Goal: Task Accomplishment & Management: Use online tool/utility

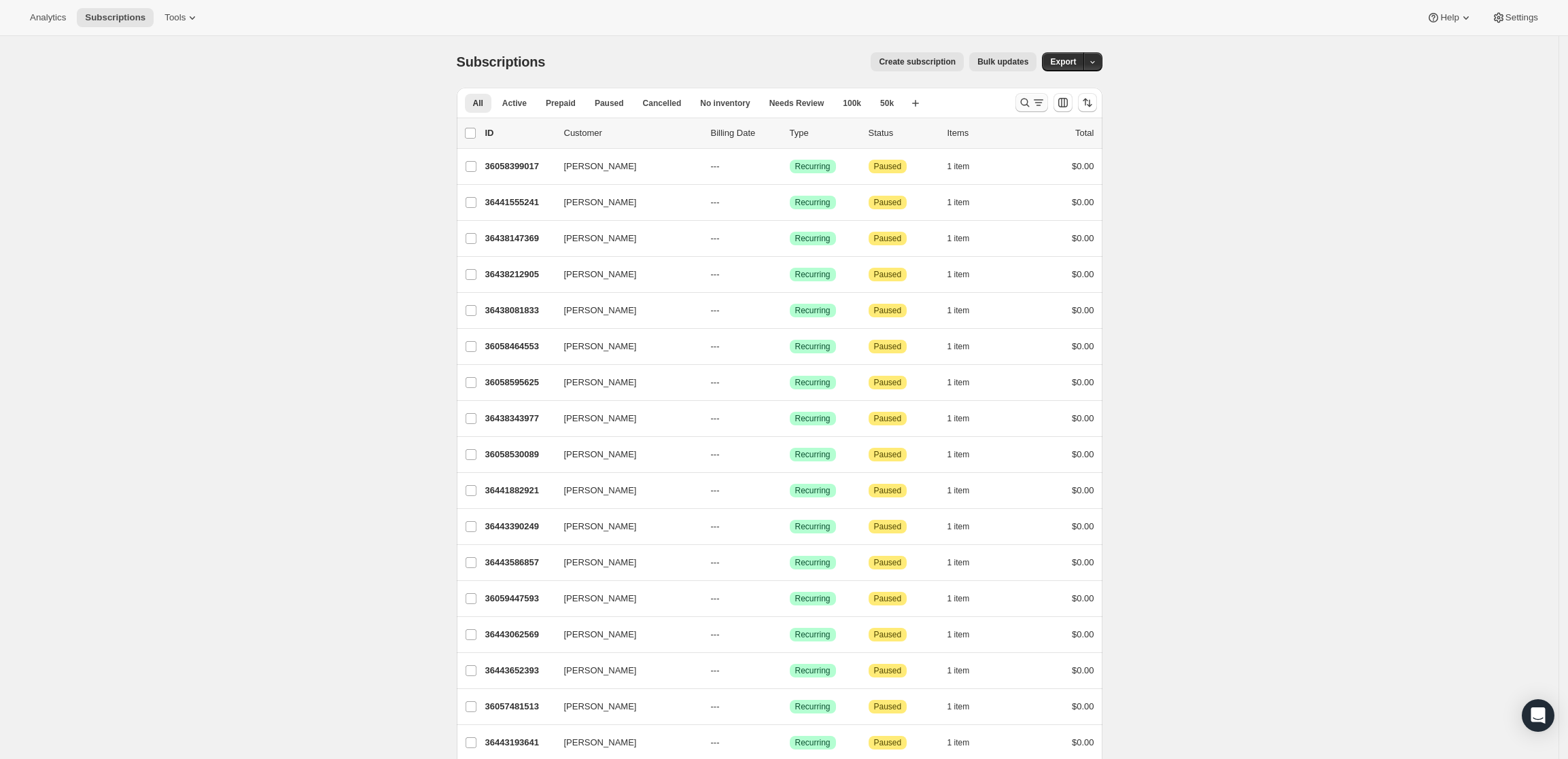
click at [1027, 97] on icon "Search and filter results" at bounding box center [1024, 102] width 14 height 14
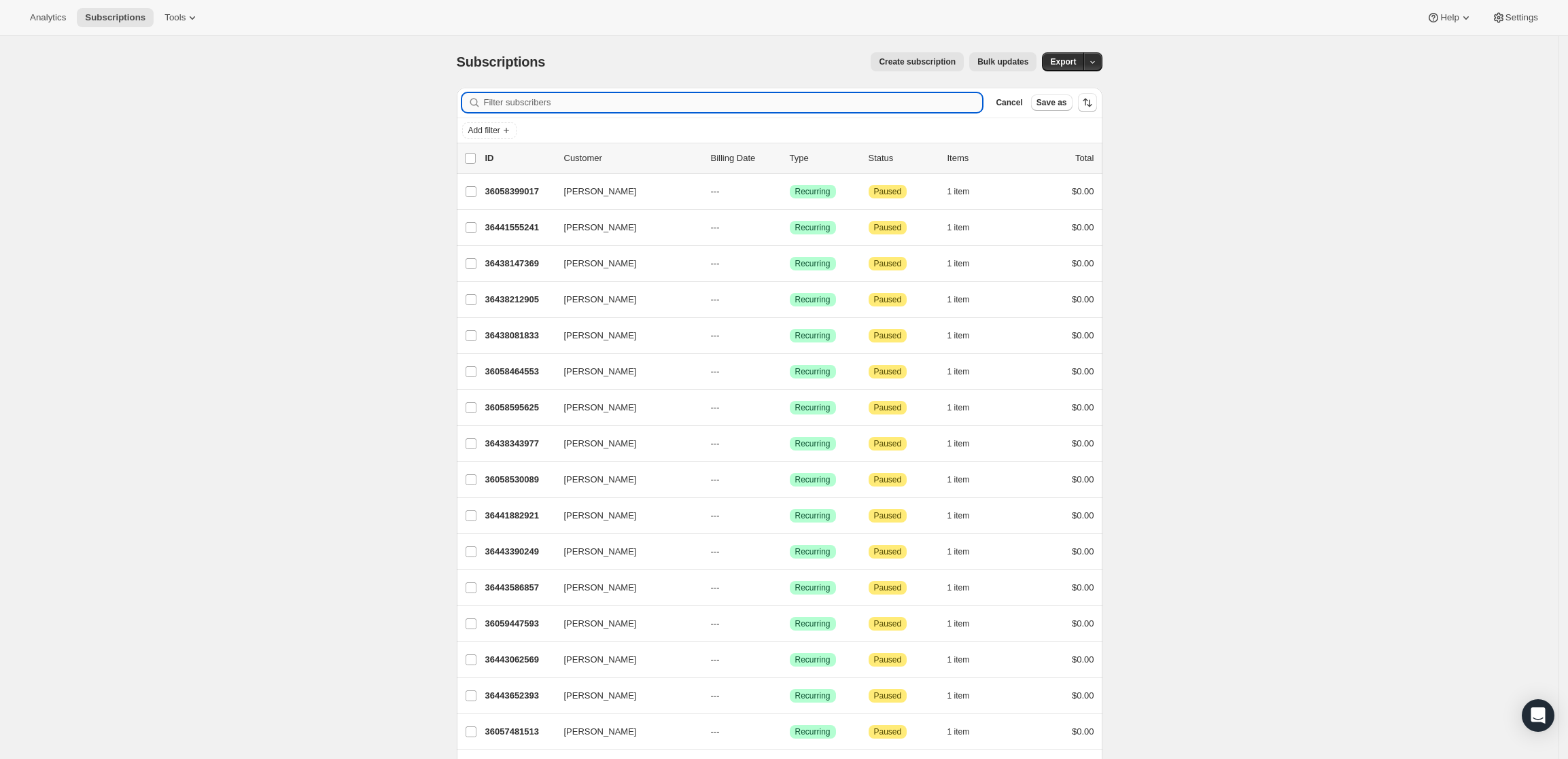
click at [704, 102] on input "Filter subscribers" at bounding box center [733, 102] width 499 height 19
paste input "michaelmonroetx@gmail.com"
type input "michaelmonroetx@gmail.com"
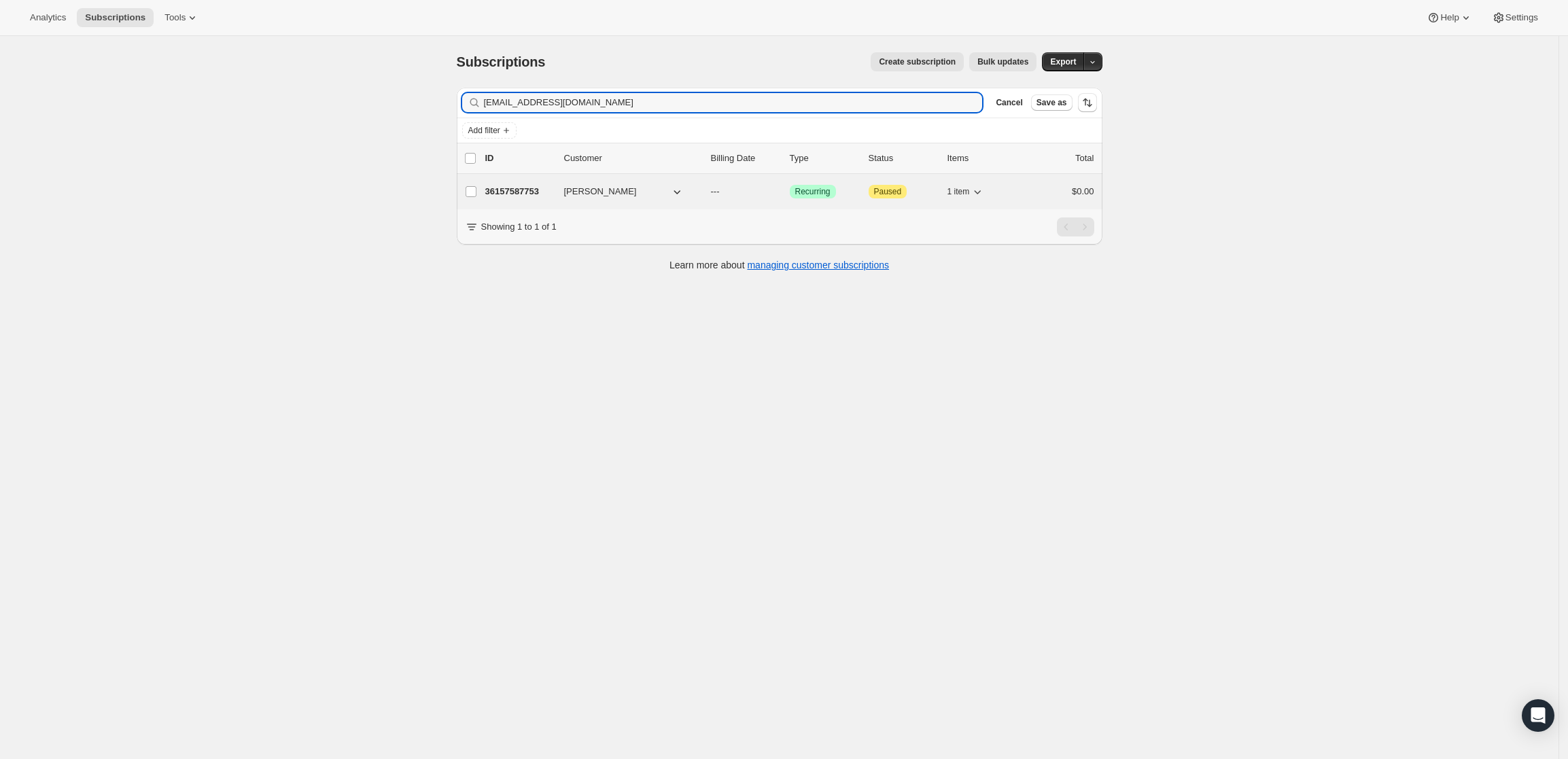
click at [524, 193] on p "36157587753" at bounding box center [519, 191] width 68 height 14
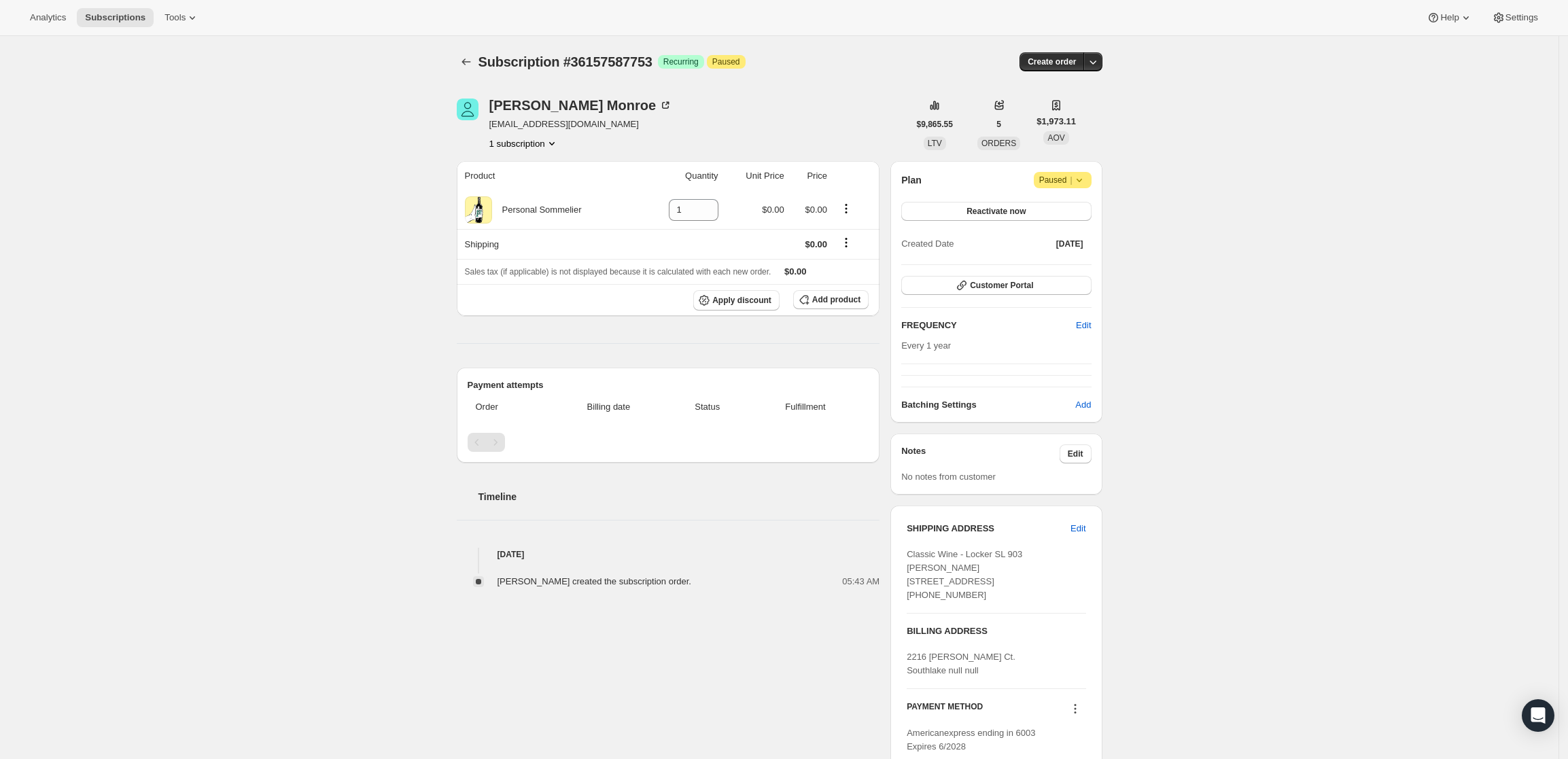
click at [1108, 59] on div "Subscription #36157587753. This page is ready Subscription #36157587753 Success…" at bounding box center [780, 472] width 678 height 872
click at [1091, 62] on icon "button" at bounding box center [1092, 62] width 14 height 14
click at [1079, 108] on span "Create custom one-time order" at bounding box center [1039, 113] width 118 height 10
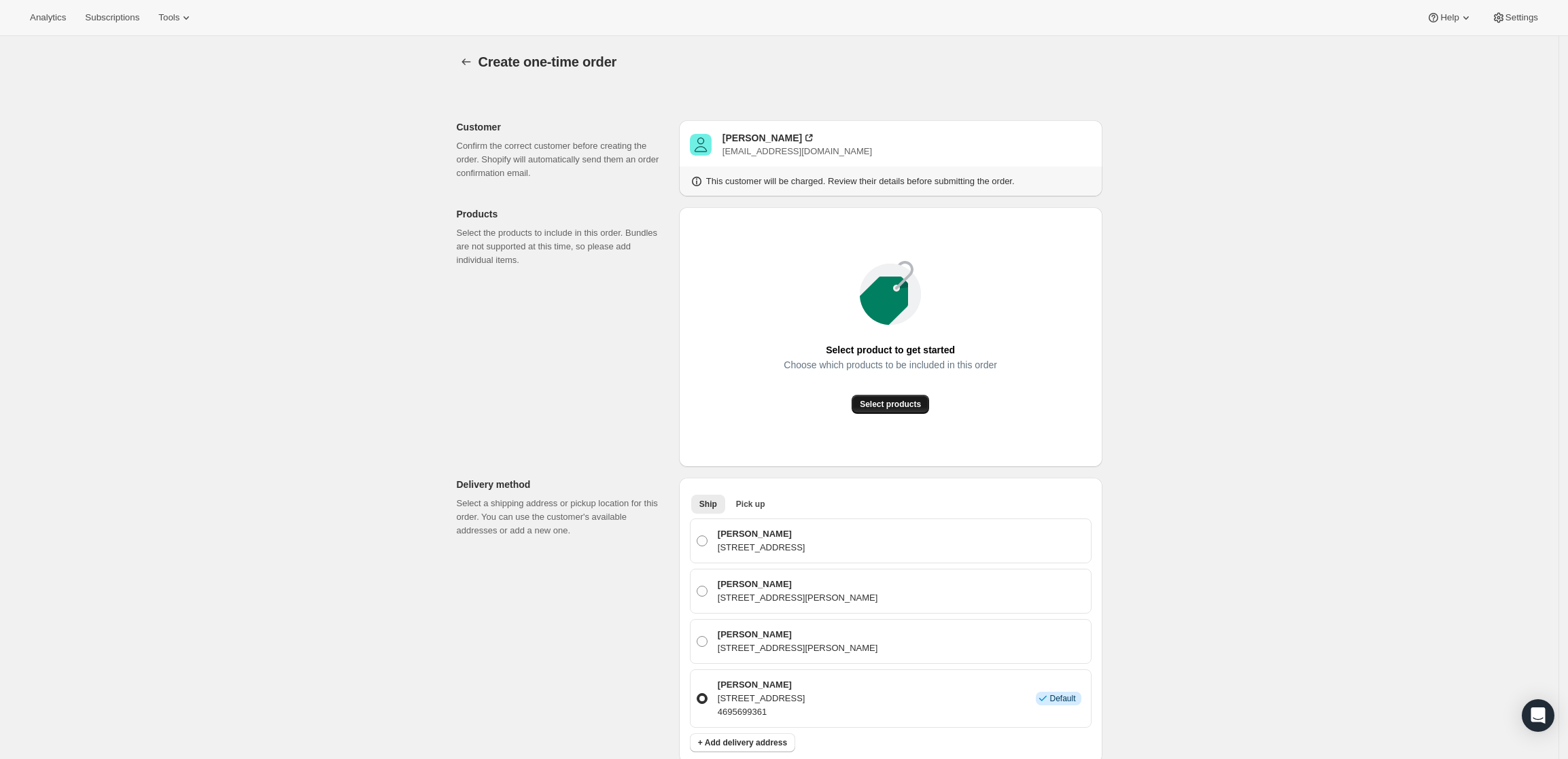
click at [888, 405] on span "Select products" at bounding box center [890, 405] width 62 height 11
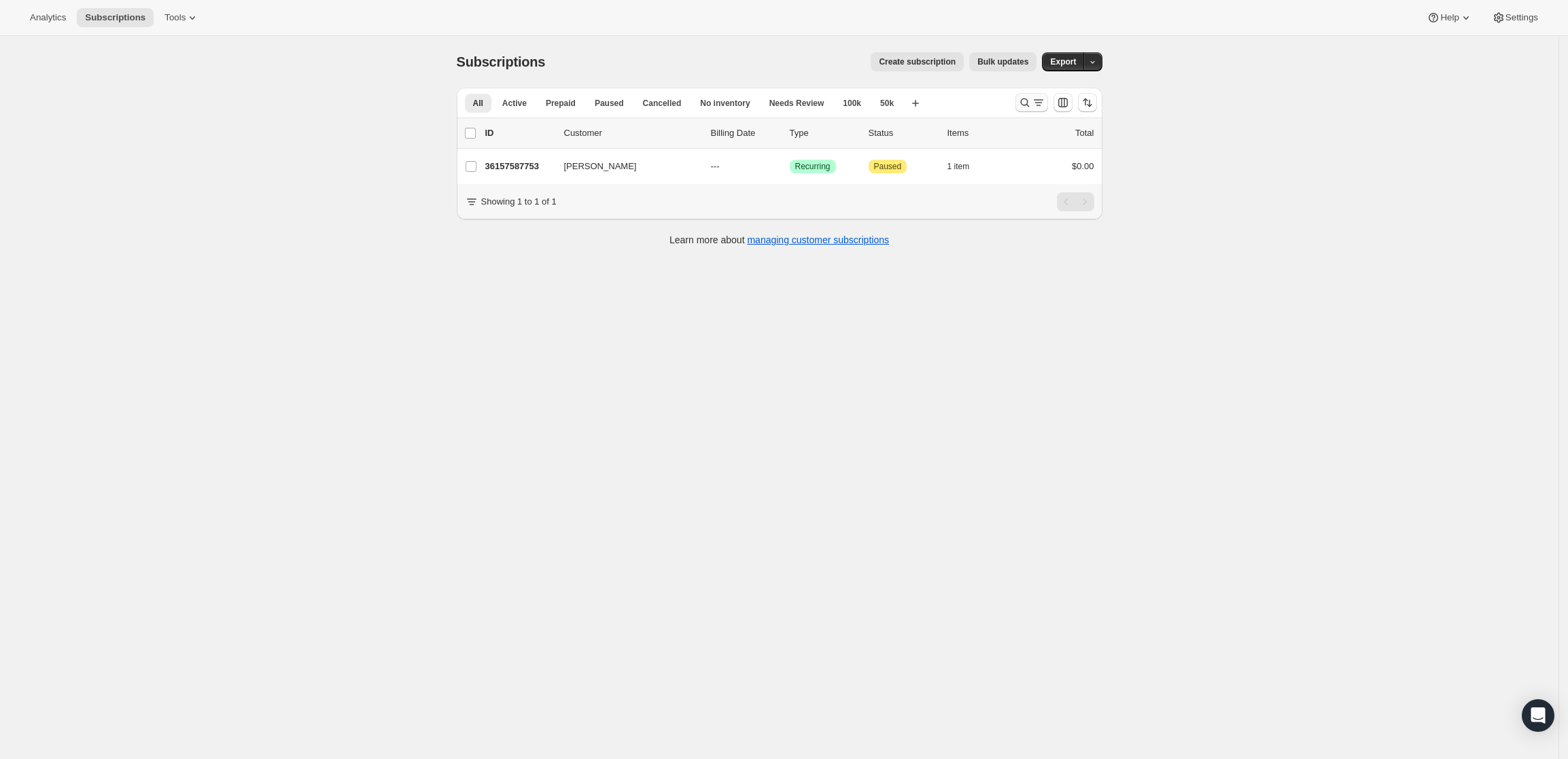
click at [1031, 99] on icon "Search and filter results" at bounding box center [1024, 102] width 14 height 14
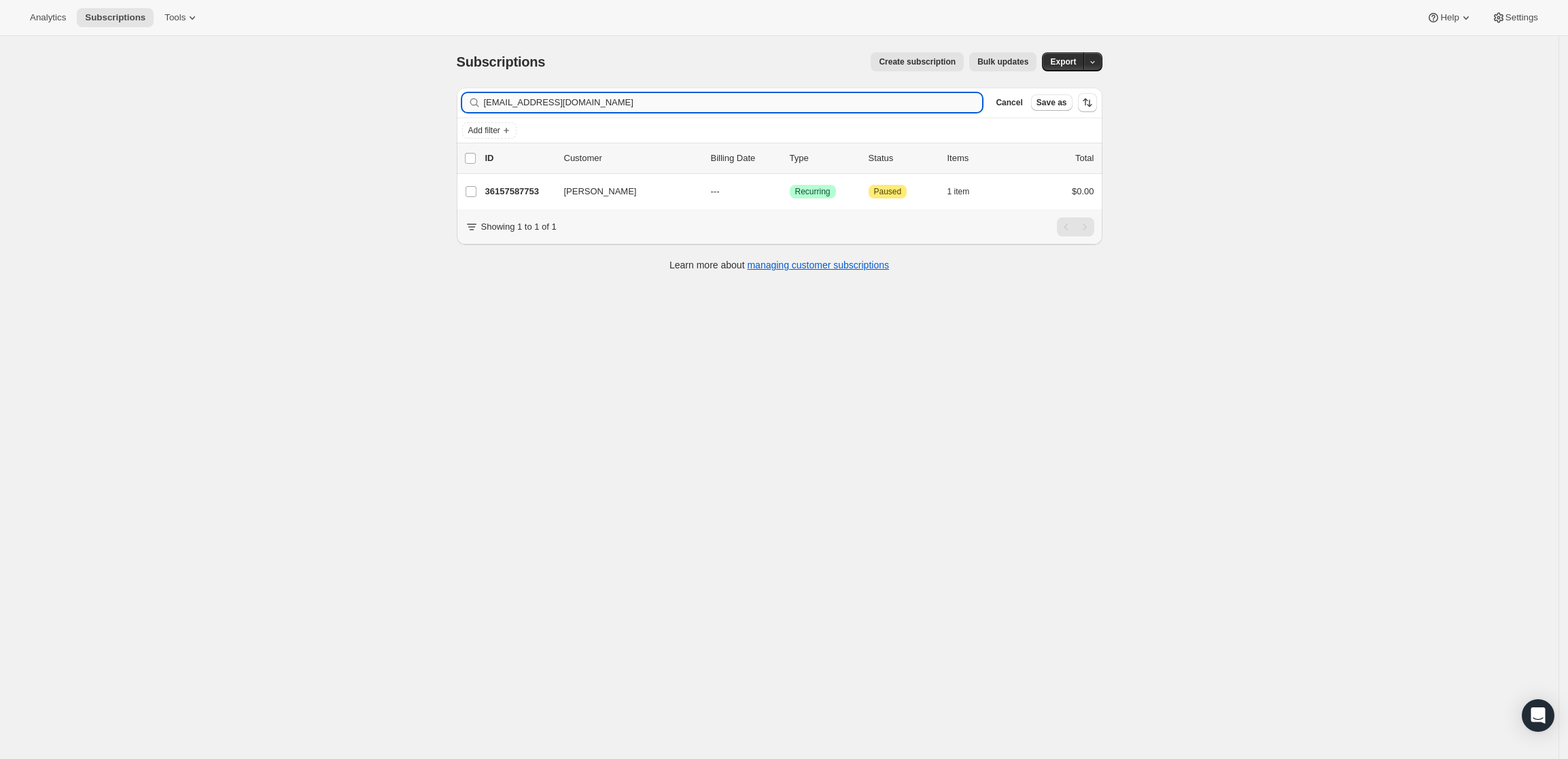
click at [704, 106] on input "[EMAIL_ADDRESS][DOMAIN_NAME]" at bounding box center [733, 102] width 499 height 19
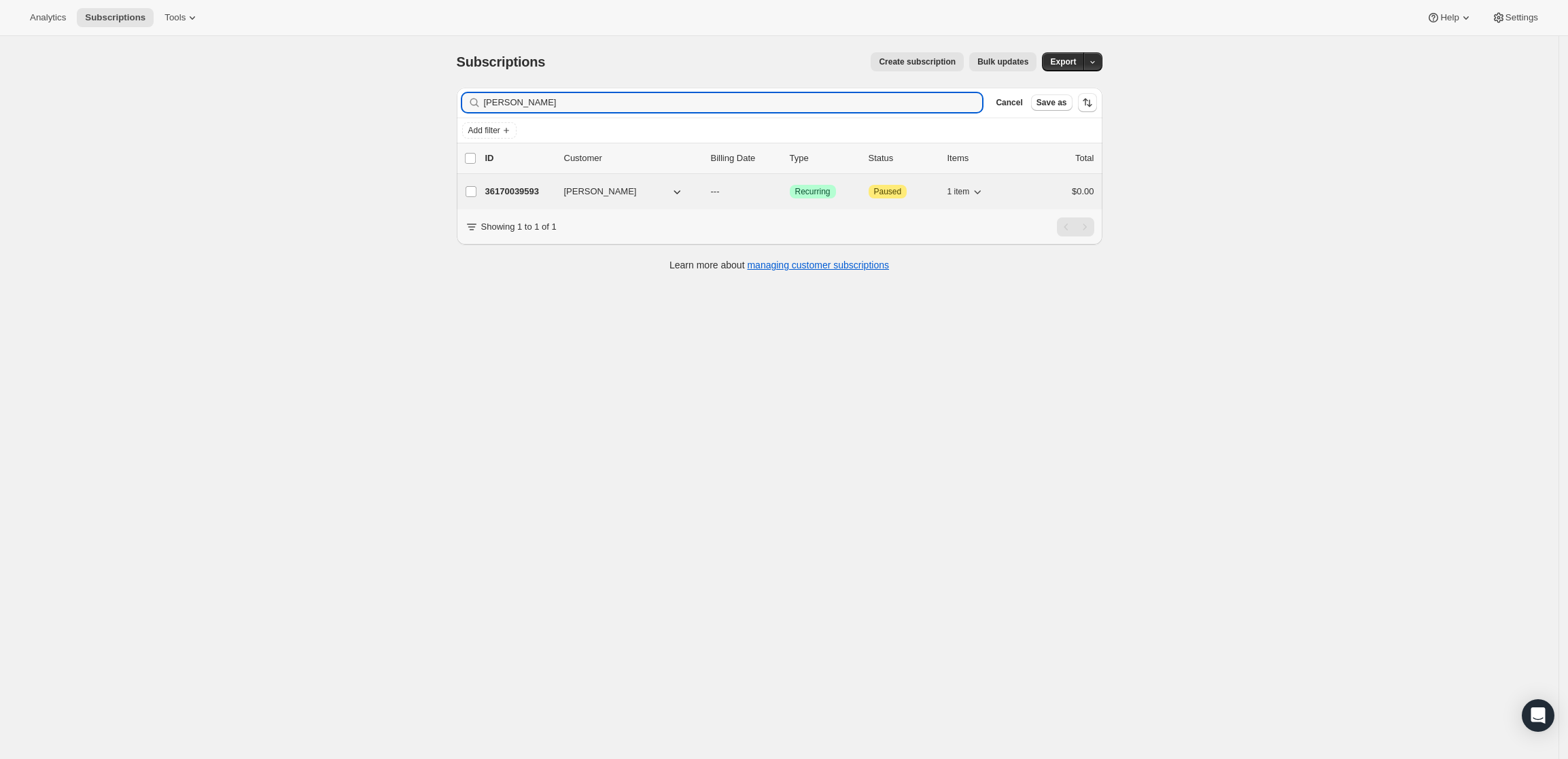
type input "lewis black"
click at [511, 193] on p "36170039593" at bounding box center [519, 191] width 68 height 14
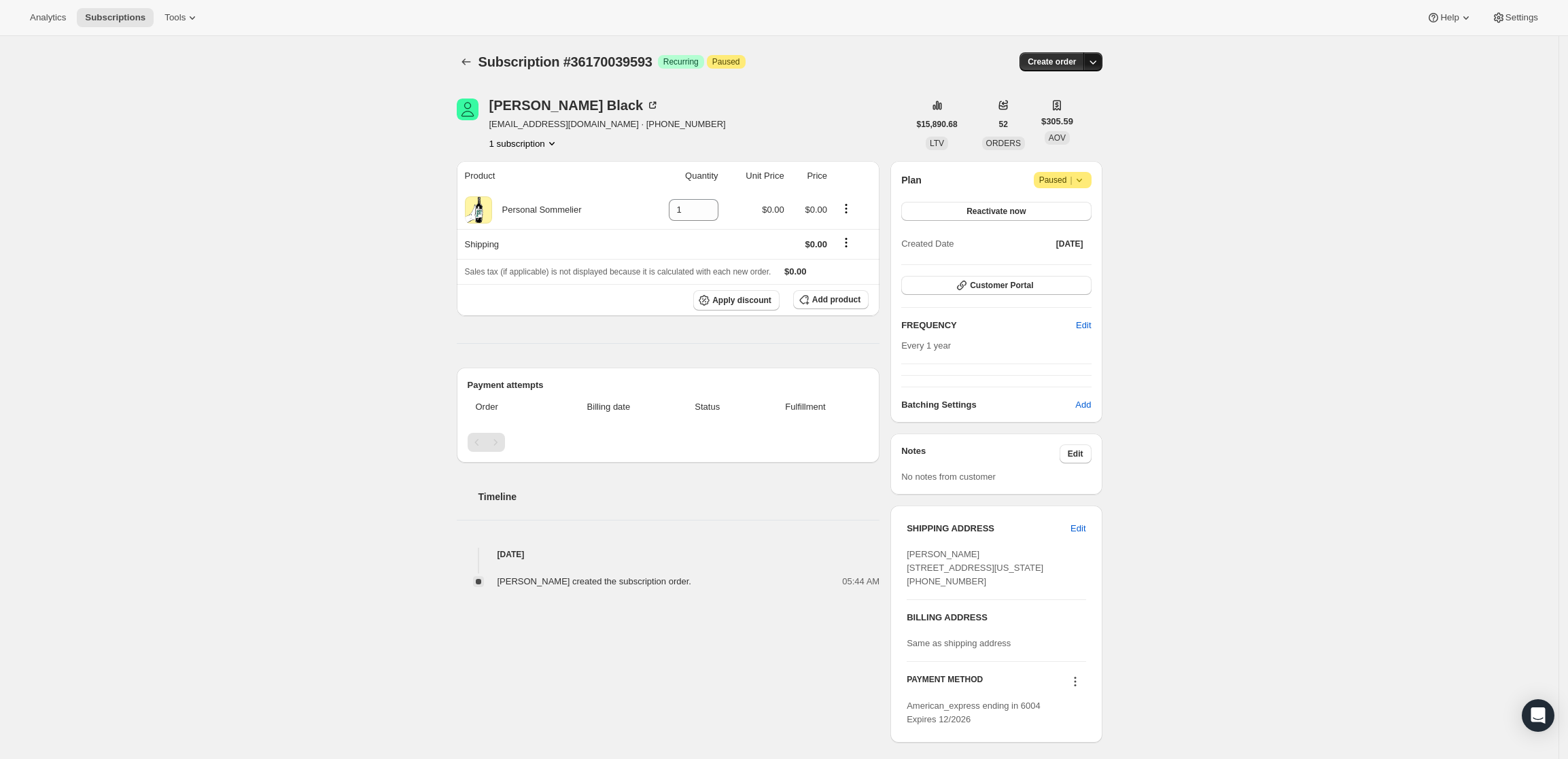
click at [1095, 59] on icon "button" at bounding box center [1092, 62] width 14 height 14
click at [990, 111] on span "Create custom one-time order" at bounding box center [1039, 113] width 118 height 10
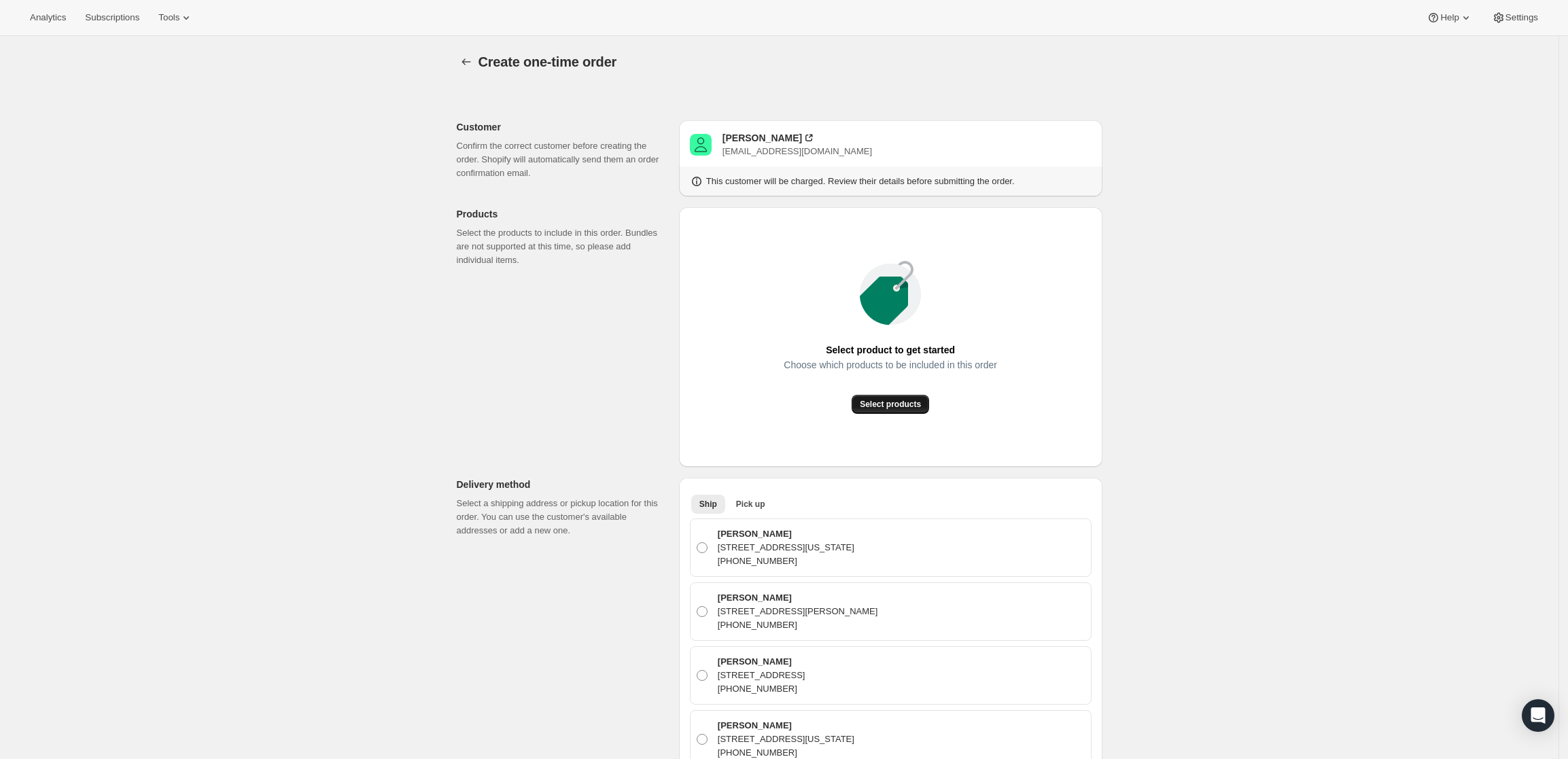
click at [886, 399] on span "Select products" at bounding box center [890, 405] width 62 height 11
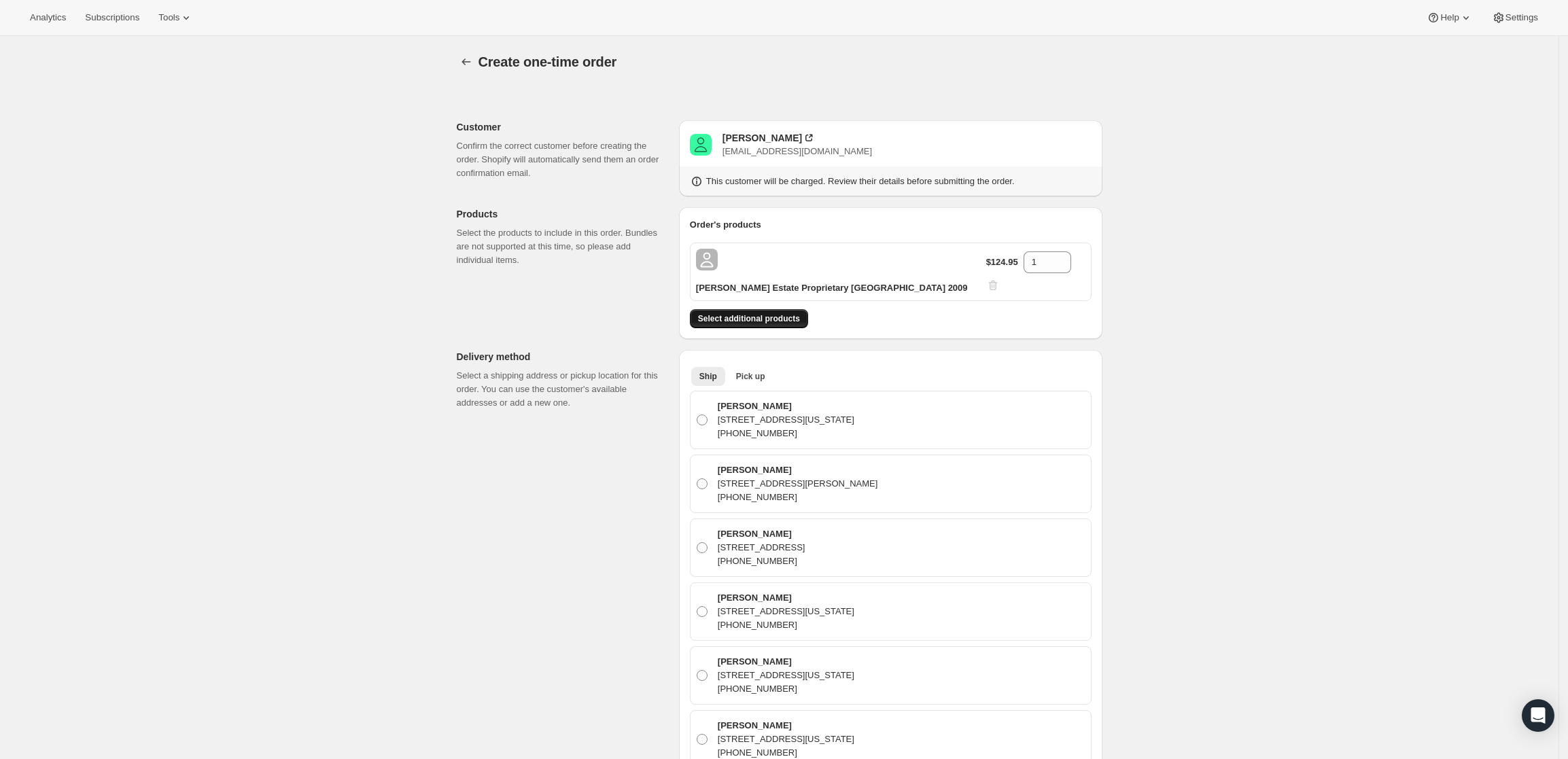
click at [760, 314] on span "Select additional products" at bounding box center [749, 319] width 102 height 11
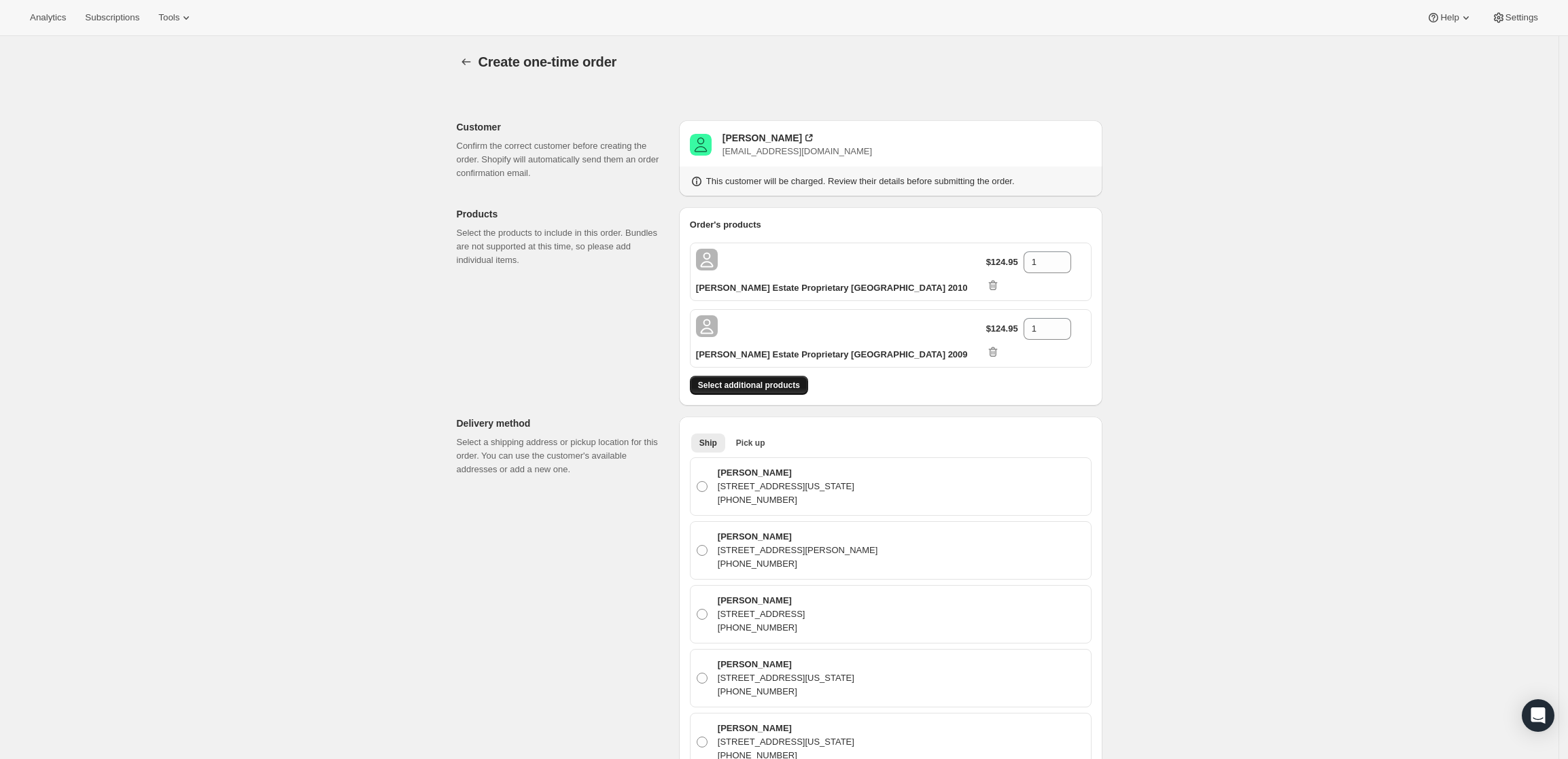
click at [764, 376] on button "Select additional products" at bounding box center [749, 385] width 118 height 19
click at [758, 376] on button "Select additional products" at bounding box center [749, 385] width 118 height 19
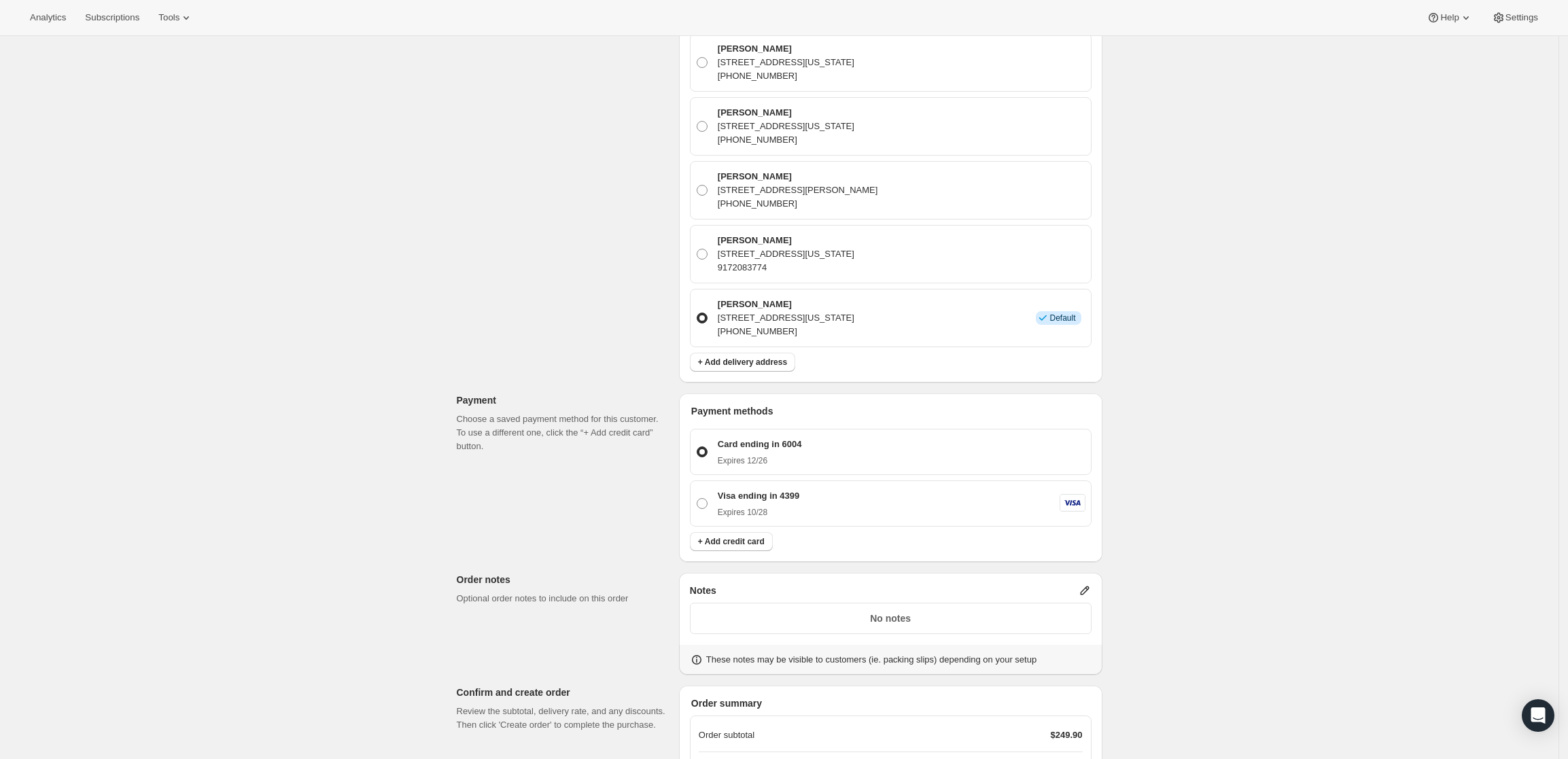
scroll to position [825, 0]
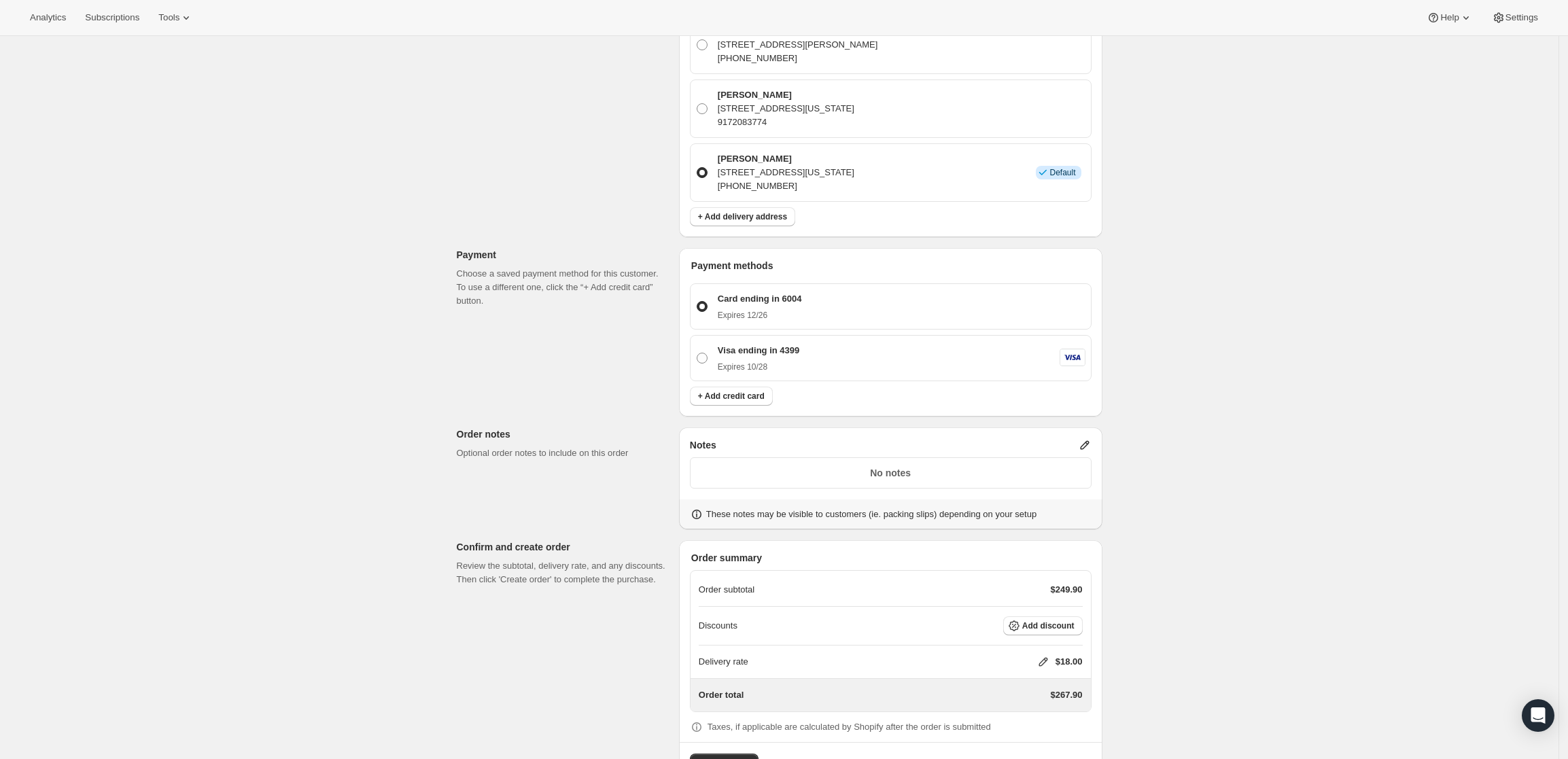
click at [1043, 655] on icon at bounding box center [1043, 661] width 14 height 14
click at [1024, 664] on input "0" at bounding box center [1050, 664] width 122 height 22
type input "0"
click at [1027, 697] on button "Save" at bounding box center [1040, 696] width 35 height 19
click at [744, 758] on span "Create order" at bounding box center [724, 765] width 52 height 14
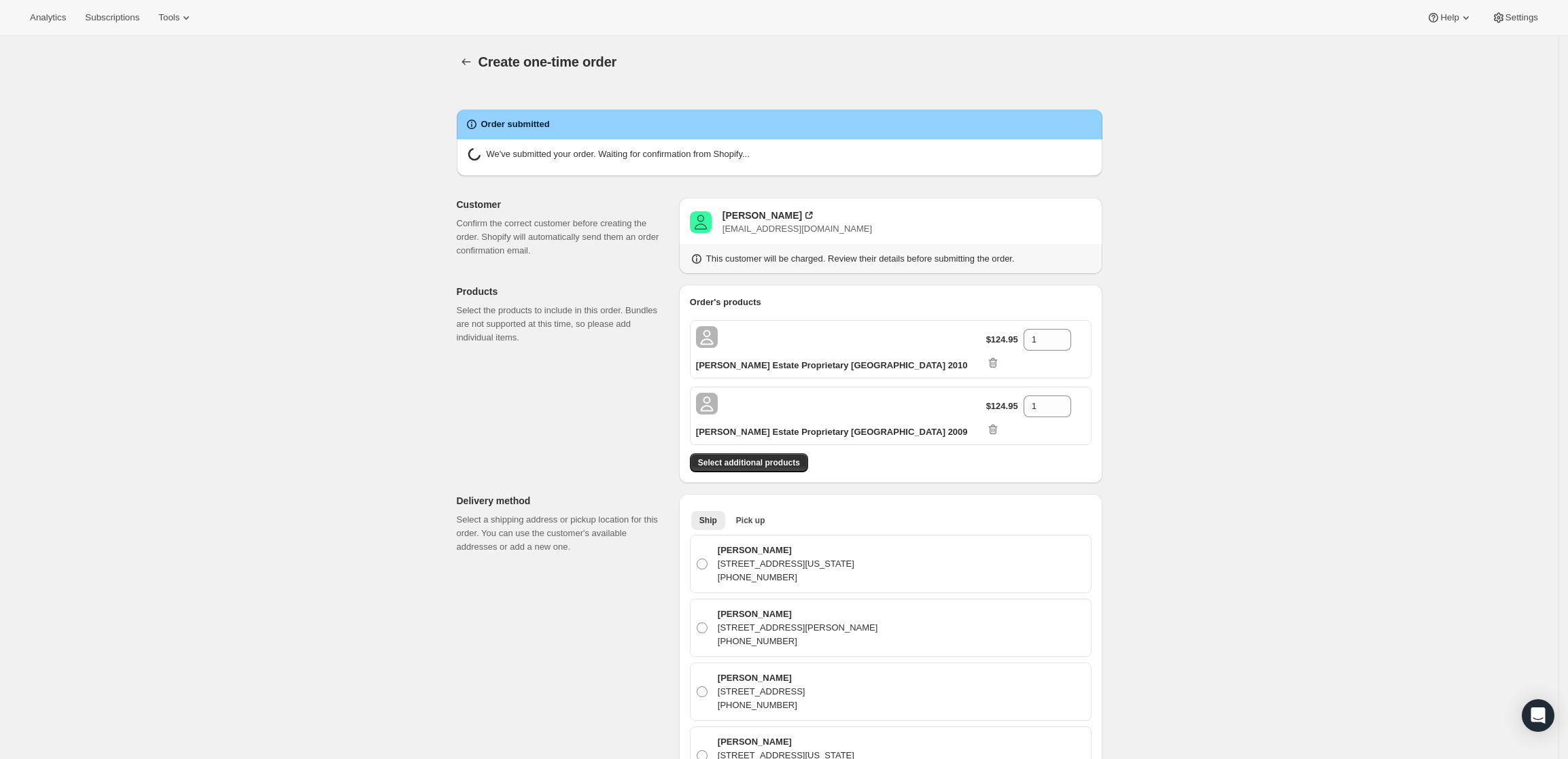
radio input "true"
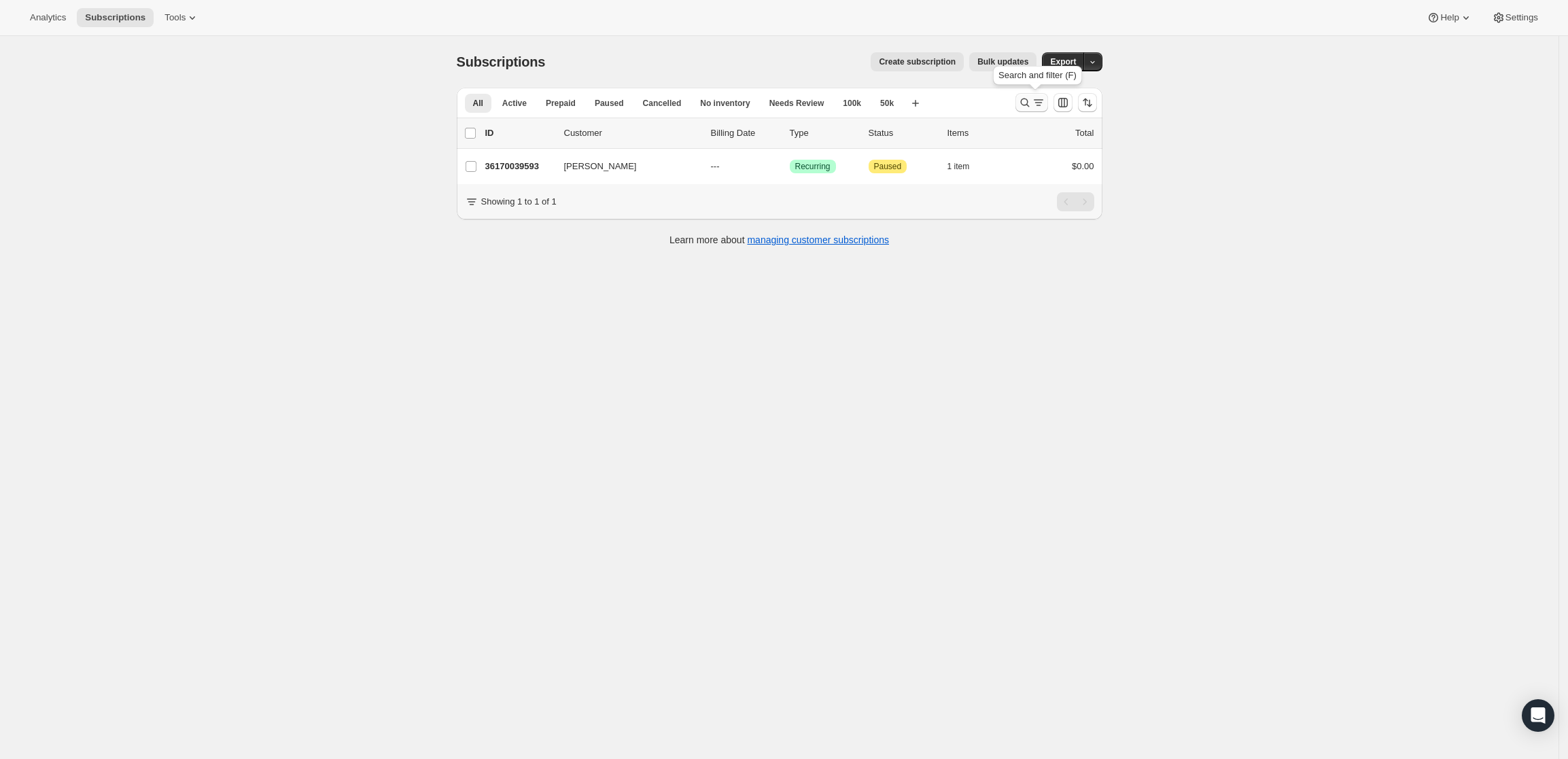
click at [1027, 102] on icon "Search and filter results" at bounding box center [1024, 102] width 14 height 14
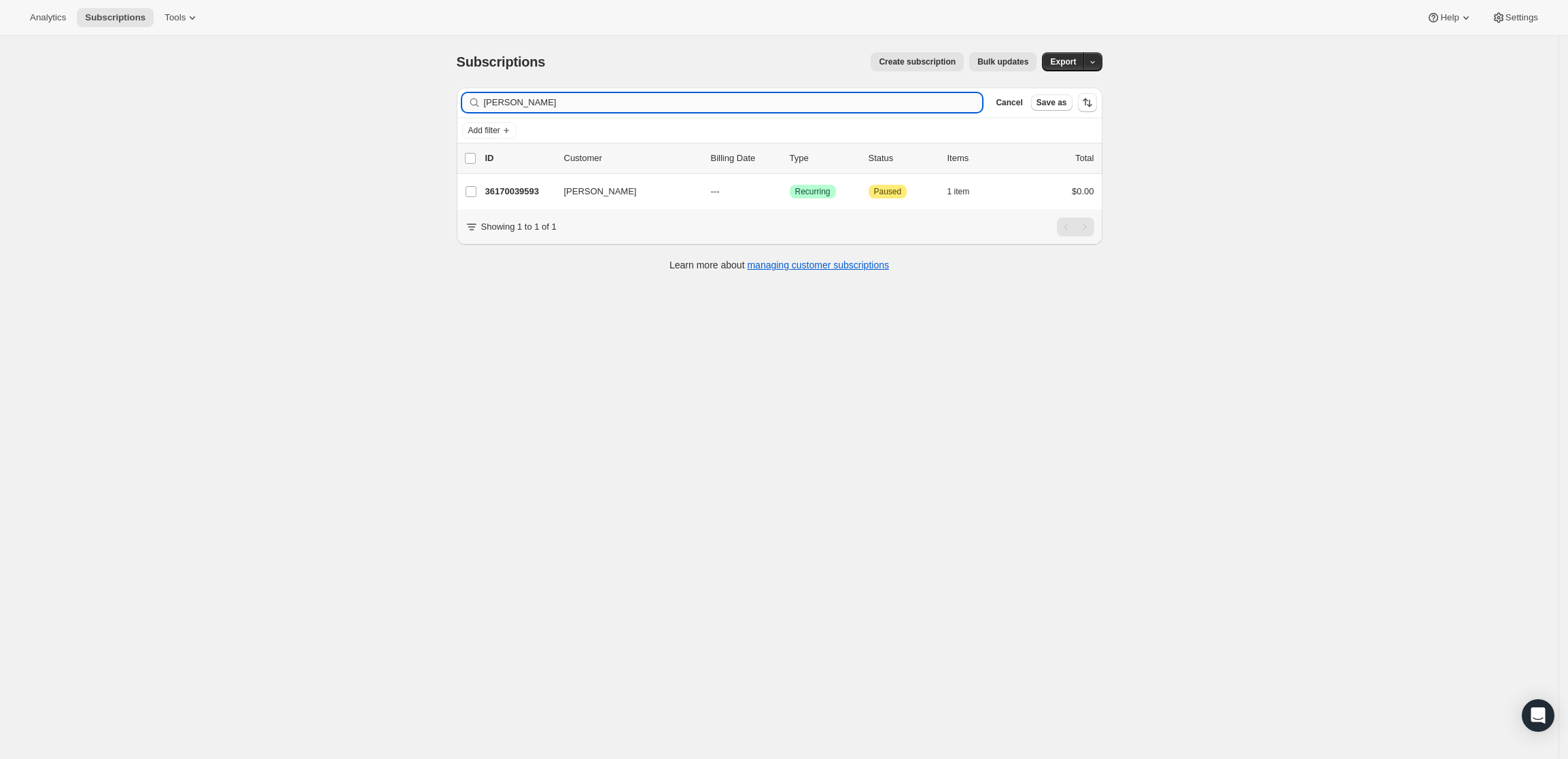
click at [856, 98] on input "lewis black" at bounding box center [733, 102] width 499 height 19
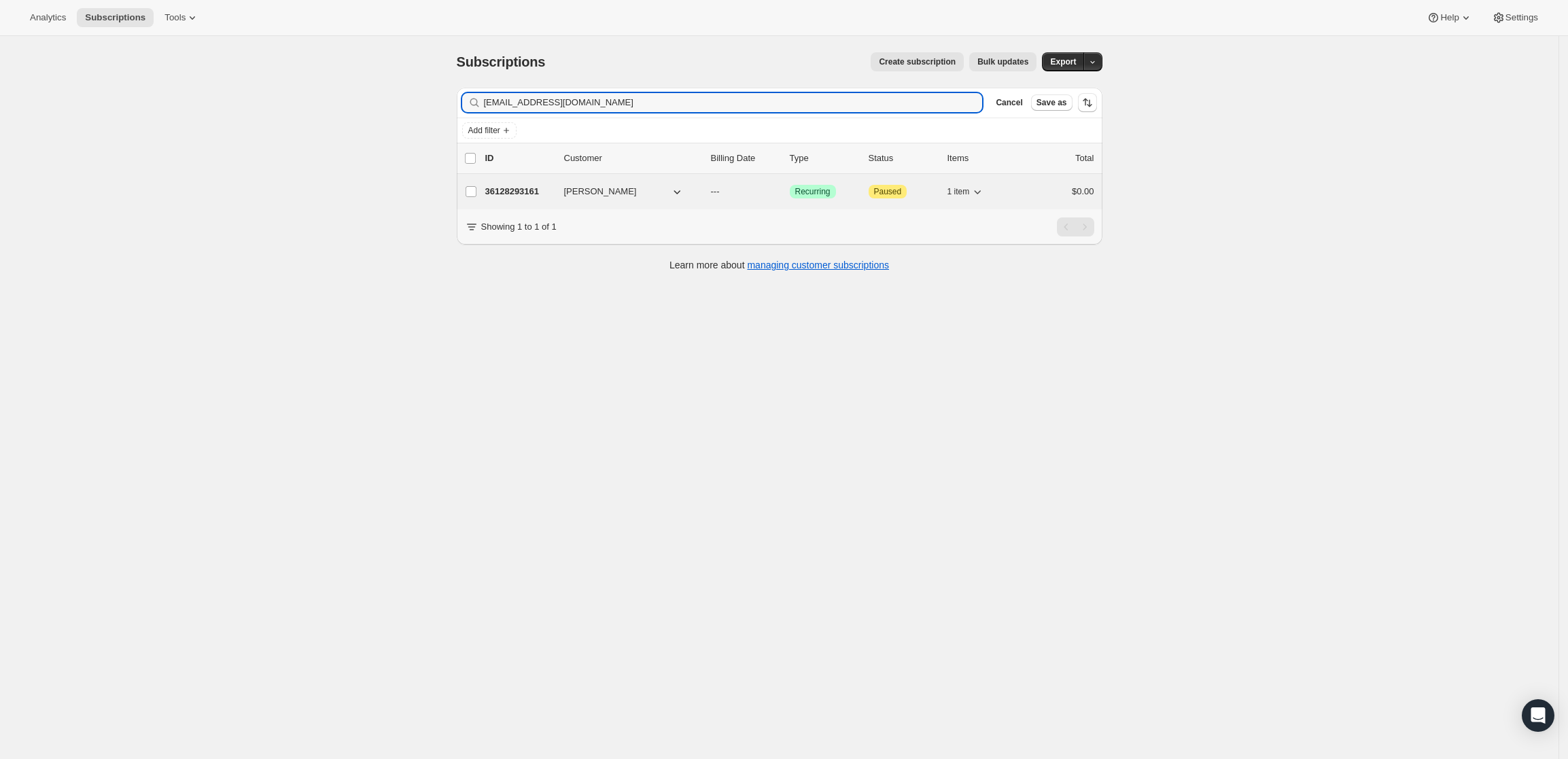
type input "imbrog1io@protonmail.com"
click at [520, 190] on p "36128293161" at bounding box center [519, 191] width 68 height 14
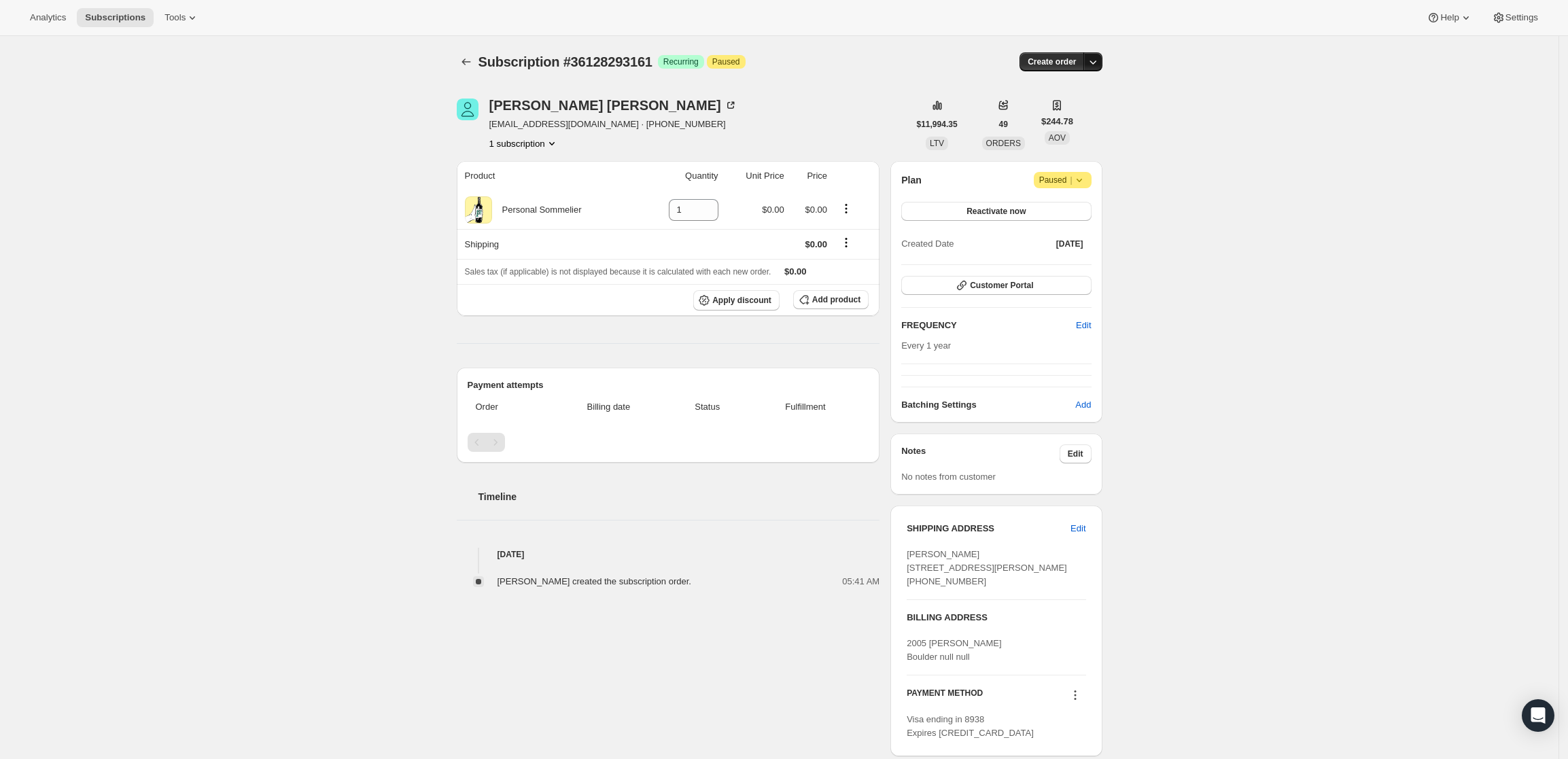
click at [1095, 69] on button "button" at bounding box center [1093, 62] width 19 height 19
click at [1087, 111] on span "Create custom one-time order" at bounding box center [1039, 113] width 118 height 10
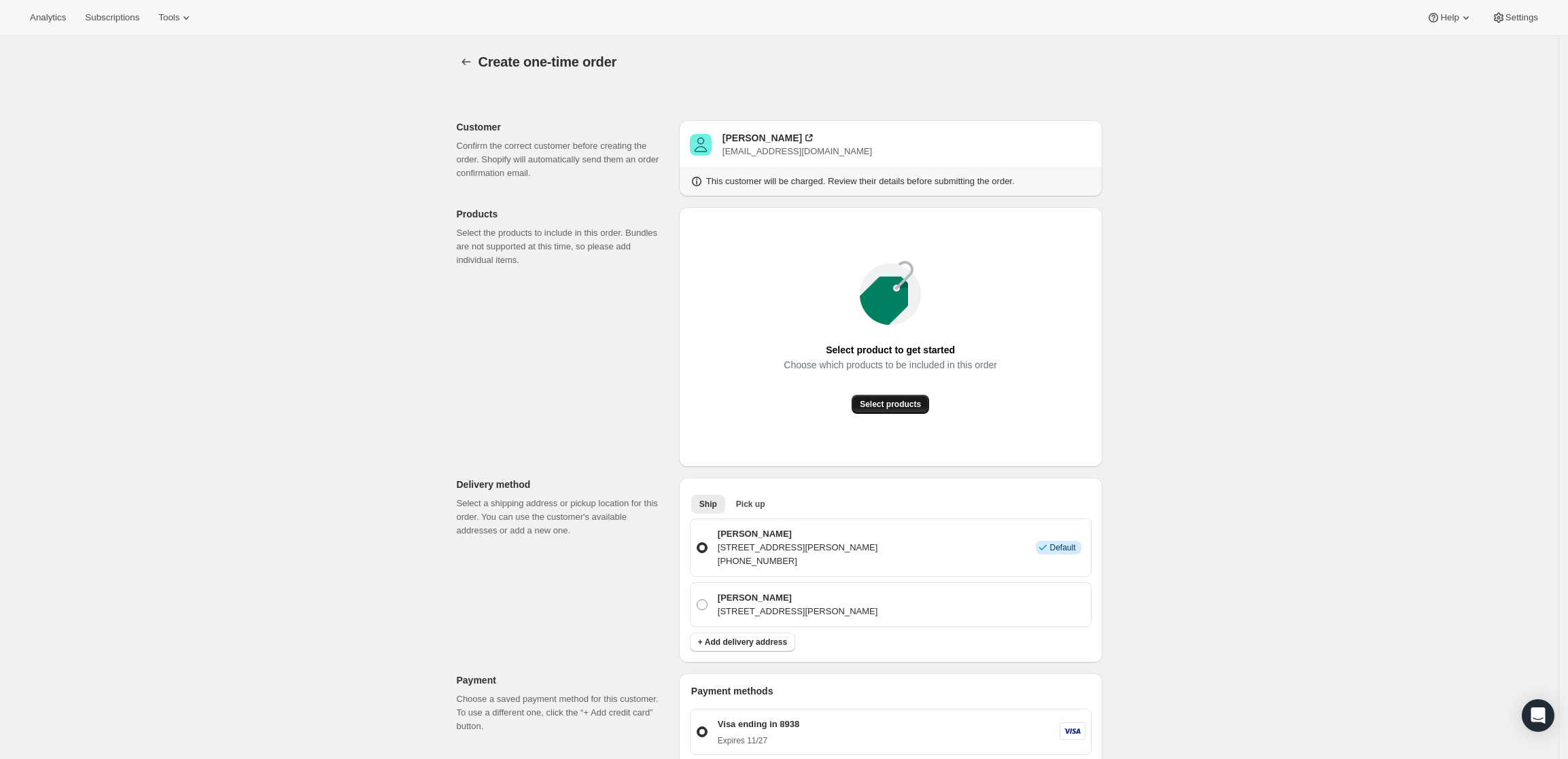
click at [886, 403] on span "Select products" at bounding box center [890, 405] width 62 height 11
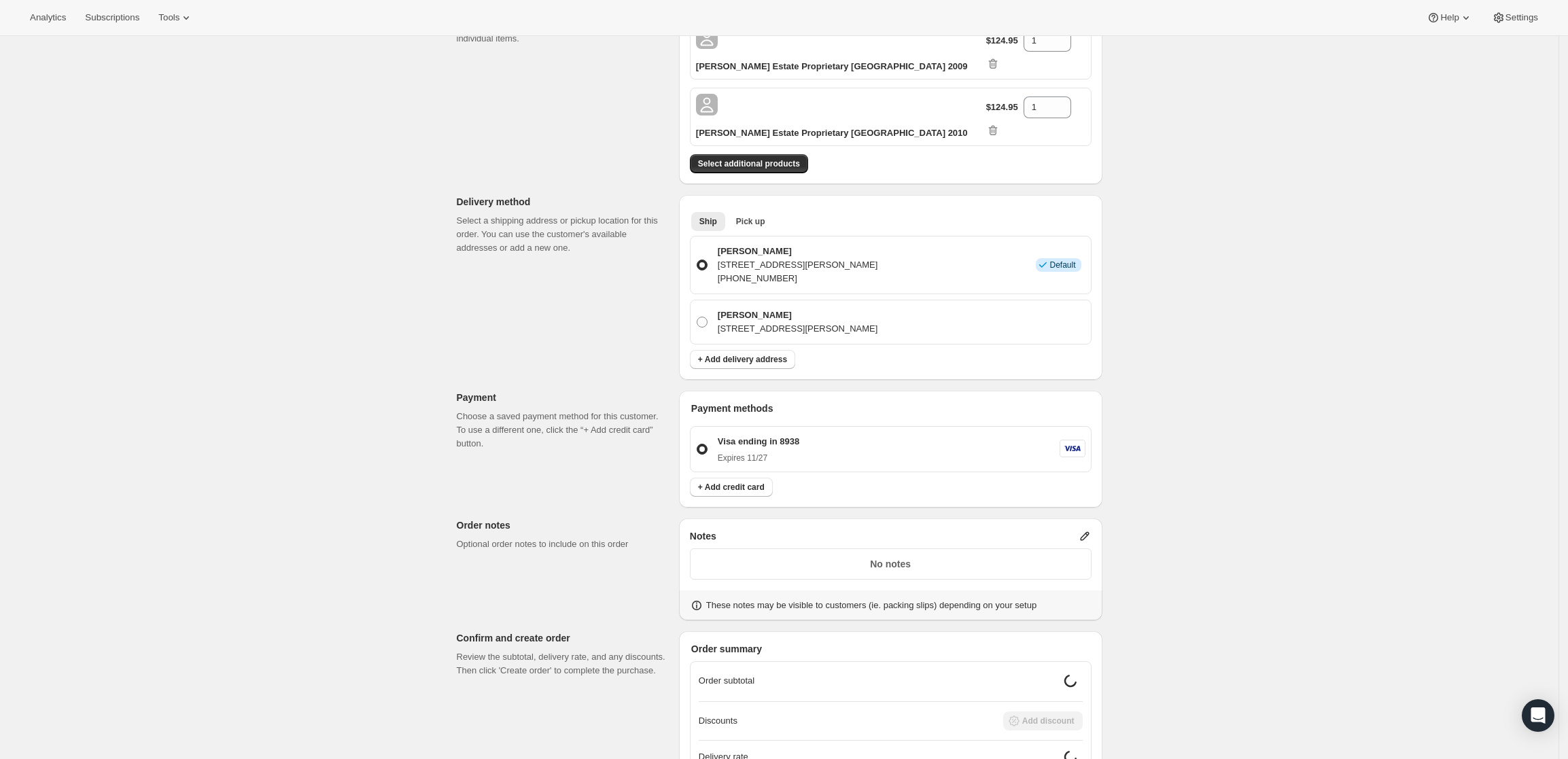
scroll to position [255, 0]
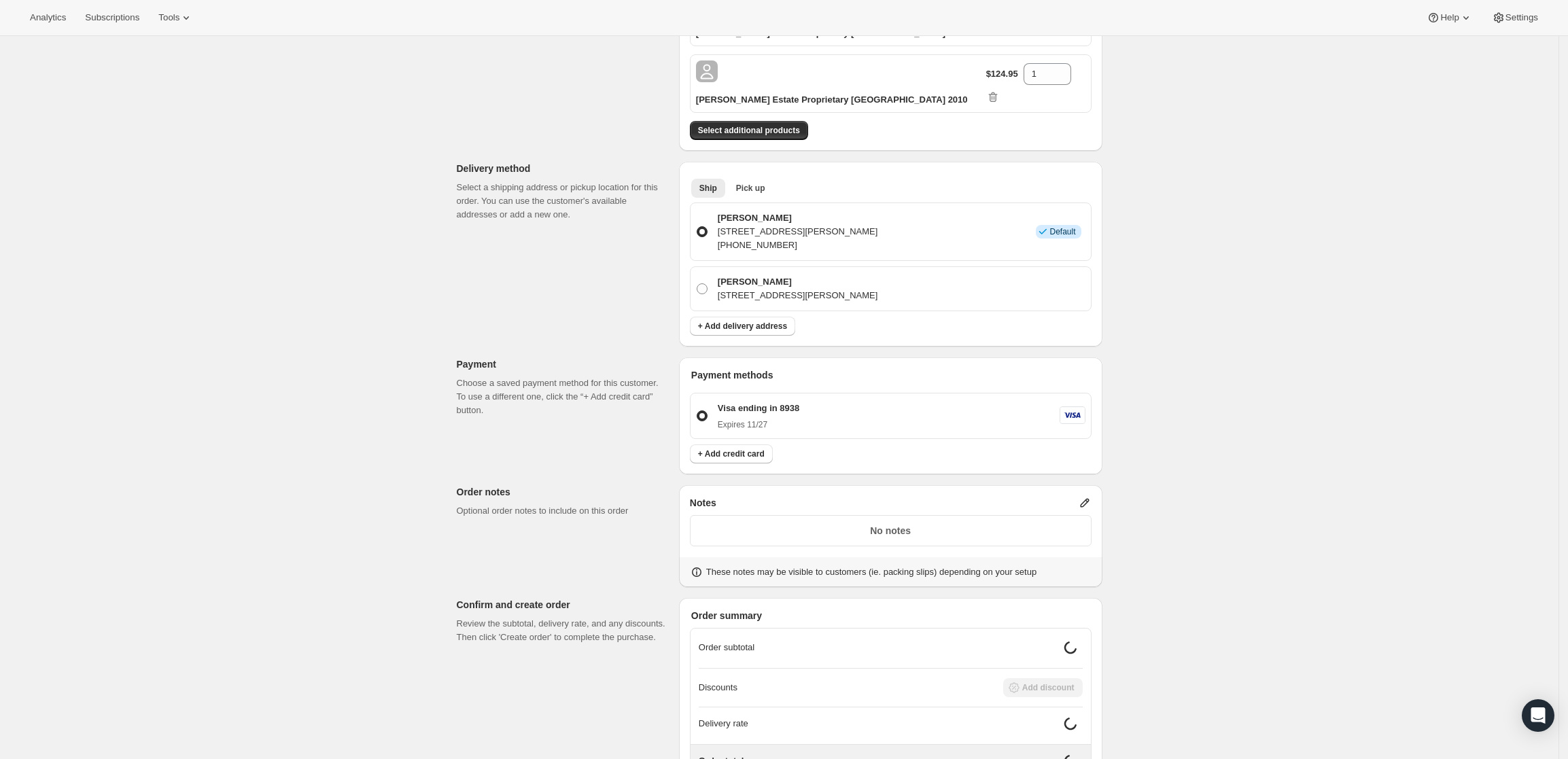
click at [1089, 499] on icon at bounding box center [1084, 503] width 9 height 9
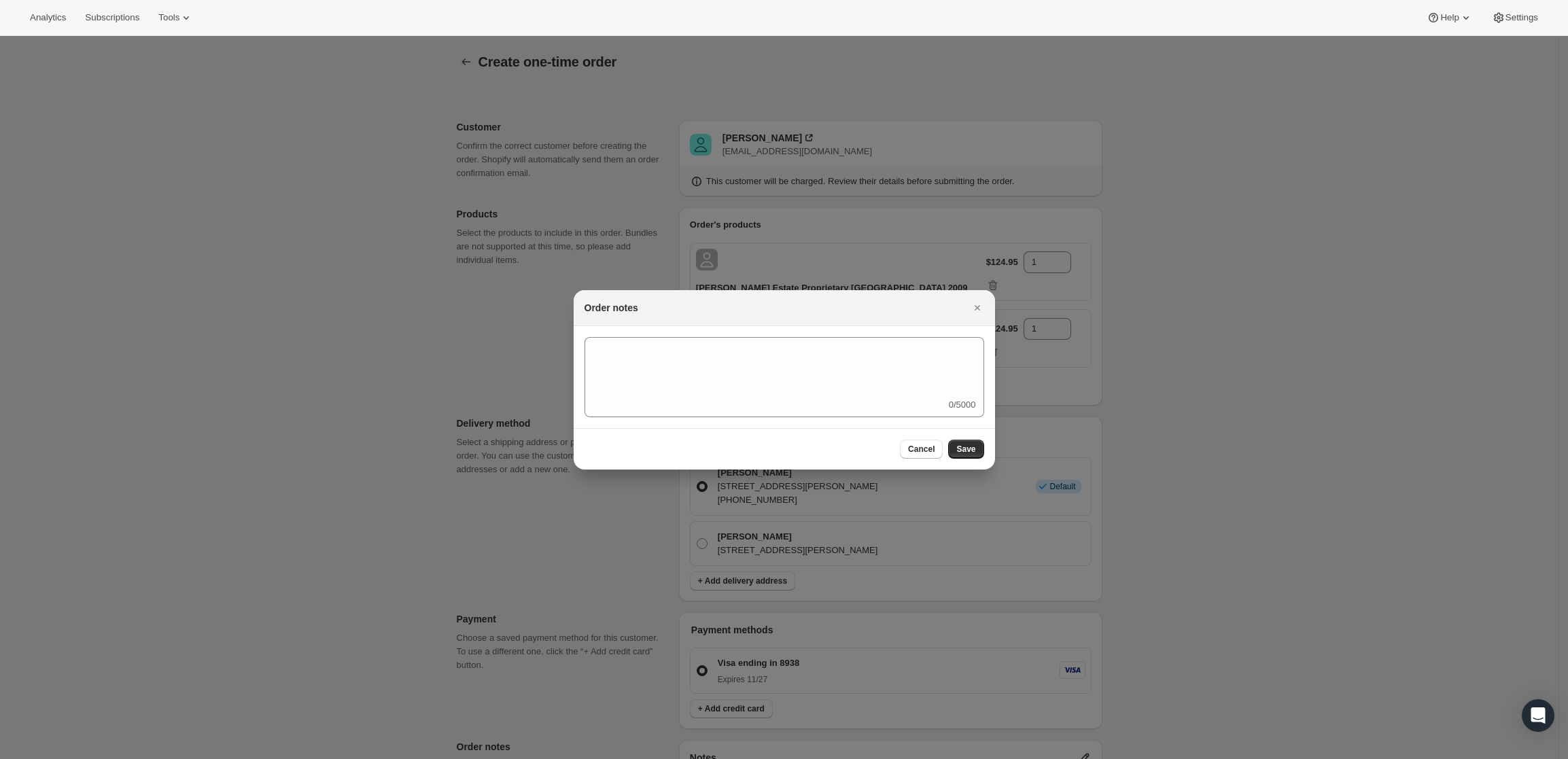
scroll to position [0, 0]
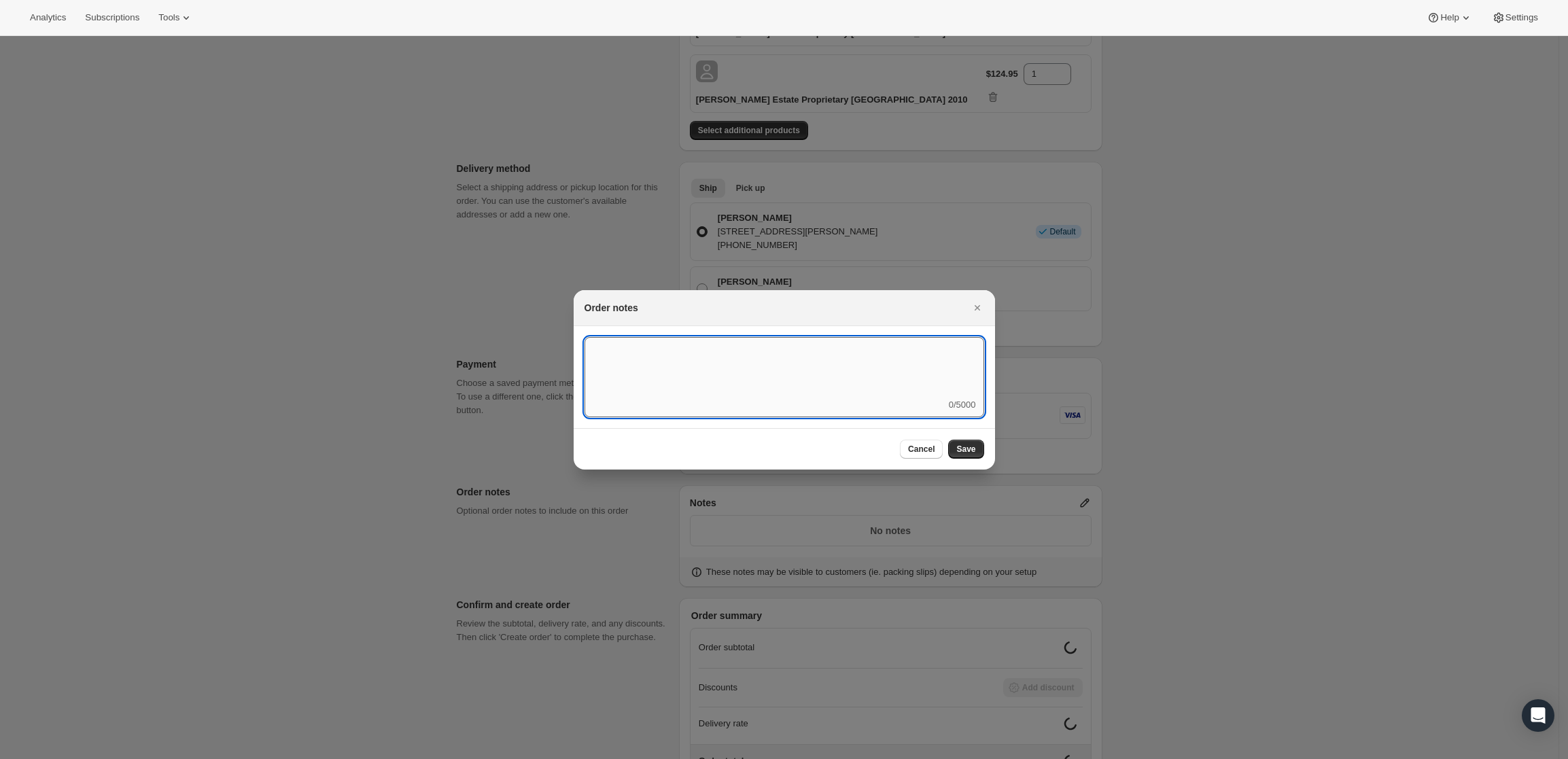
click at [838, 377] on textarea ":r3v:" at bounding box center [784, 368] width 400 height 62
type textarea "FedEx Ground"
click at [961, 442] on button "Save" at bounding box center [966, 449] width 35 height 19
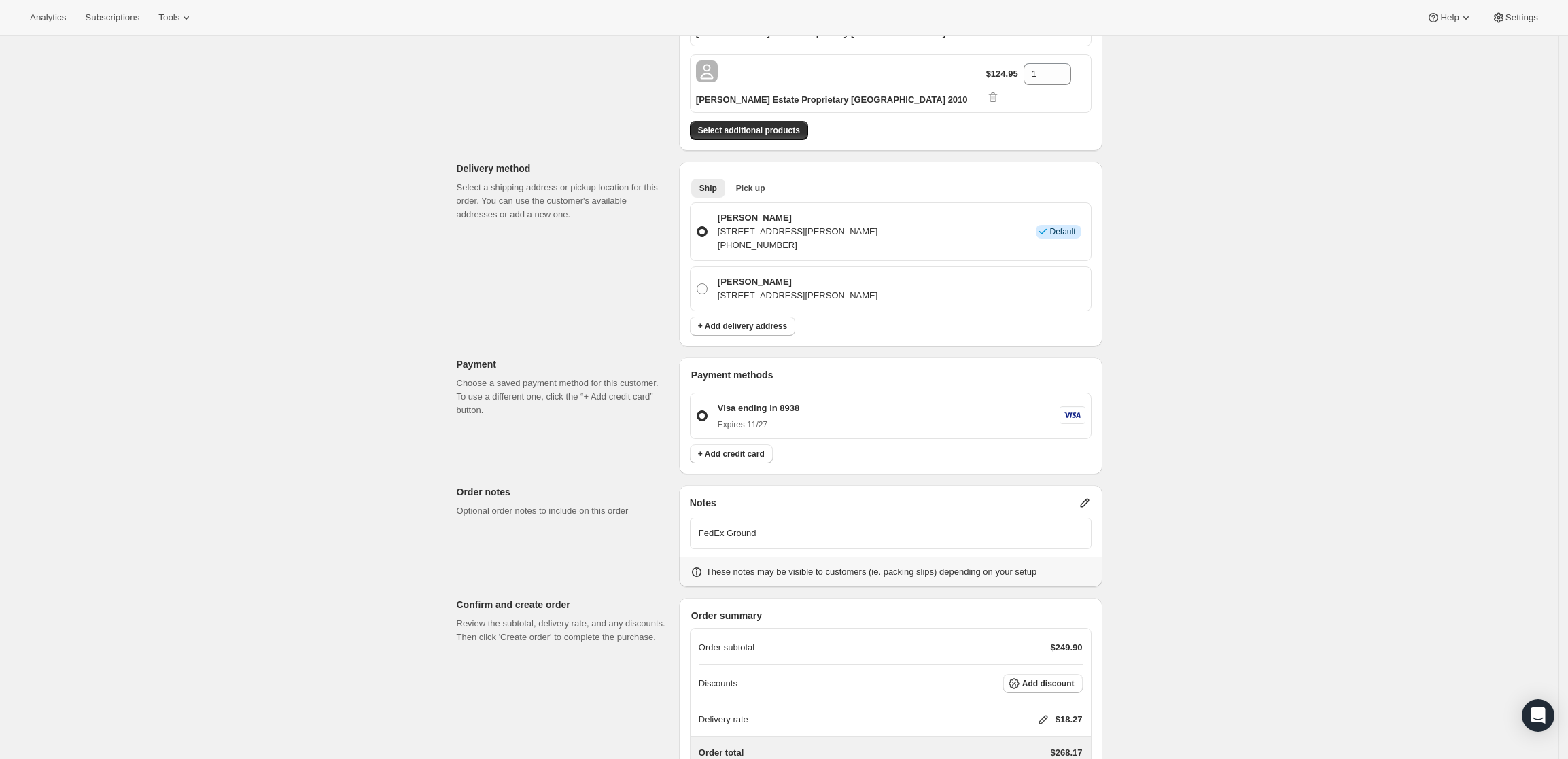
click at [1039, 713] on div "Delivery rate $18.27" at bounding box center [891, 720] width 384 height 14
click at [1046, 716] on icon at bounding box center [1043, 720] width 9 height 9
click at [1043, 609] on input "0" at bounding box center [1050, 616] width 122 height 22
type input "0"
click at [1038, 641] on span "Save" at bounding box center [1041, 647] width 19 height 11
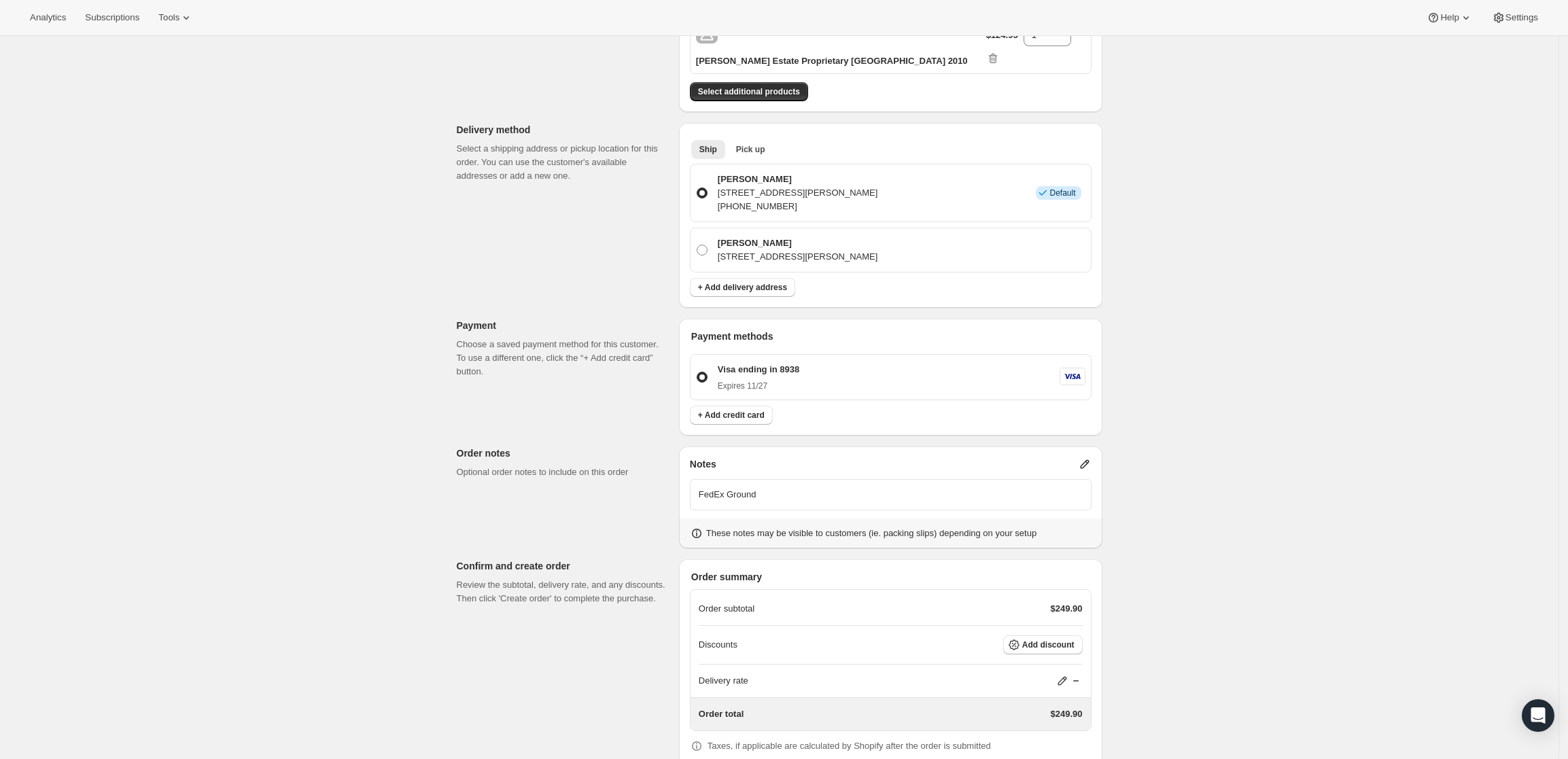
scroll to position [313, 0]
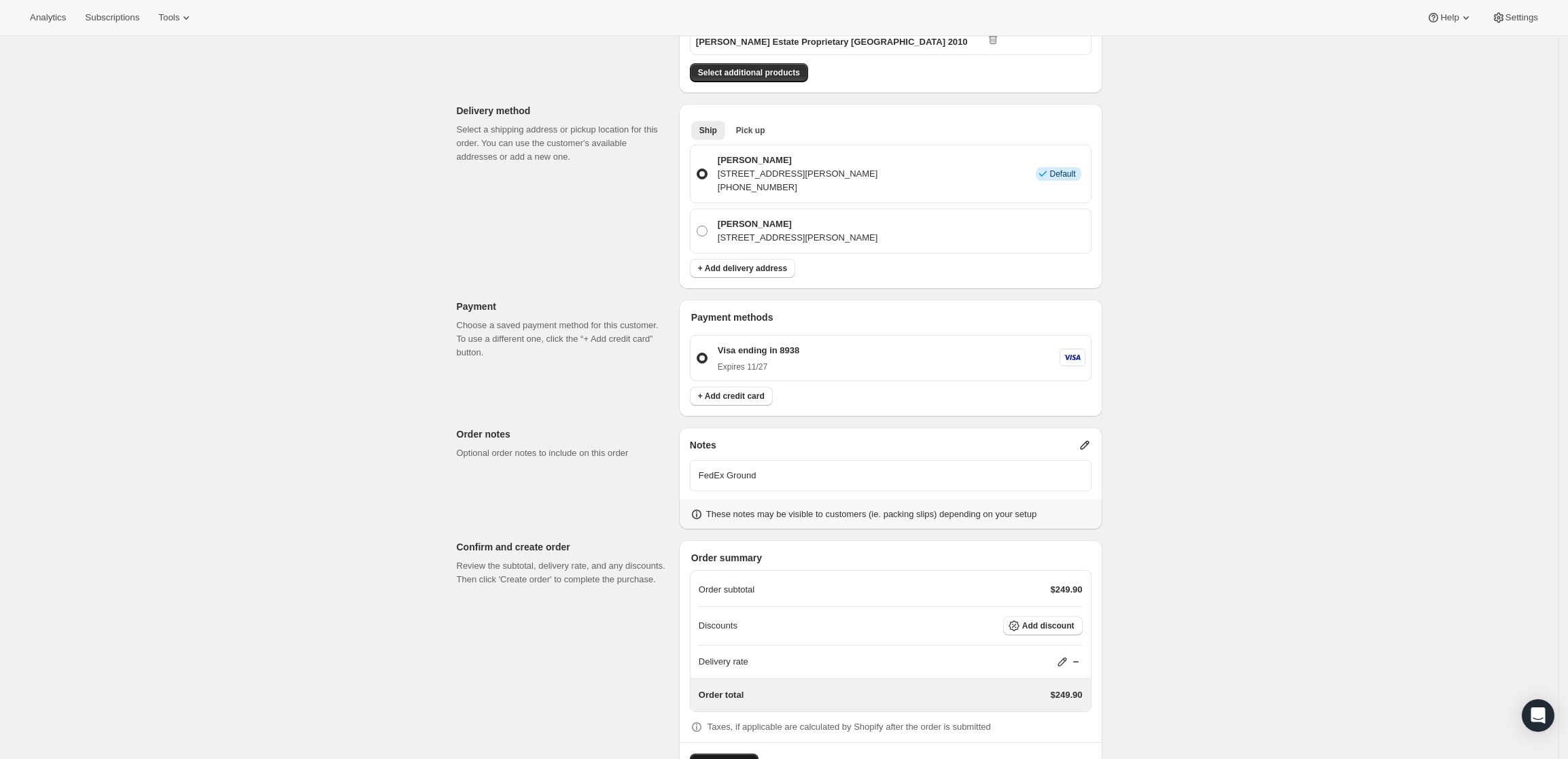
click at [718, 758] on span "Create order" at bounding box center [724, 765] width 52 height 14
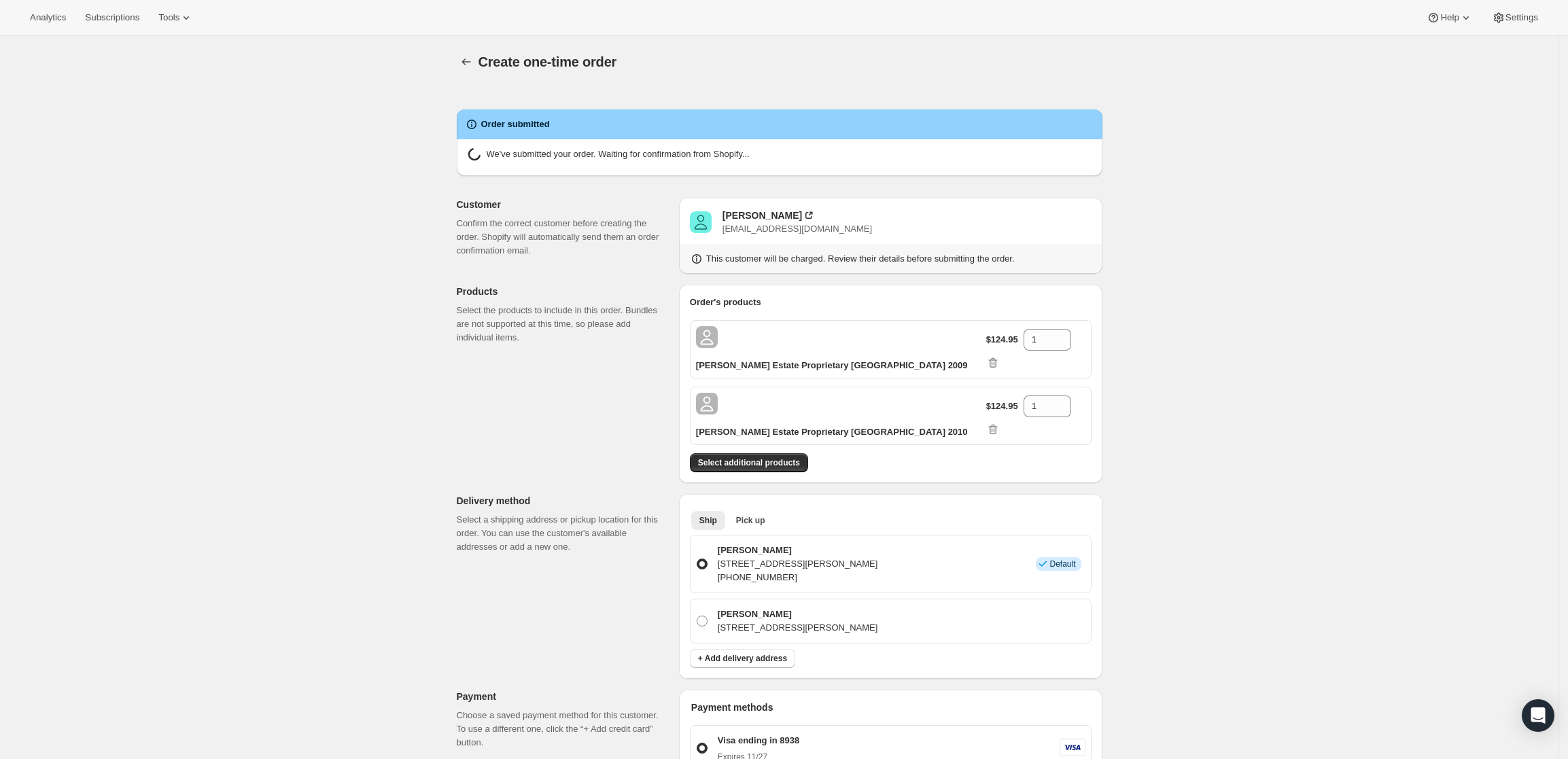
radio input "true"
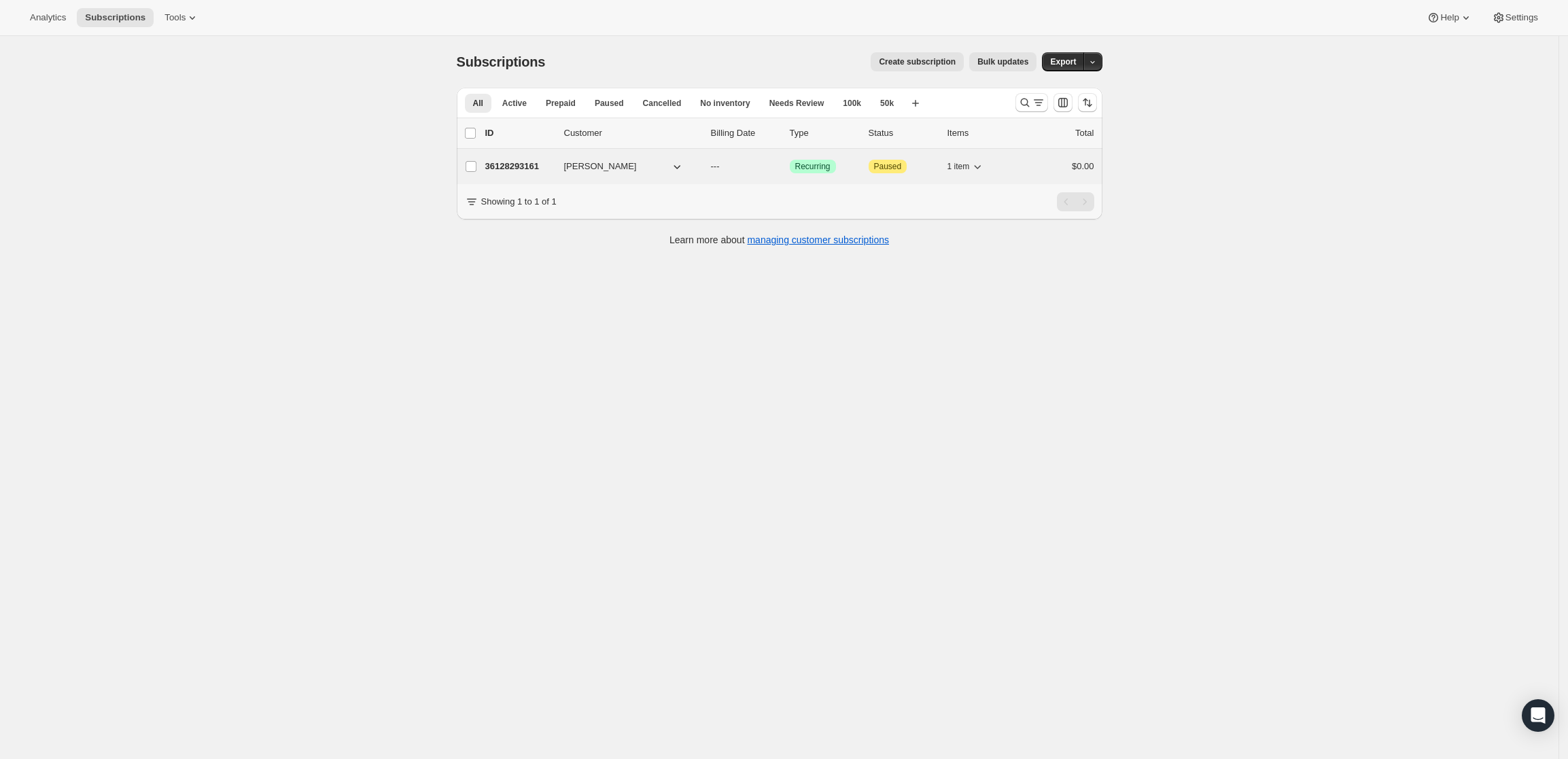
click at [498, 158] on div "36128293161 Chris Peters --- Success Recurring Attention Paused 1 item $0.00" at bounding box center [790, 166] width 609 height 19
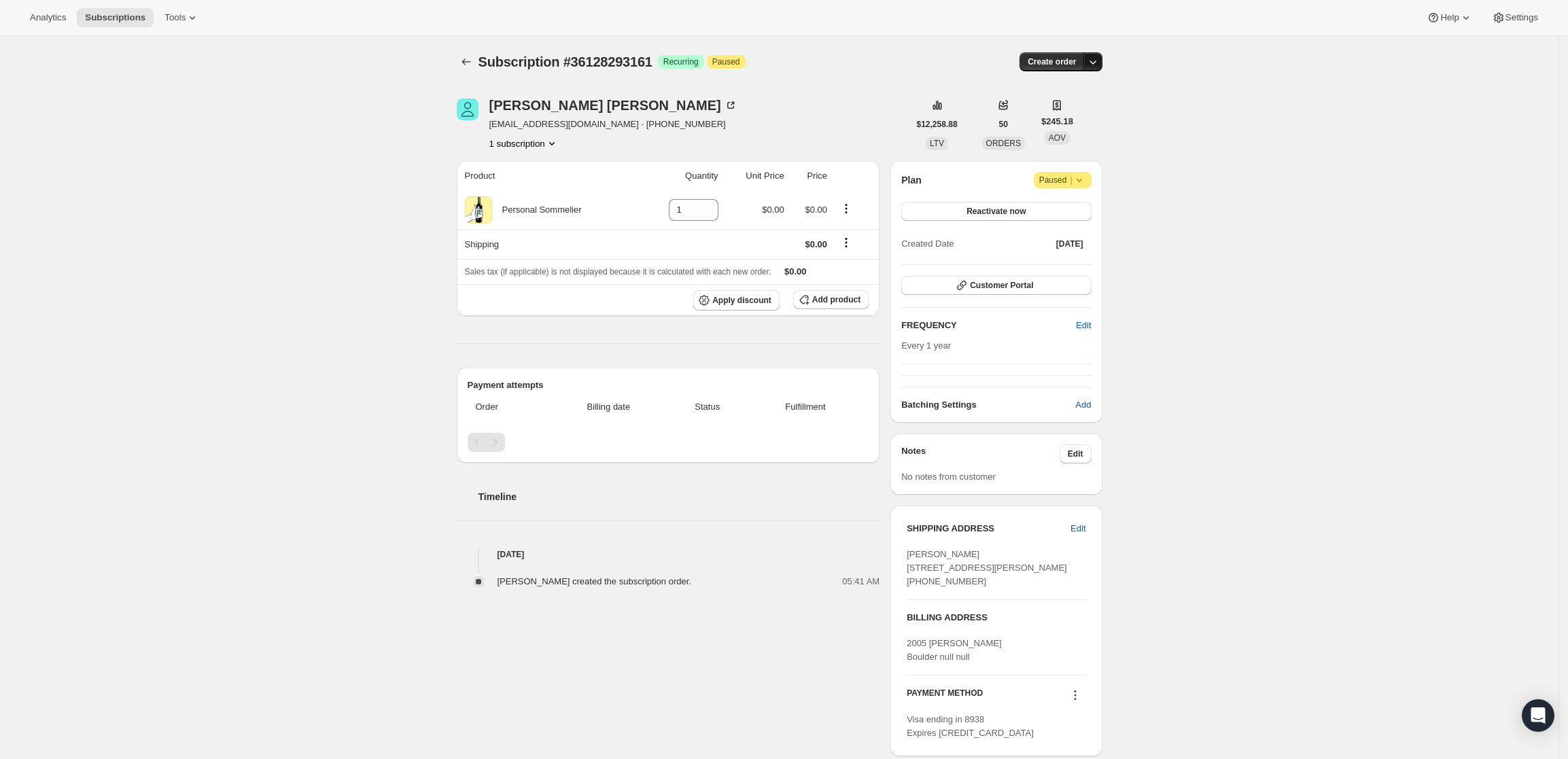
click at [1099, 58] on icon "button" at bounding box center [1092, 62] width 14 height 14
click at [1073, 111] on span "Create custom one-time order" at bounding box center [1039, 113] width 118 height 10
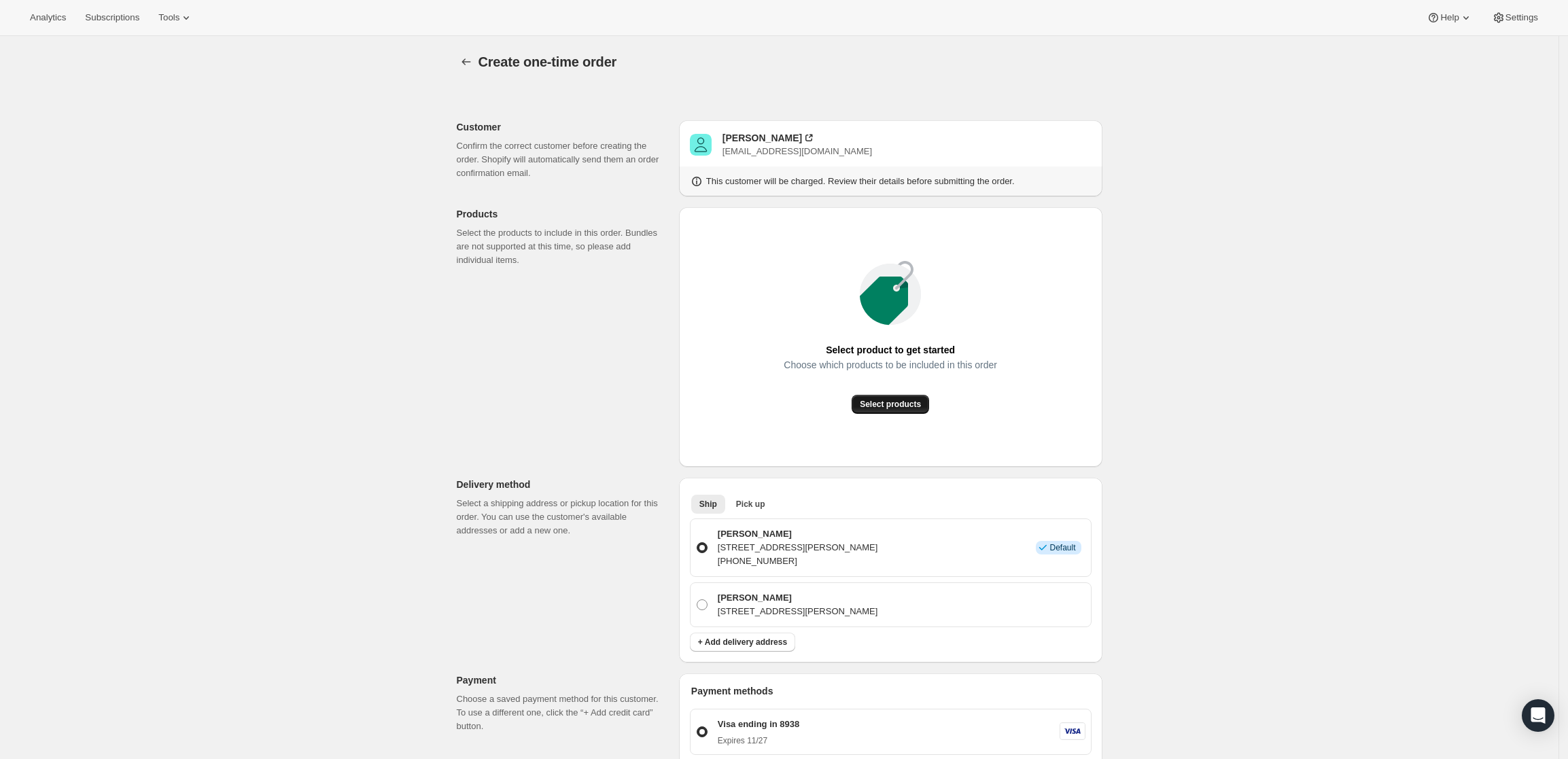
click at [866, 402] on span "Select products" at bounding box center [890, 405] width 62 height 11
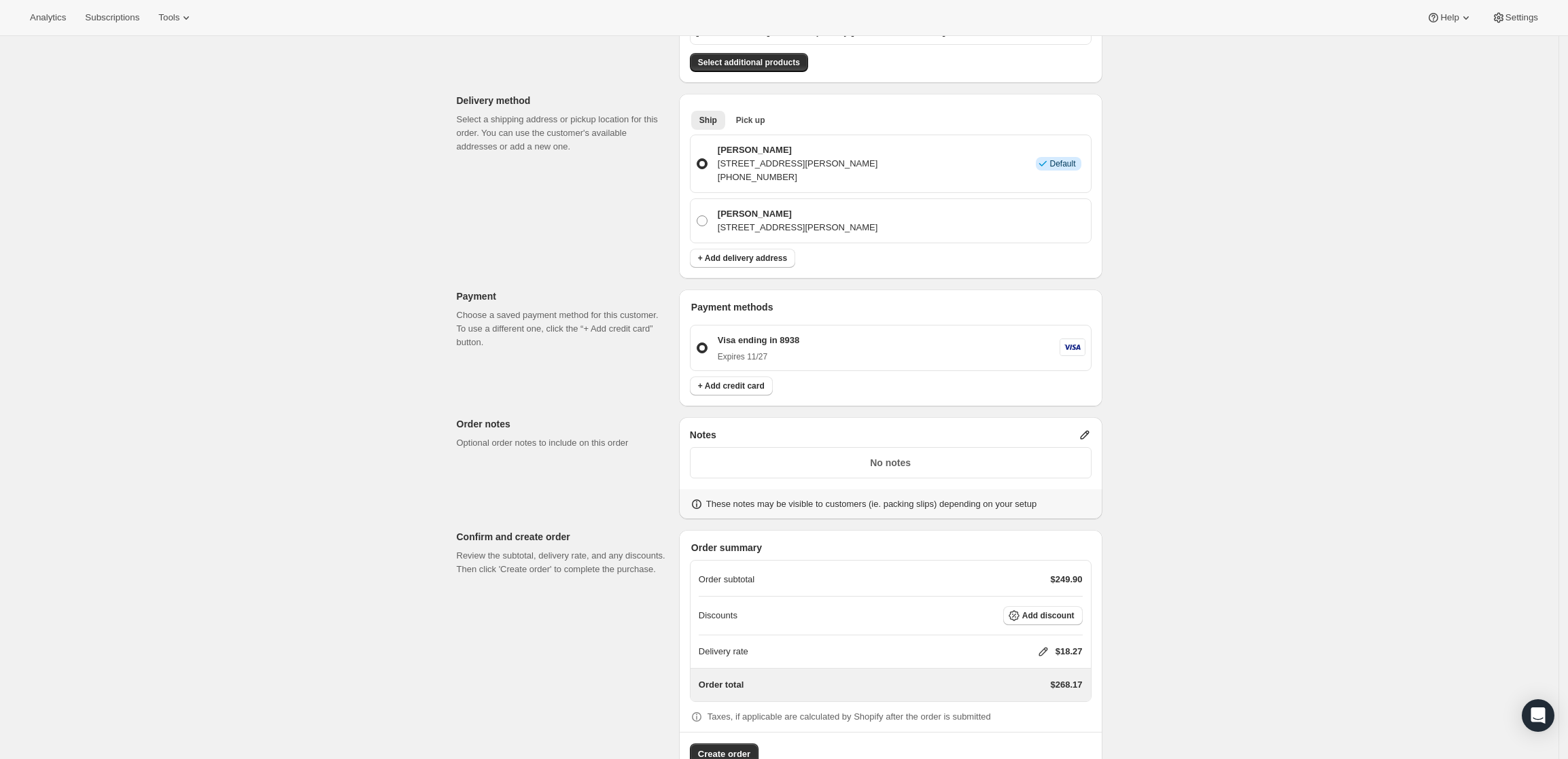
scroll to position [313, 0]
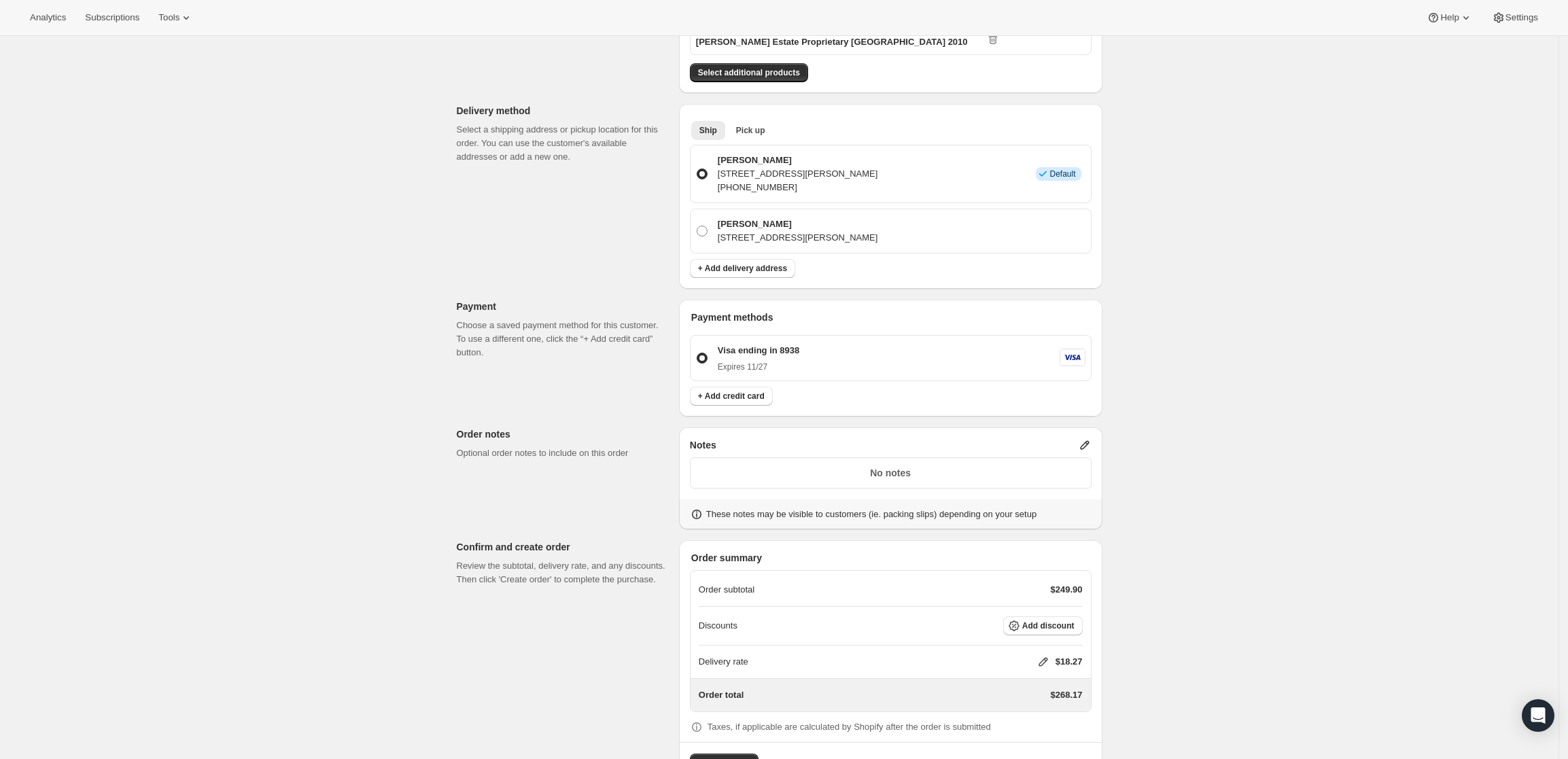
click at [1045, 658] on icon at bounding box center [1043, 662] width 9 height 9
click at [1013, 667] on input "0" at bounding box center [1050, 664] width 122 height 22
type input "0"
click at [1035, 692] on span "Save" at bounding box center [1041, 696] width 19 height 11
click at [740, 758] on span "Create order" at bounding box center [724, 765] width 52 height 14
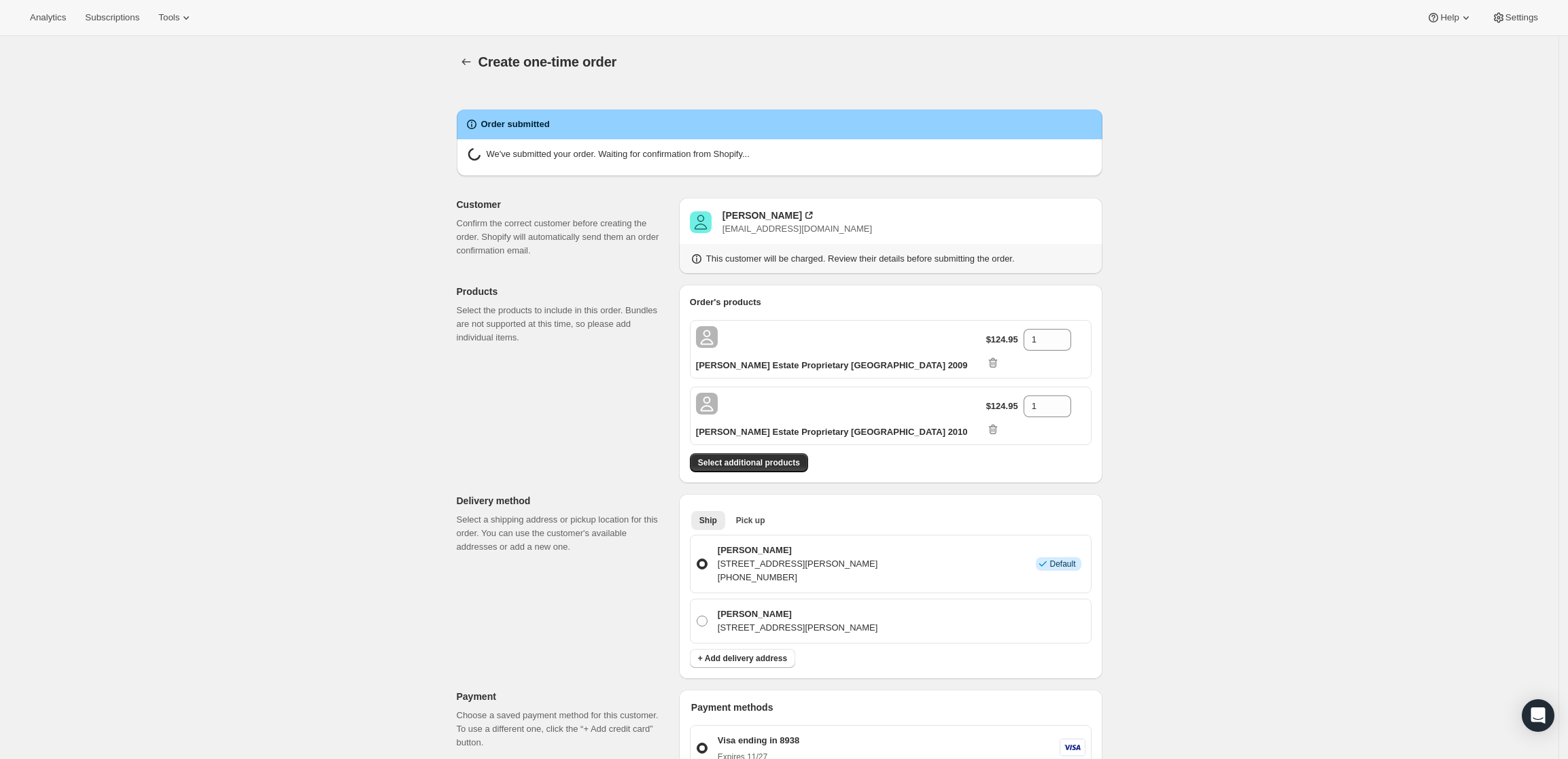
radio input "true"
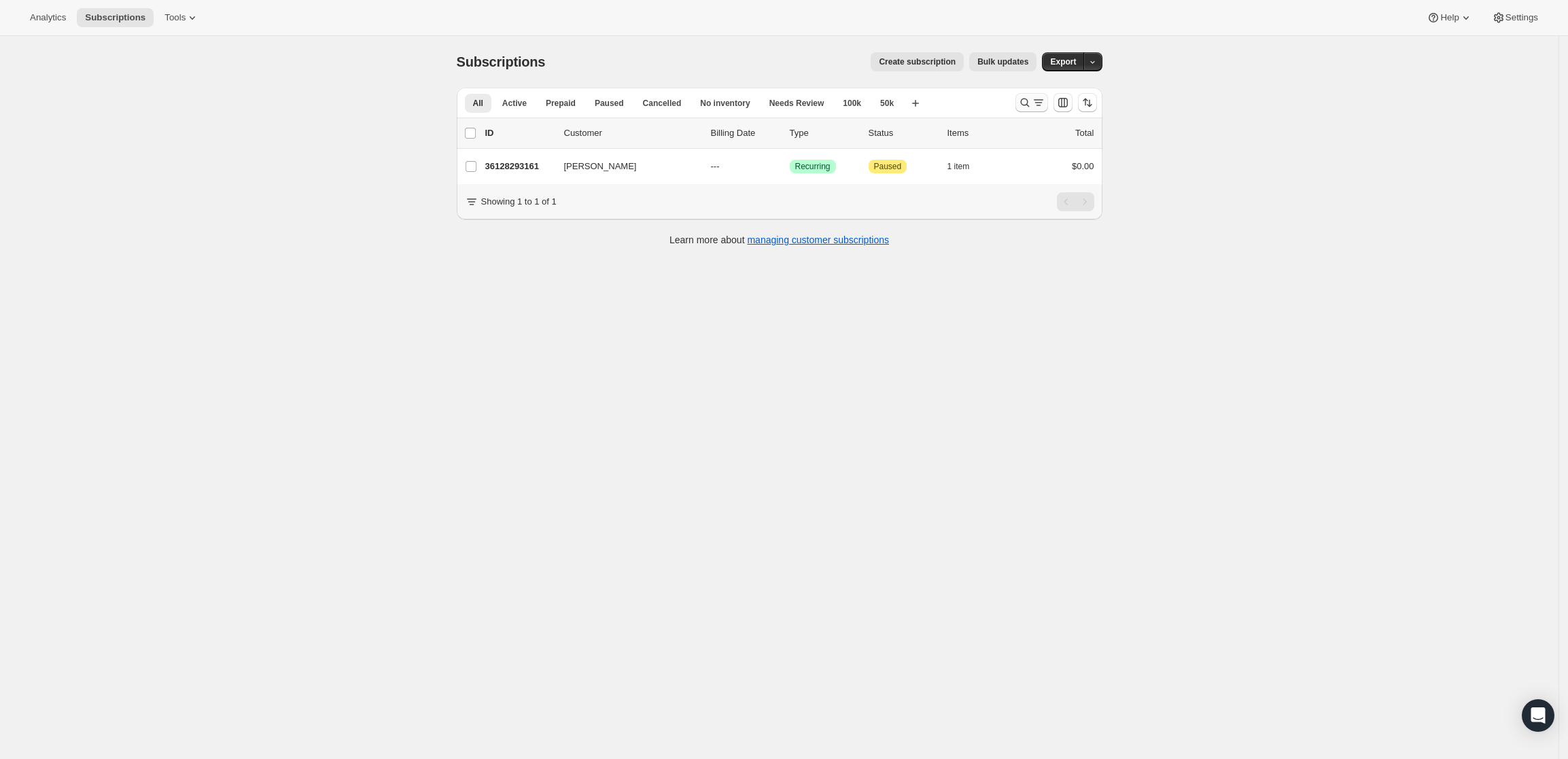
click at [1031, 101] on icon "Search and filter results" at bounding box center [1024, 102] width 14 height 14
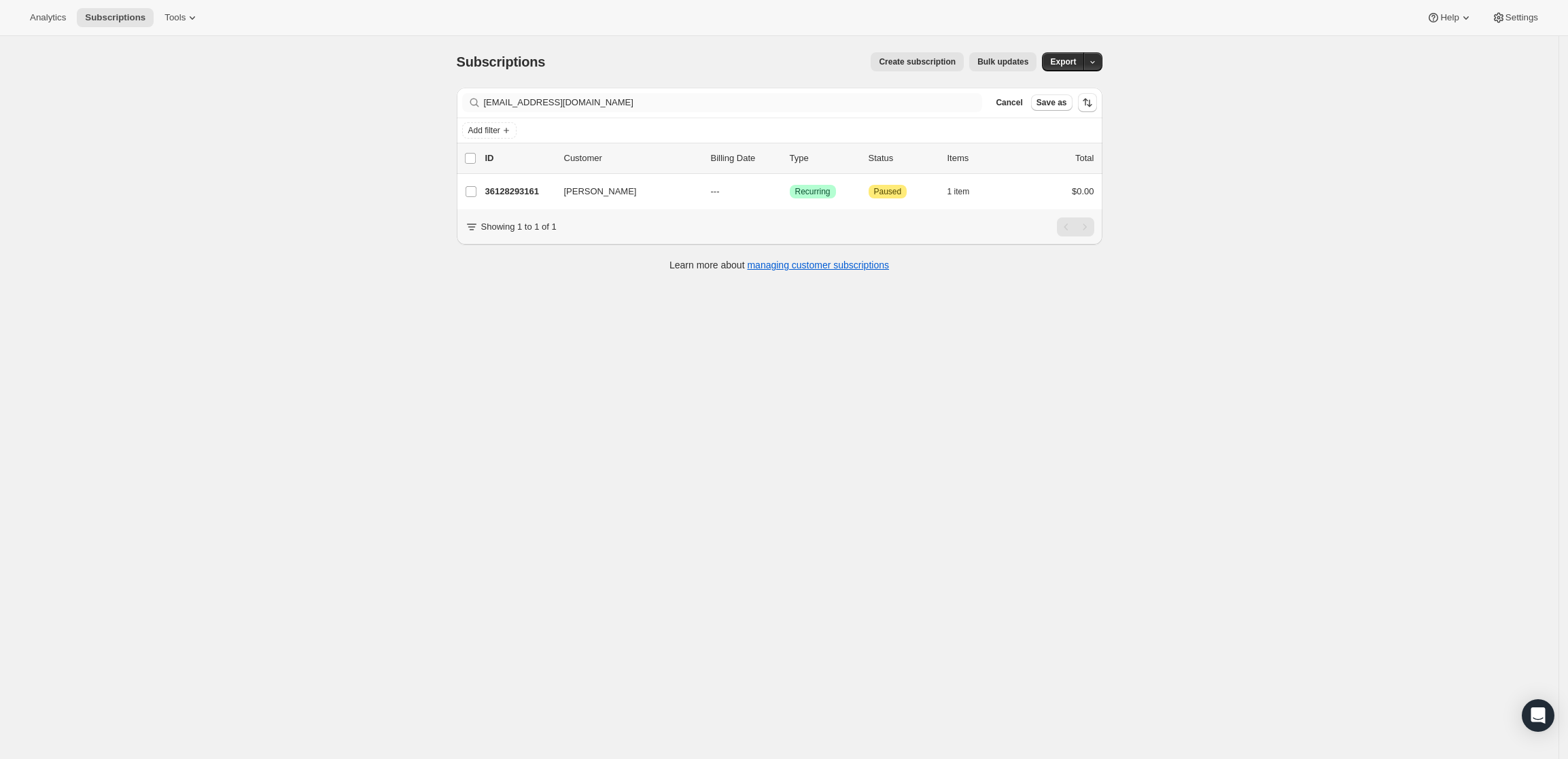
click at [813, 92] on div "Filter subscribers [EMAIL_ADDRESS][DOMAIN_NAME] Clear Cancel Save as" at bounding box center [780, 102] width 646 height 30
click at [812, 97] on input "[EMAIL_ADDRESS][DOMAIN_NAME]" at bounding box center [720, 102] width 474 height 19
click at [812, 102] on input "[EMAIL_ADDRESS][DOMAIN_NAME]" at bounding box center [720, 102] width 474 height 19
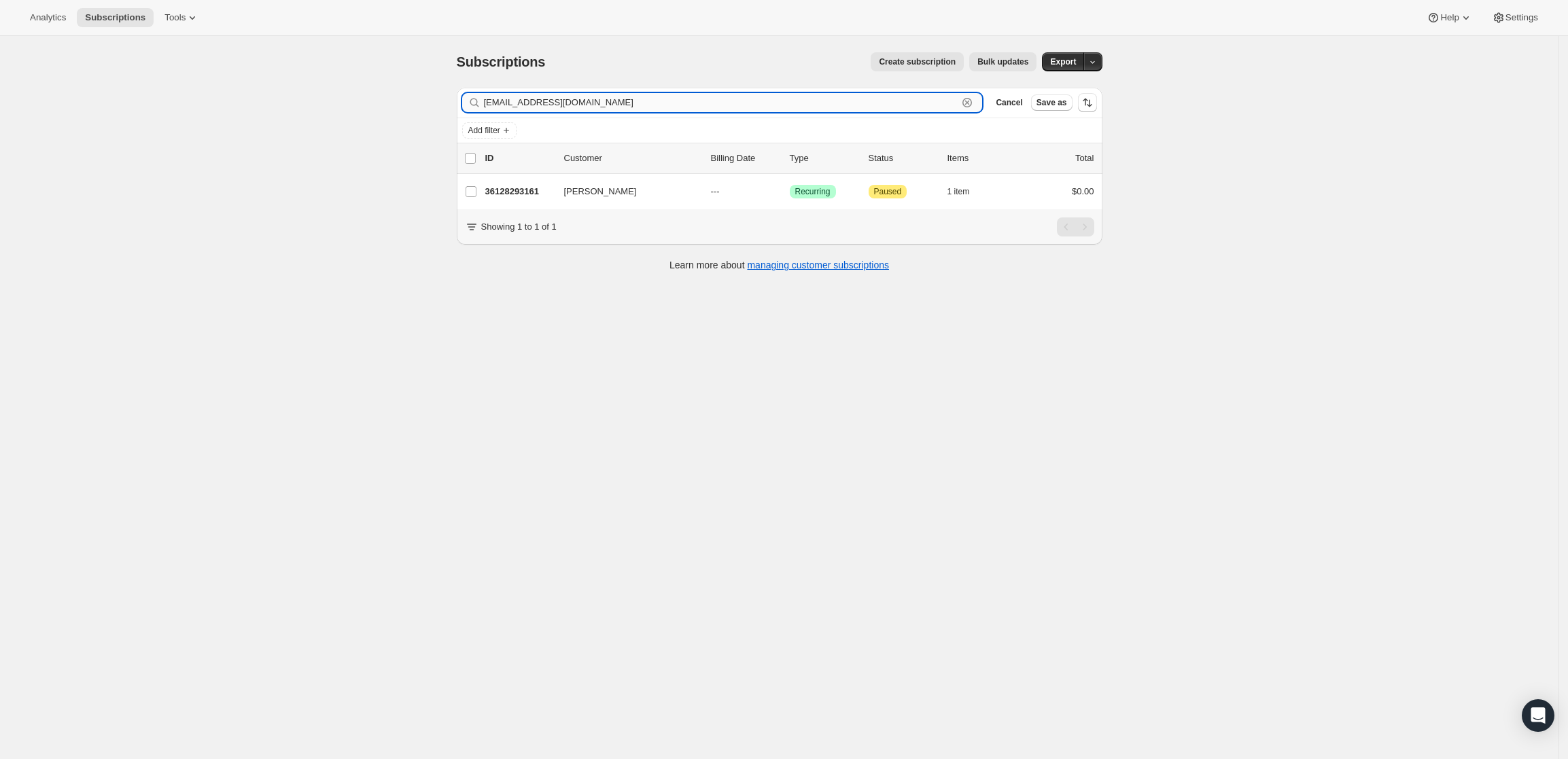
paste input "[EMAIL_ADDRESS][PERSON_NAME][DOMAIN_NAME]"
type input "[EMAIL_ADDRESS][PERSON_NAME][DOMAIN_NAME]"
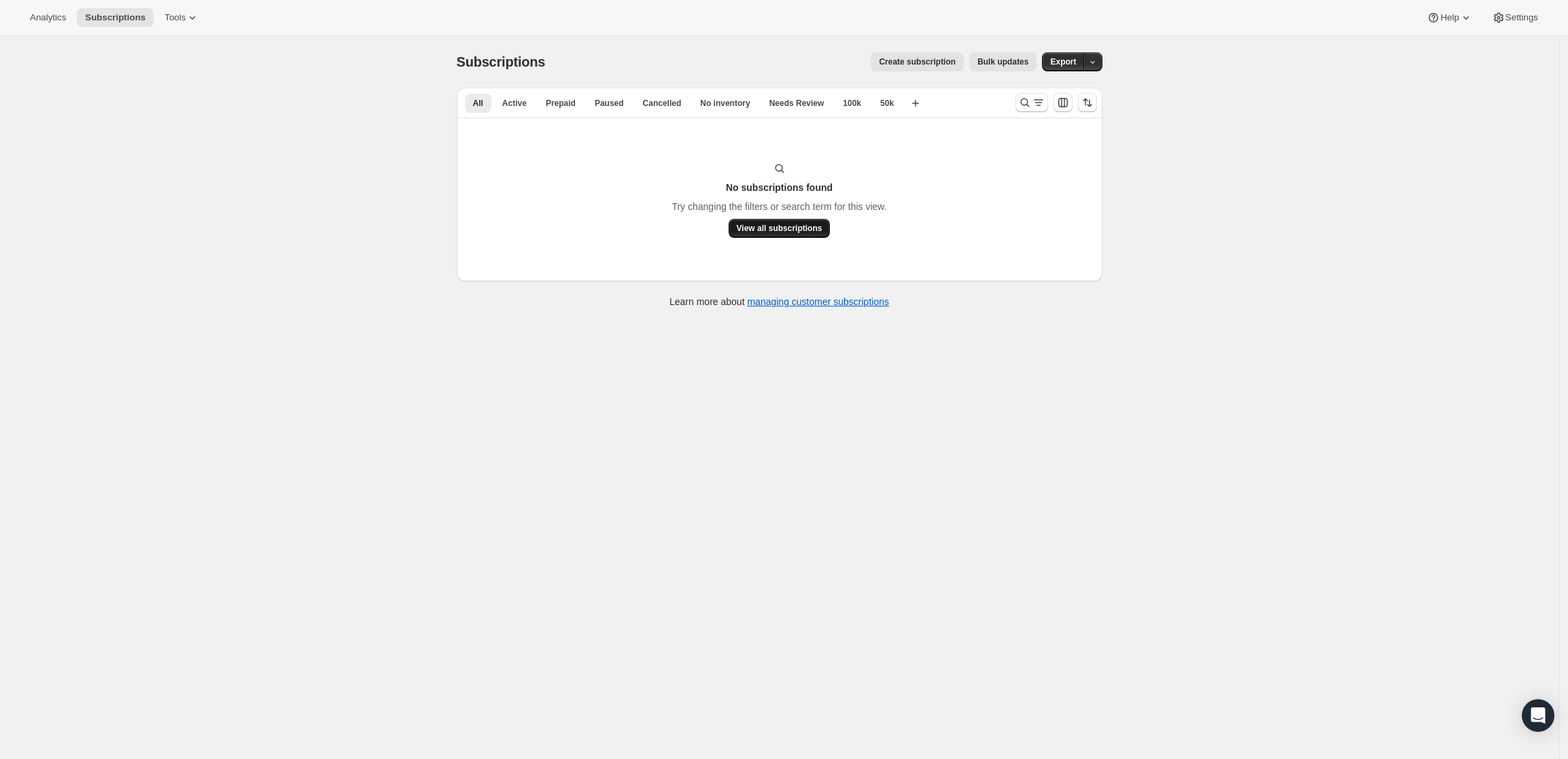
click at [772, 226] on span "View all subscriptions" at bounding box center [779, 229] width 86 height 11
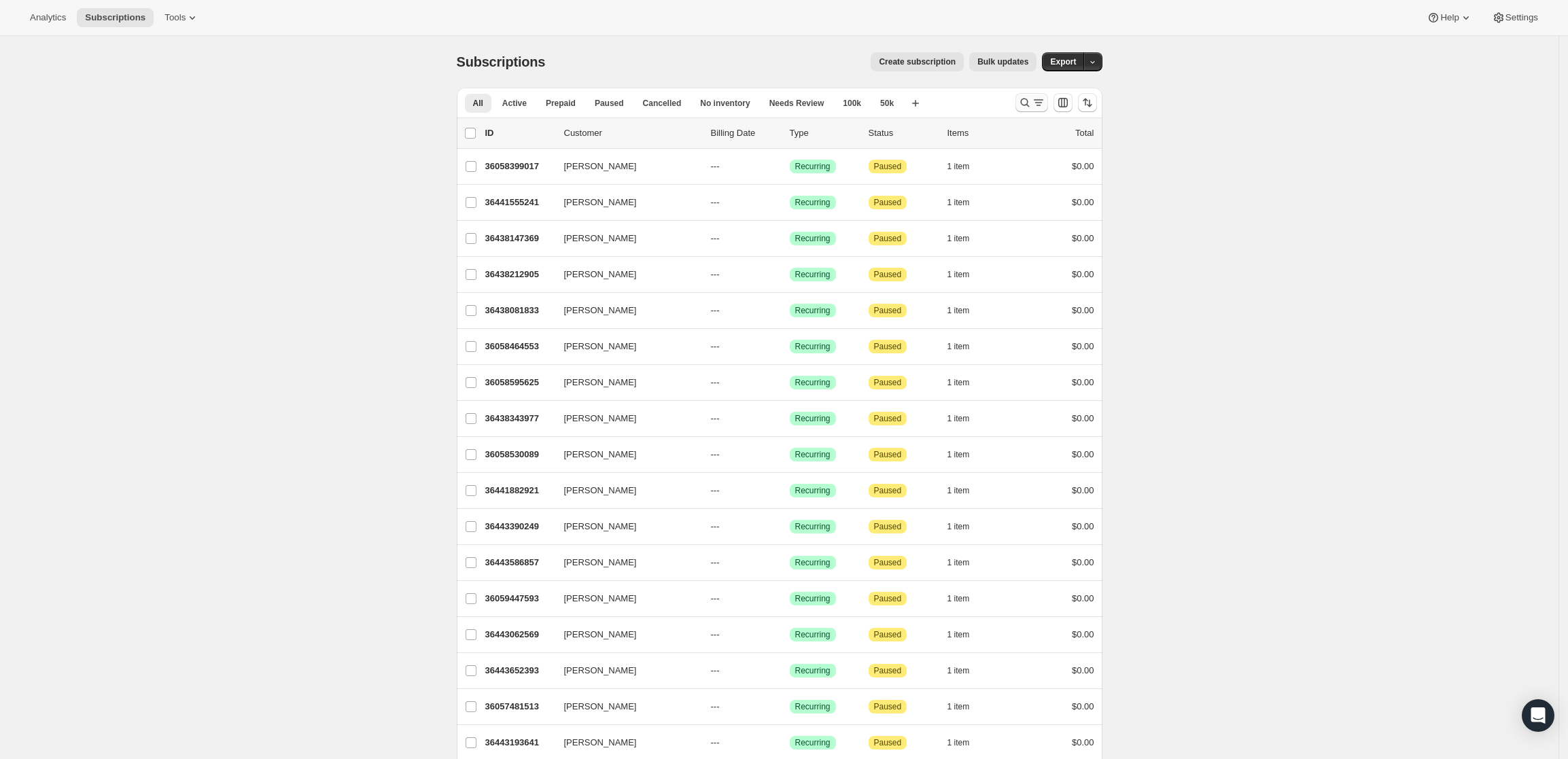
click at [1028, 101] on icon "Search and filter results" at bounding box center [1024, 102] width 14 height 14
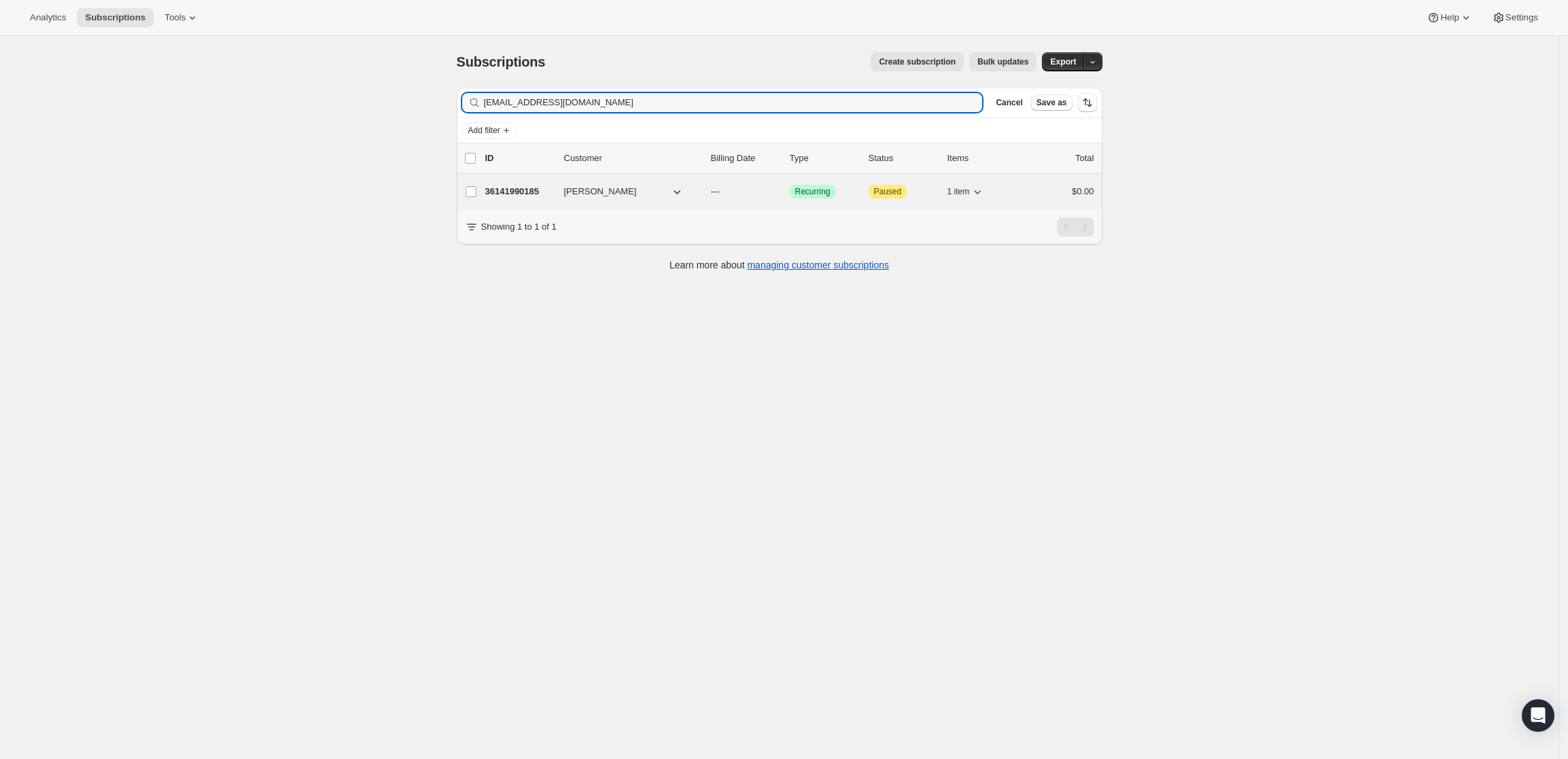
type input "mshupka@yahoo.com"
click at [521, 186] on p "36141990185" at bounding box center [519, 191] width 68 height 14
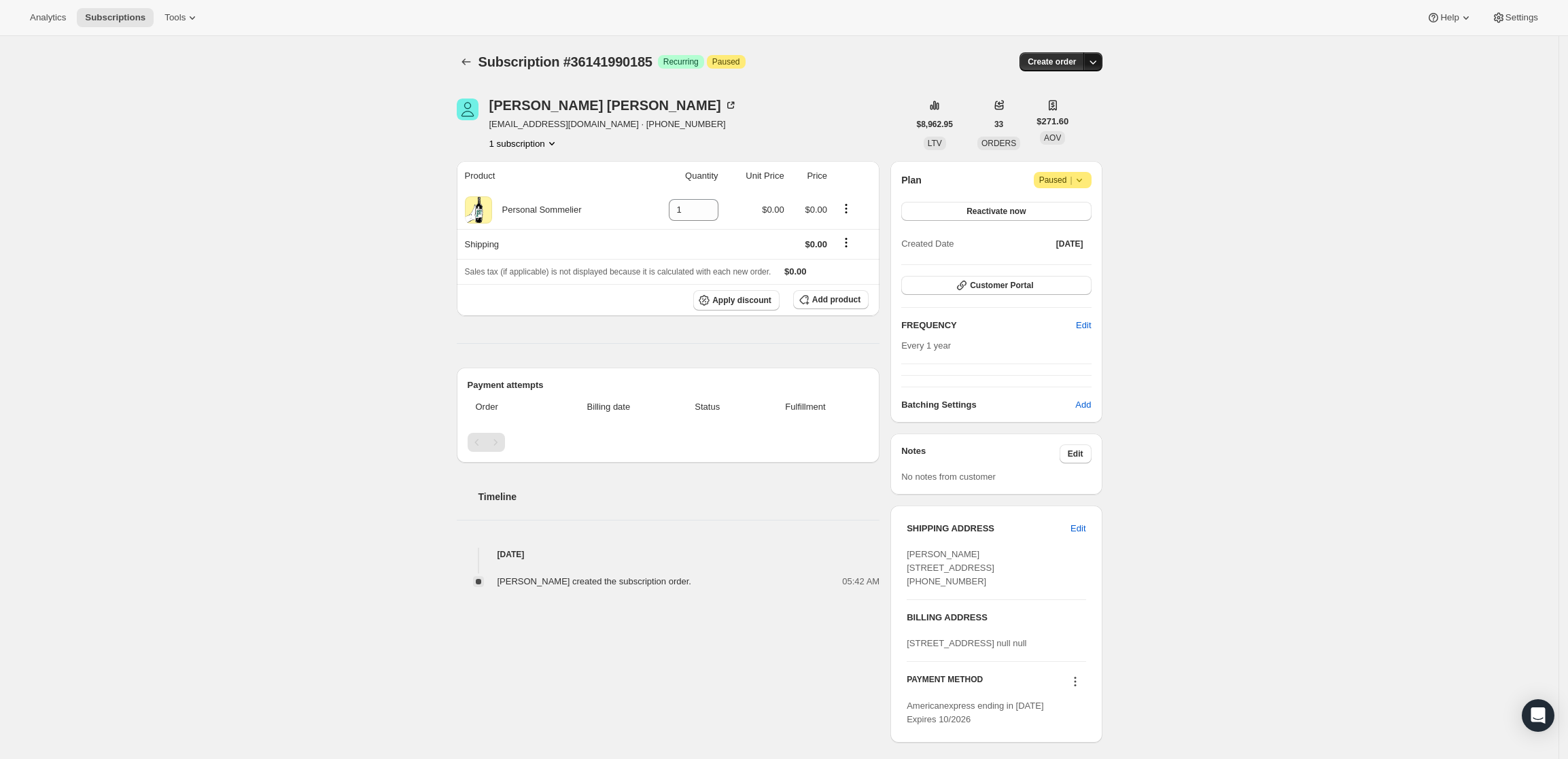
click at [1095, 63] on icon "button" at bounding box center [1092, 62] width 14 height 14
click at [1077, 112] on span "Create custom one-time order" at bounding box center [1039, 113] width 118 height 10
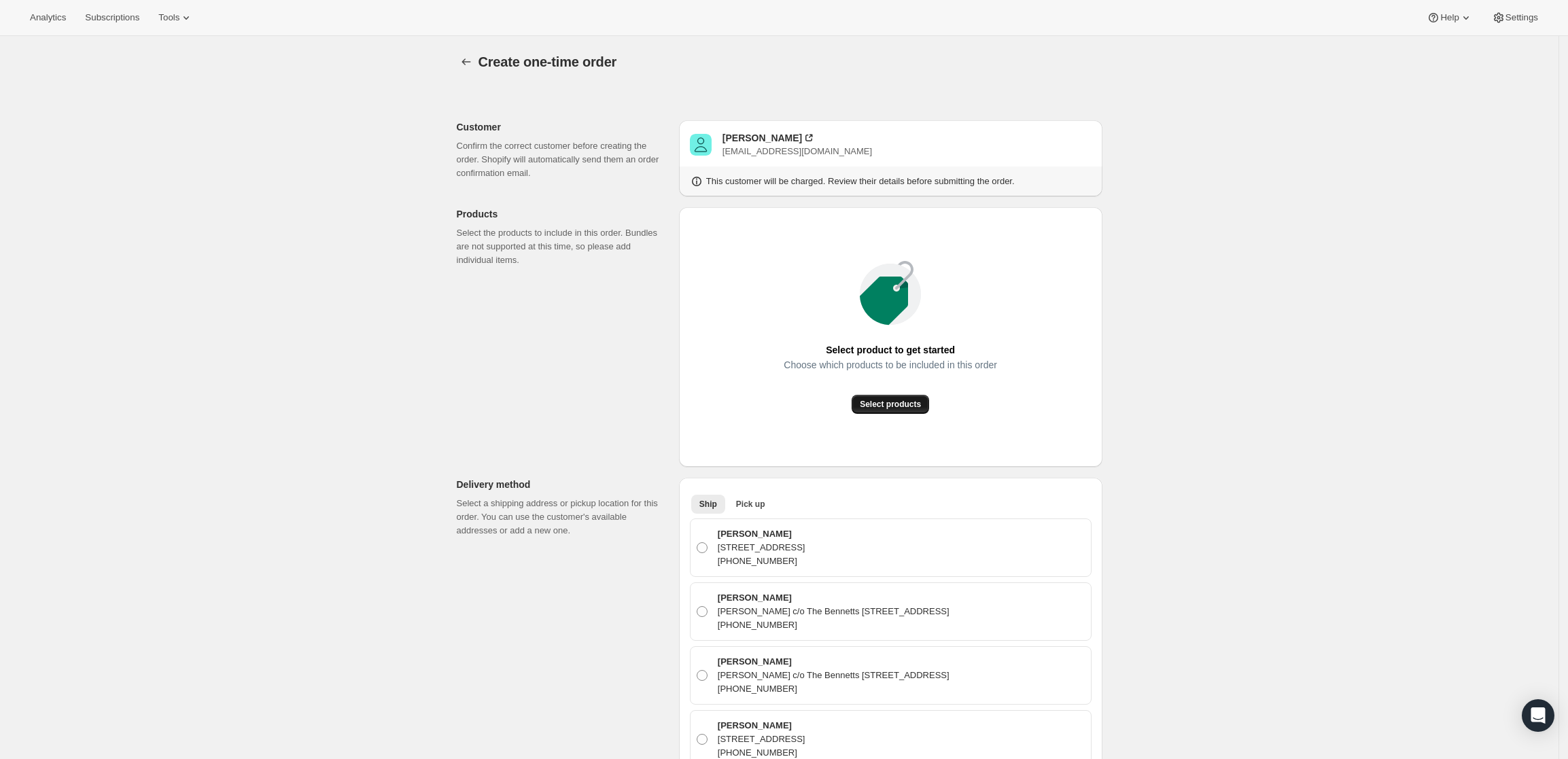
click at [904, 400] on span "Select products" at bounding box center [890, 405] width 62 height 11
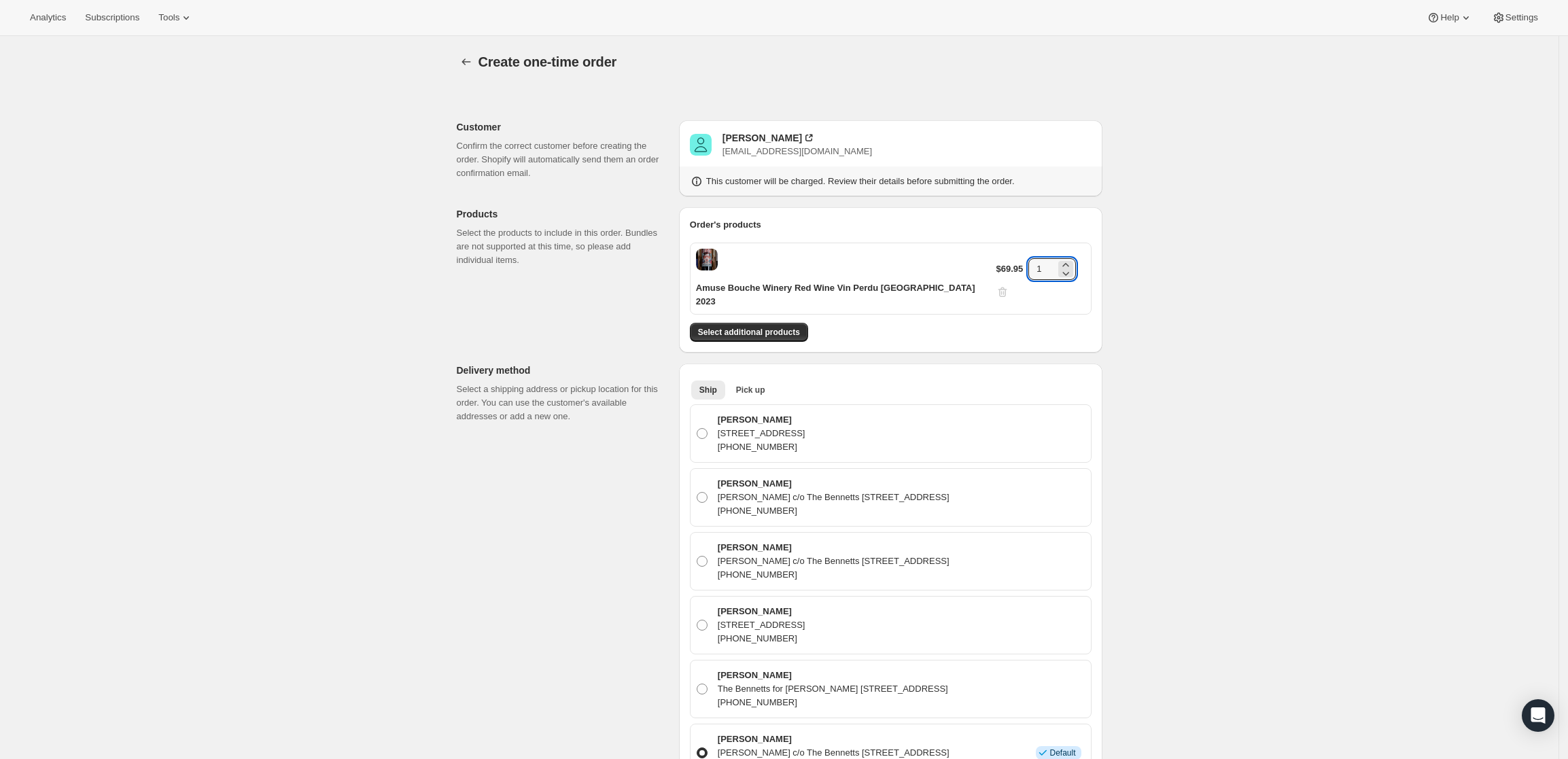
drag, startPoint x: 1047, startPoint y: 246, endPoint x: 1014, endPoint y: 252, distance: 33.5
click at [1014, 252] on div "Amuse Bouche Winery Red Wine Vin Perdu Napa Valley 2023 $69.95 1" at bounding box center [891, 278] width 401 height 72
type input "3"
click at [1236, 356] on div "Create one-time order. This page is ready Create one-time order Customer Confir…" at bounding box center [779, 693] width 1558 height 1313
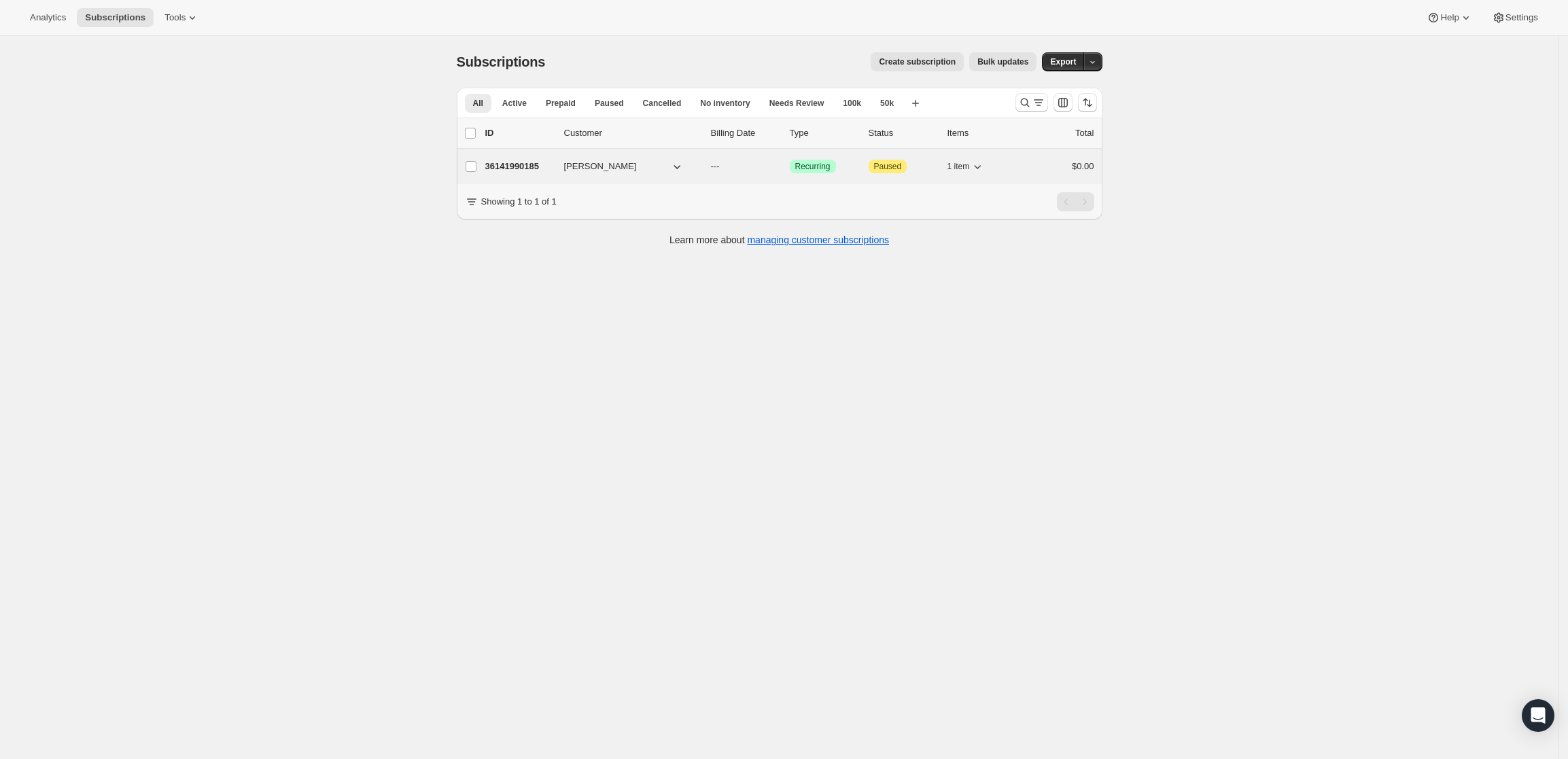
click at [593, 166] on span "Martin Hupka" at bounding box center [600, 166] width 73 height 14
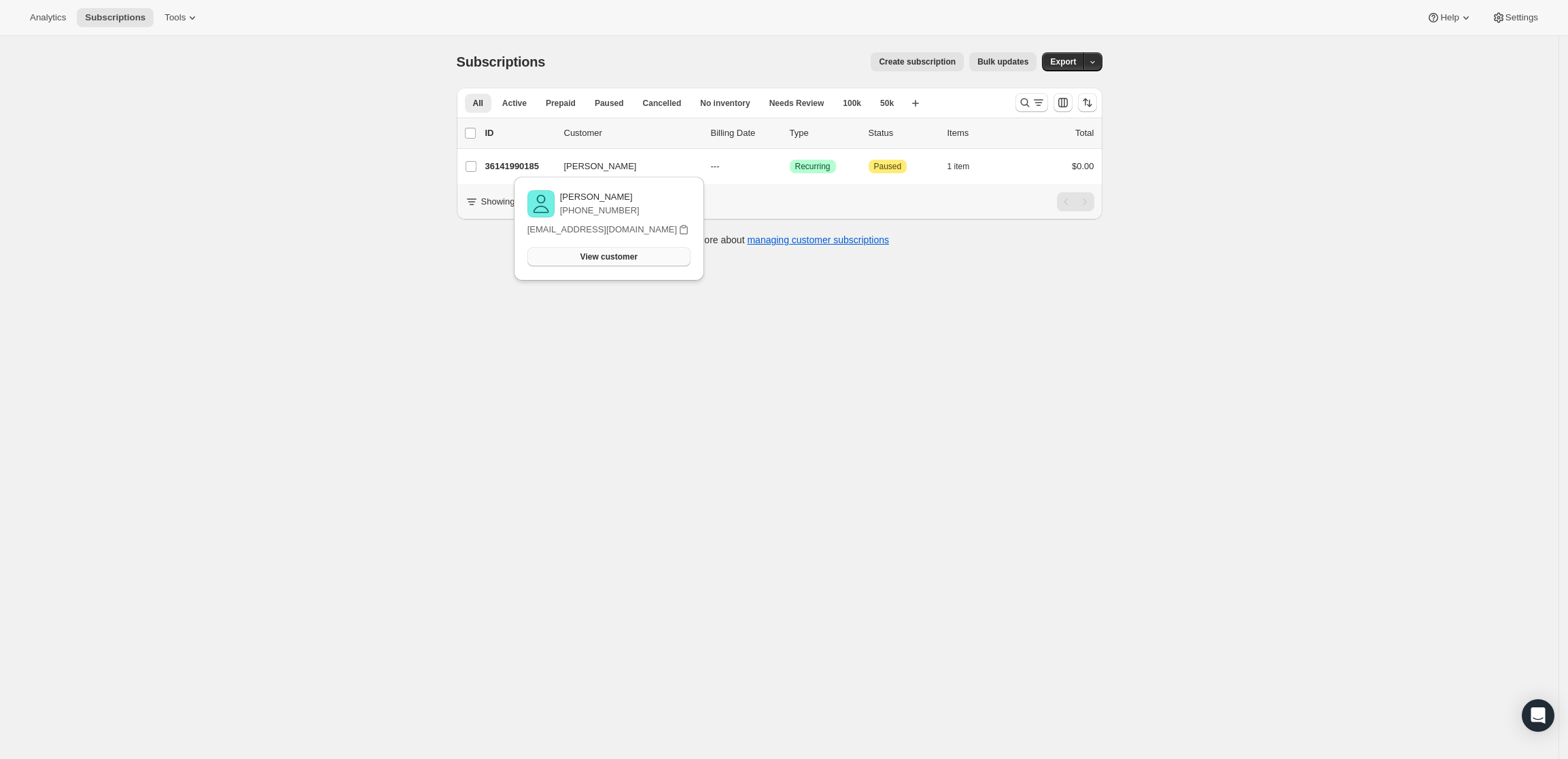
click at [581, 265] on button "View customer" at bounding box center [609, 257] width 163 height 19
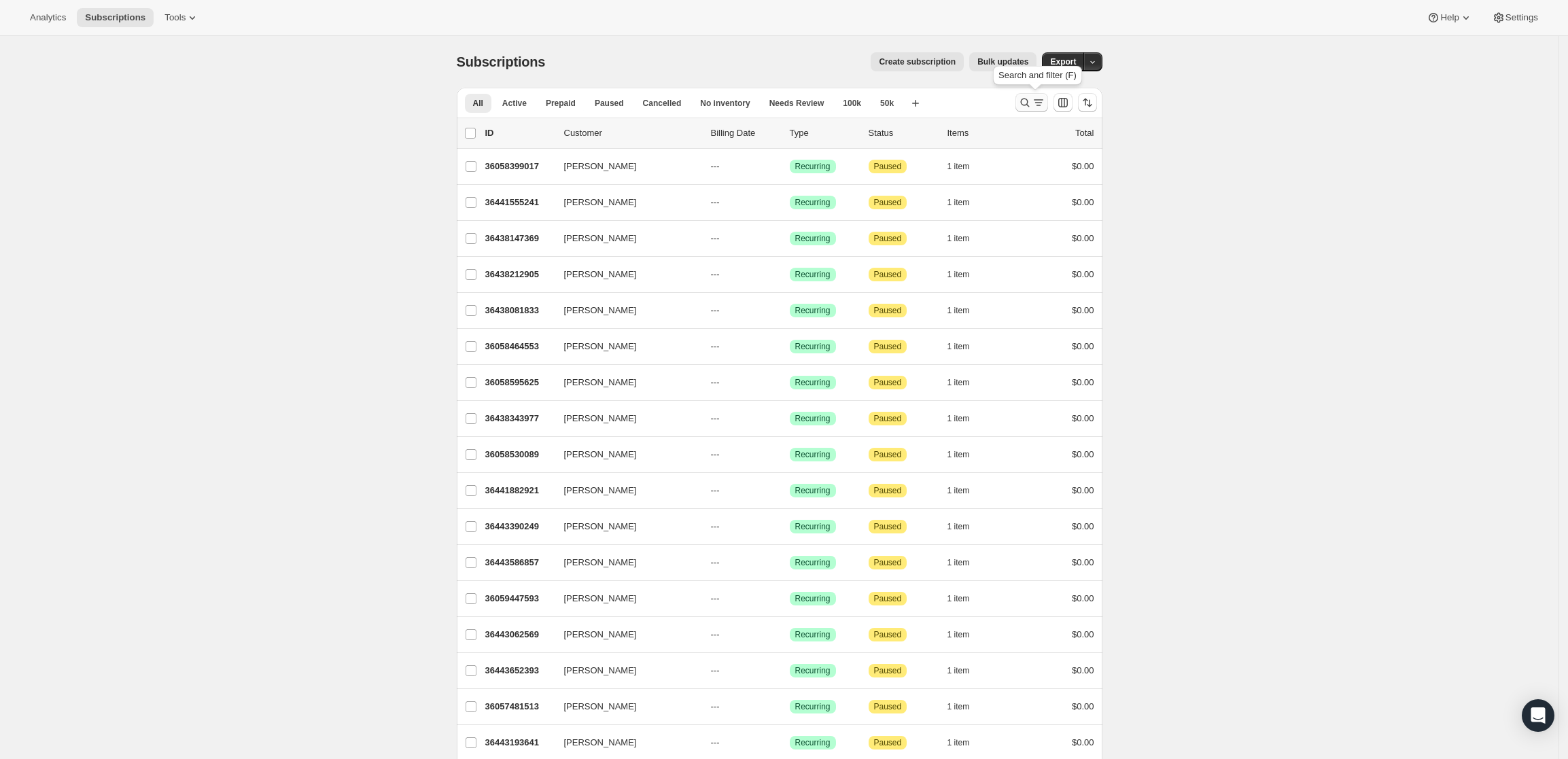
click at [1037, 101] on icon "Search and filter results" at bounding box center [1038, 102] width 14 height 14
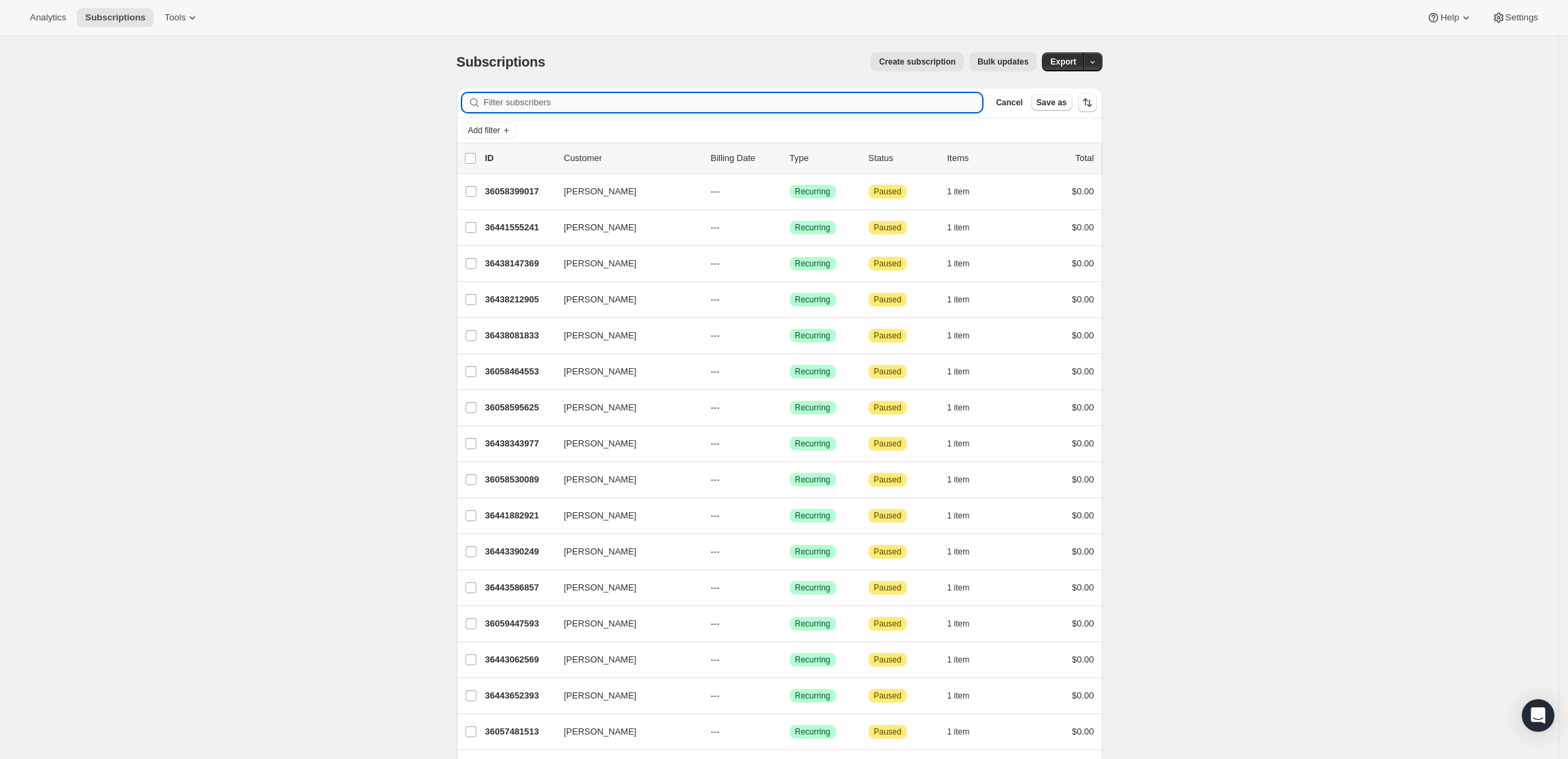
click at [931, 102] on input "Filter subscribers" at bounding box center [733, 102] width 499 height 19
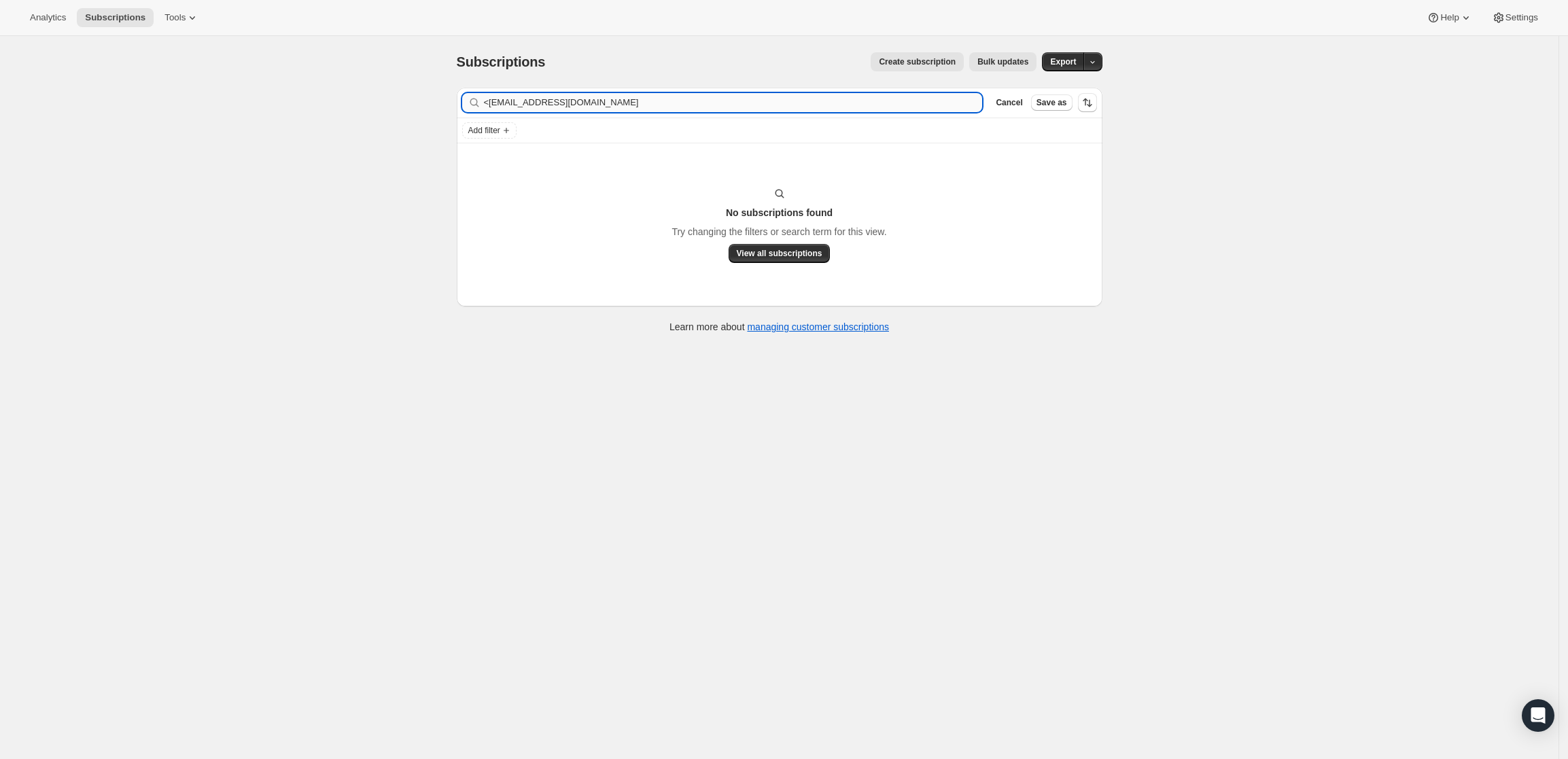
click at [492, 99] on input "<pcm.egerton@gmail.com" at bounding box center [733, 102] width 499 height 19
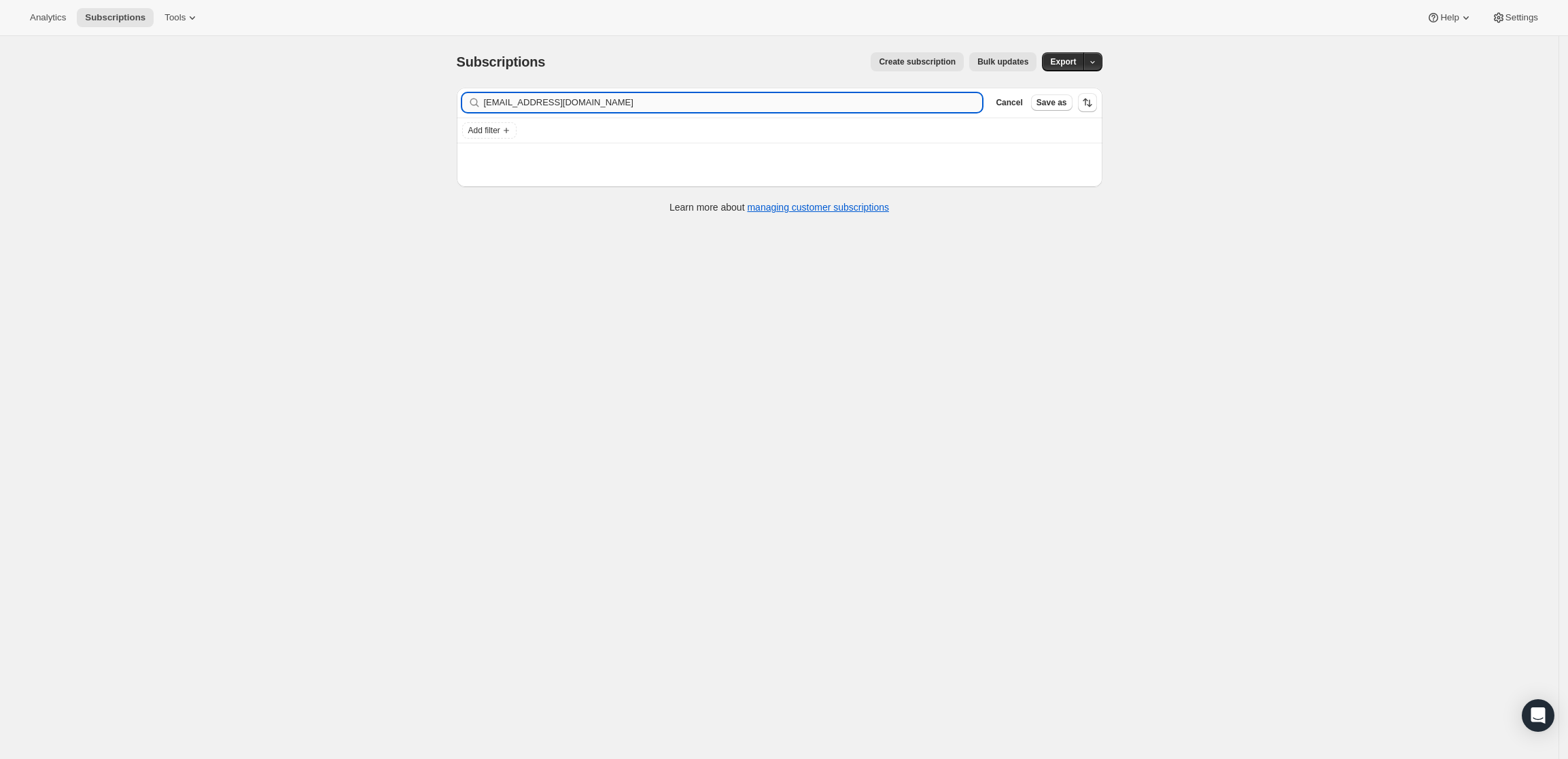
click at [610, 98] on input "pcm.egerton@gmail.com" at bounding box center [733, 102] width 499 height 19
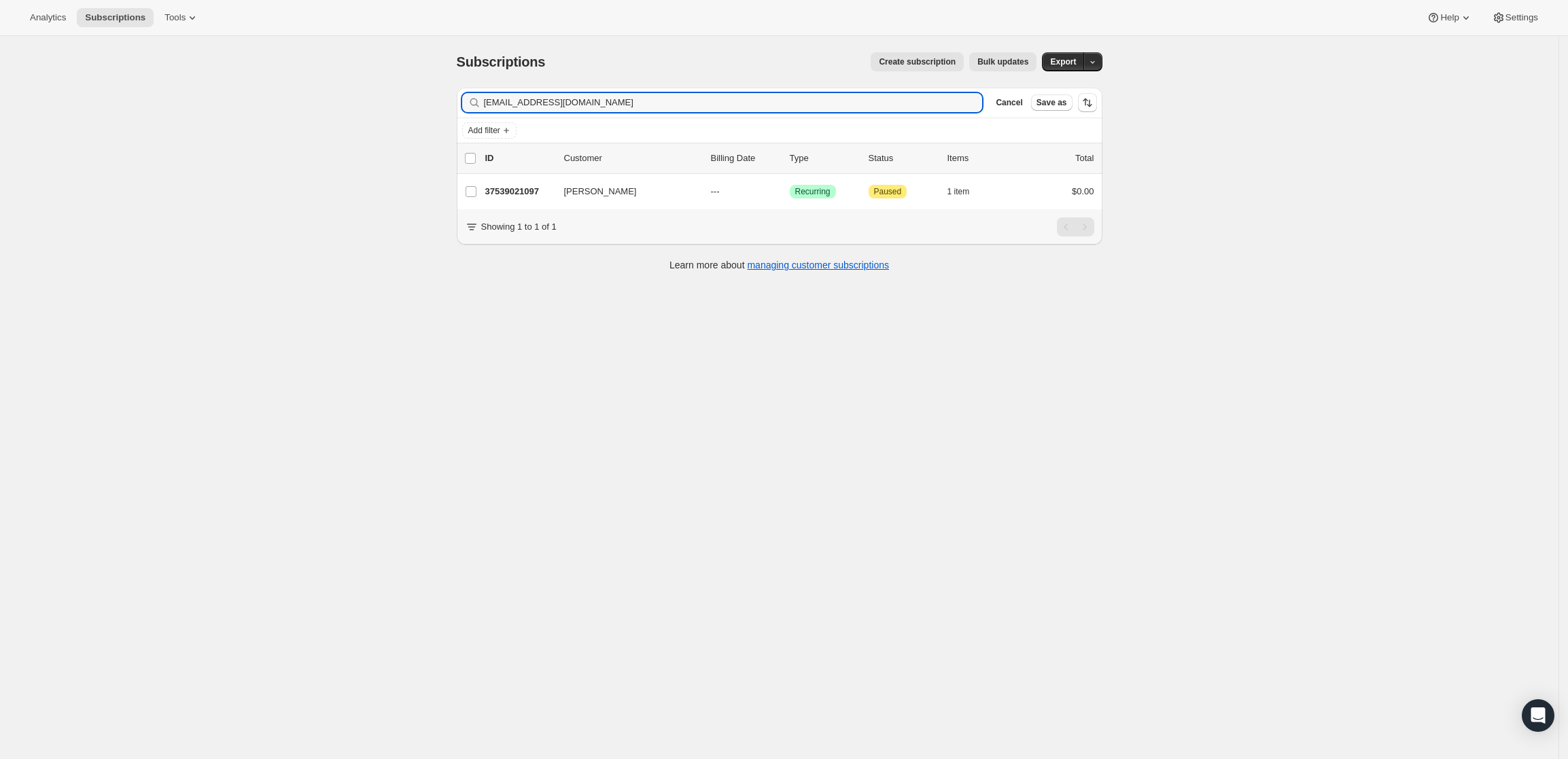
type input "pcm.egerton@gmail.com"
click at [702, 106] on input "pcm.egerton@gmail.com" at bounding box center [720, 102] width 474 height 19
click at [529, 192] on p "37539021097" at bounding box center [519, 191] width 68 height 14
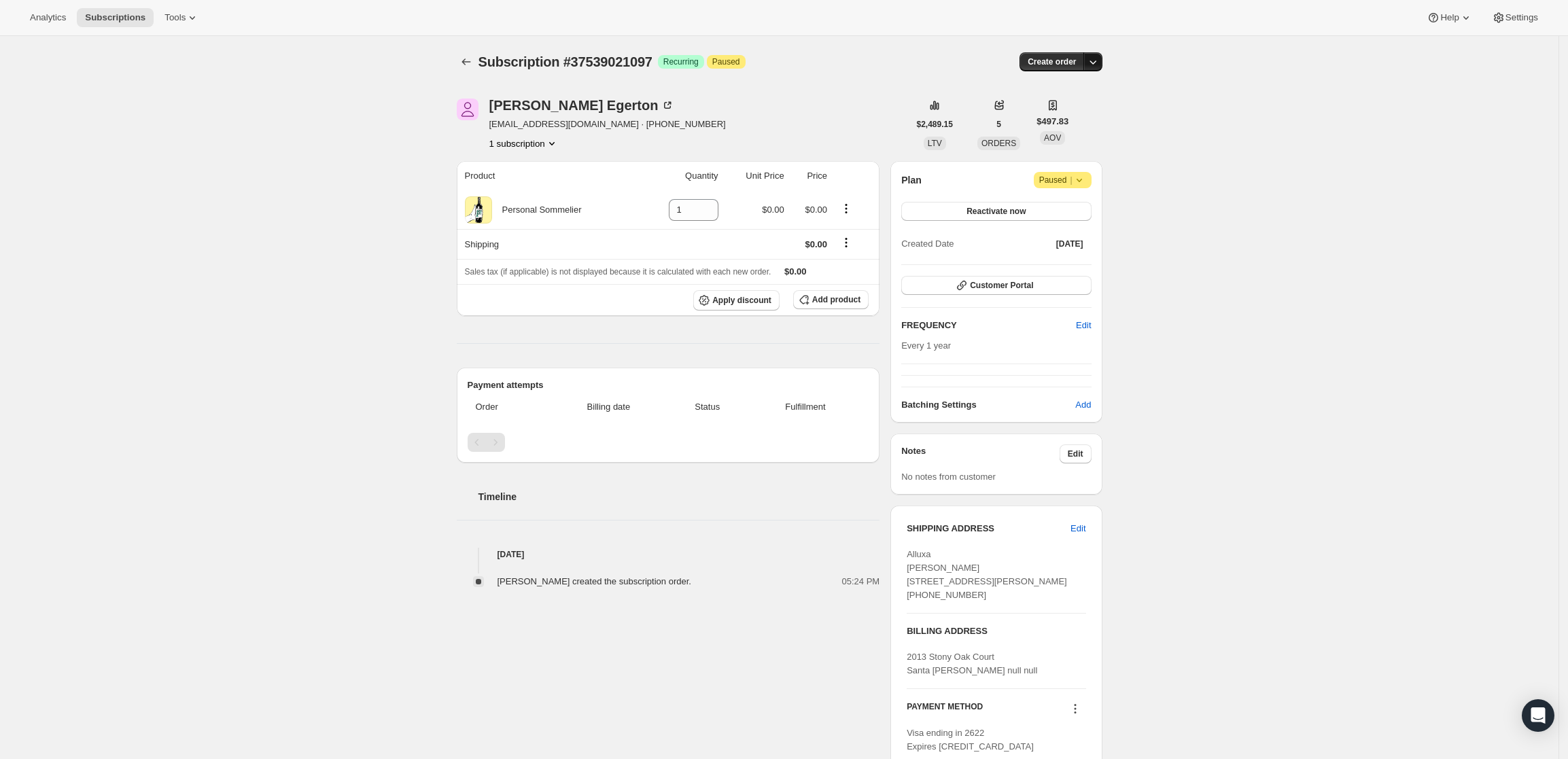
click at [1095, 66] on icon "button" at bounding box center [1092, 62] width 14 height 14
click at [1083, 115] on span "Create custom one-time order" at bounding box center [1039, 113] width 118 height 10
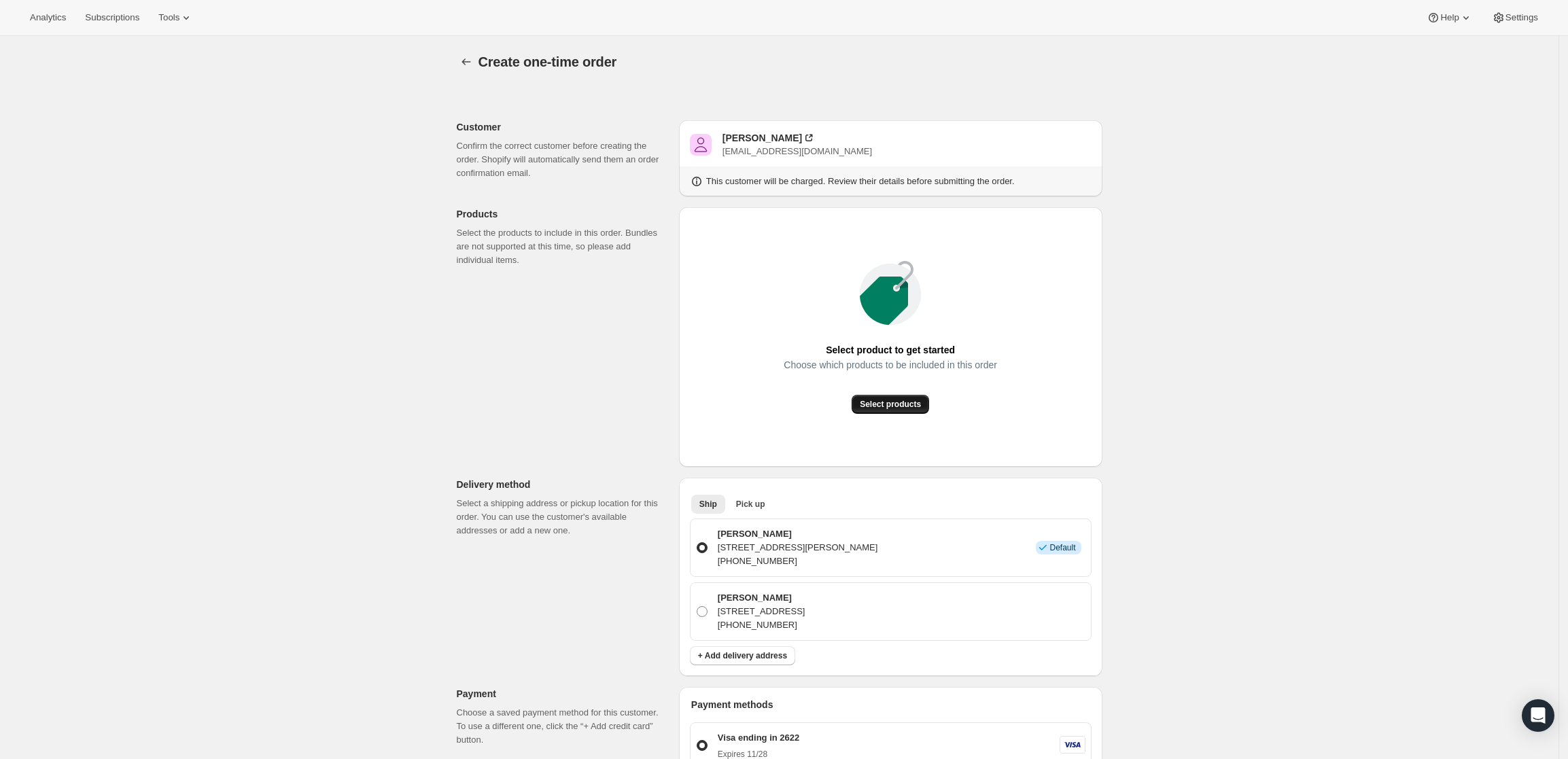
click at [878, 402] on span "Select products" at bounding box center [890, 405] width 62 height 11
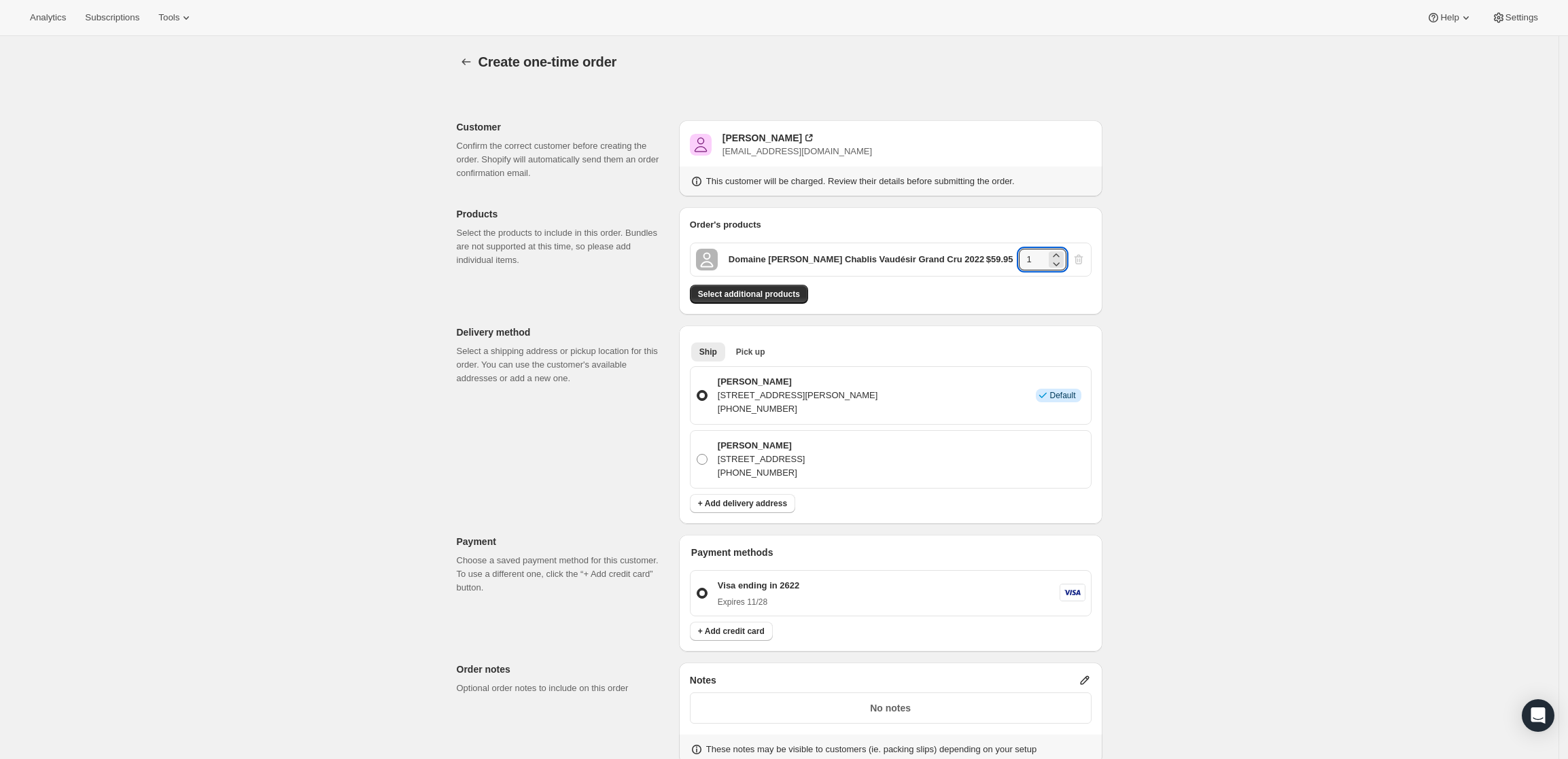
drag, startPoint x: 1044, startPoint y: 256, endPoint x: 981, endPoint y: 264, distance: 63.5
click at [981, 264] on div "Domaine Besson Chablis Vaudésir Grand Cru 2022 $59.95 1" at bounding box center [891, 259] width 401 height 34
type input "8"
click at [1307, 324] on div "Create one-time order. This page is ready Create one-time order Customer Confir…" at bounding box center [779, 545] width 1558 height 1020
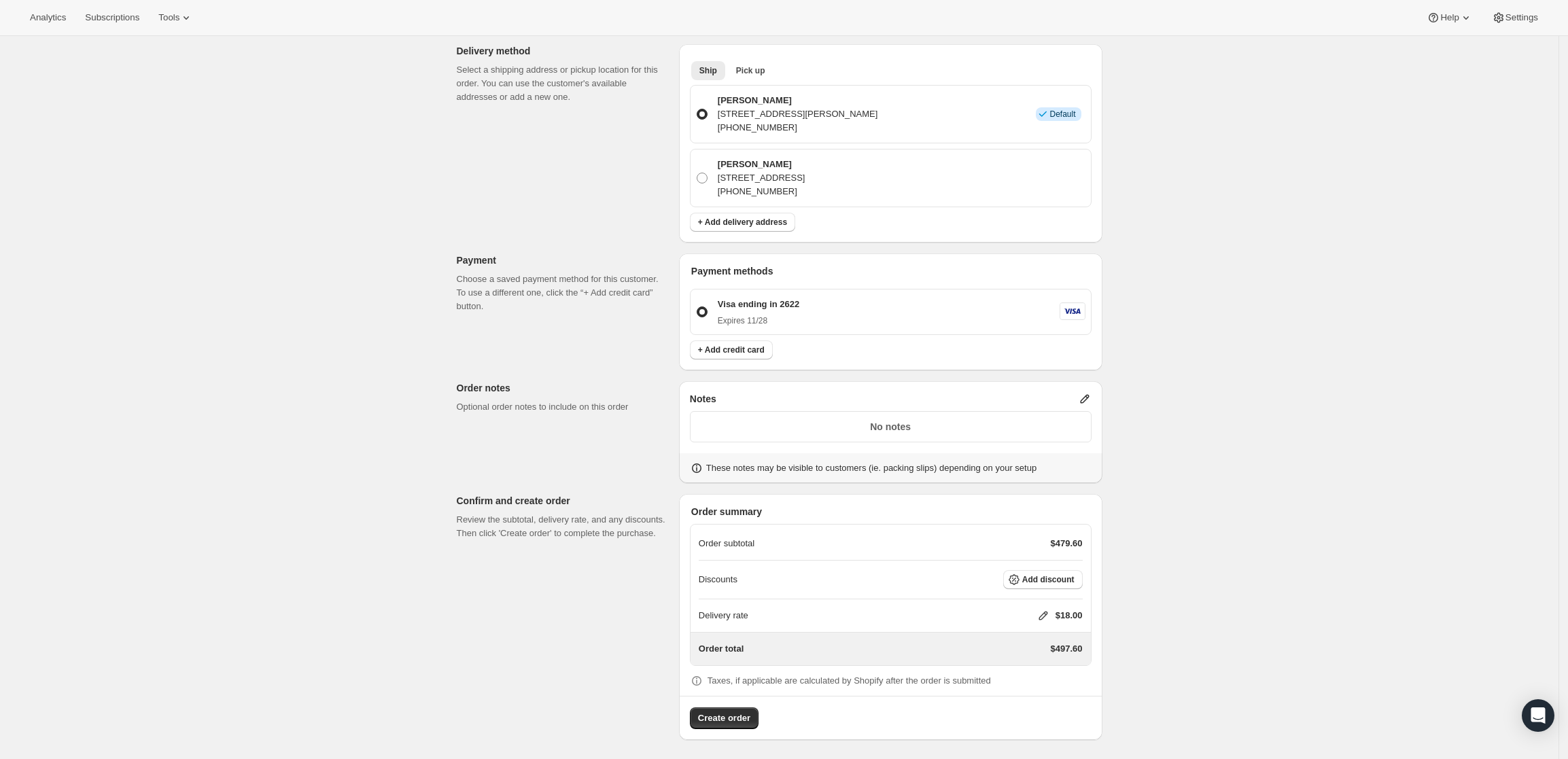
scroll to position [284, 0]
click at [1091, 401] on icon at bounding box center [1084, 396] width 14 height 14
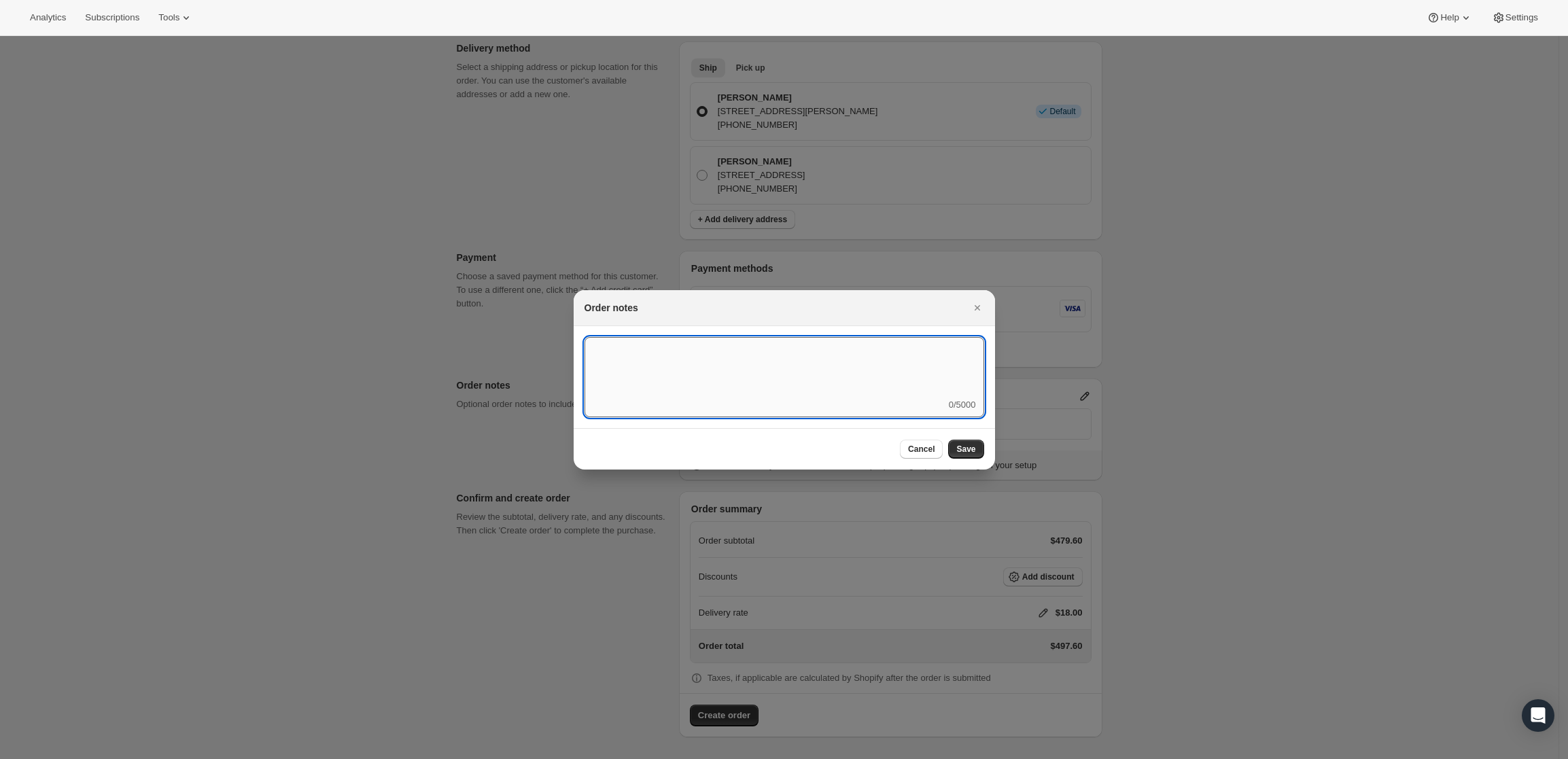
click at [813, 375] on textarea ":rdi:" at bounding box center [784, 368] width 400 height 62
type textarea "FedEx Ground"
click at [977, 455] on button "Save" at bounding box center [966, 449] width 35 height 19
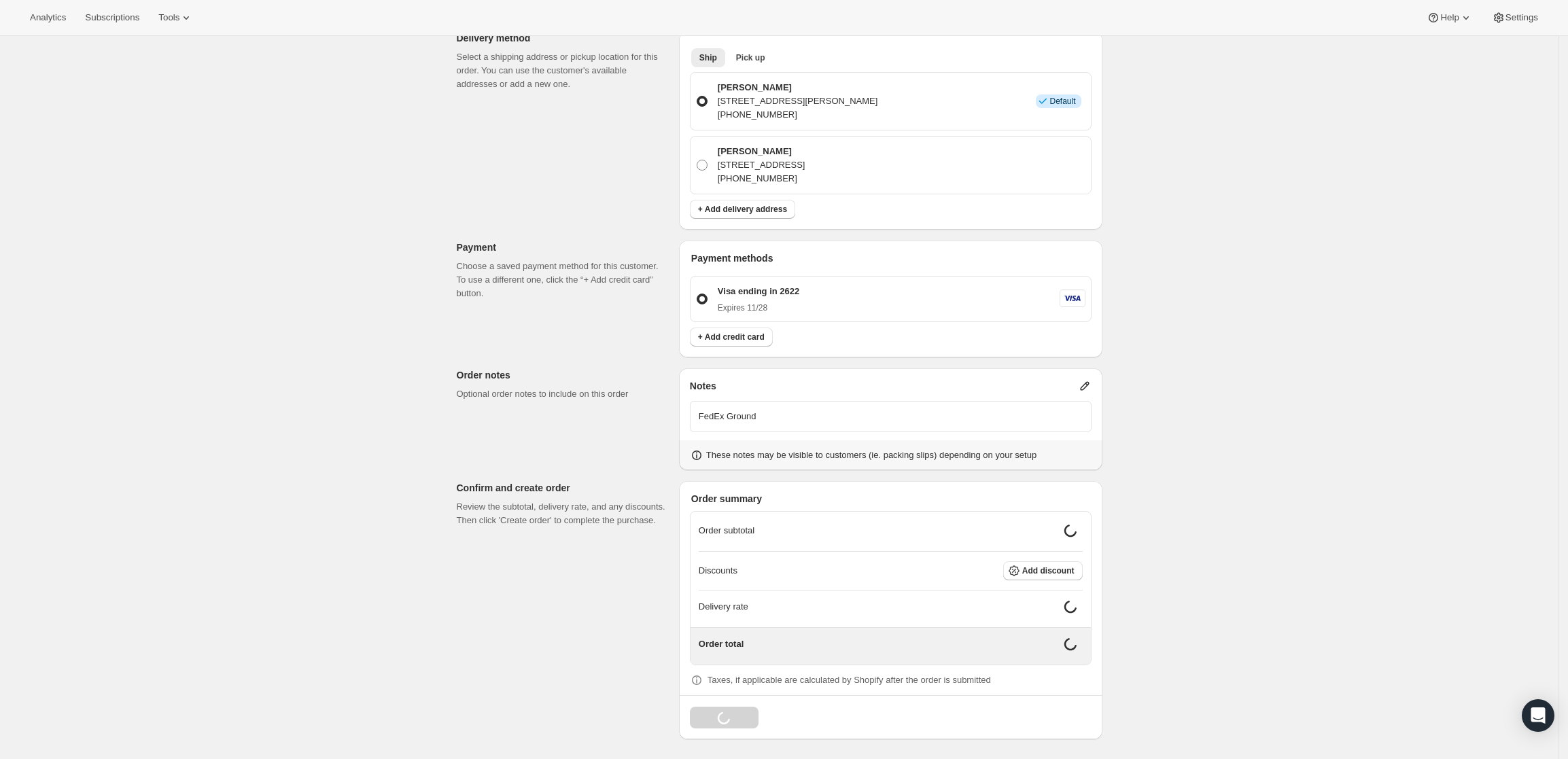
scroll to position [284, 0]
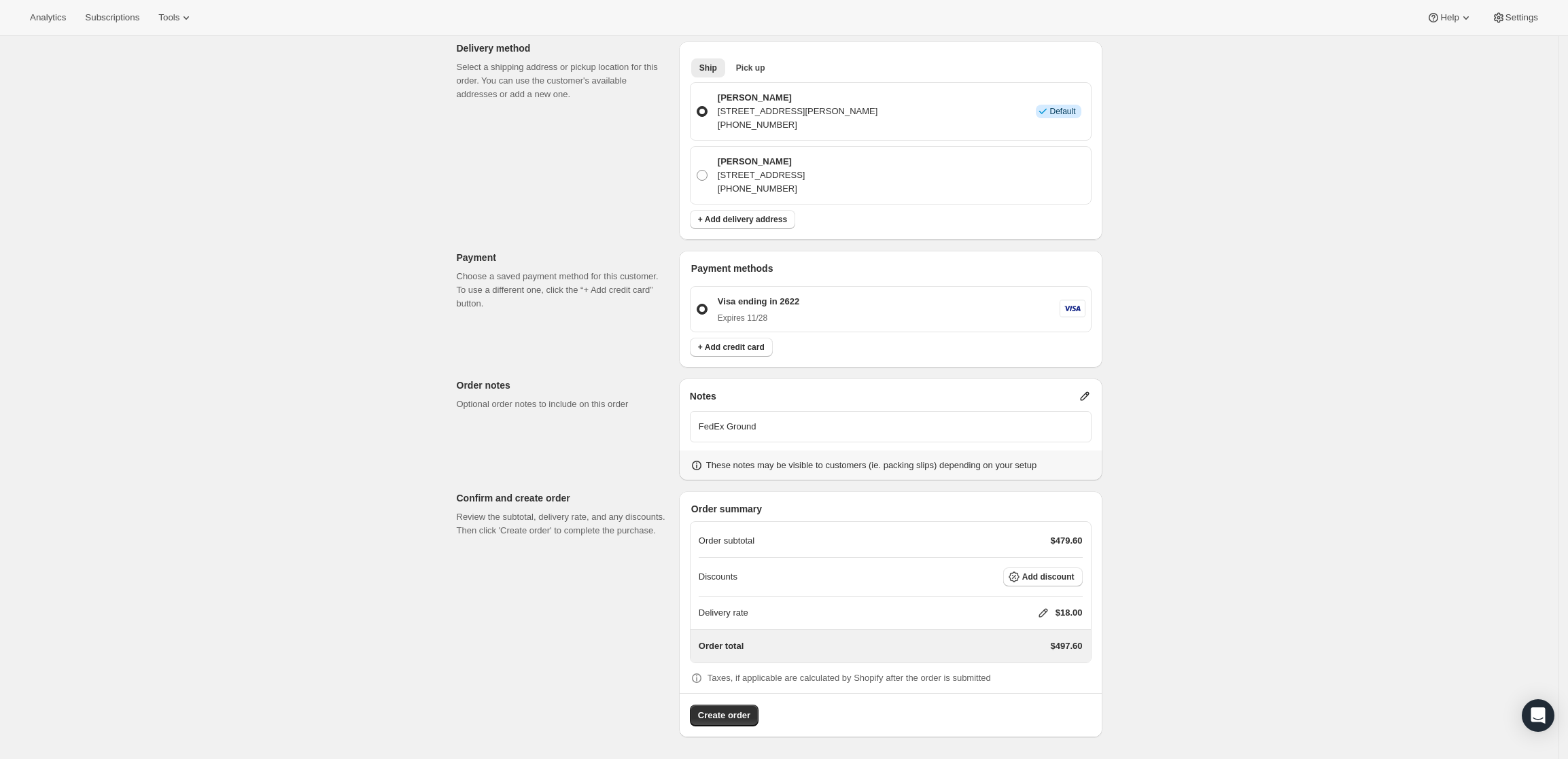
click at [1048, 613] on icon at bounding box center [1043, 613] width 14 height 14
click at [995, 659] on input "0" at bounding box center [1050, 664] width 122 height 22
type input "0"
click at [1031, 691] on span "Save" at bounding box center [1041, 696] width 19 height 11
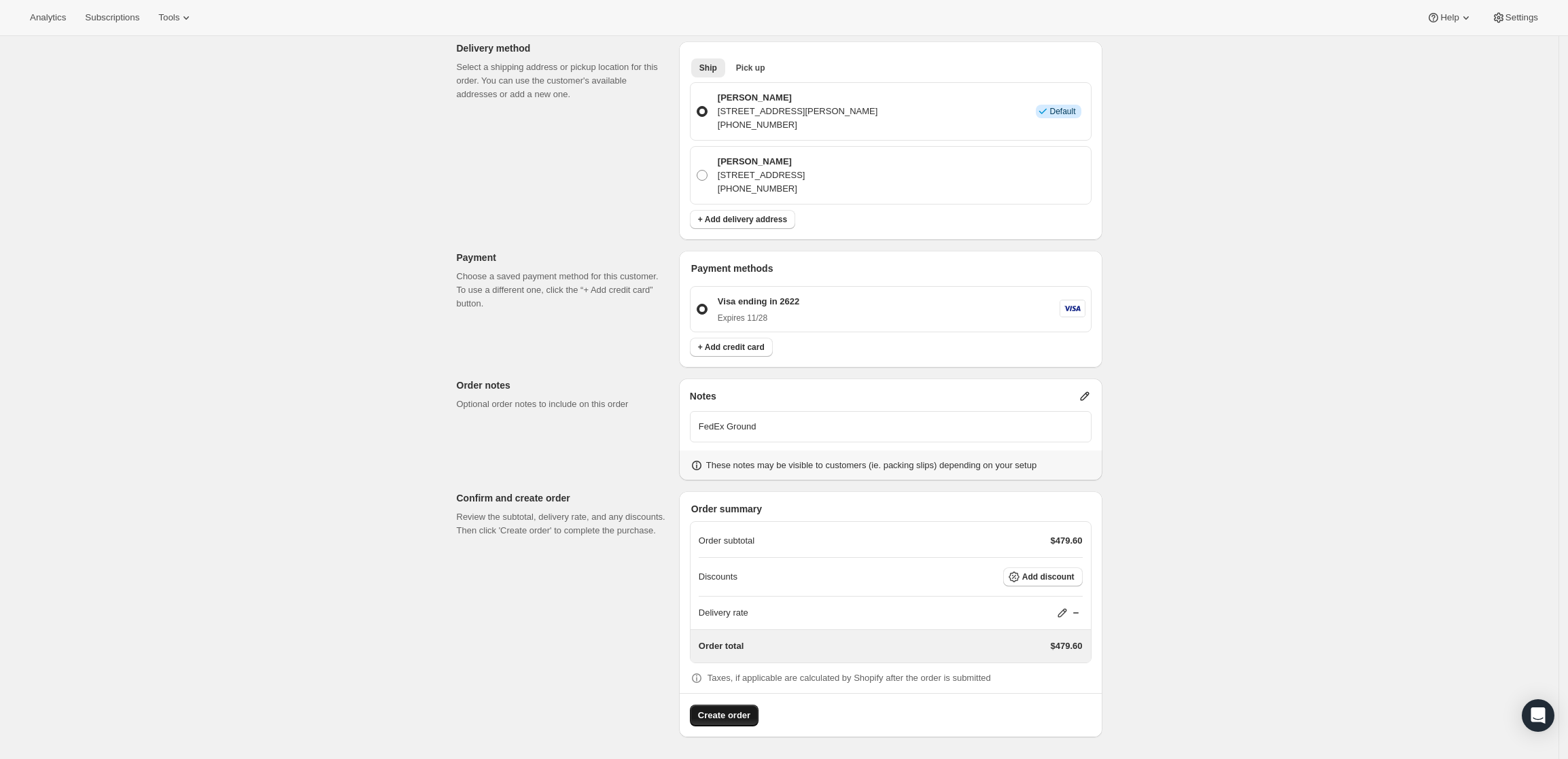
click at [728, 718] on span "Create order" at bounding box center [724, 716] width 52 height 14
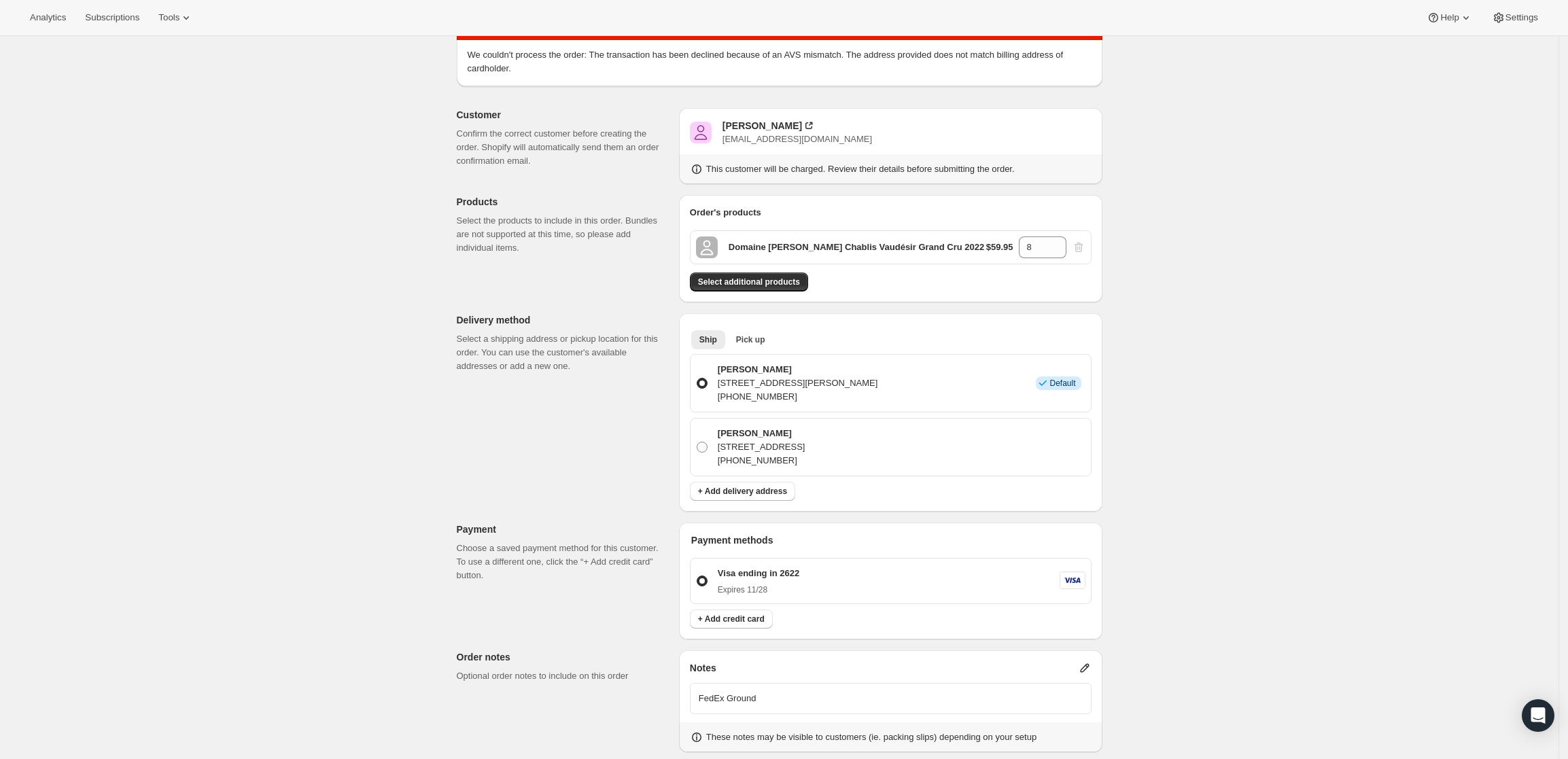
scroll to position [340, 0]
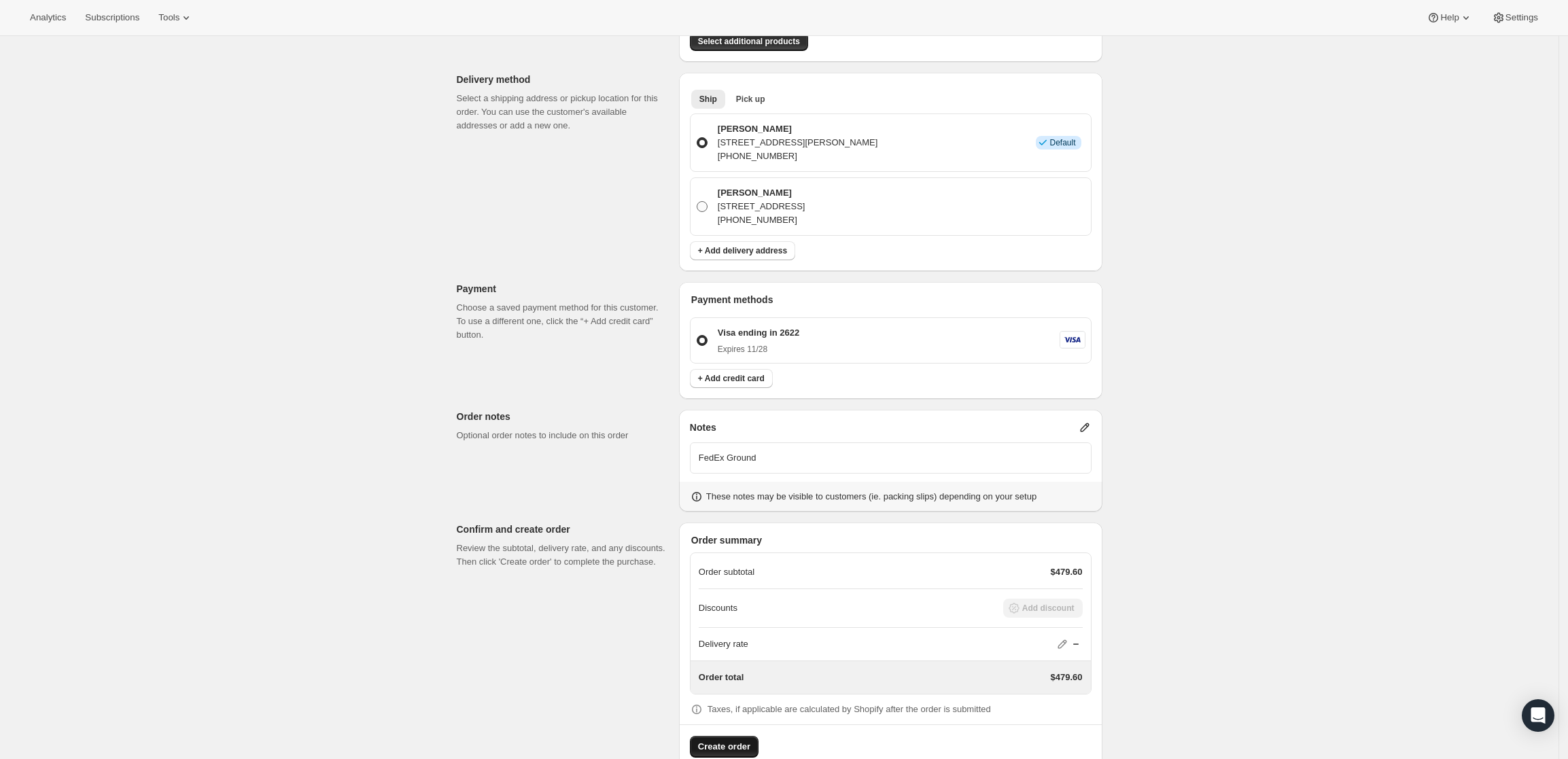
click at [708, 202] on span at bounding box center [702, 207] width 11 height 11
click at [697, 202] on input "Peter Egerton 2013 Stony Oak Court, Santa Rosa, CA, 95403, United States +17074…" at bounding box center [696, 202] width 1 height 1
radio input "true"
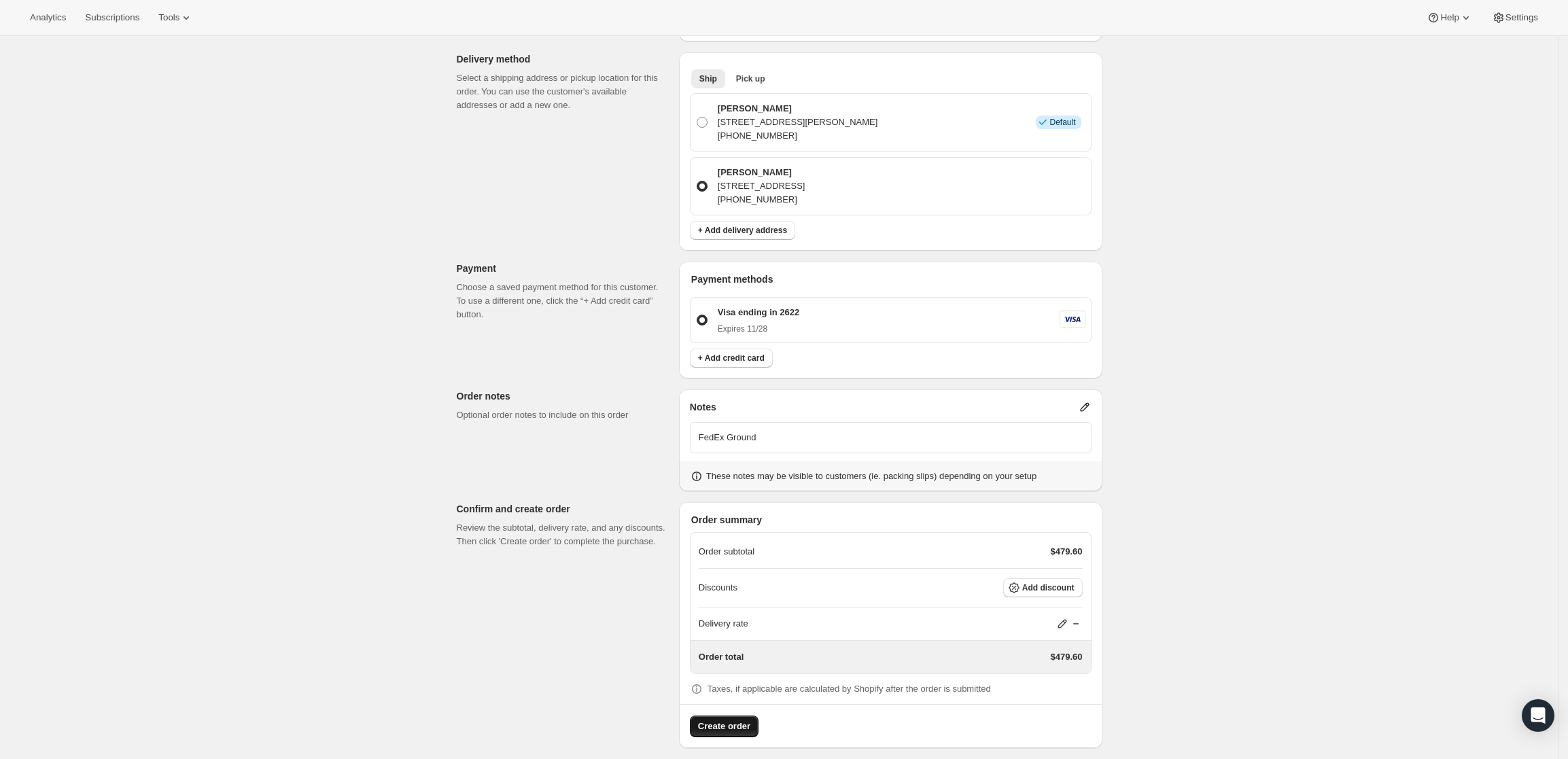
scroll to position [371, 0]
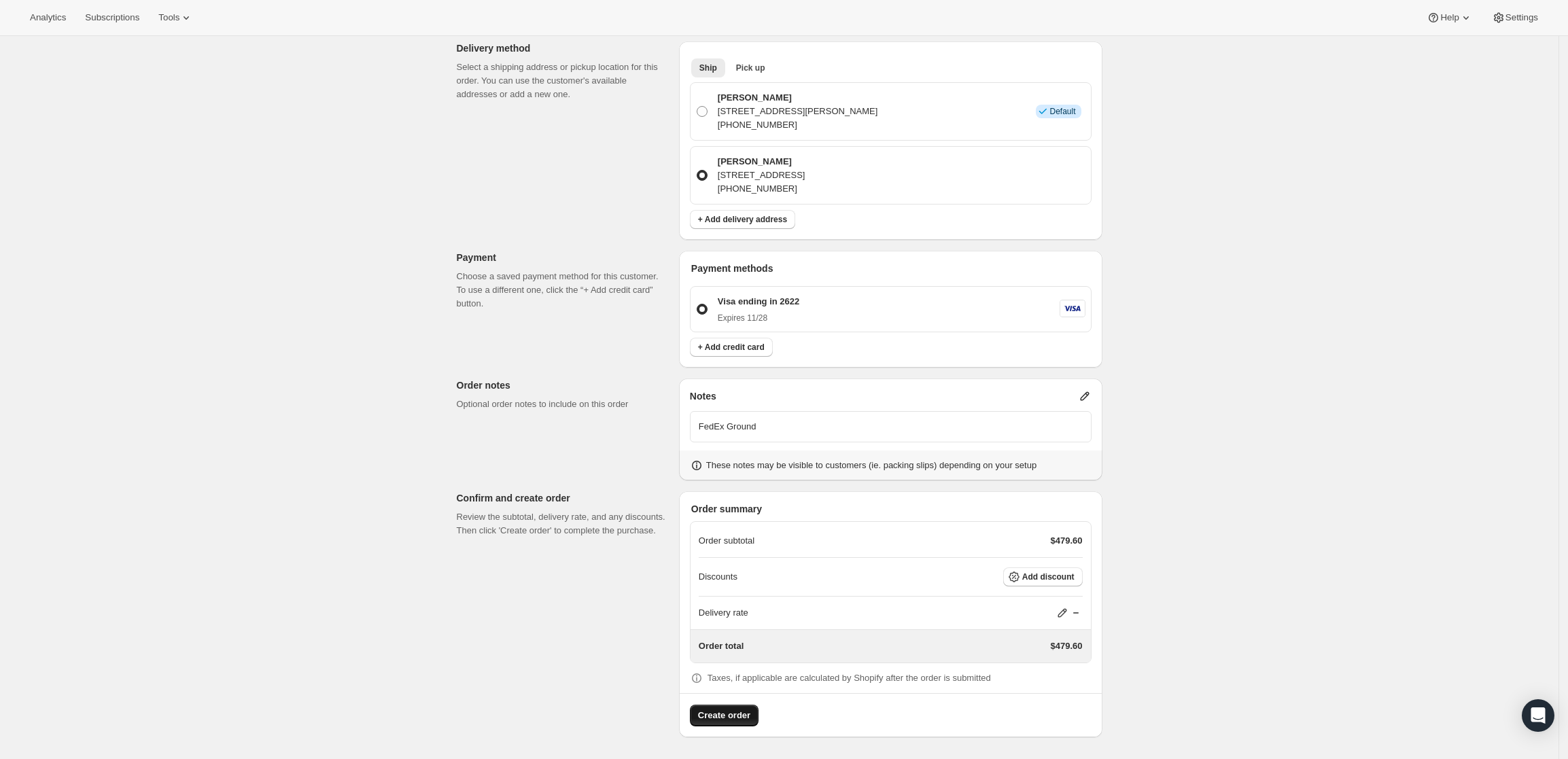
click at [729, 711] on span "Create order" at bounding box center [724, 716] width 52 height 14
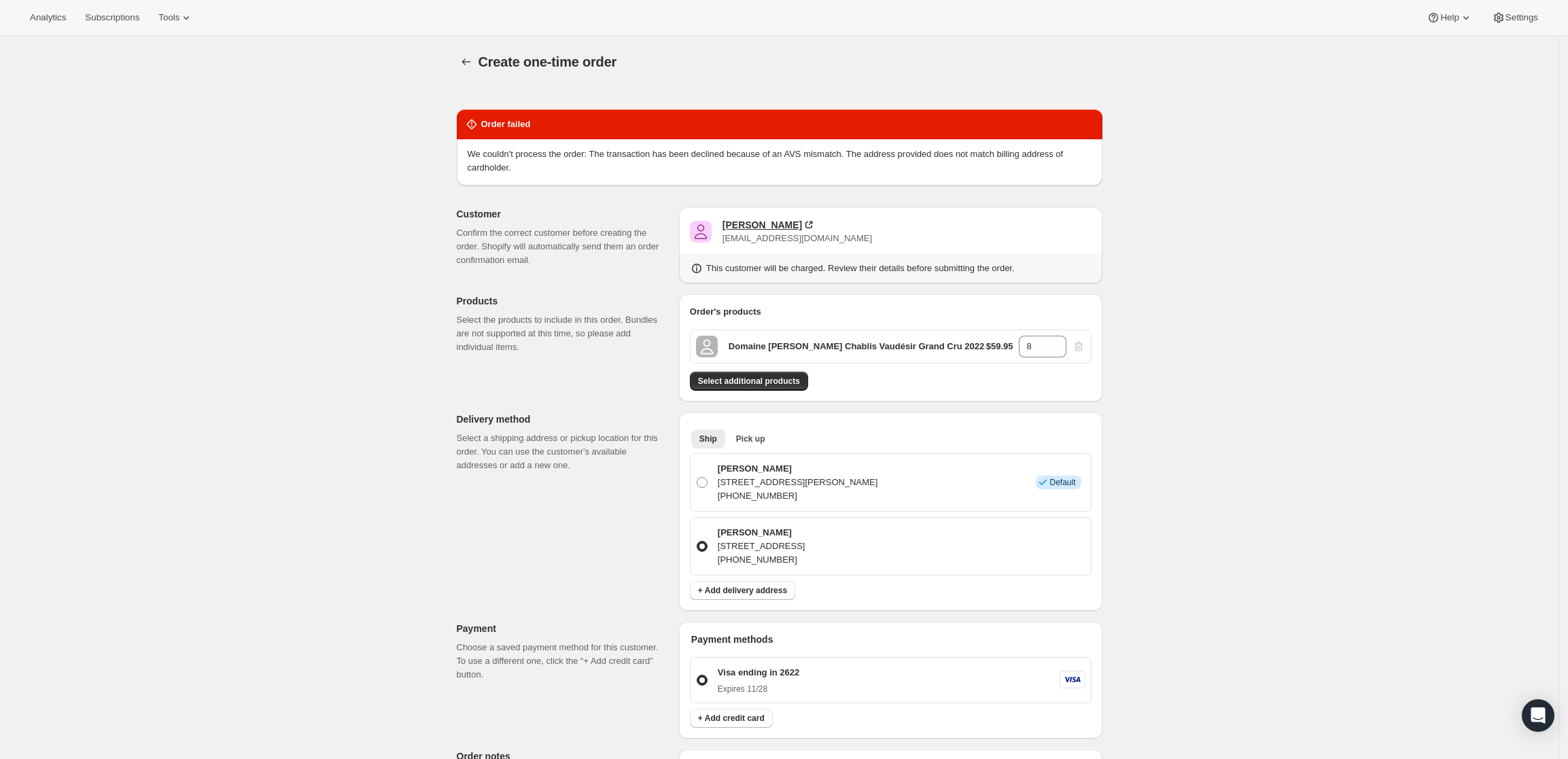
click at [749, 220] on div "[PERSON_NAME]" at bounding box center [762, 225] width 79 height 14
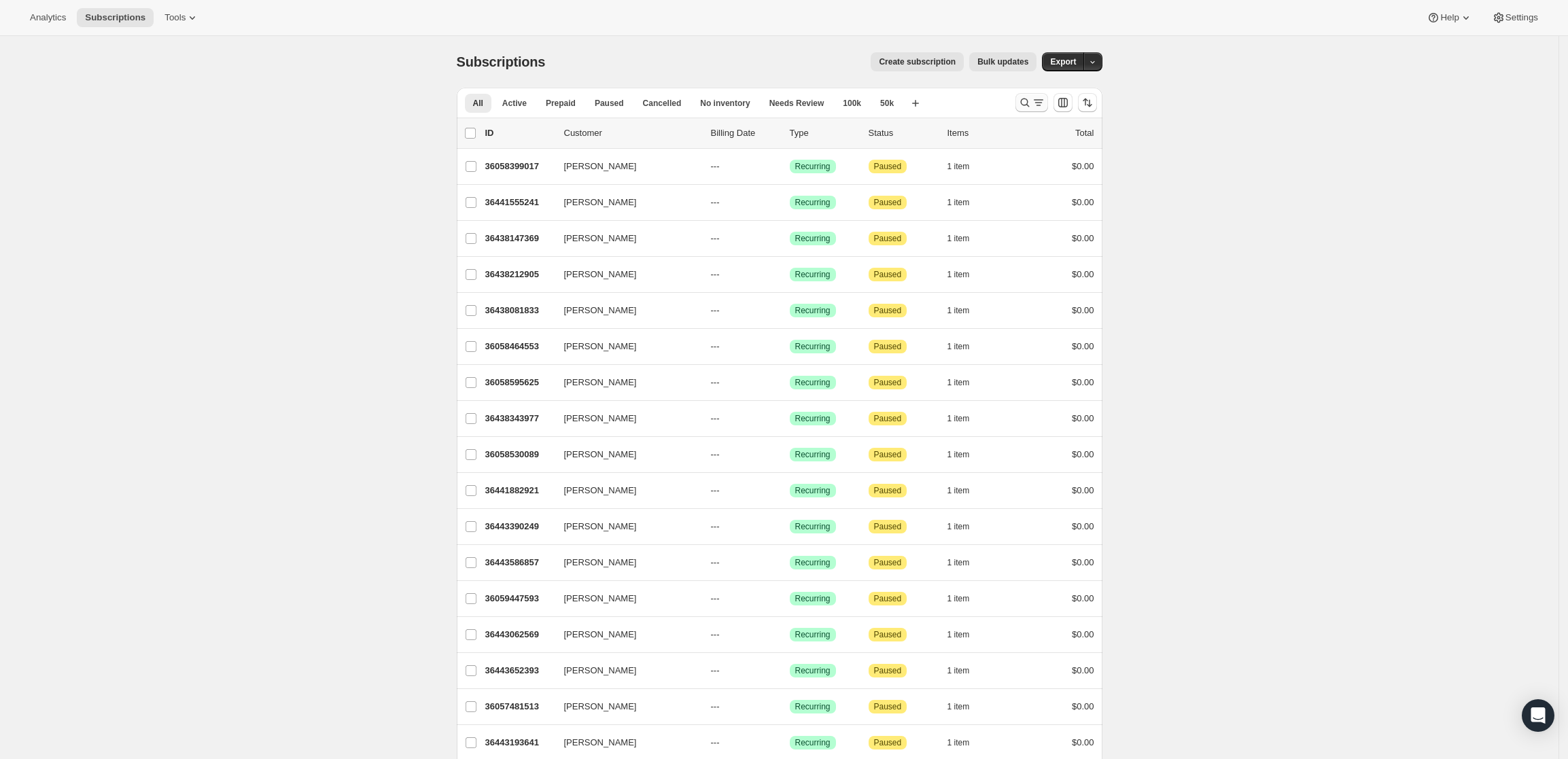
click at [1026, 98] on icon "Search and filter results" at bounding box center [1024, 102] width 14 height 14
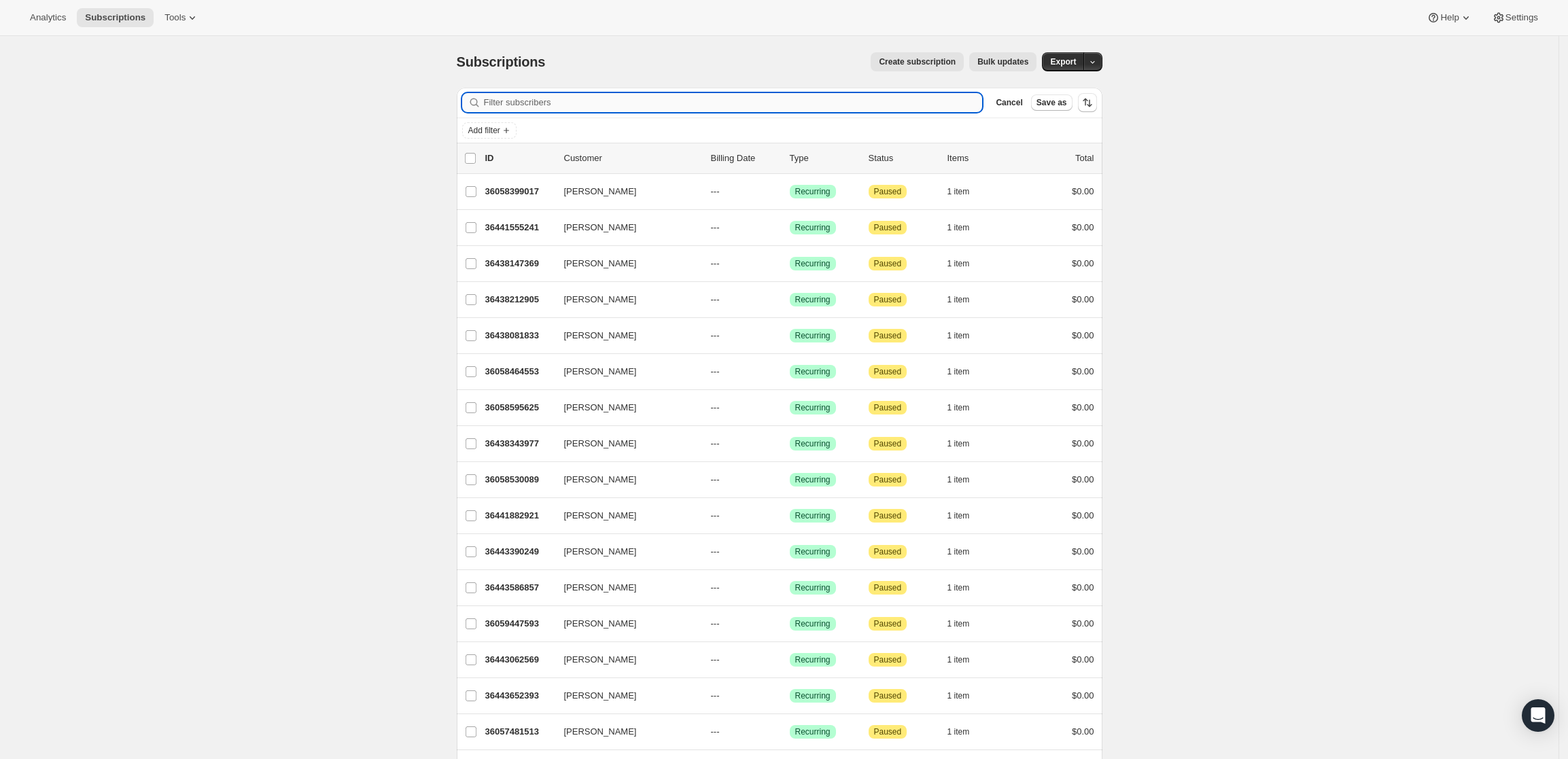
click at [588, 97] on input "Filter subscribers" at bounding box center [733, 102] width 499 height 19
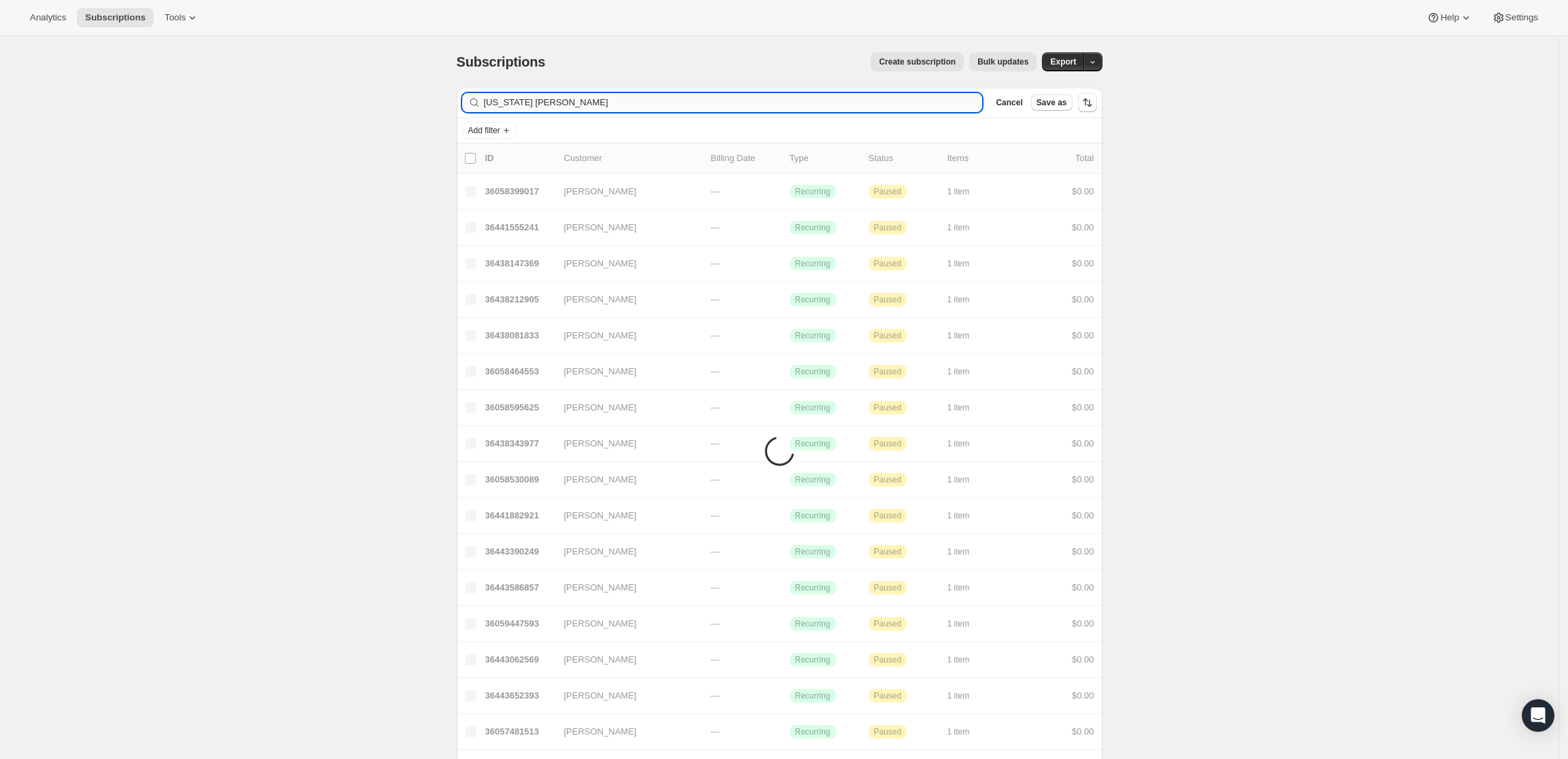
type input "[US_STATE] [PERSON_NAME]"
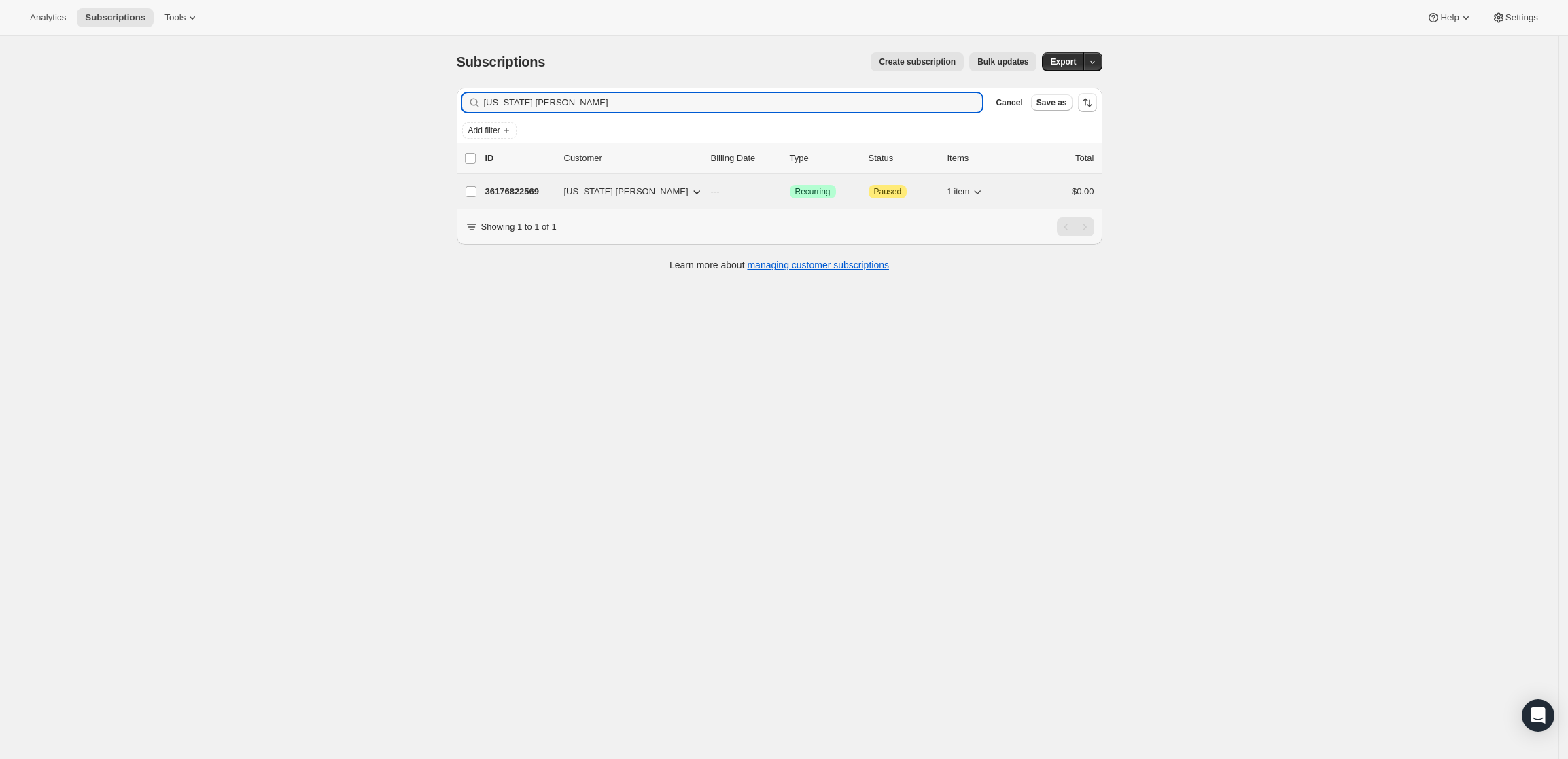
click at [525, 191] on p "36176822569" at bounding box center [519, 191] width 68 height 14
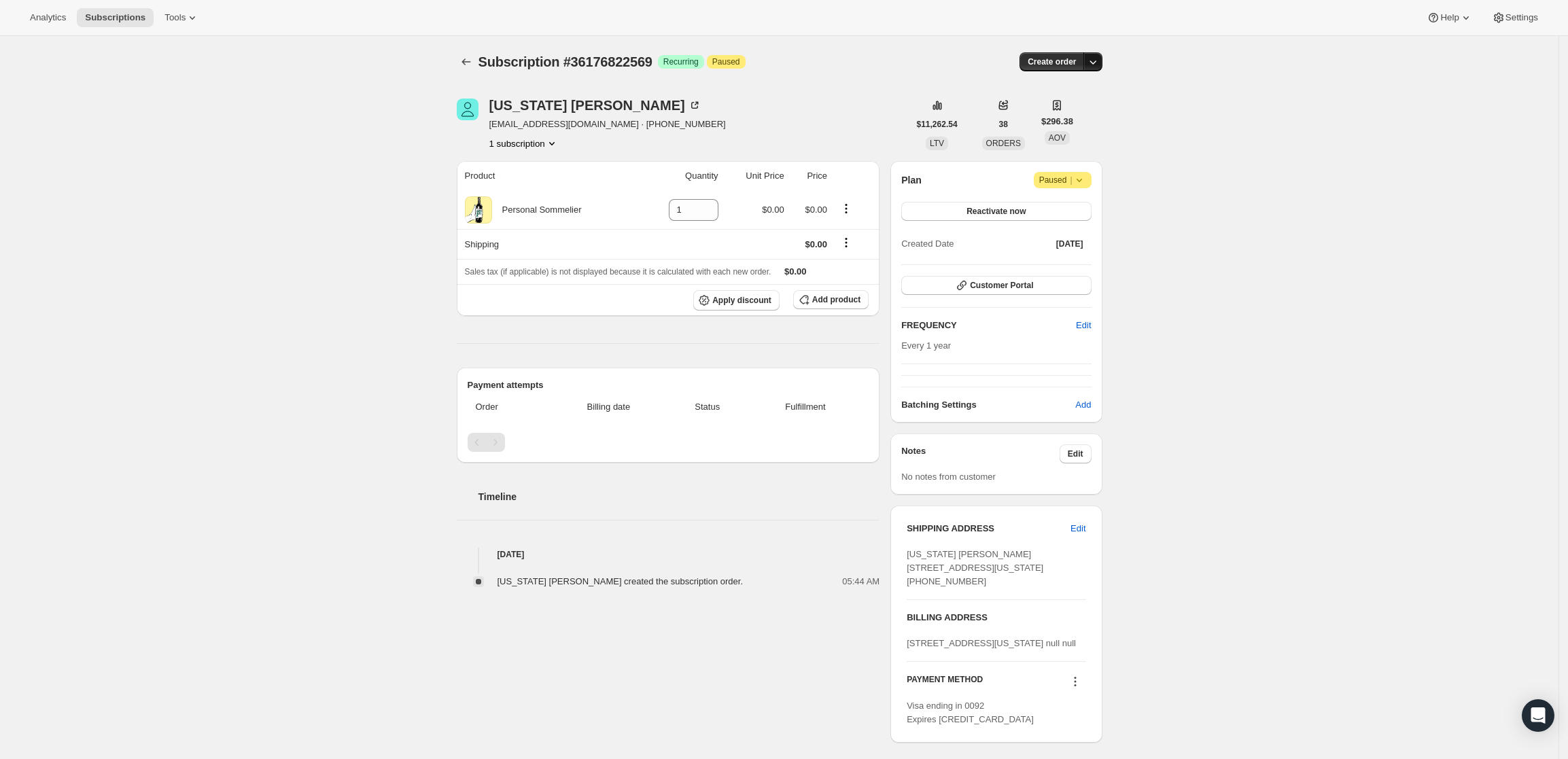
click at [1095, 61] on icon "button" at bounding box center [1092, 62] width 14 height 14
click at [1045, 116] on span "Create custom one-time order" at bounding box center [1039, 113] width 118 height 10
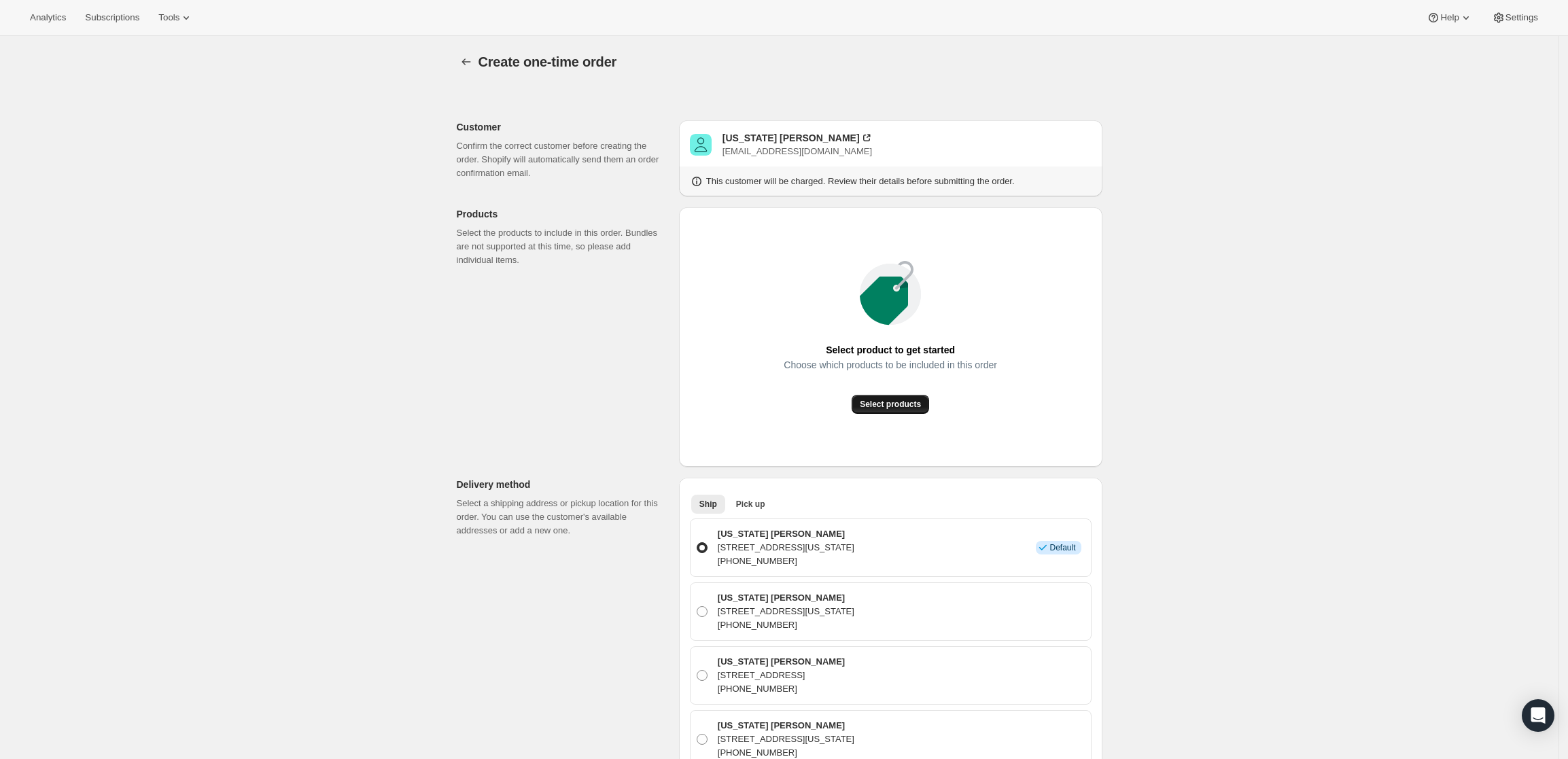
click at [896, 398] on button "Select products" at bounding box center [890, 405] width 78 height 19
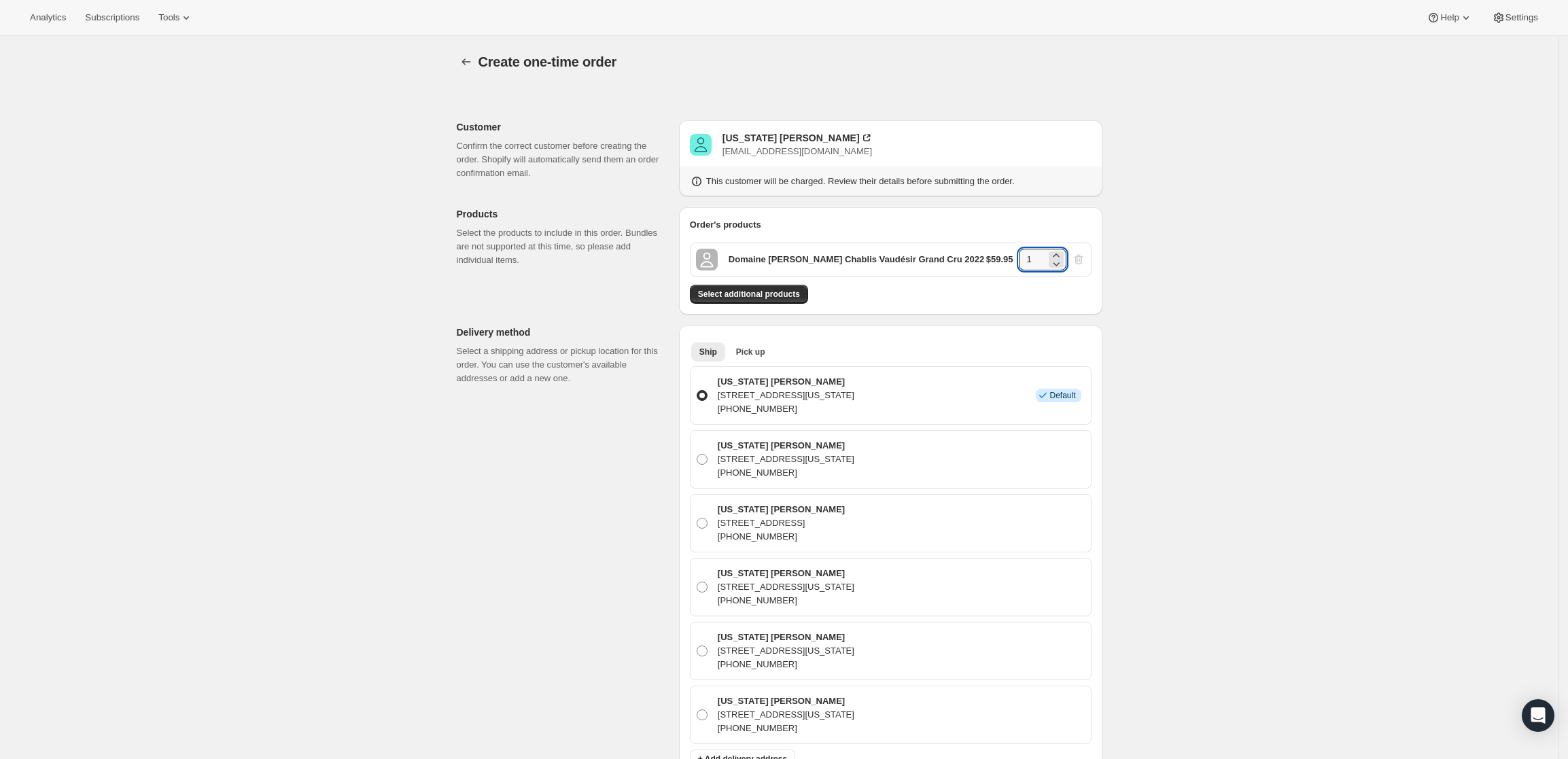
drag, startPoint x: 1034, startPoint y: 262, endPoint x: 1019, endPoint y: 261, distance: 15.0
click at [1019, 261] on div "$59.95 1" at bounding box center [1035, 259] width 99 height 22
type input "6"
click at [792, 296] on span "Select additional products" at bounding box center [749, 294] width 102 height 11
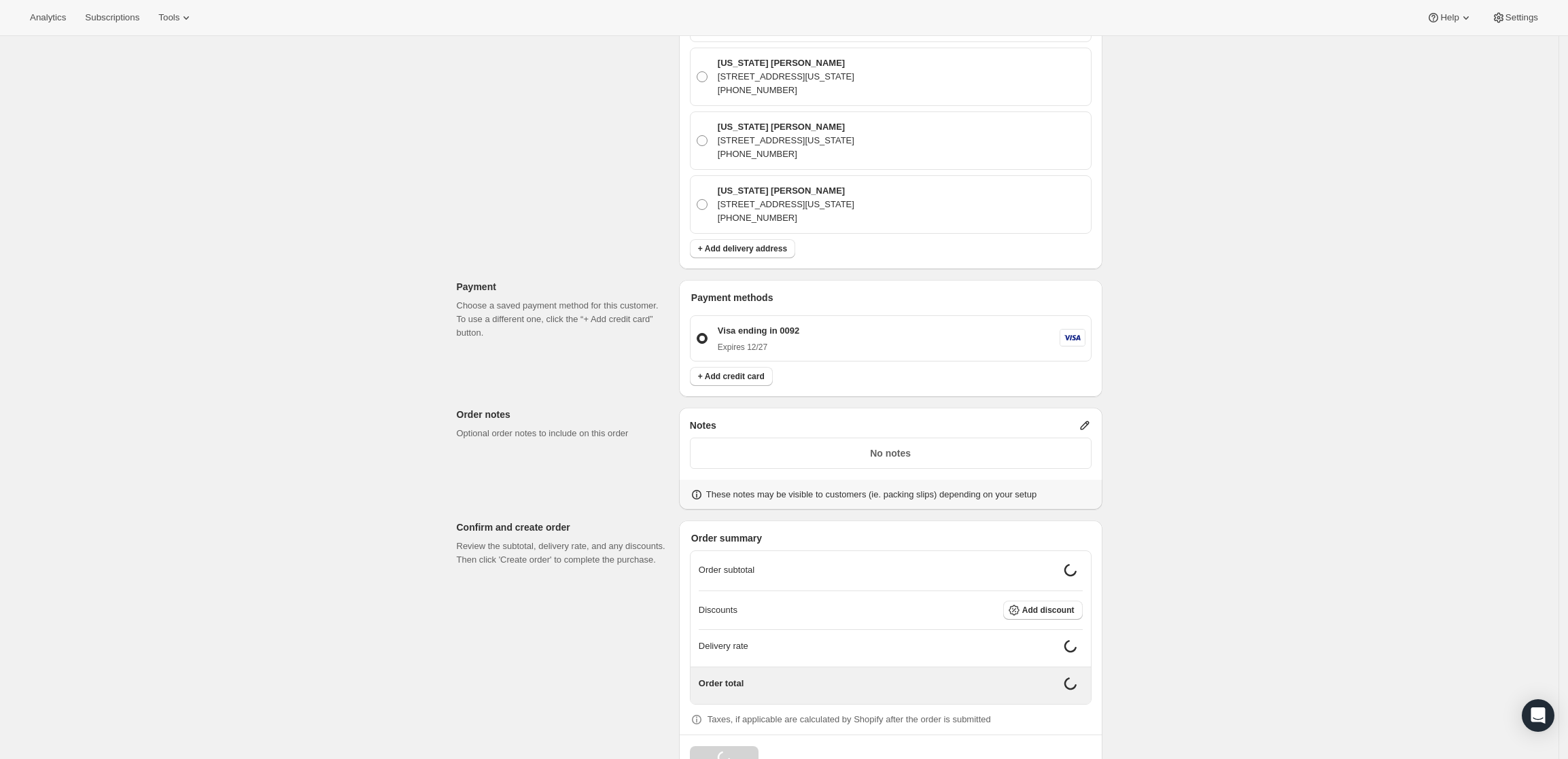
scroll to position [540, 0]
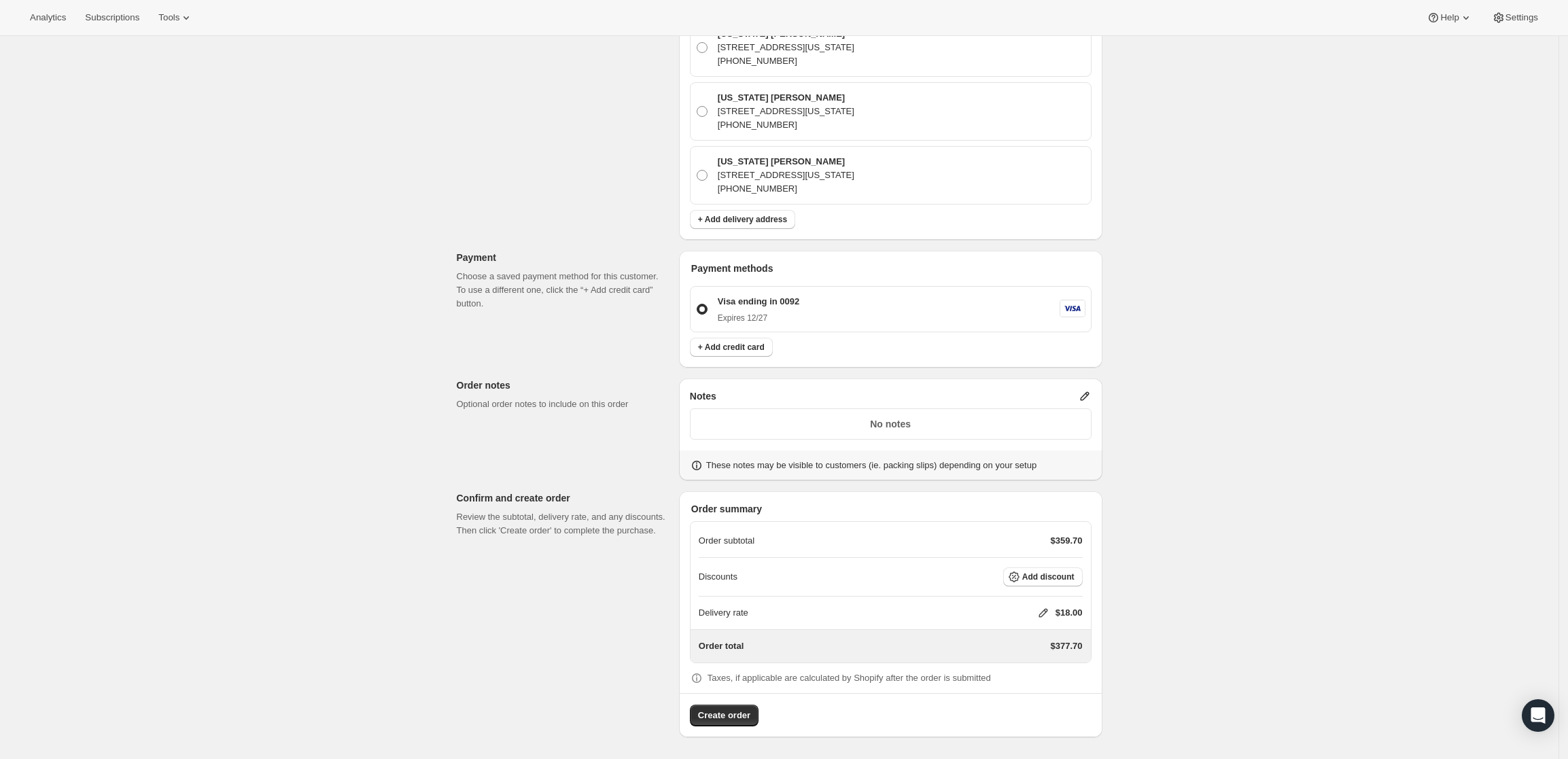
click at [1084, 391] on icon at bounding box center [1084, 396] width 14 height 14
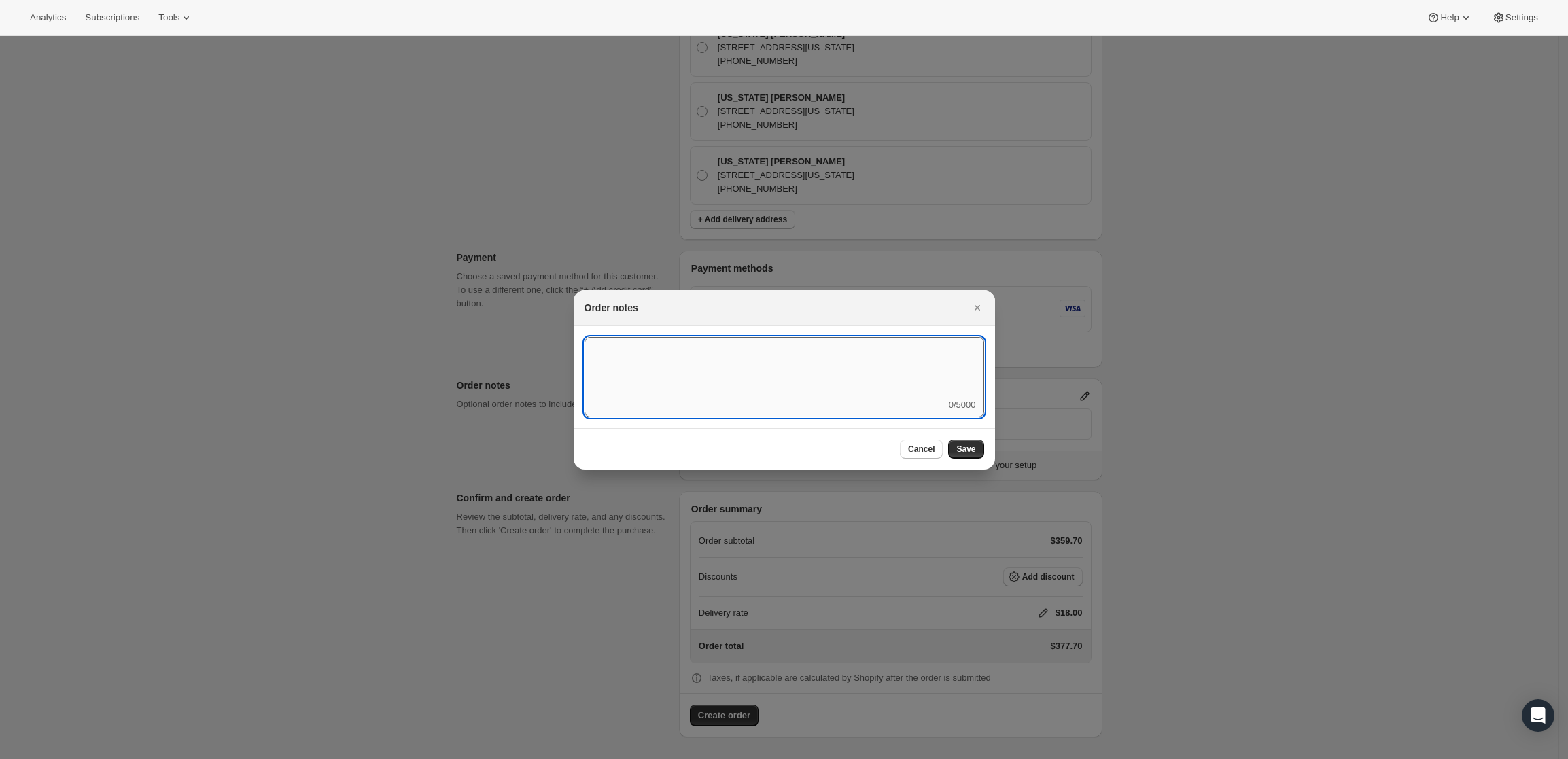
click at [884, 393] on textarea ":rd5:" at bounding box center [784, 368] width 400 height 62
type textarea "FedEx Ground"
click at [972, 453] on span "Save" at bounding box center [966, 449] width 19 height 11
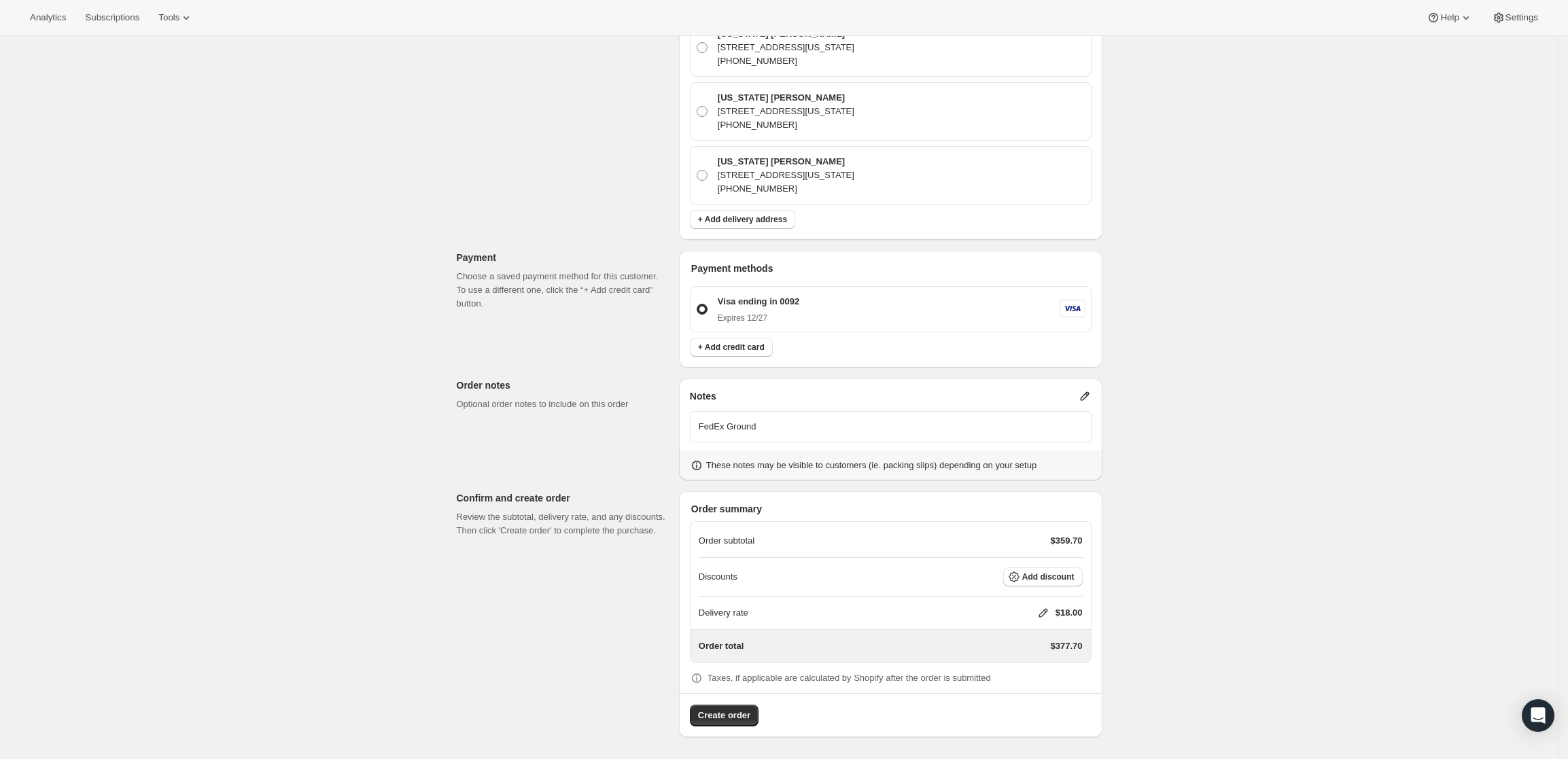
click at [1044, 609] on icon at bounding box center [1043, 613] width 14 height 14
click at [1003, 656] on input "0" at bounding box center [1050, 664] width 122 height 22
type input "1"
type input "0"
click at [1035, 702] on button "Save" at bounding box center [1040, 696] width 35 height 19
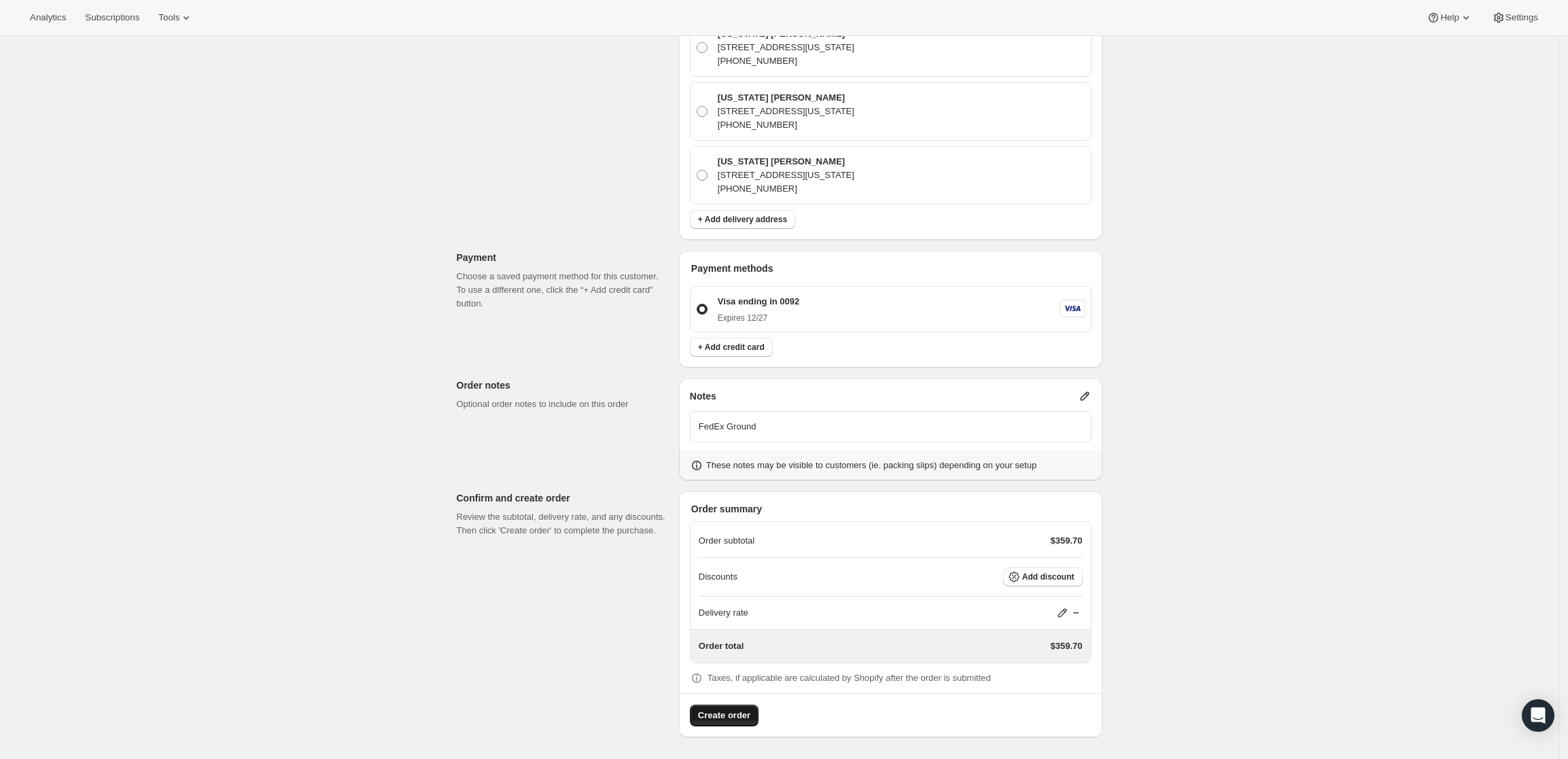
click at [727, 708] on button "Create order" at bounding box center [724, 715] width 69 height 22
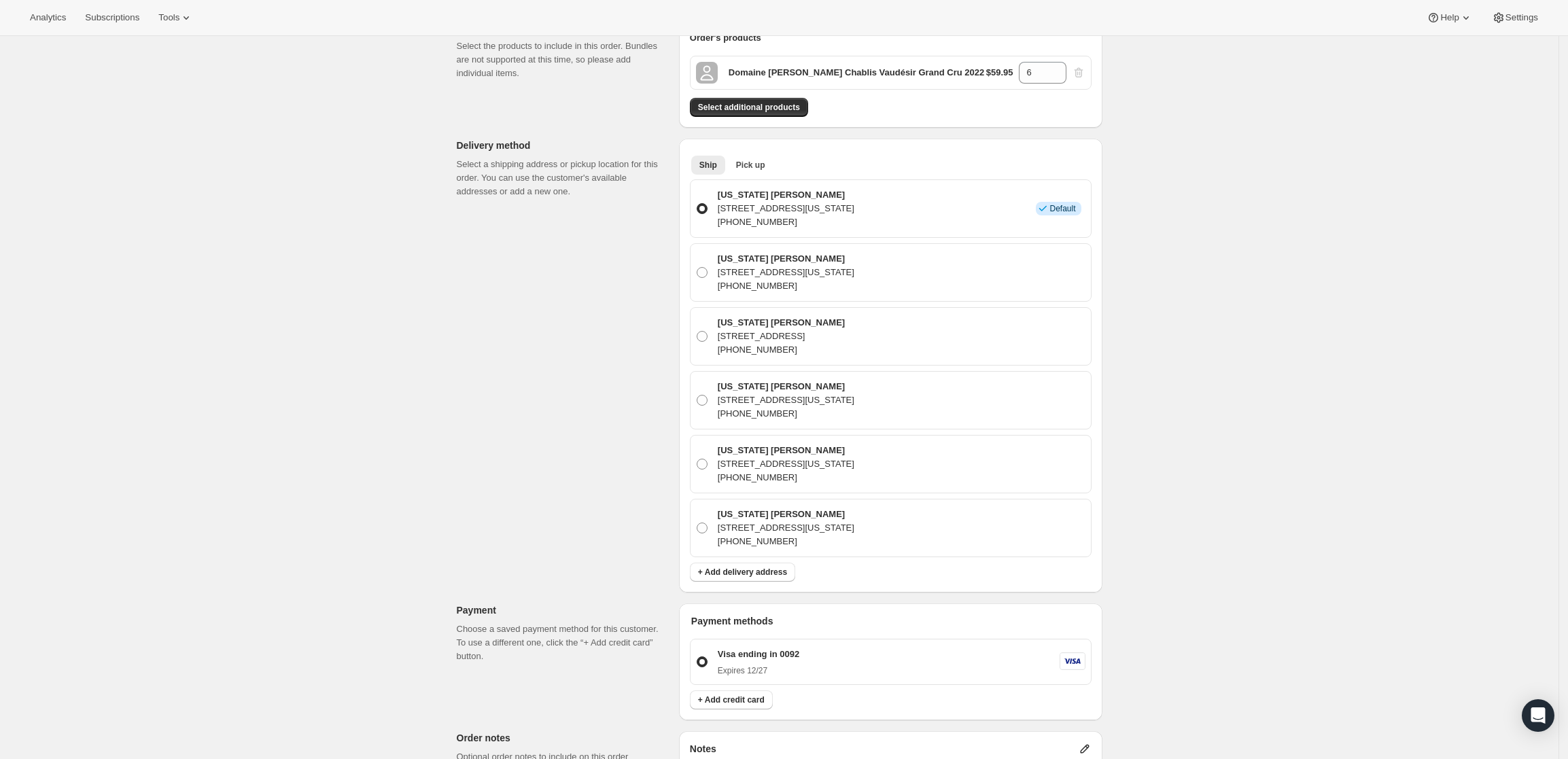
scroll to position [0, 0]
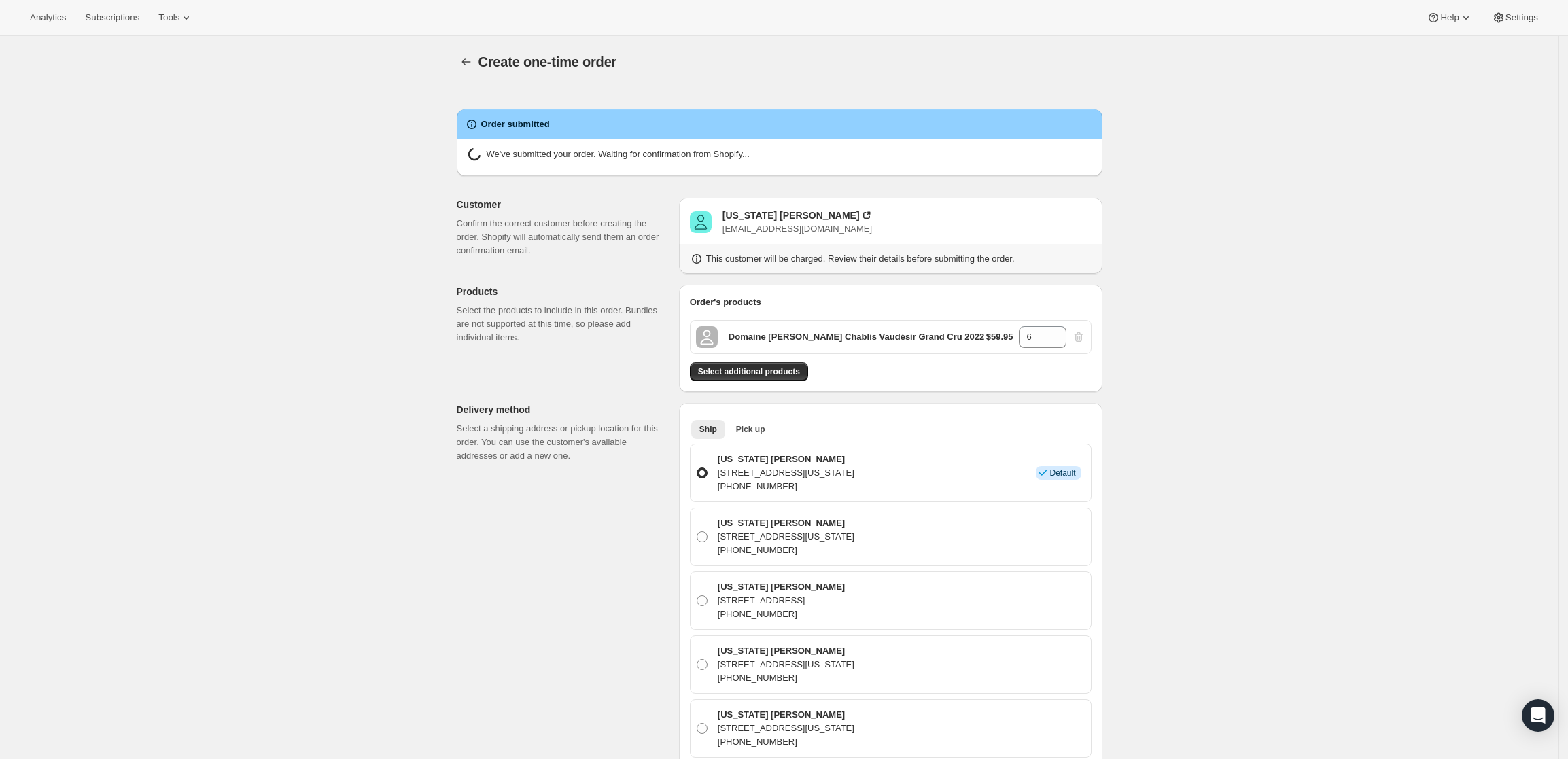
radio input "true"
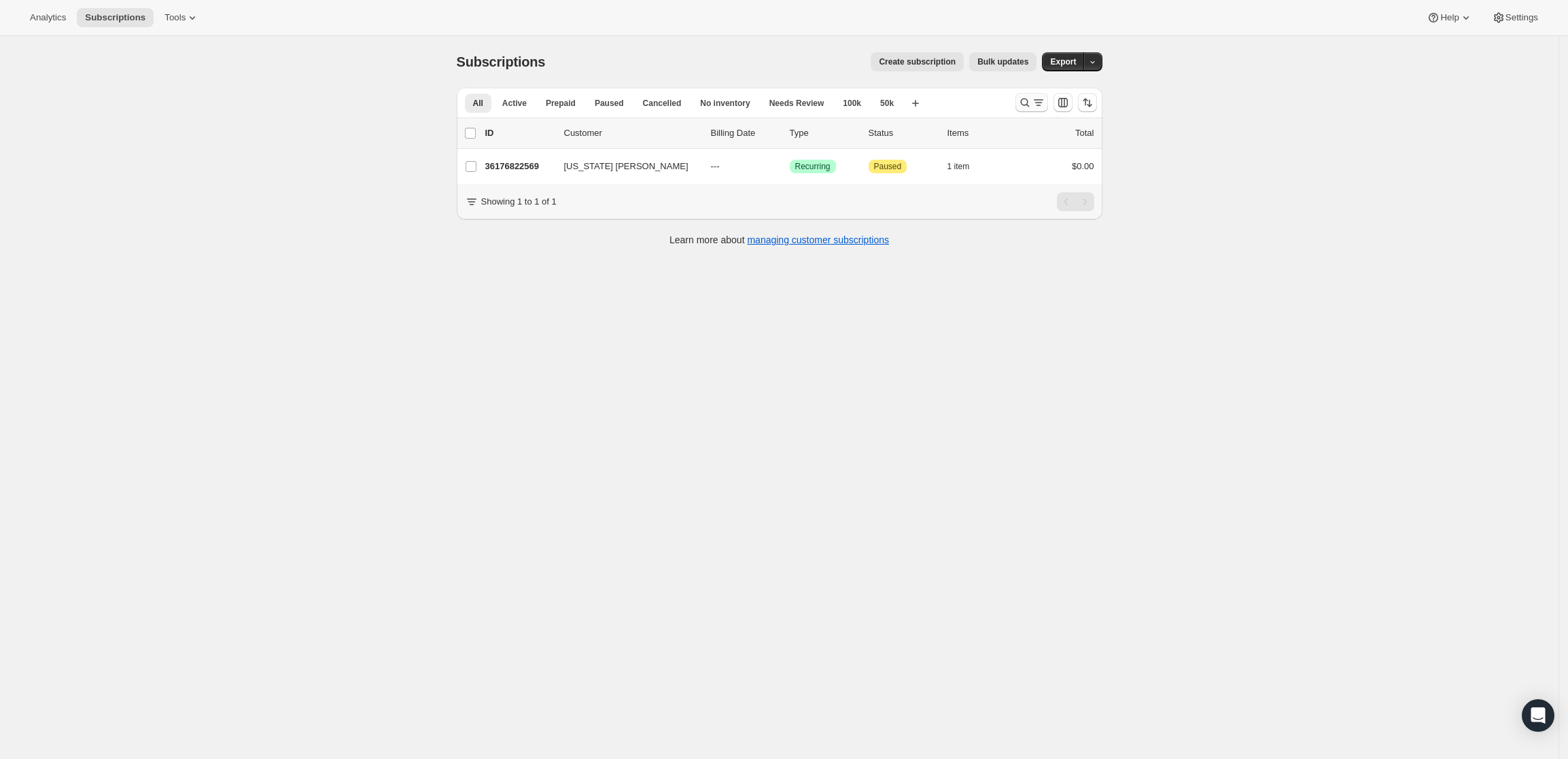
click at [1027, 98] on icon "Search and filter results" at bounding box center [1024, 102] width 14 height 14
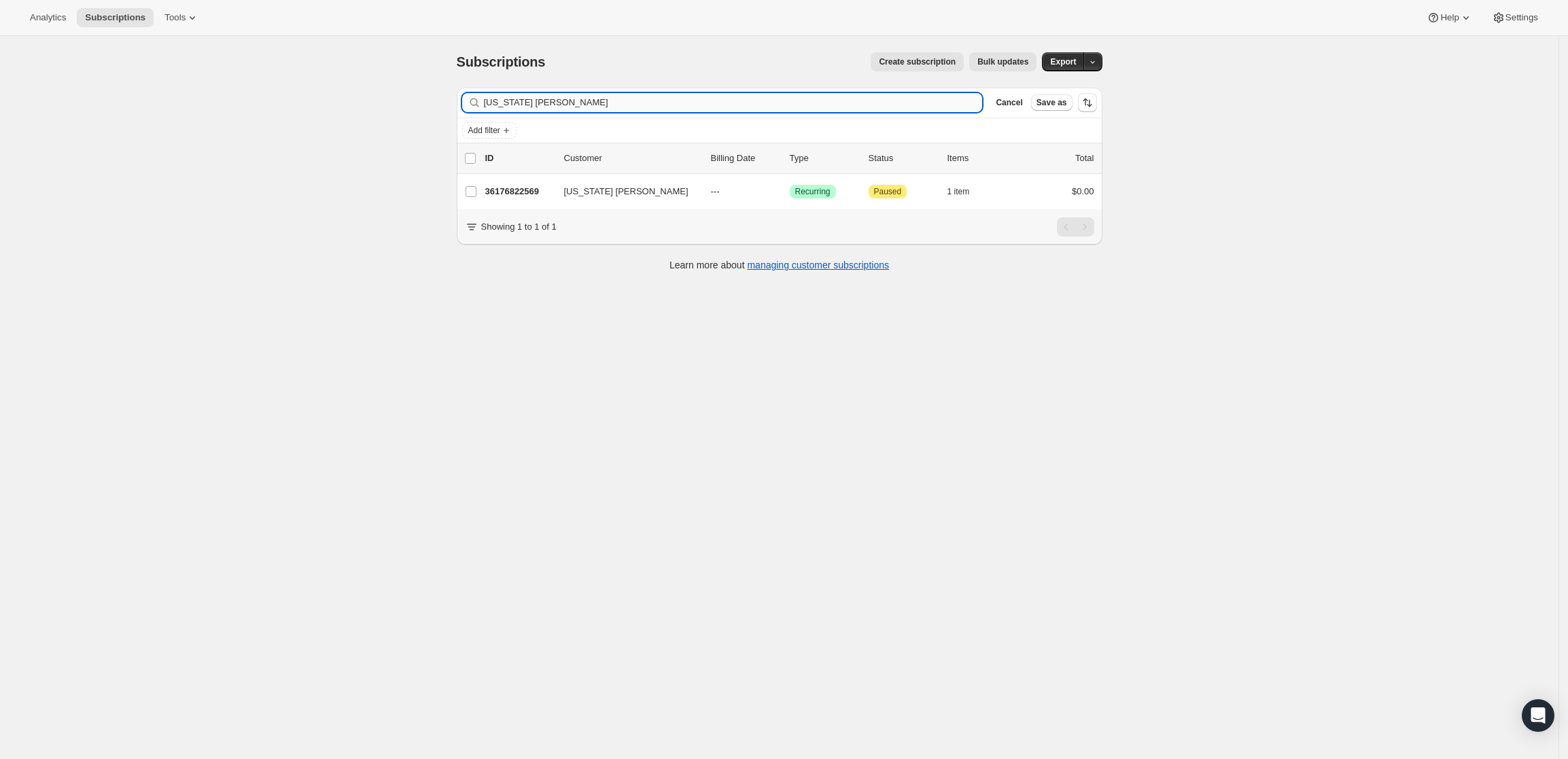
click at [646, 106] on input "[US_STATE] [PERSON_NAME]" at bounding box center [733, 102] width 499 height 19
click at [648, 96] on input "[US_STATE] [PERSON_NAME]" at bounding box center [733, 102] width 499 height 19
type input "[EMAIL_ADDRESS][DOMAIN_NAME]"
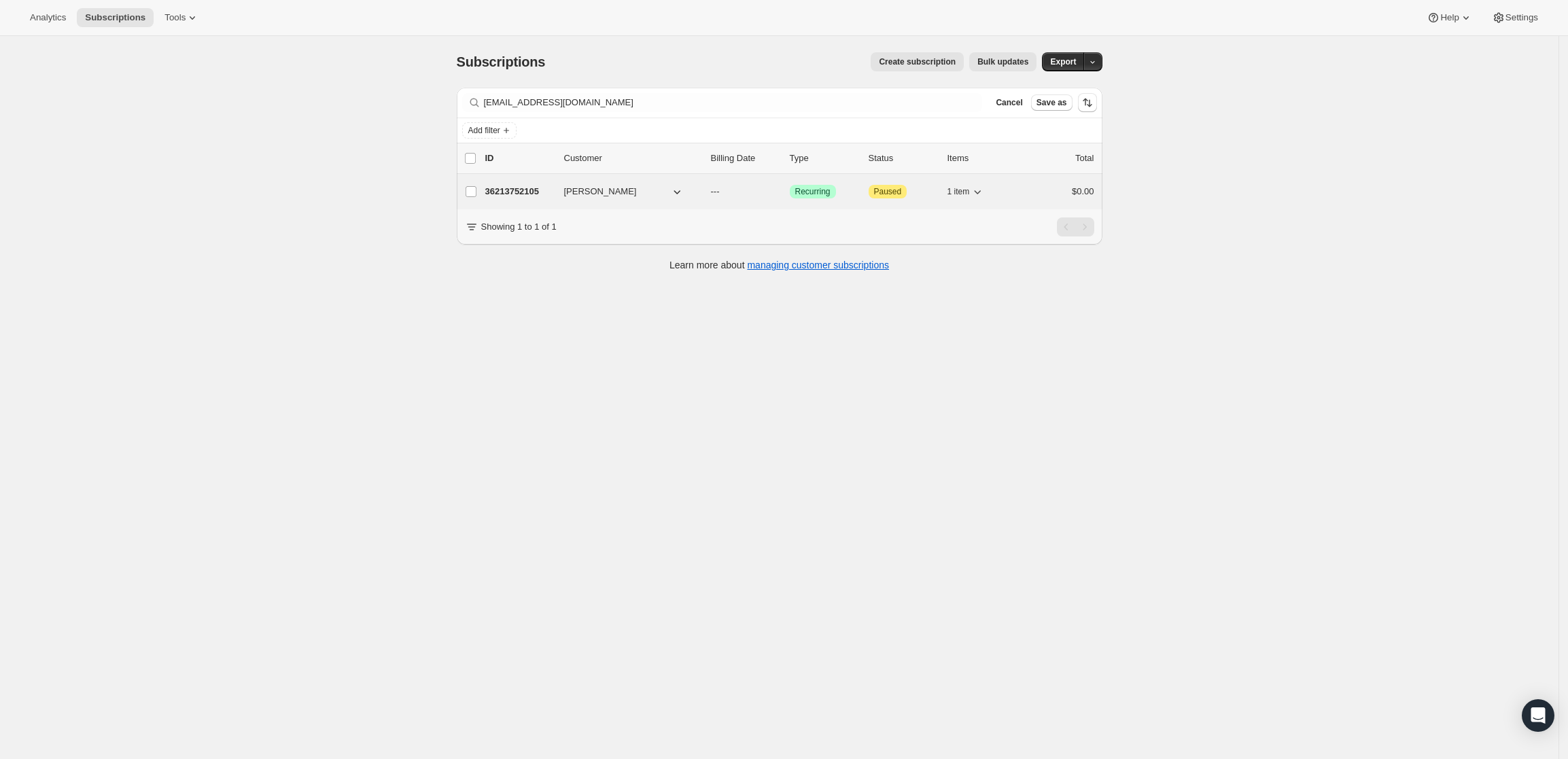
click at [509, 186] on p "36213752105" at bounding box center [519, 191] width 68 height 14
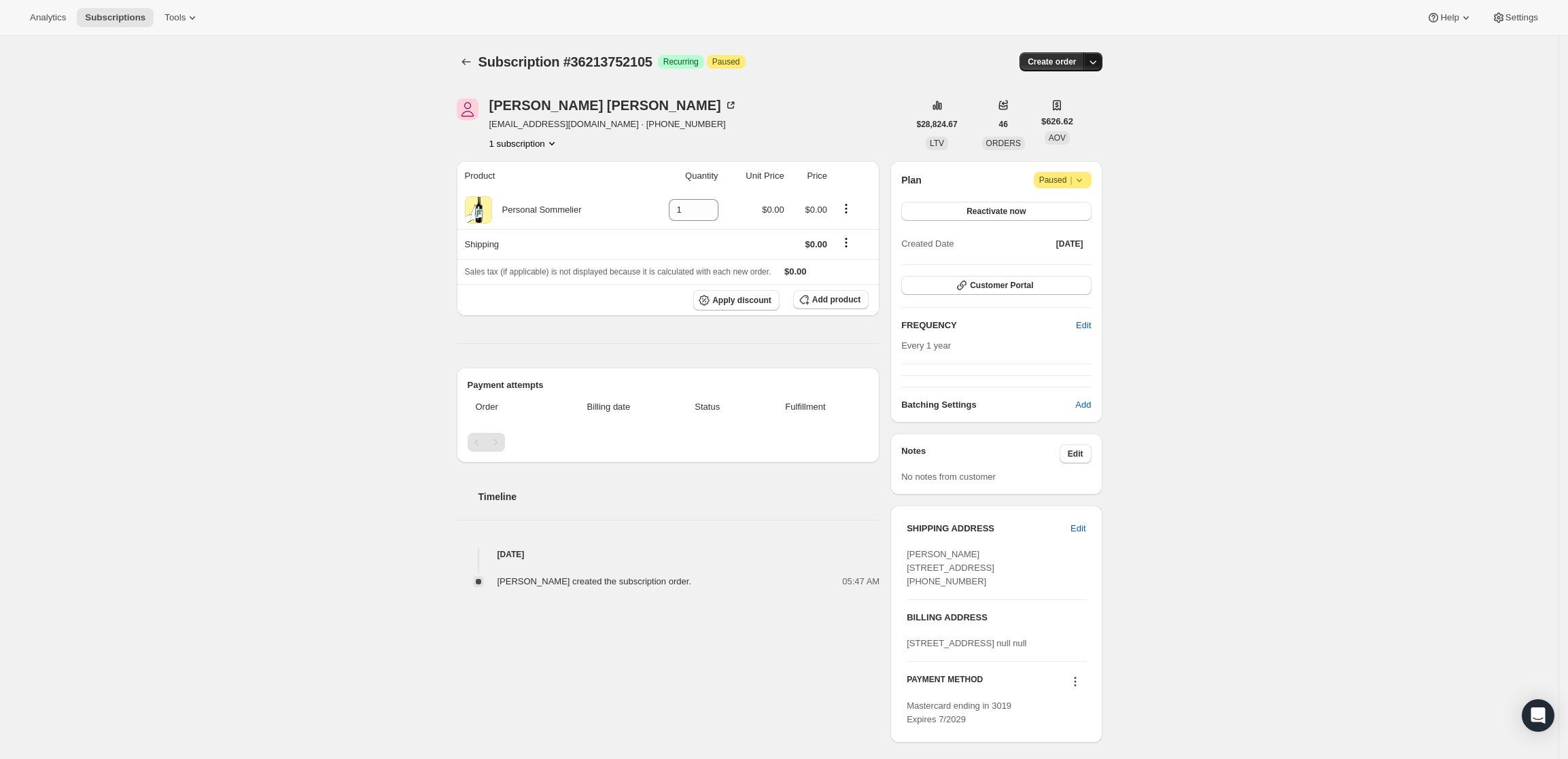
click at [1095, 57] on icon "button" at bounding box center [1092, 62] width 14 height 14
click at [1082, 114] on span "Create custom one-time order" at bounding box center [1039, 113] width 118 height 10
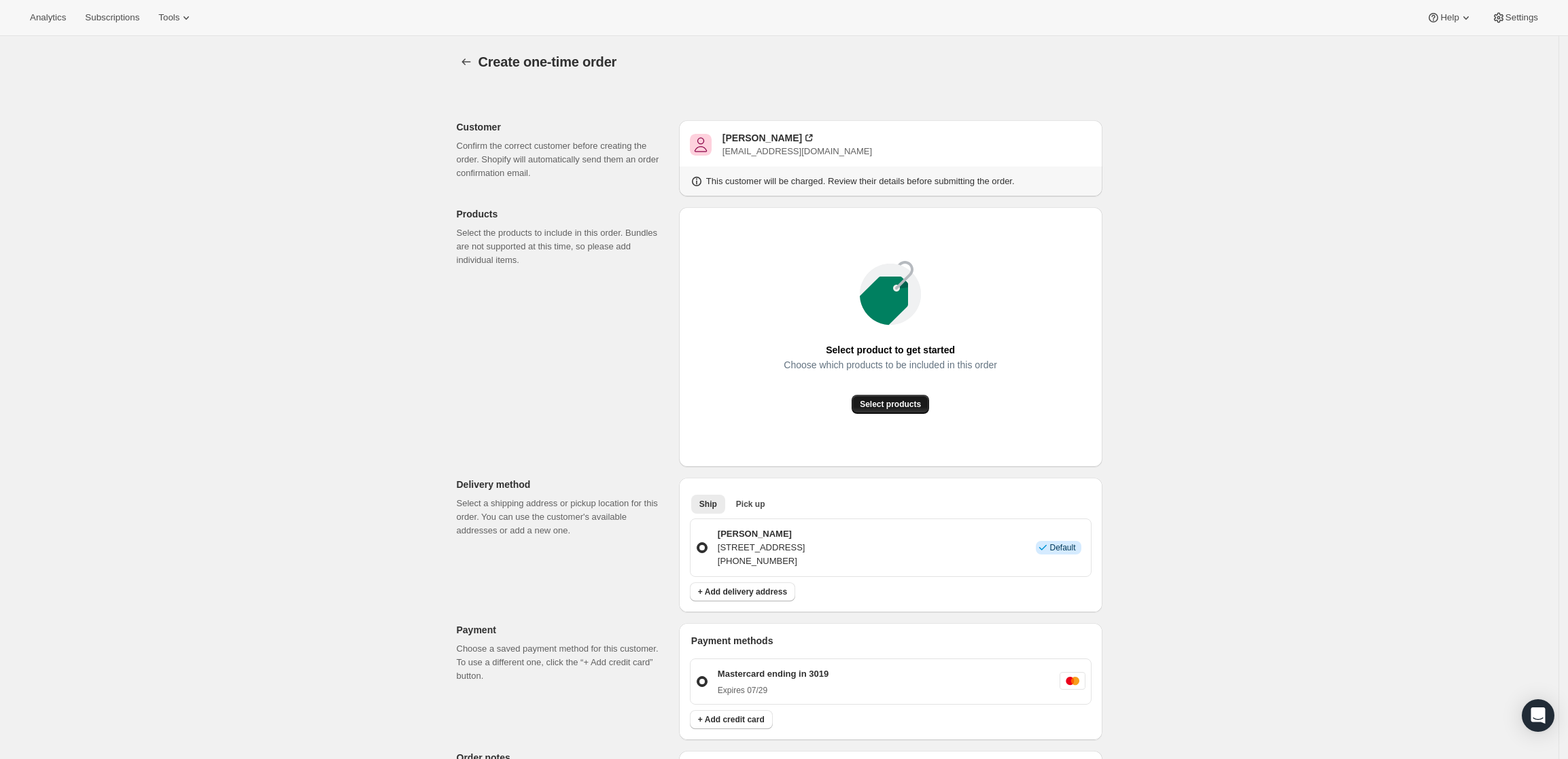
click at [884, 403] on span "Select products" at bounding box center [890, 405] width 62 height 11
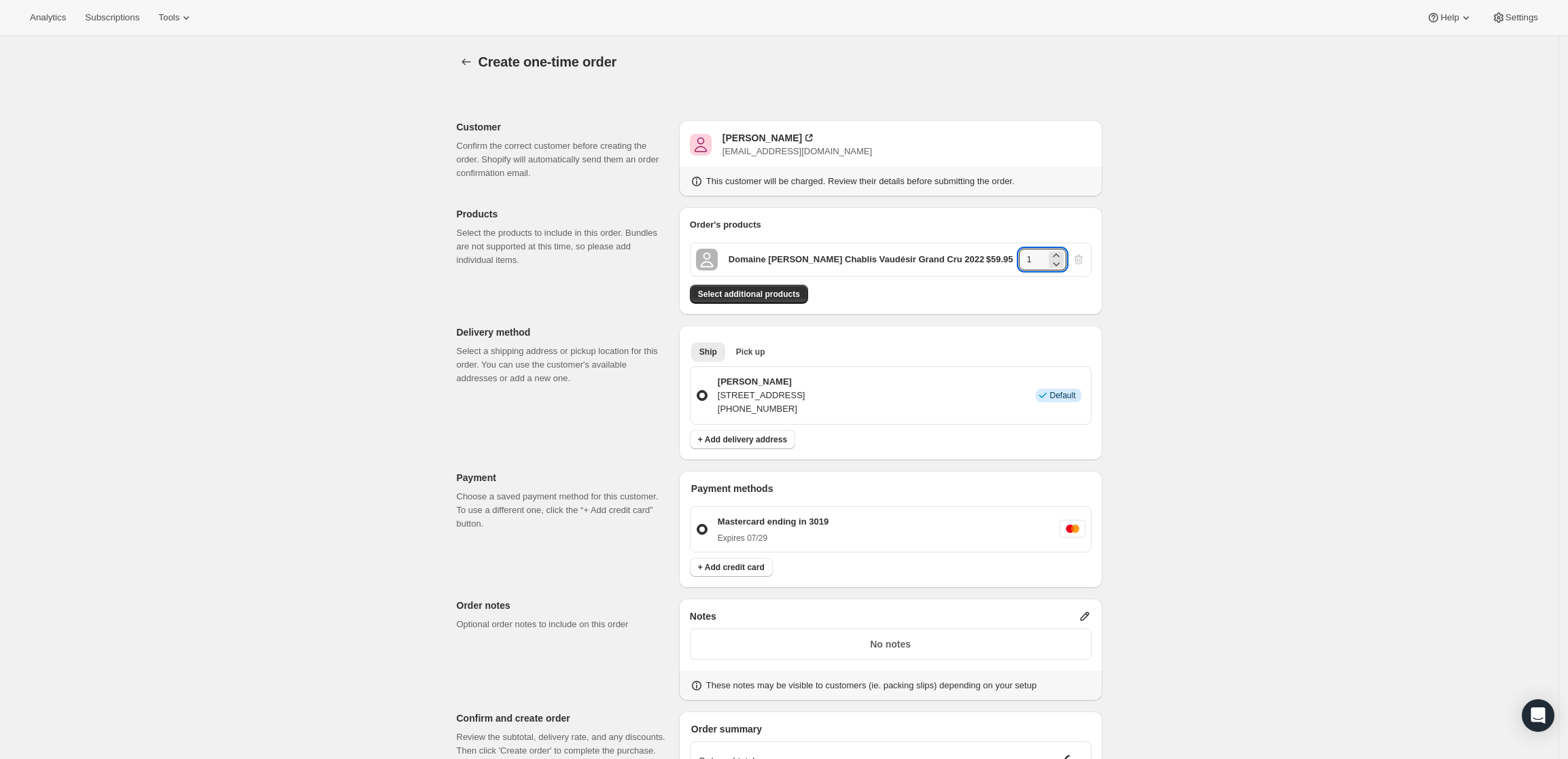
drag, startPoint x: 1040, startPoint y: 254, endPoint x: 995, endPoint y: 261, distance: 45.5
click at [995, 261] on div "$59.95 1" at bounding box center [1035, 259] width 99 height 22
type input "6"
click at [1167, 354] on div "Create one-time order. This page is ready Create one-time order Customer Confir…" at bounding box center [779, 513] width 1558 height 956
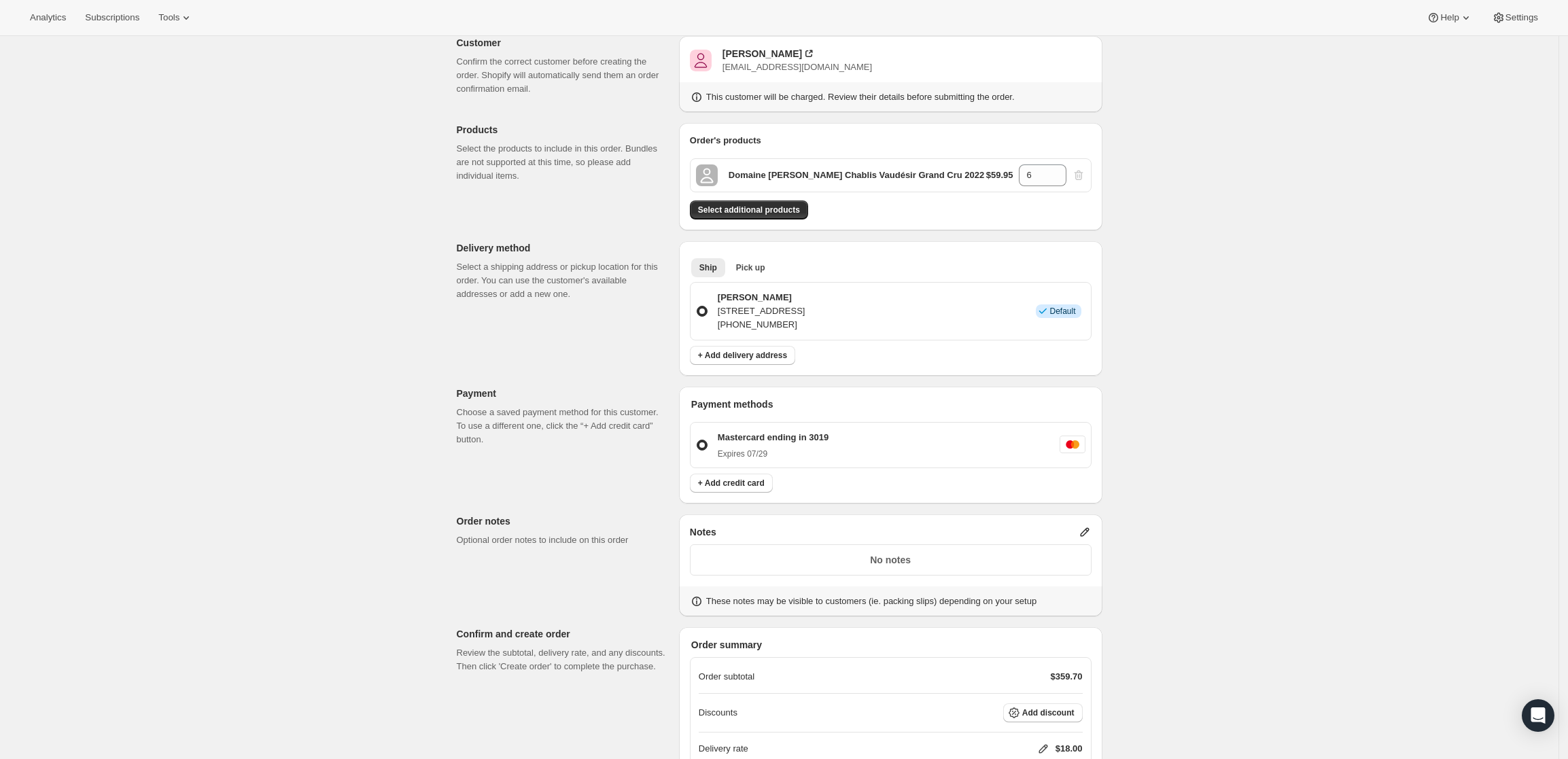
scroll to position [220, 0]
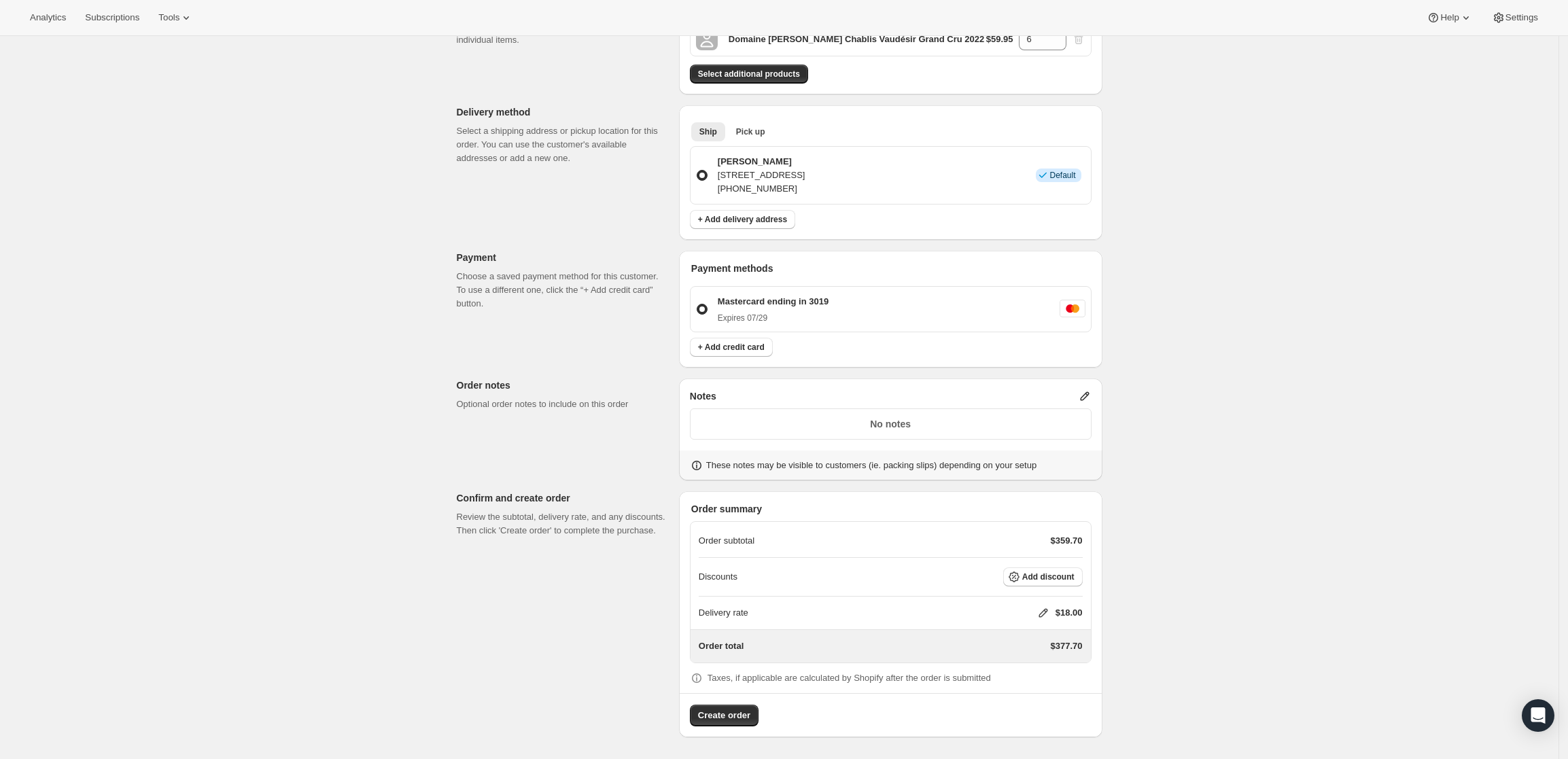
click at [1088, 393] on icon at bounding box center [1084, 396] width 14 height 14
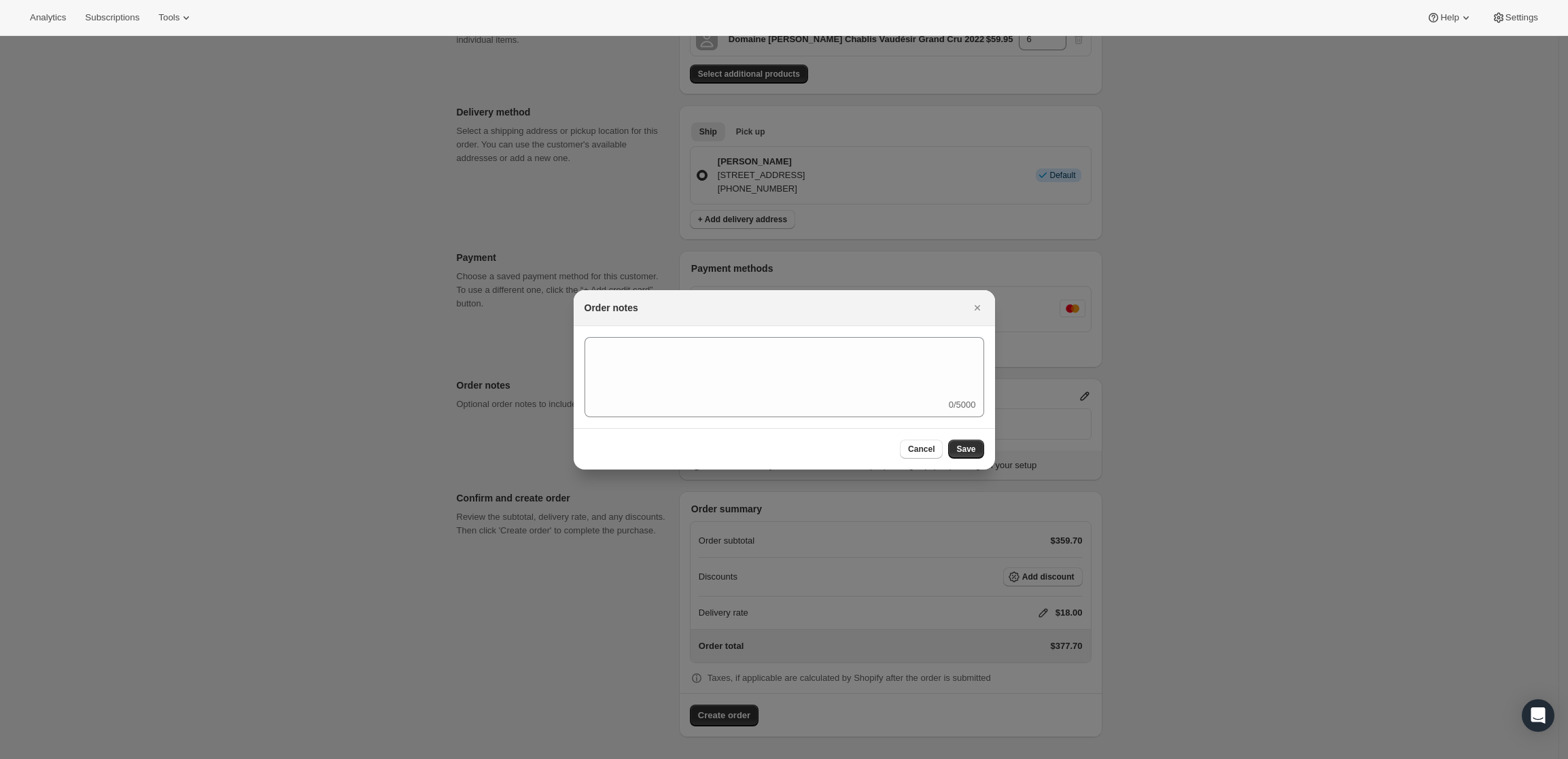
click at [838, 403] on div "0/5000" at bounding box center [784, 378] width 400 height 80
click at [923, 455] on button "Cancel" at bounding box center [921, 449] width 43 height 19
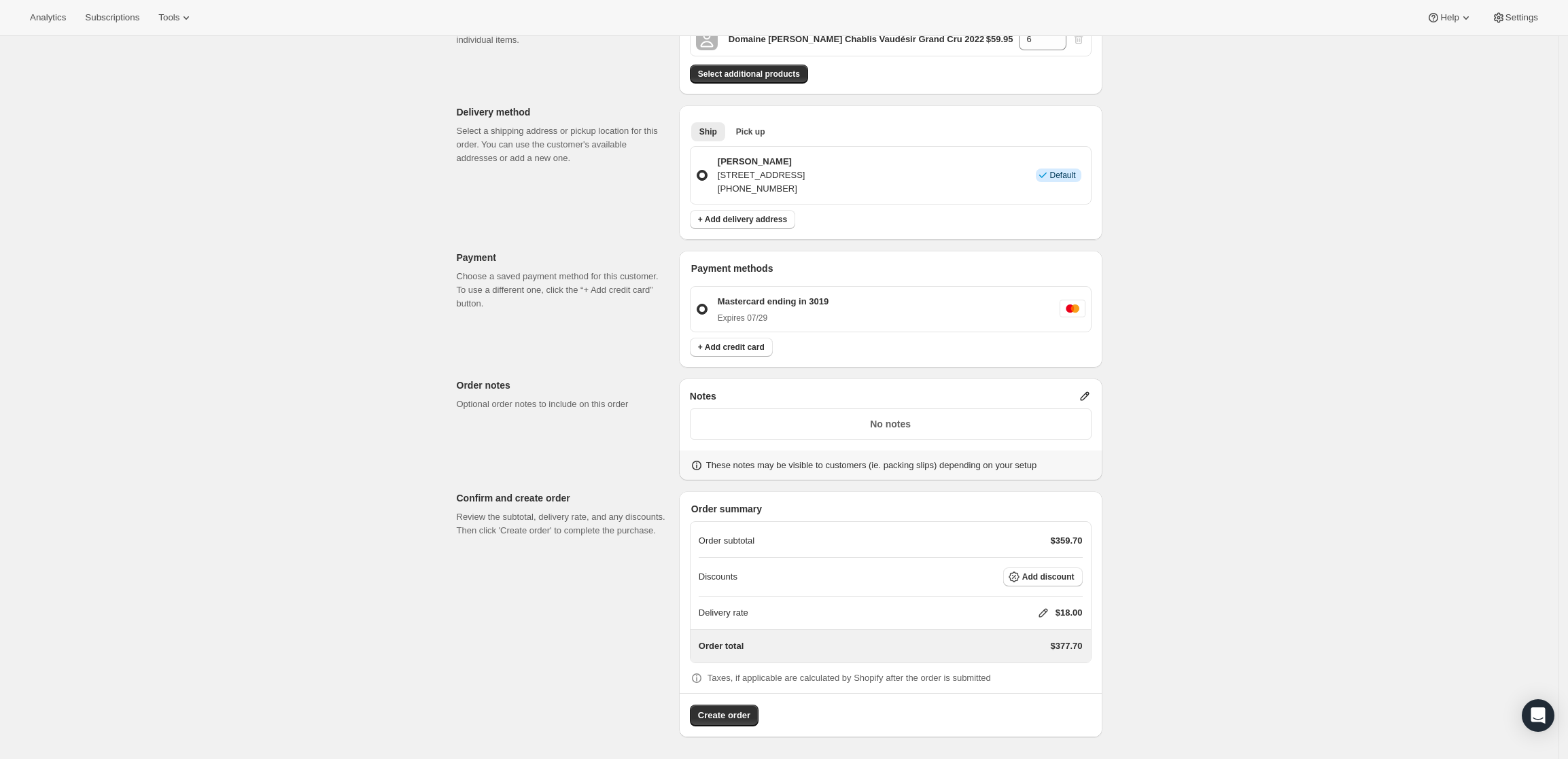
click at [1091, 400] on icon at bounding box center [1084, 396] width 14 height 14
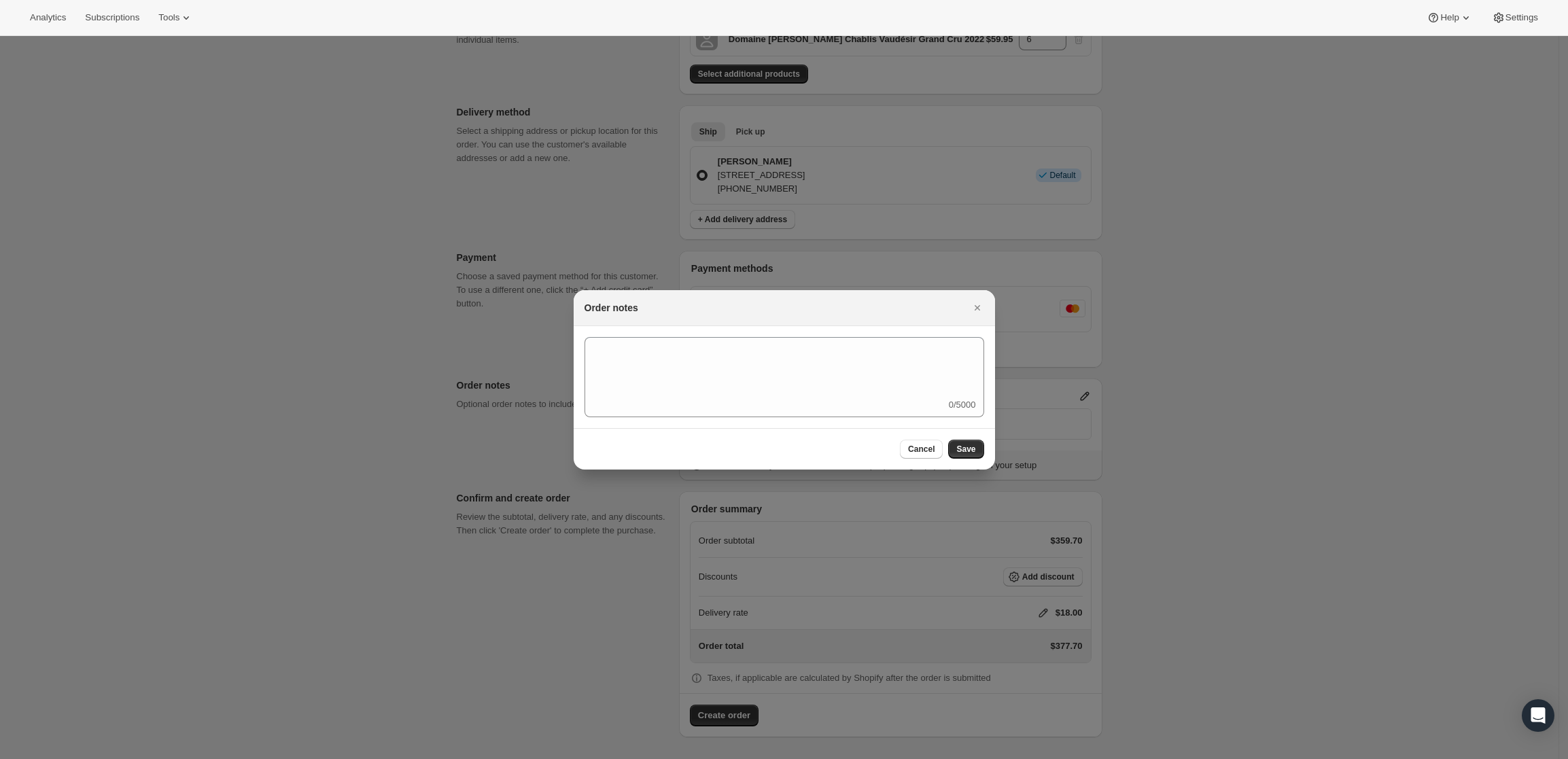
scroll to position [0, 0]
click at [829, 402] on div "0/5000" at bounding box center [784, 378] width 400 height 80
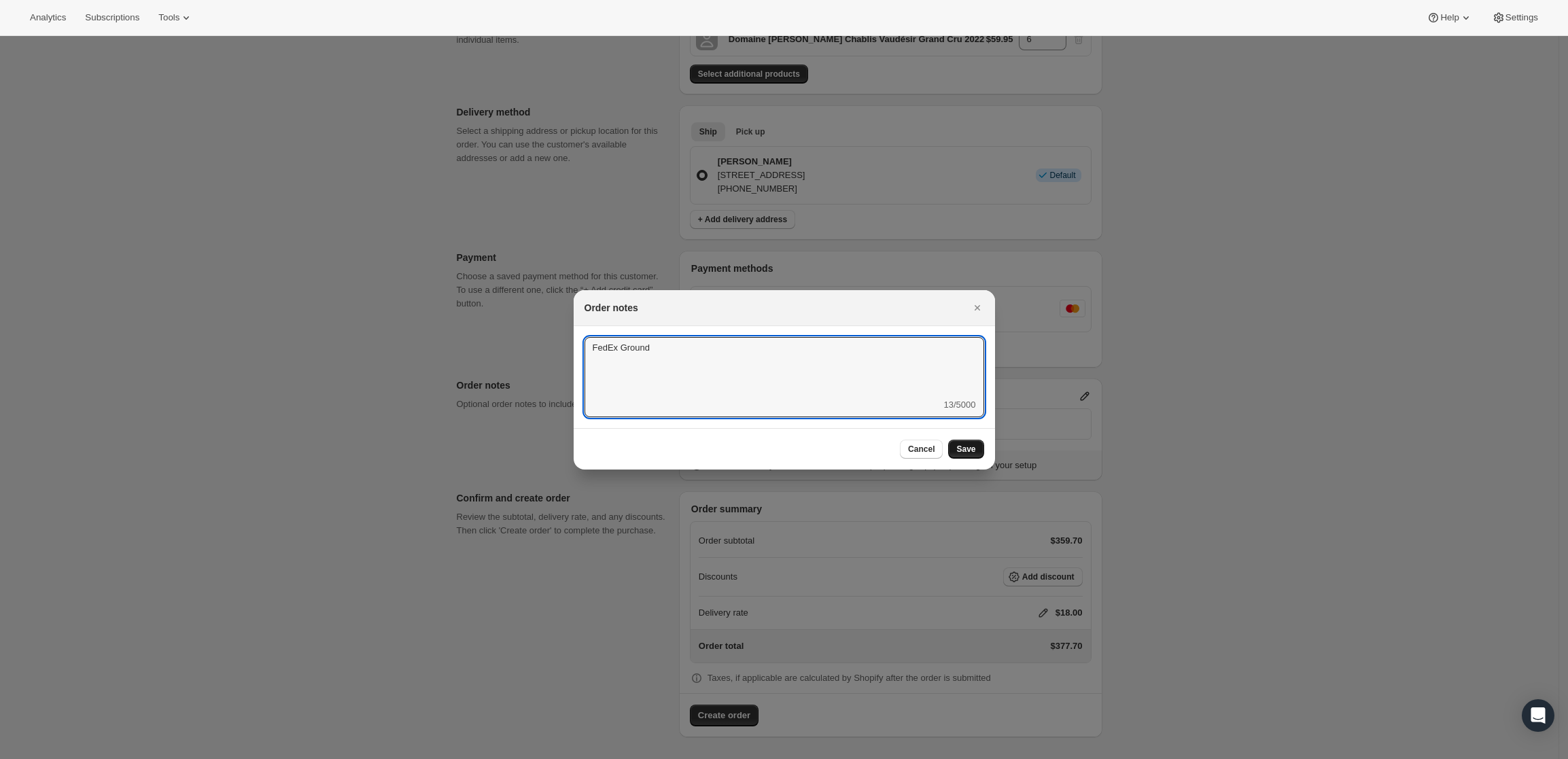
type textarea "FedEx Ground"
click at [960, 449] on span "Save" at bounding box center [966, 449] width 19 height 11
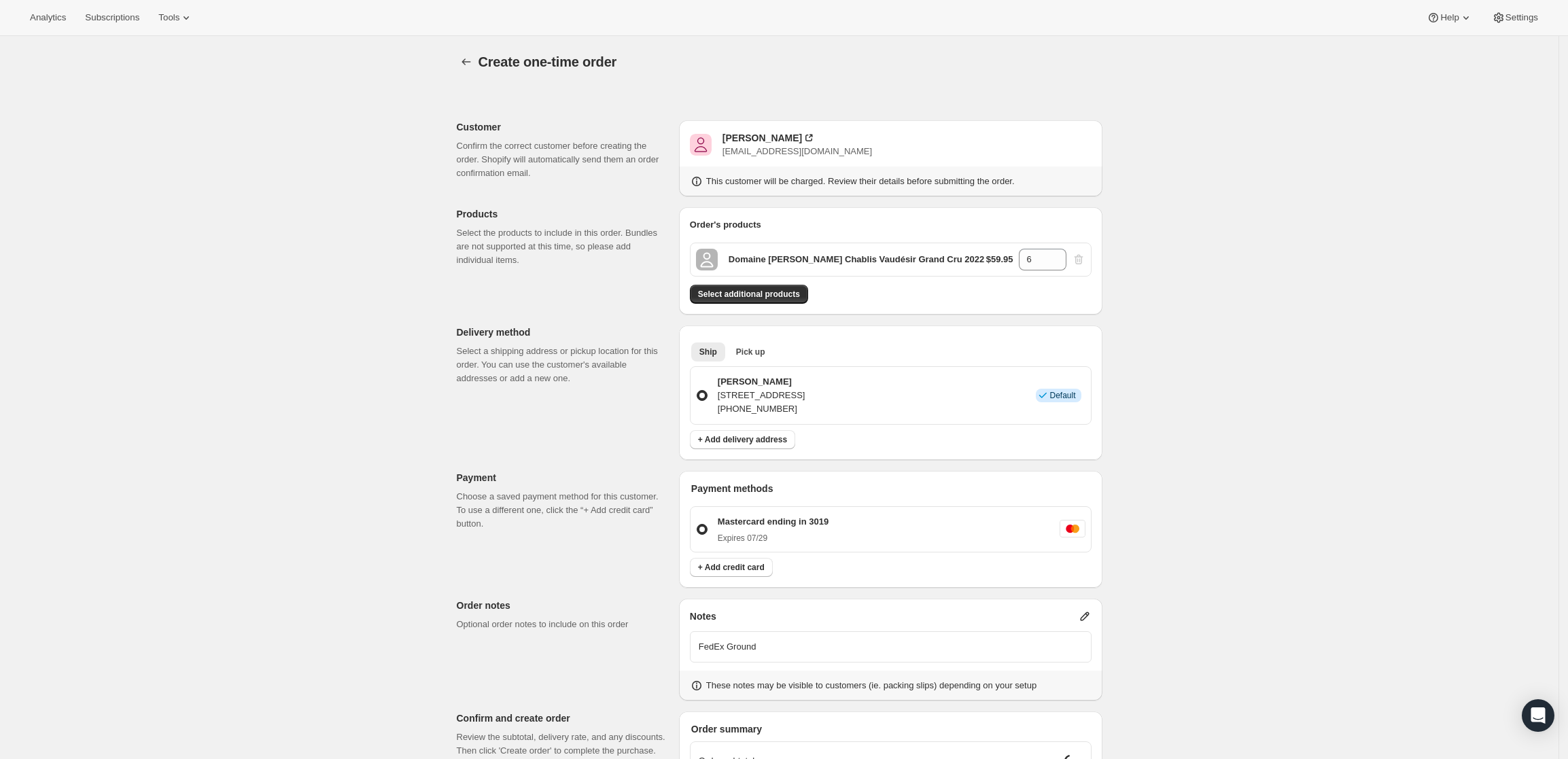
scroll to position [220, 0]
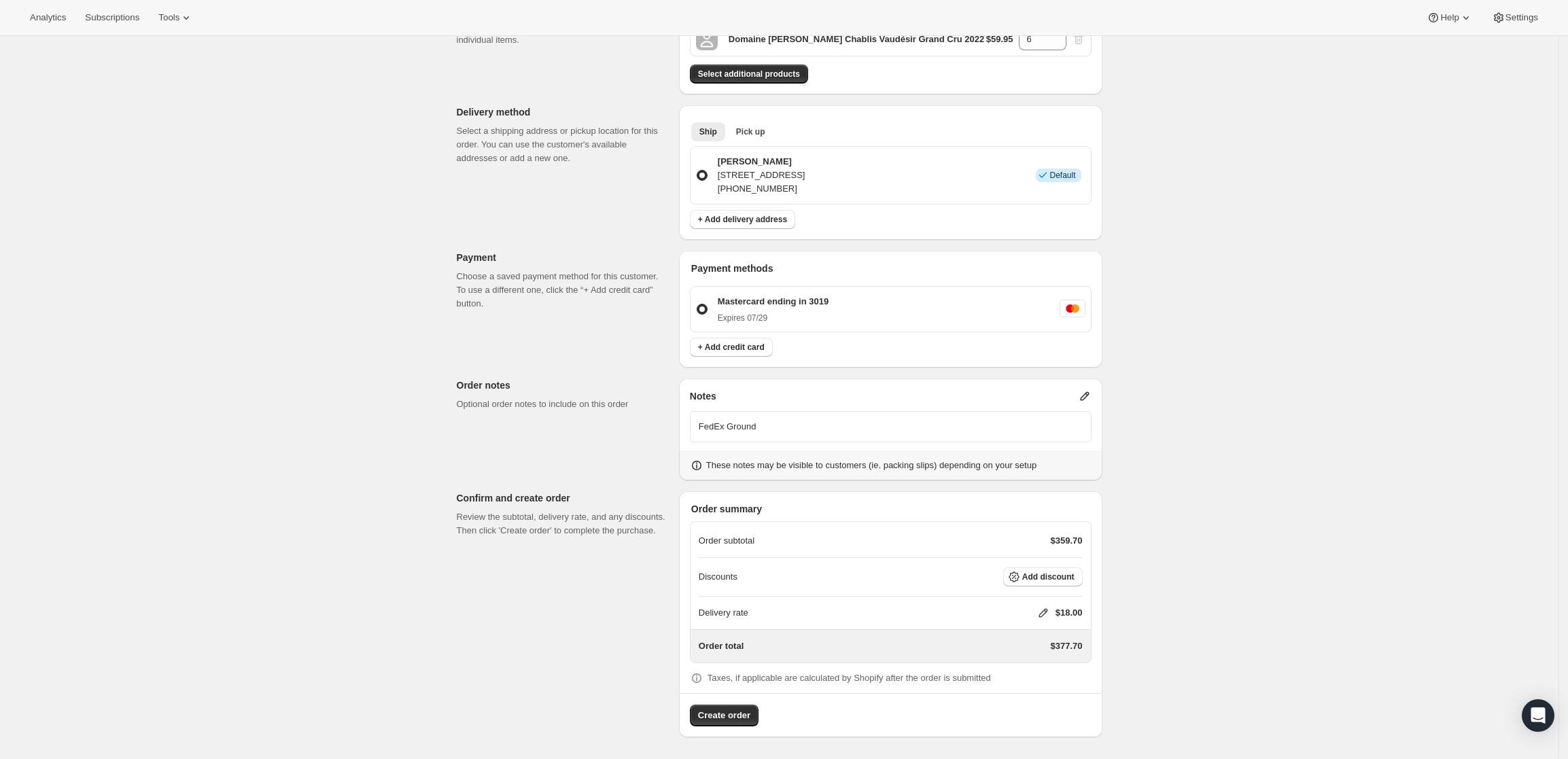
click at [1047, 609] on icon at bounding box center [1043, 613] width 9 height 9
click at [1019, 655] on input "0" at bounding box center [1050, 664] width 122 height 22
type input "0"
click at [1027, 698] on button "Save" at bounding box center [1040, 696] width 35 height 19
click at [740, 721] on span "Create order" at bounding box center [724, 716] width 52 height 14
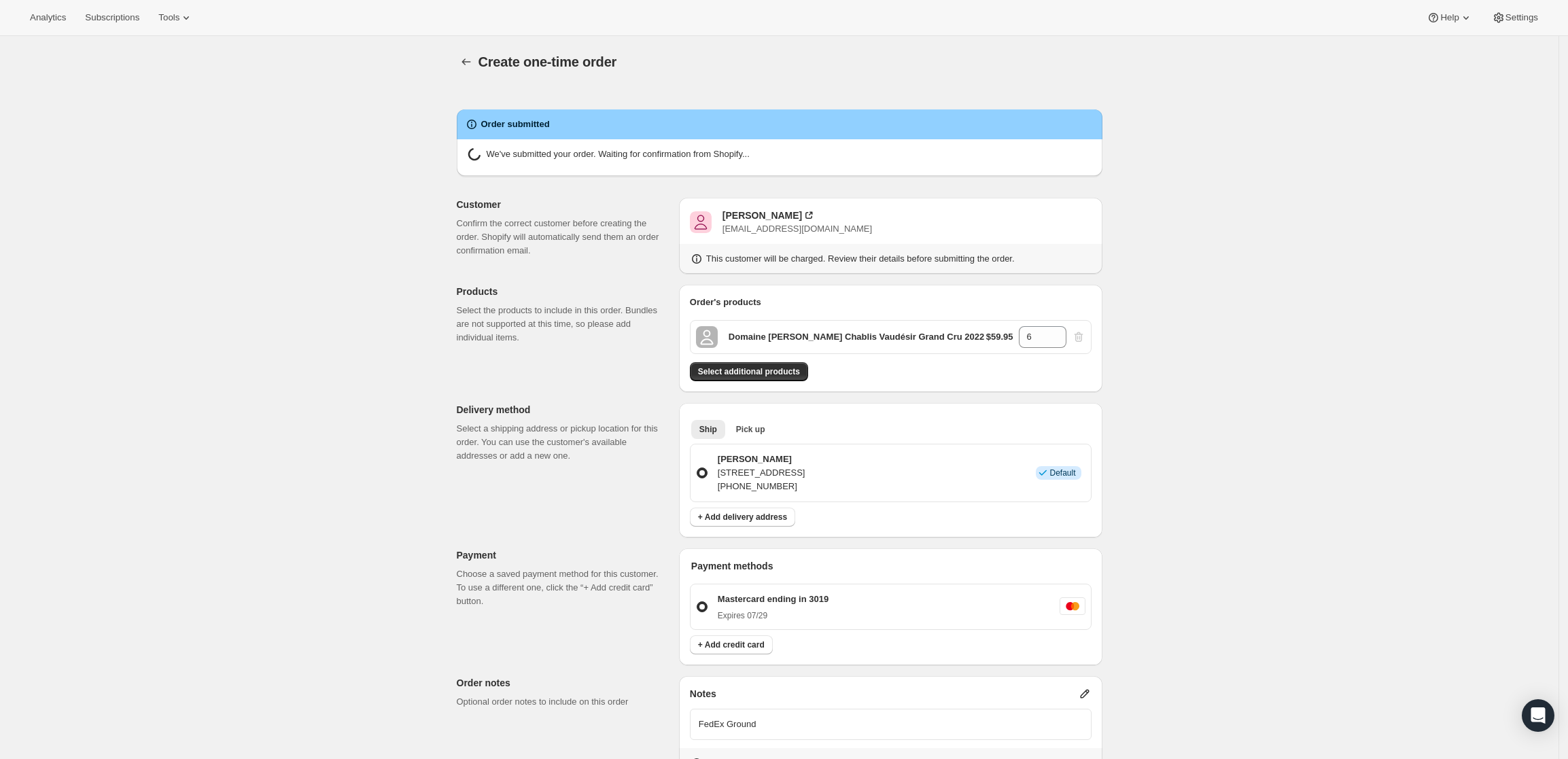
radio input "true"
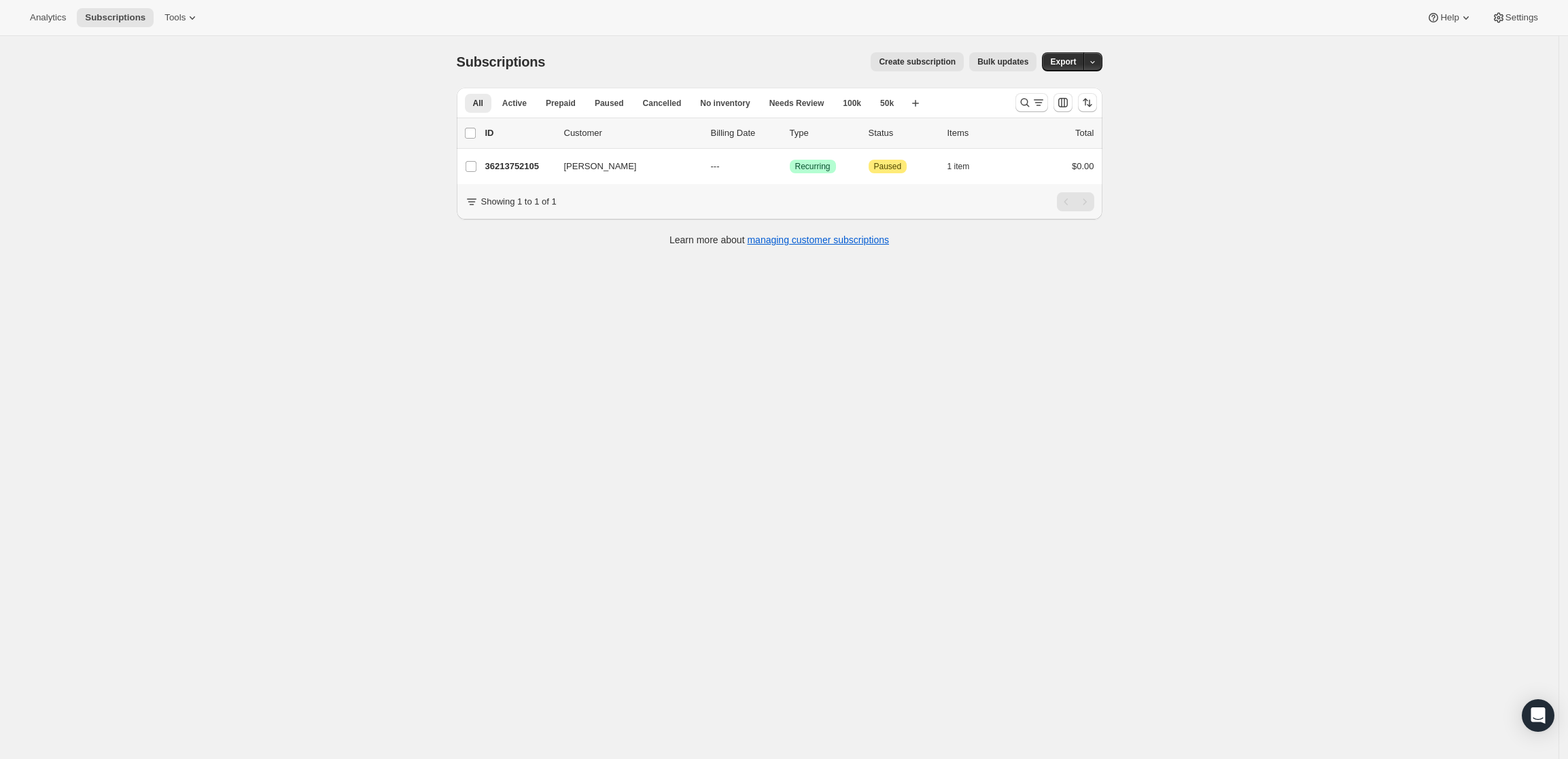
click at [1017, 99] on div at bounding box center [1056, 102] width 93 height 27
click at [1023, 99] on icon "Search and filter results" at bounding box center [1024, 102] width 14 height 14
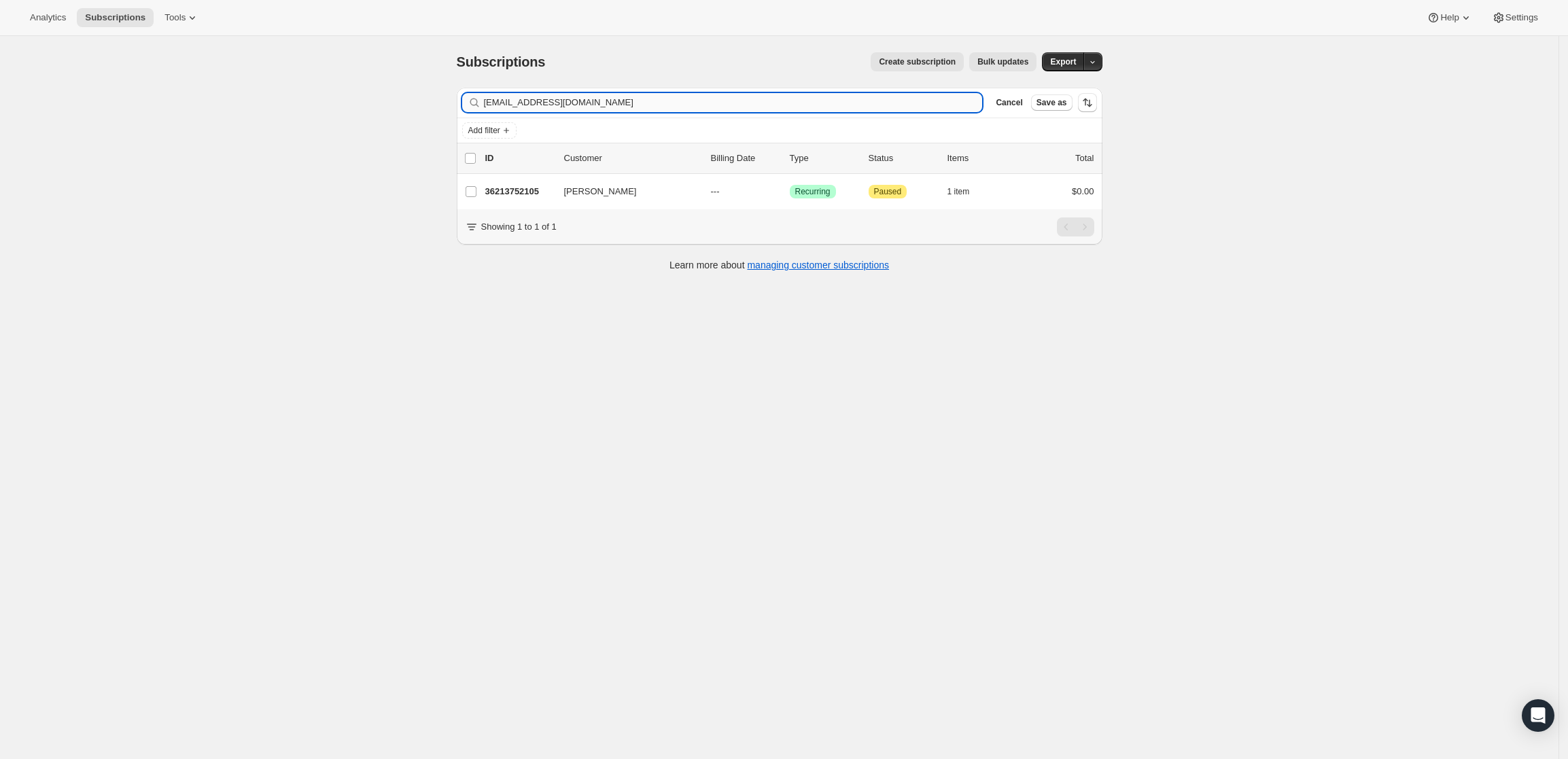
click at [648, 104] on input "jmdoc97@yahoo.com" at bounding box center [733, 102] width 499 height 19
click at [926, 101] on input "jmdoc97@yahoo.com" at bounding box center [720, 102] width 474 height 19
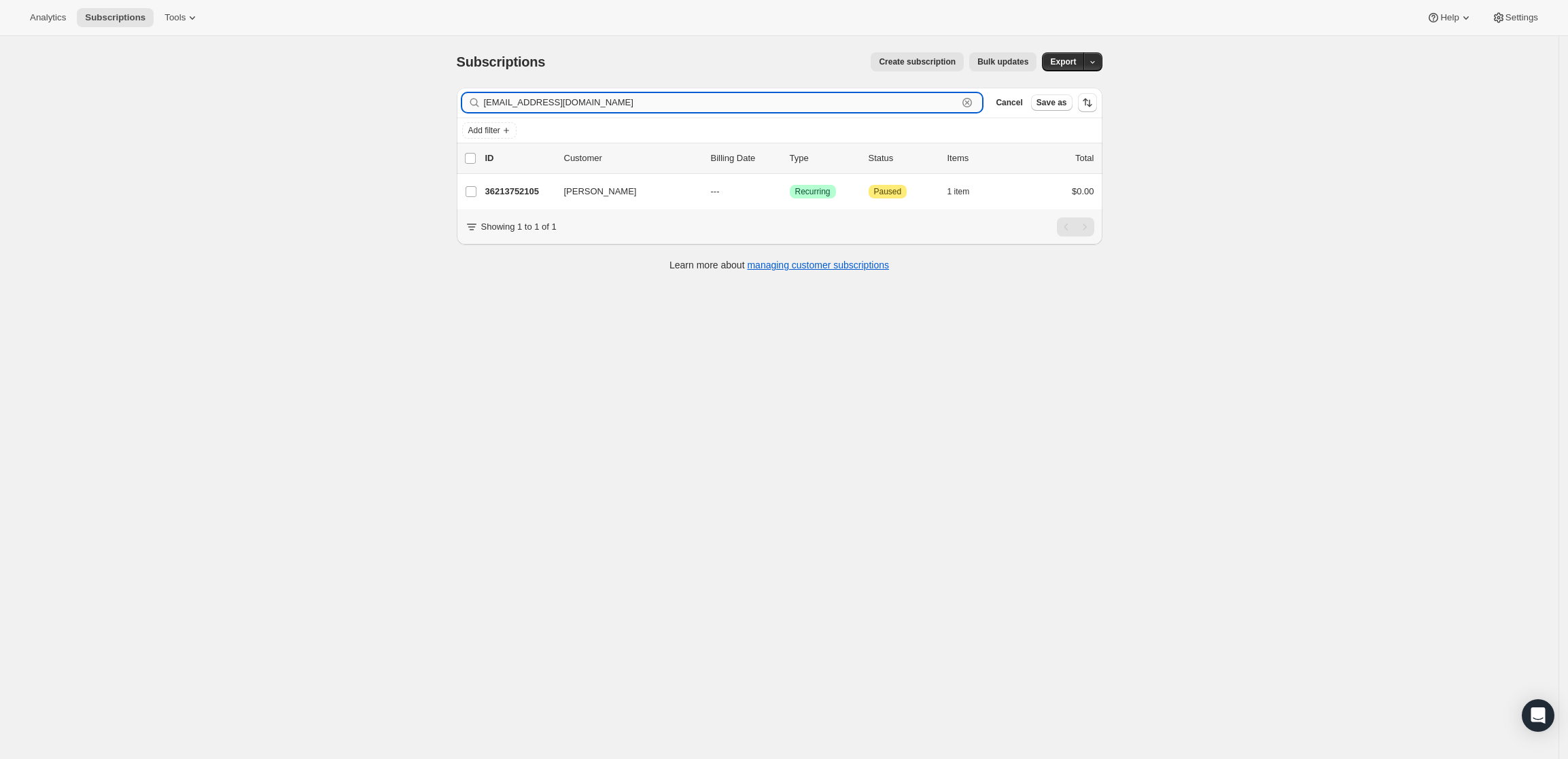
click at [926, 101] on input "jmdoc97@yahoo.com" at bounding box center [720, 102] width 474 height 19
paste input "bdsmith@jhmi.edu"
type input "bdsmith@jhmi.edu"
click at [509, 188] on p "37279826217" at bounding box center [519, 191] width 68 height 14
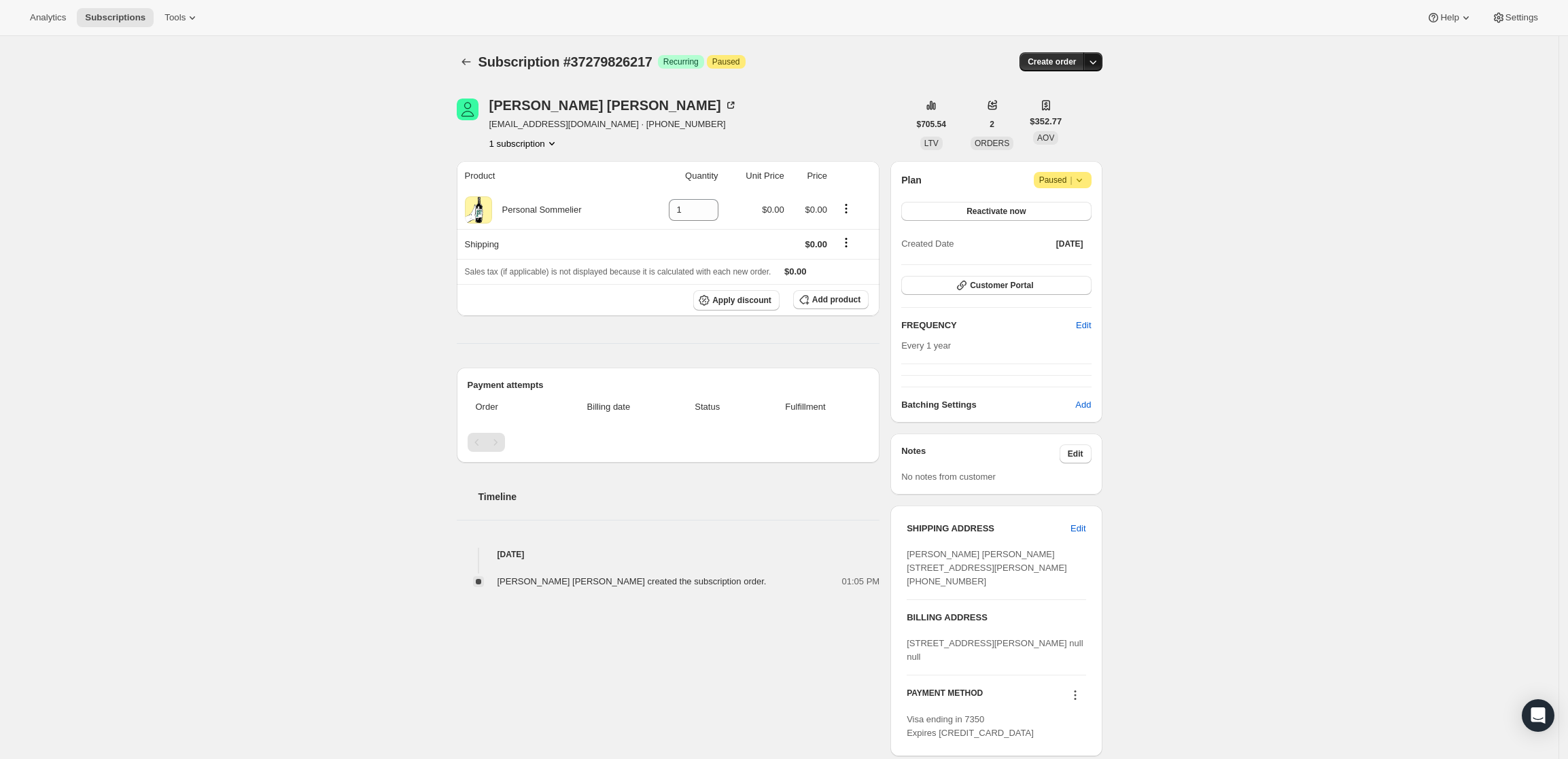
click at [1099, 56] on icon "button" at bounding box center [1092, 62] width 14 height 14
click at [1061, 110] on span "Create custom one-time order" at bounding box center [1039, 113] width 118 height 10
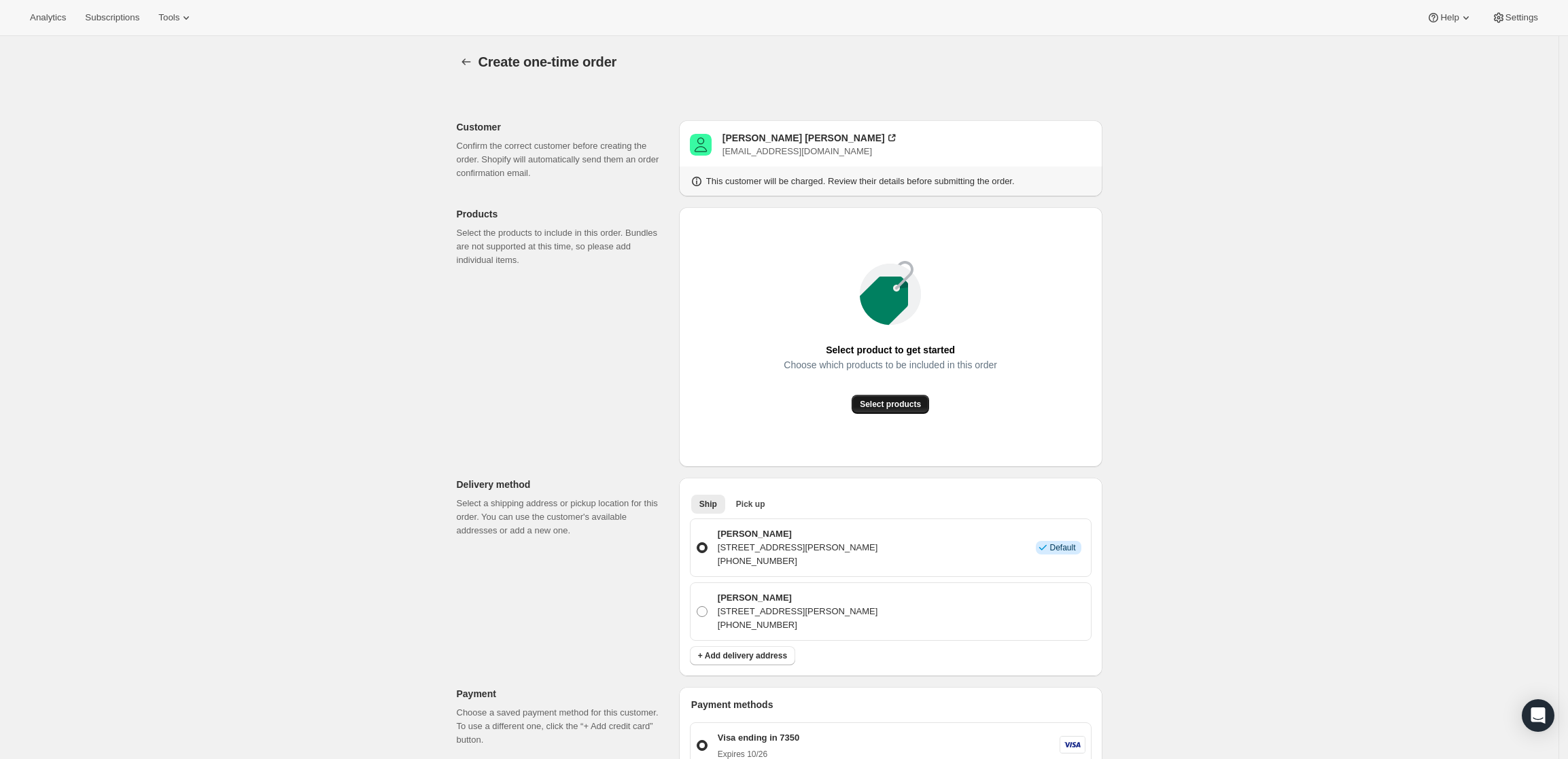
click at [924, 400] on button "Select products" at bounding box center [890, 405] width 78 height 19
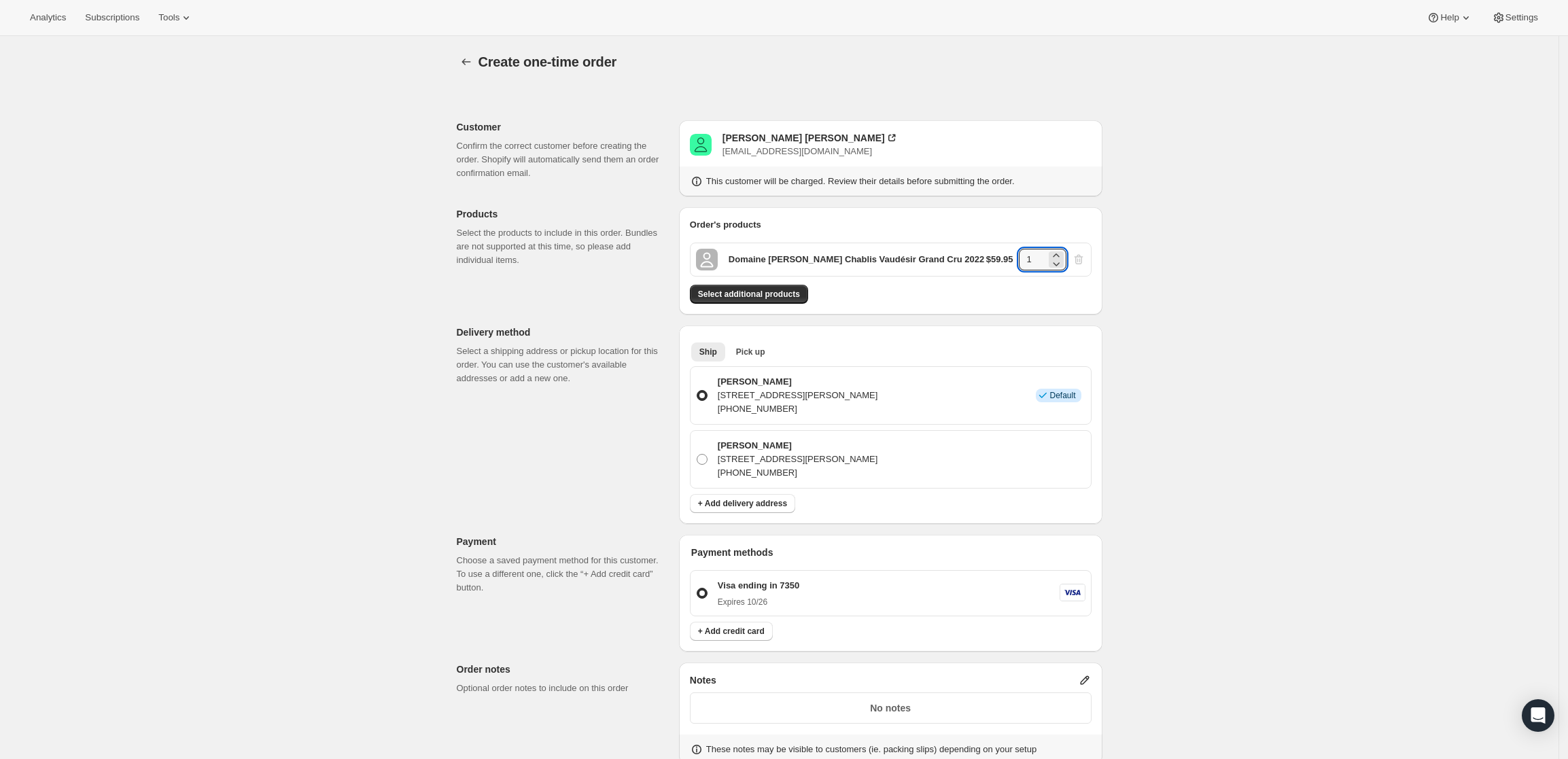
drag, startPoint x: 1043, startPoint y: 256, endPoint x: 999, endPoint y: 255, distance: 44.0
click at [999, 255] on div "$59.95 1" at bounding box center [1035, 259] width 99 height 22
type input "6"
click at [1169, 279] on div "Create one-time order. This page is ready Create one-time order Customer Confir…" at bounding box center [779, 545] width 1558 height 1020
click at [777, 297] on span "Select additional products" at bounding box center [749, 294] width 102 height 11
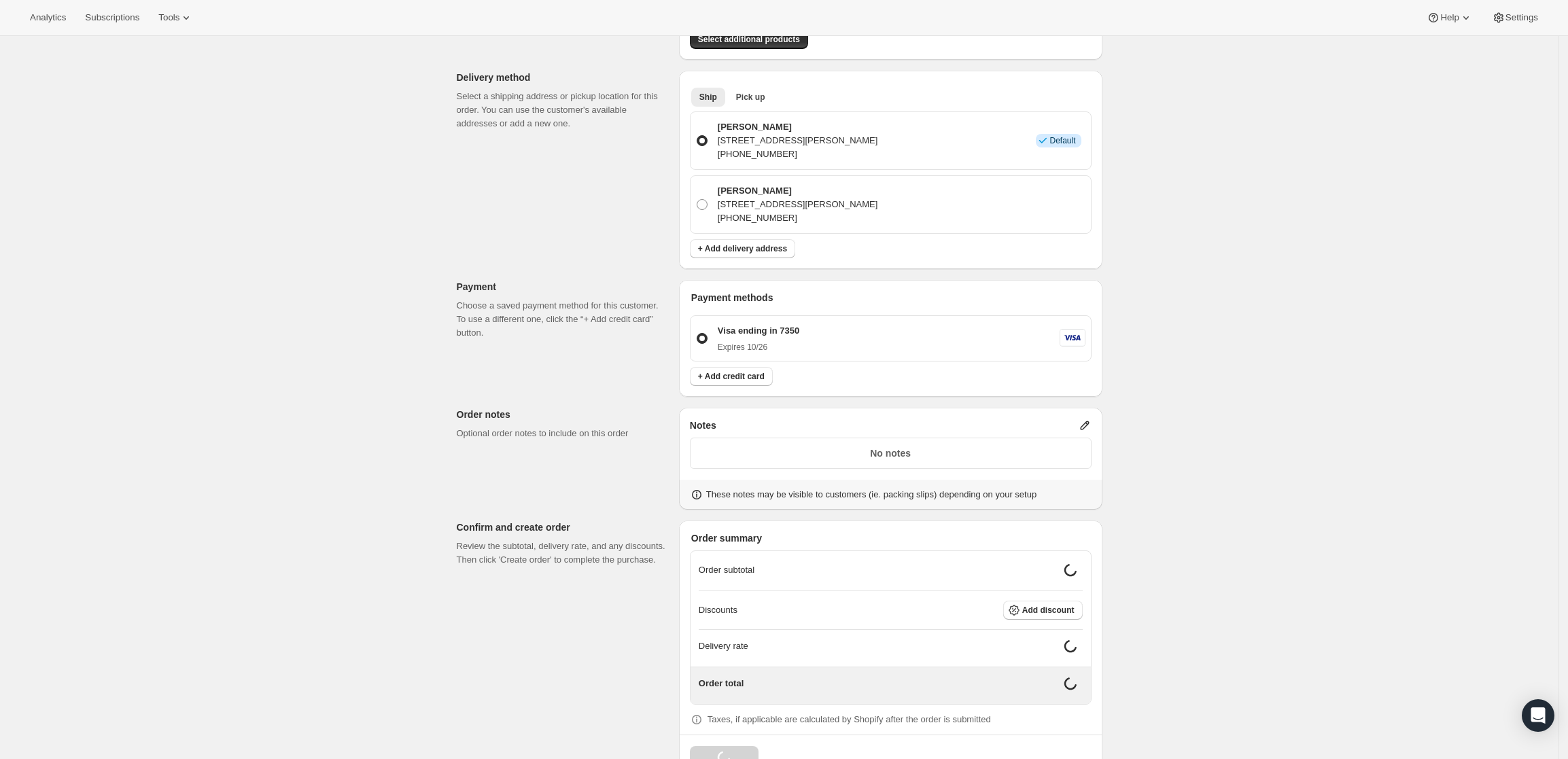
scroll to position [294, 0]
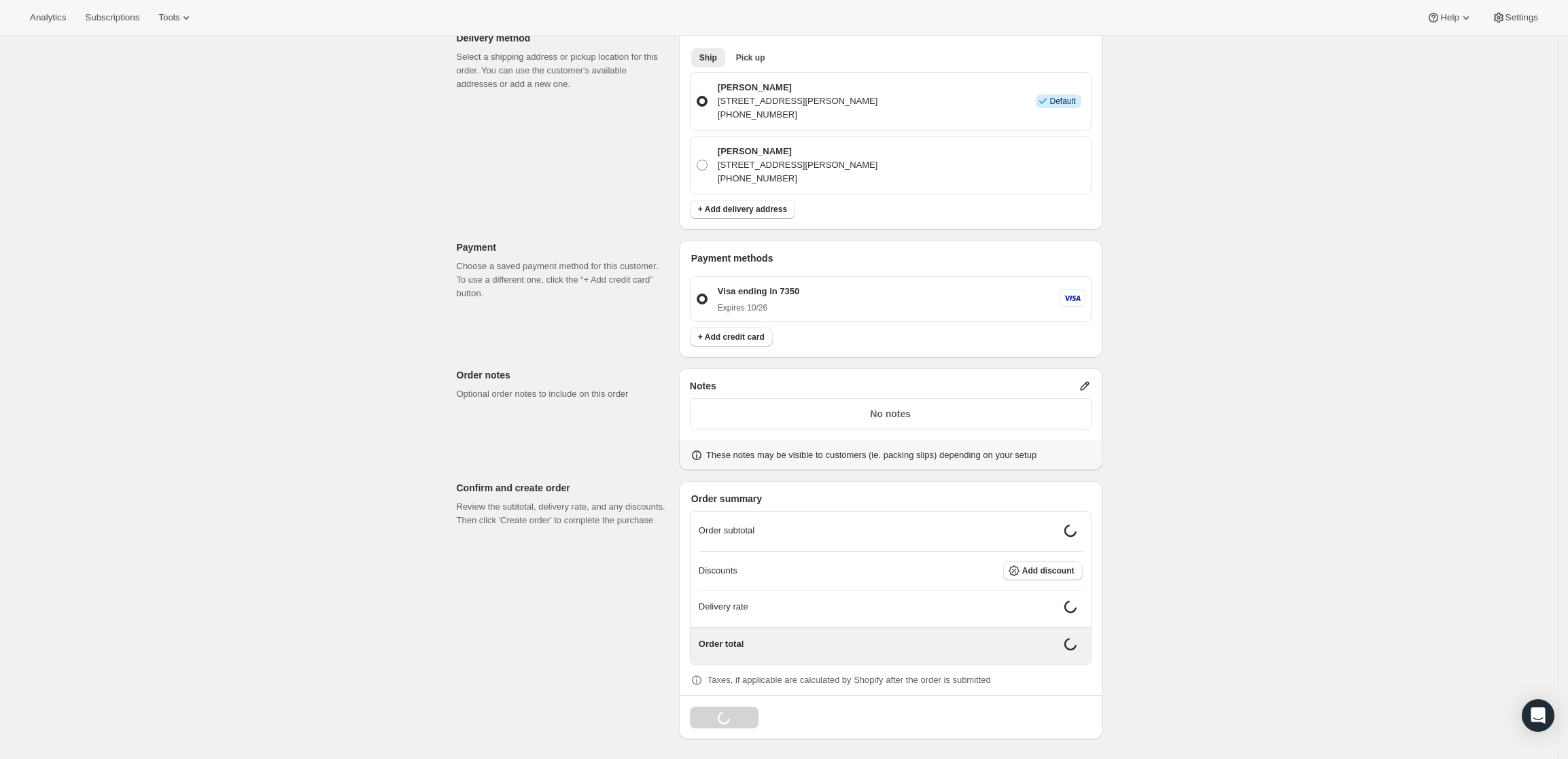
click at [1087, 388] on icon at bounding box center [1084, 385] width 14 height 14
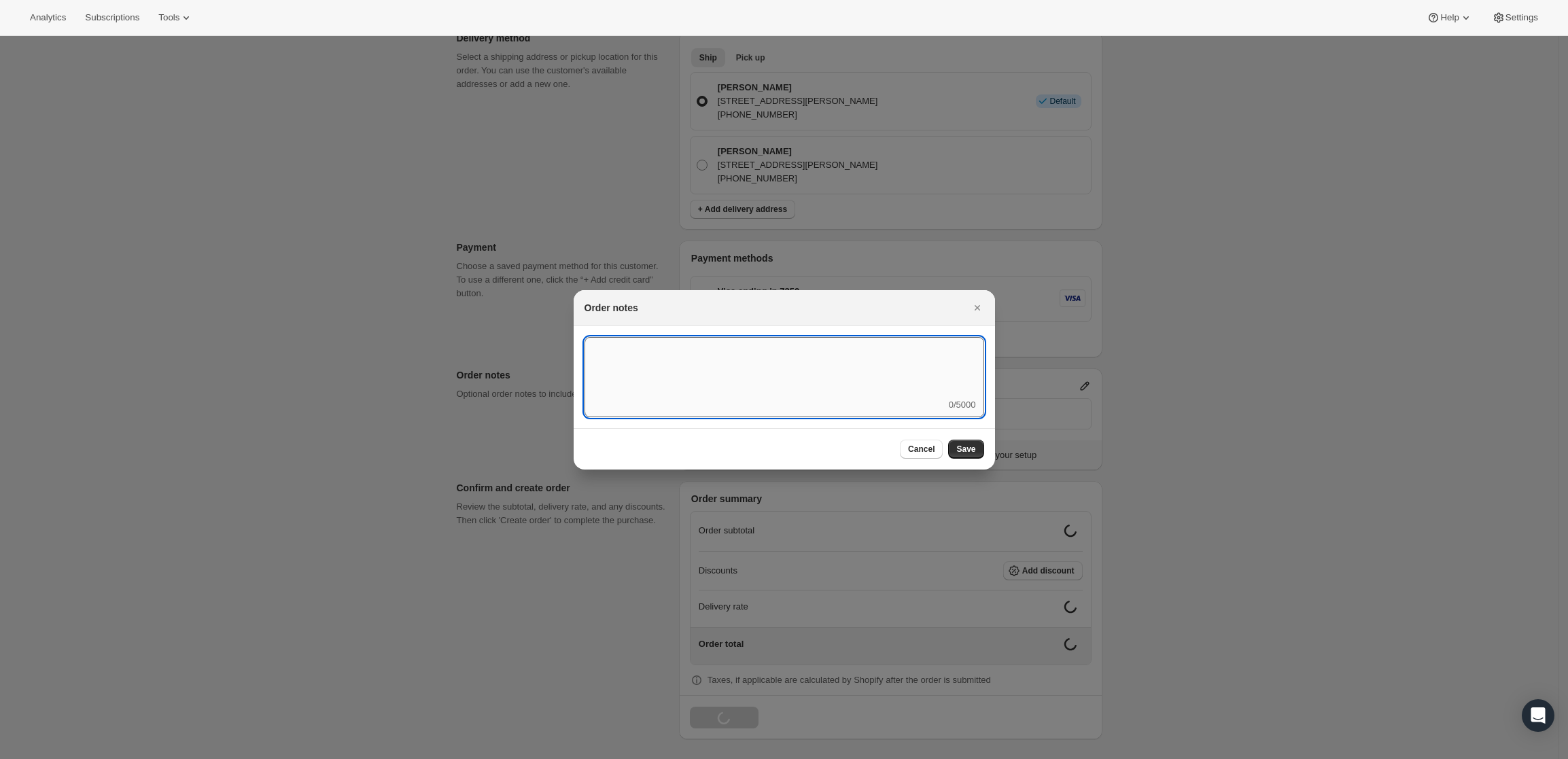
click at [863, 376] on textarea ":r3v:" at bounding box center [784, 368] width 400 height 62
click at [742, 349] on textarea "FedEx Ground" at bounding box center [784, 368] width 400 height 62
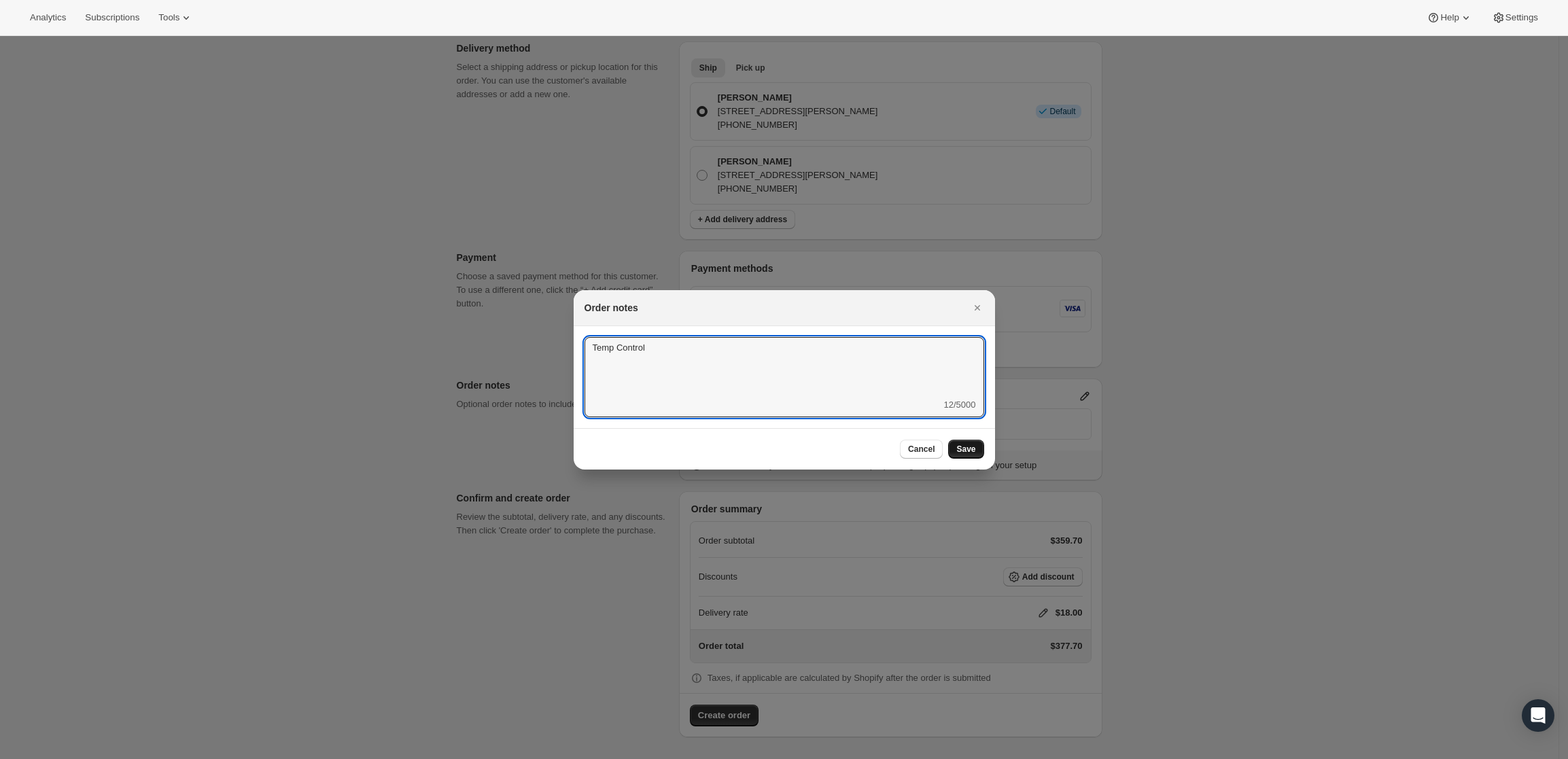
type textarea "Temp Control"
click at [971, 457] on button "Save" at bounding box center [966, 449] width 35 height 19
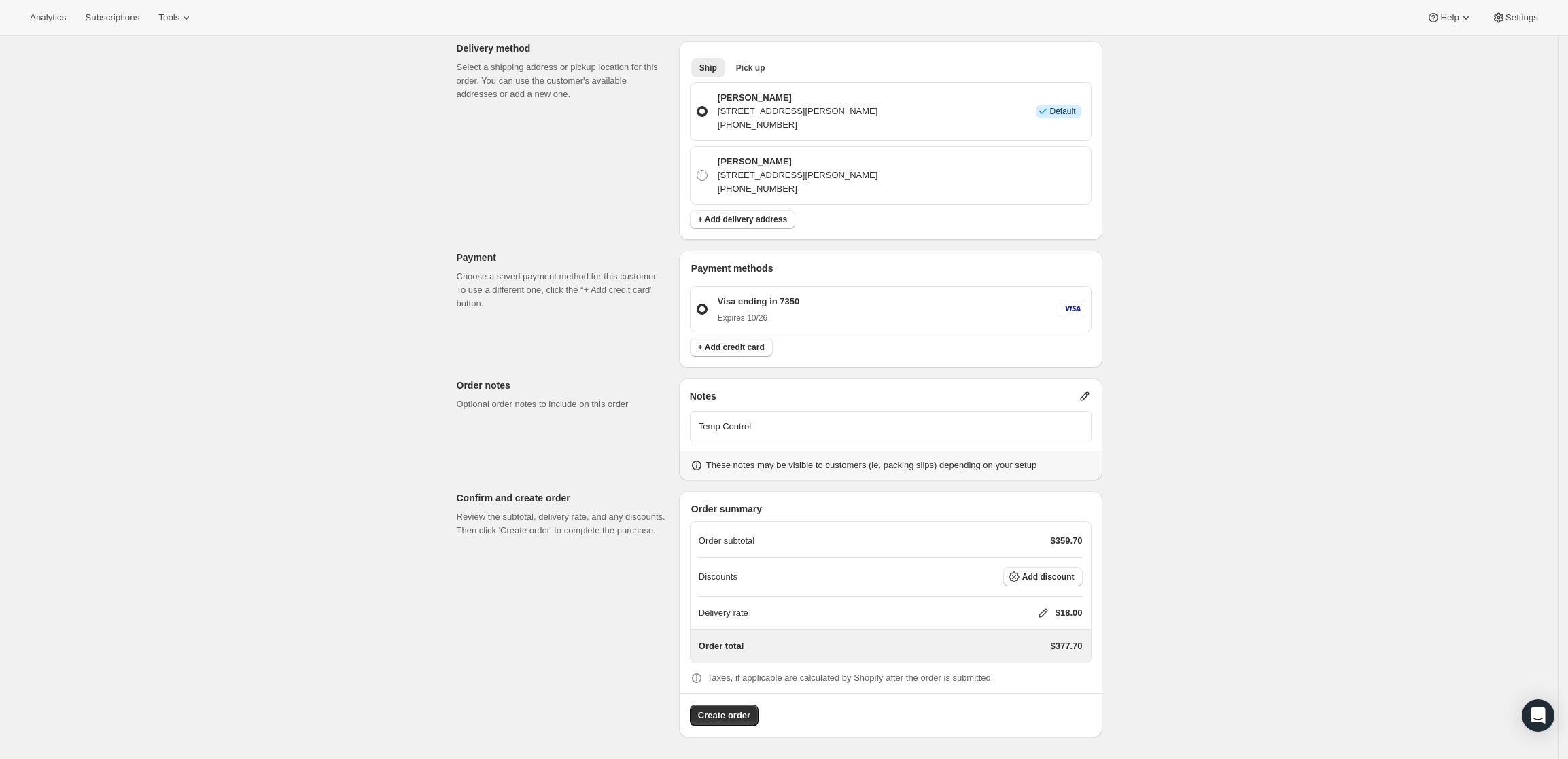
click at [1040, 611] on icon at bounding box center [1043, 613] width 14 height 14
click at [1078, 661] on input "0" at bounding box center [1050, 664] width 122 height 22
type input "0"
click at [1031, 697] on span "Save" at bounding box center [1041, 696] width 19 height 11
click at [732, 709] on button "Create order" at bounding box center [724, 715] width 69 height 22
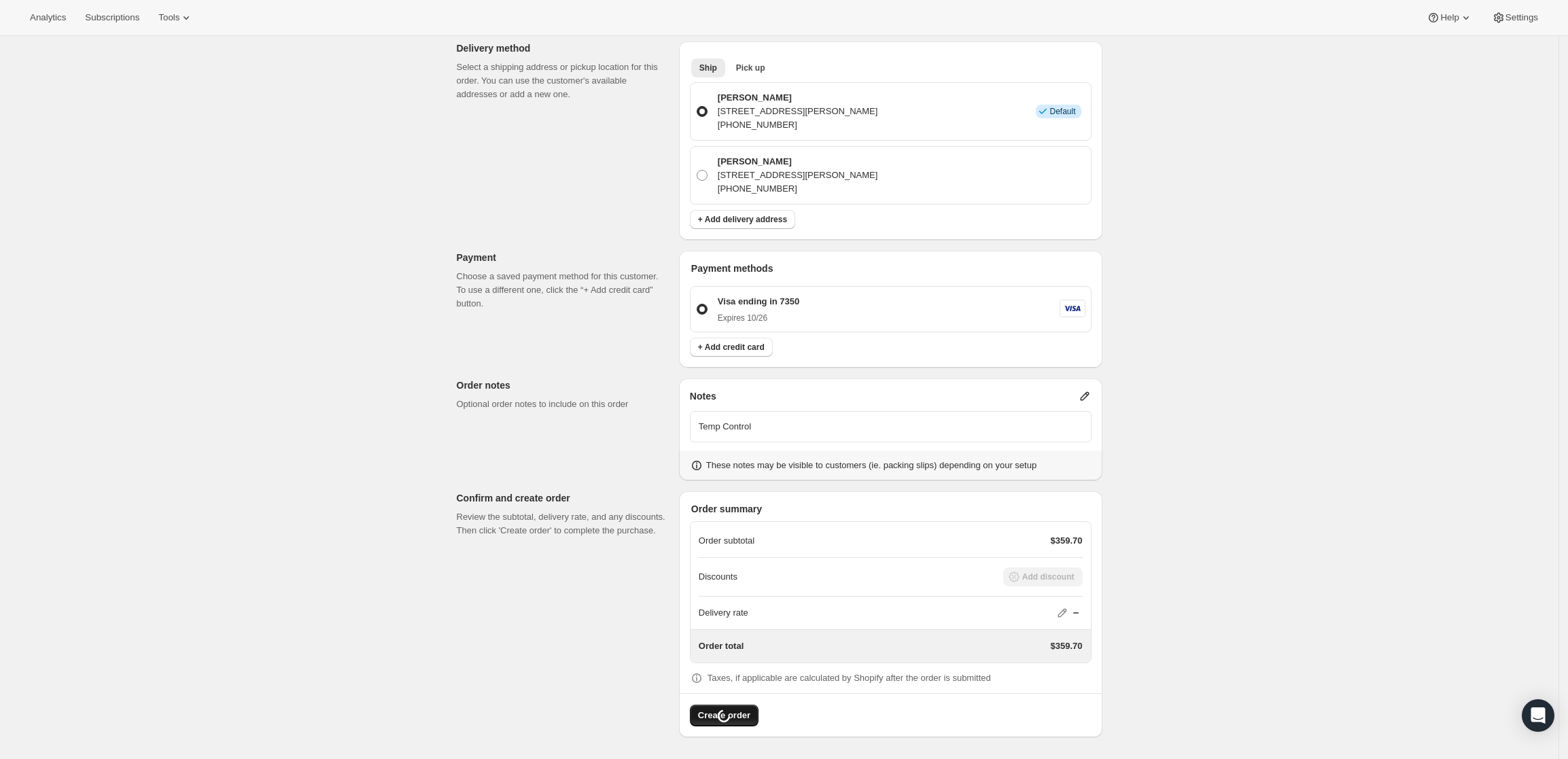
scroll to position [0, 0]
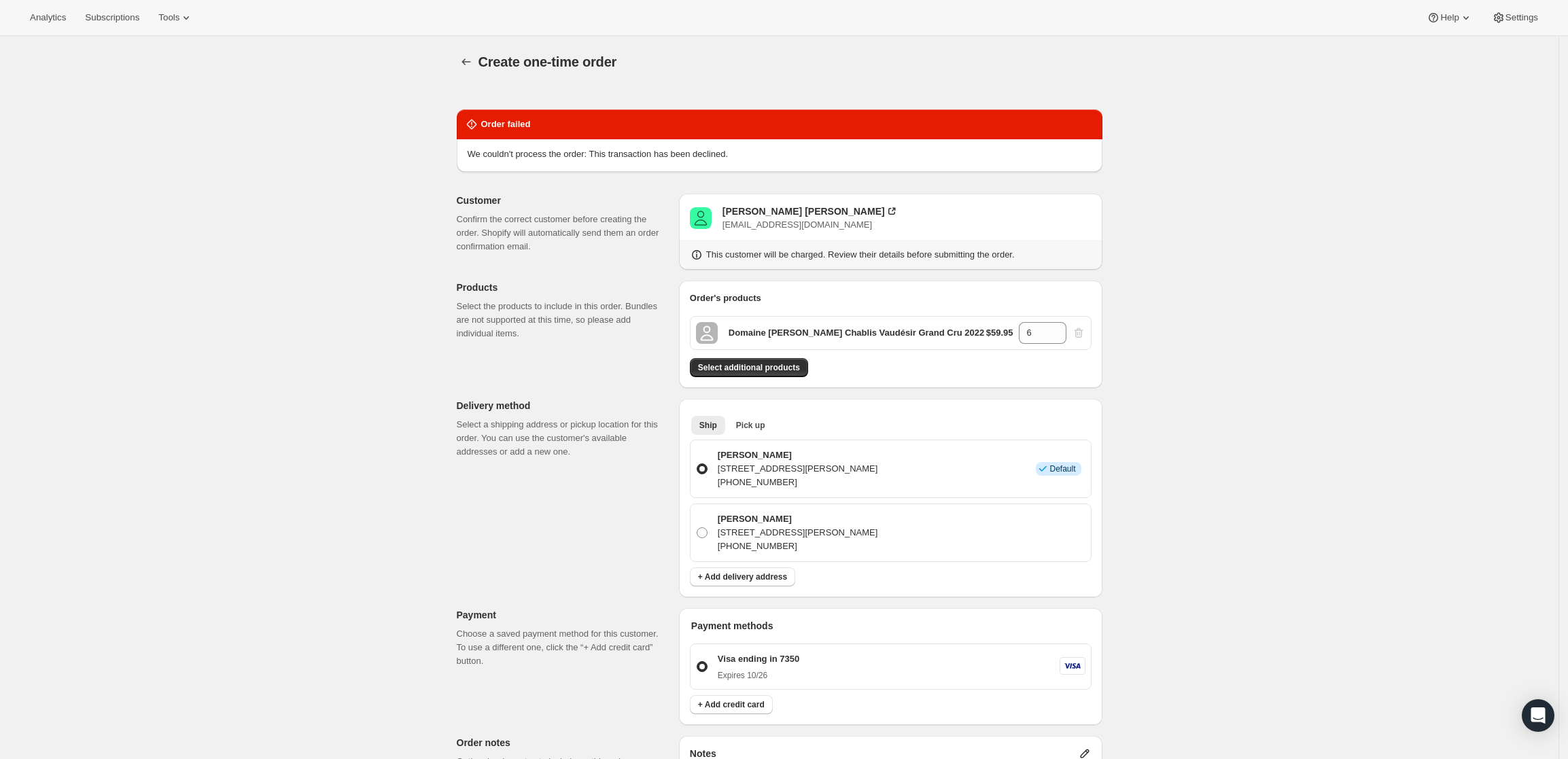
click at [766, 222] on span "bdsmith@jhmi.edu" at bounding box center [797, 225] width 150 height 10
click at [765, 213] on div "Bruce Douglas Smith" at bounding box center [804, 211] width 162 height 14
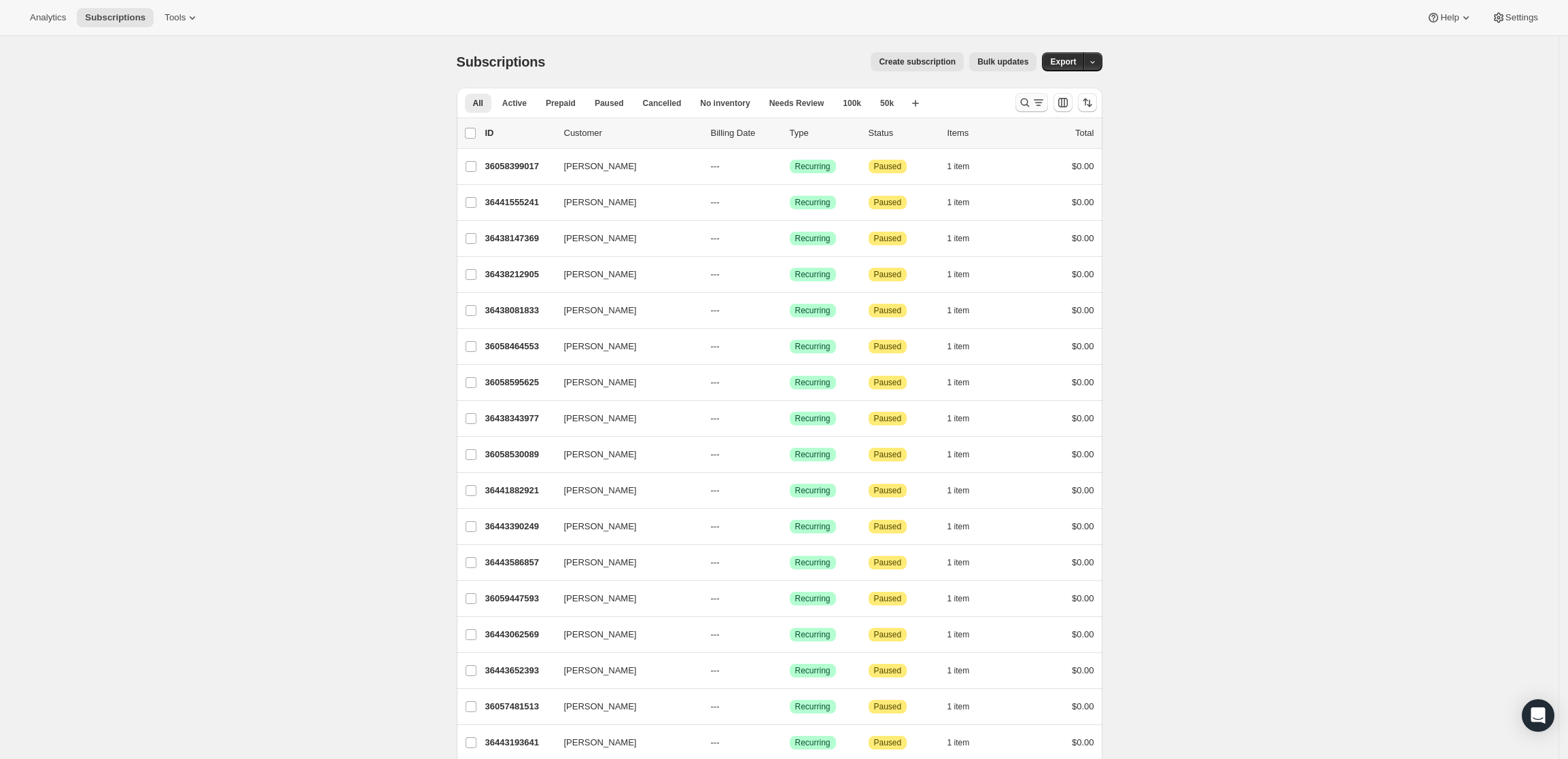
click at [1023, 104] on icon "Search and filter results" at bounding box center [1024, 102] width 14 height 14
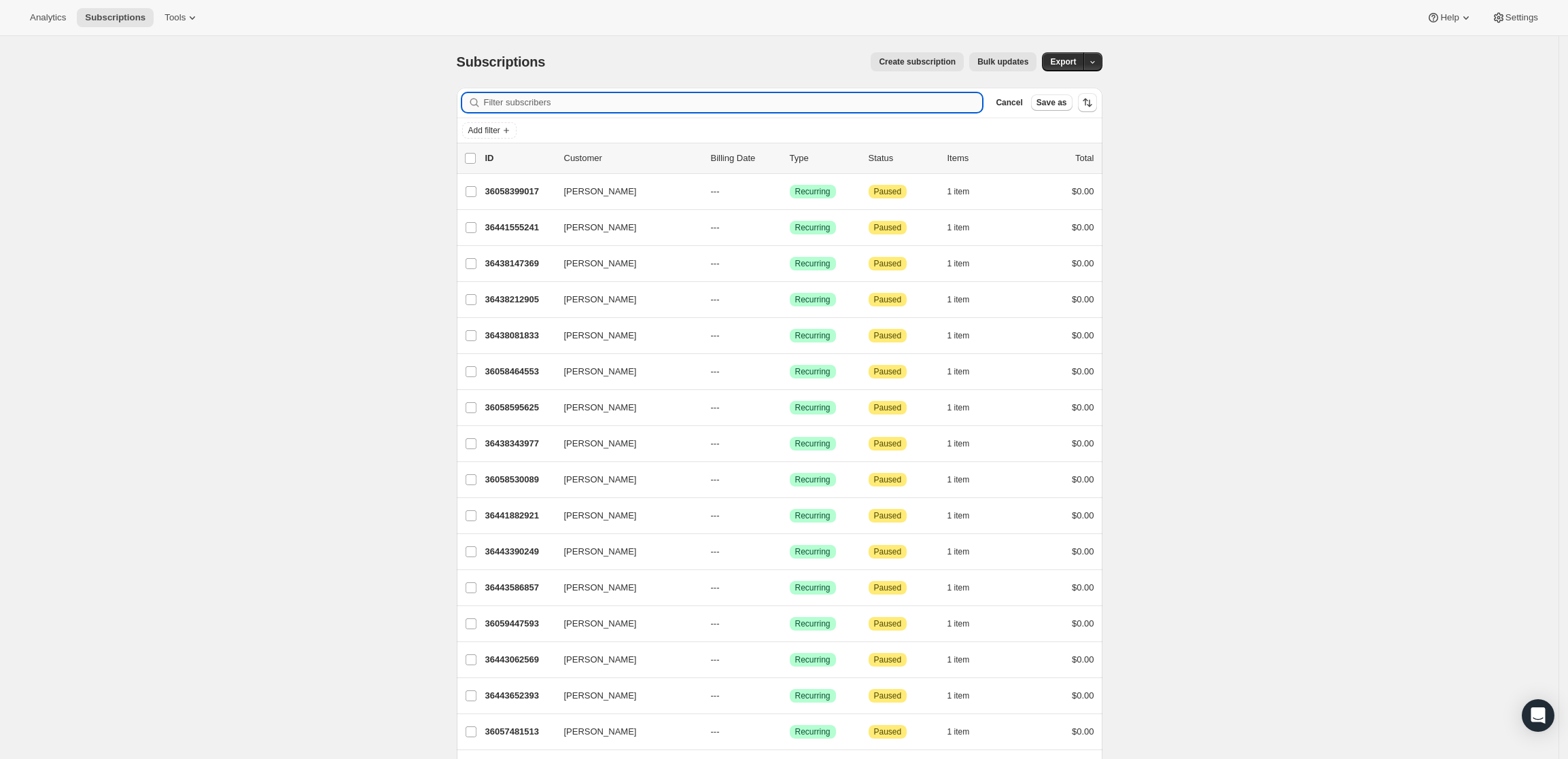
paste input "nhpowelljr@gmail.com"
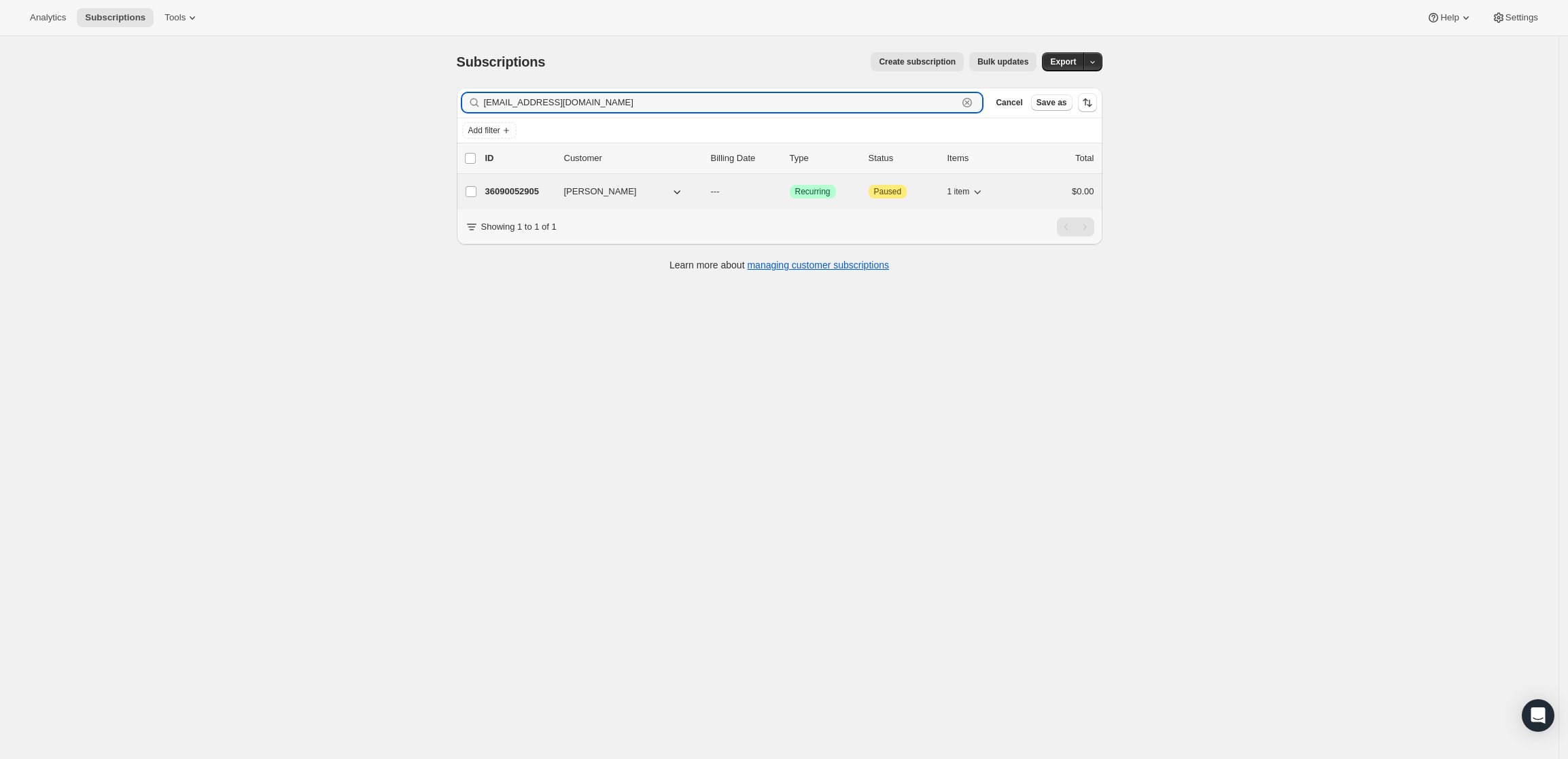
type input "nhpowelljr@gmail.com"
click at [518, 200] on div "36090052905 Neil Powell --- Success Recurring Attention Paused 1 item $0.00" at bounding box center [790, 192] width 609 height 19
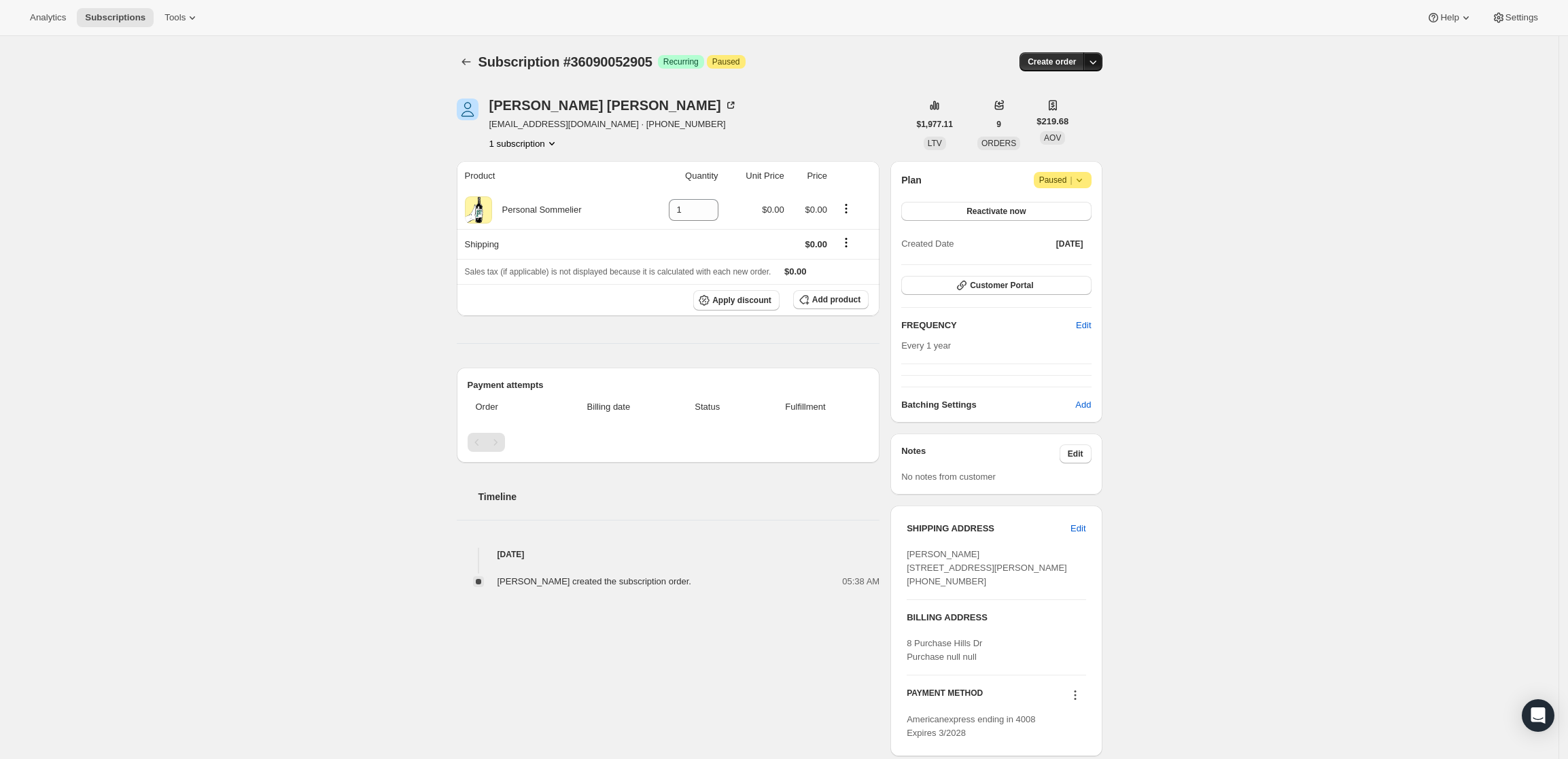
click at [1099, 60] on icon "button" at bounding box center [1092, 62] width 14 height 14
click at [1052, 114] on span "Create custom one-time order" at bounding box center [1039, 113] width 118 height 10
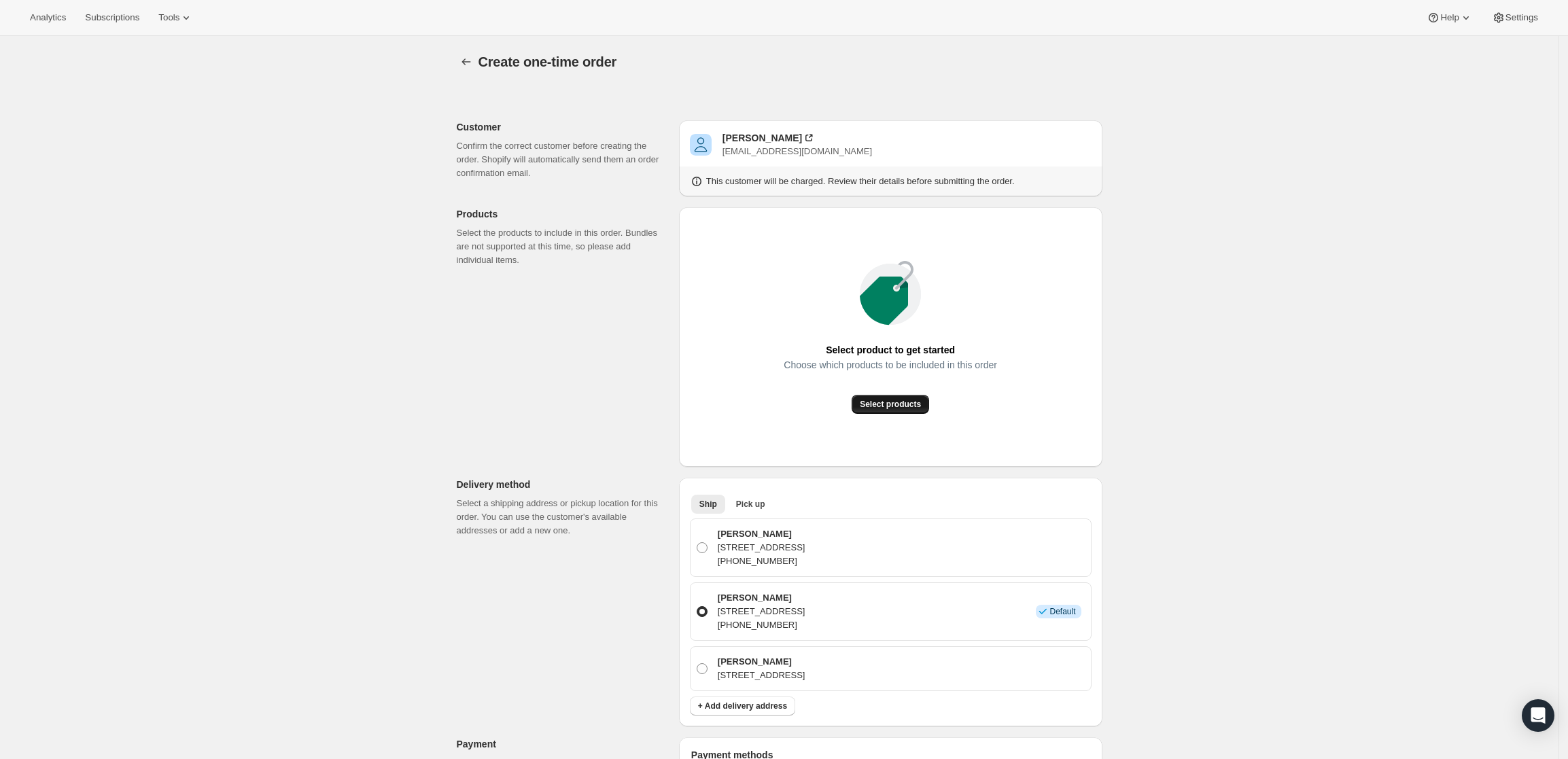
click at [900, 397] on button "Select products" at bounding box center [890, 405] width 78 height 19
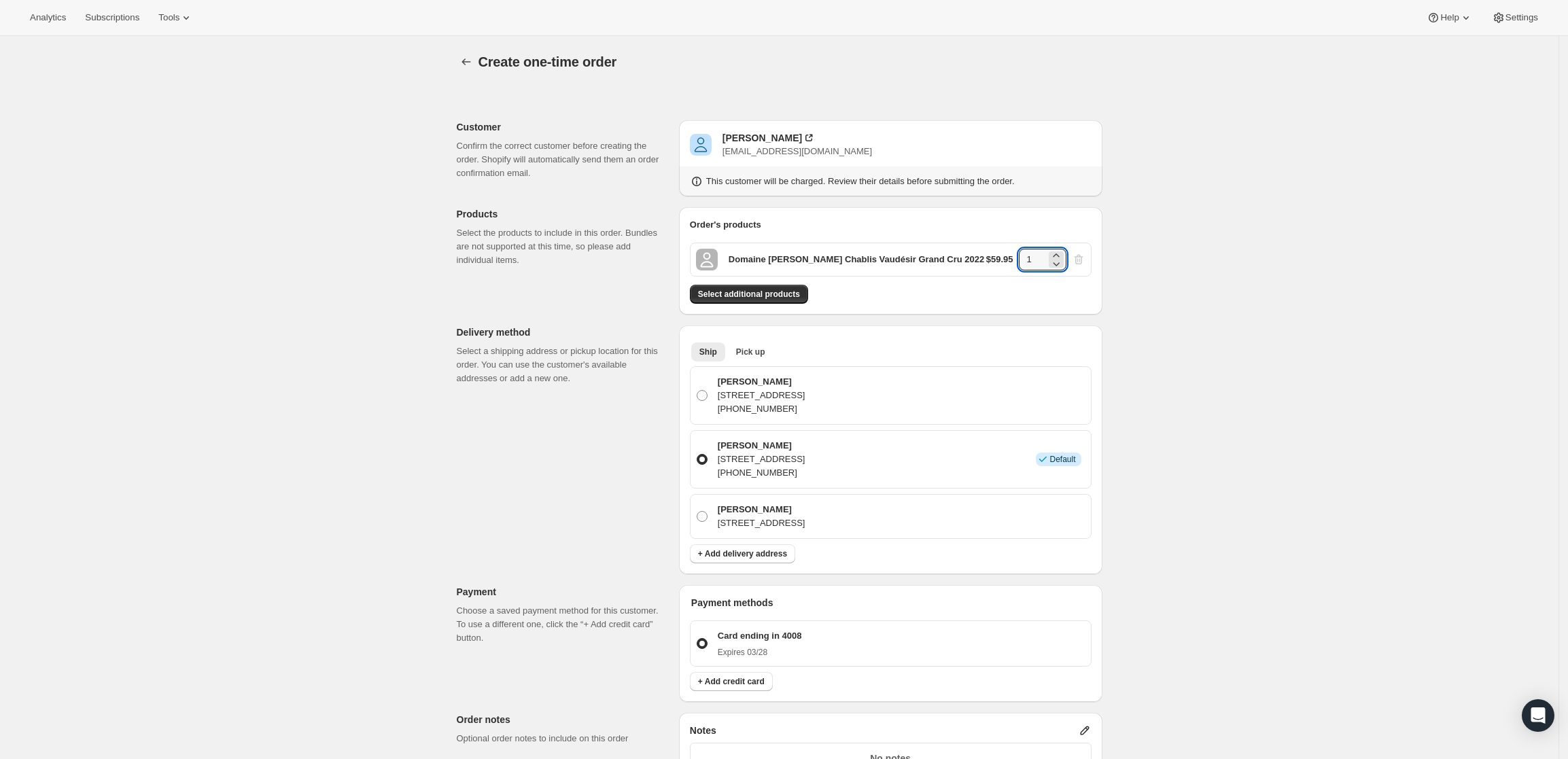
drag, startPoint x: 1040, startPoint y: 262, endPoint x: 1018, endPoint y: 257, distance: 22.6
click at [1009, 260] on div "$59.95 1" at bounding box center [1035, 259] width 99 height 22
type input "6"
click at [1251, 230] on div "Create one-time order. This page is ready Create one-time order Customer Confir…" at bounding box center [779, 571] width 1558 height 1070
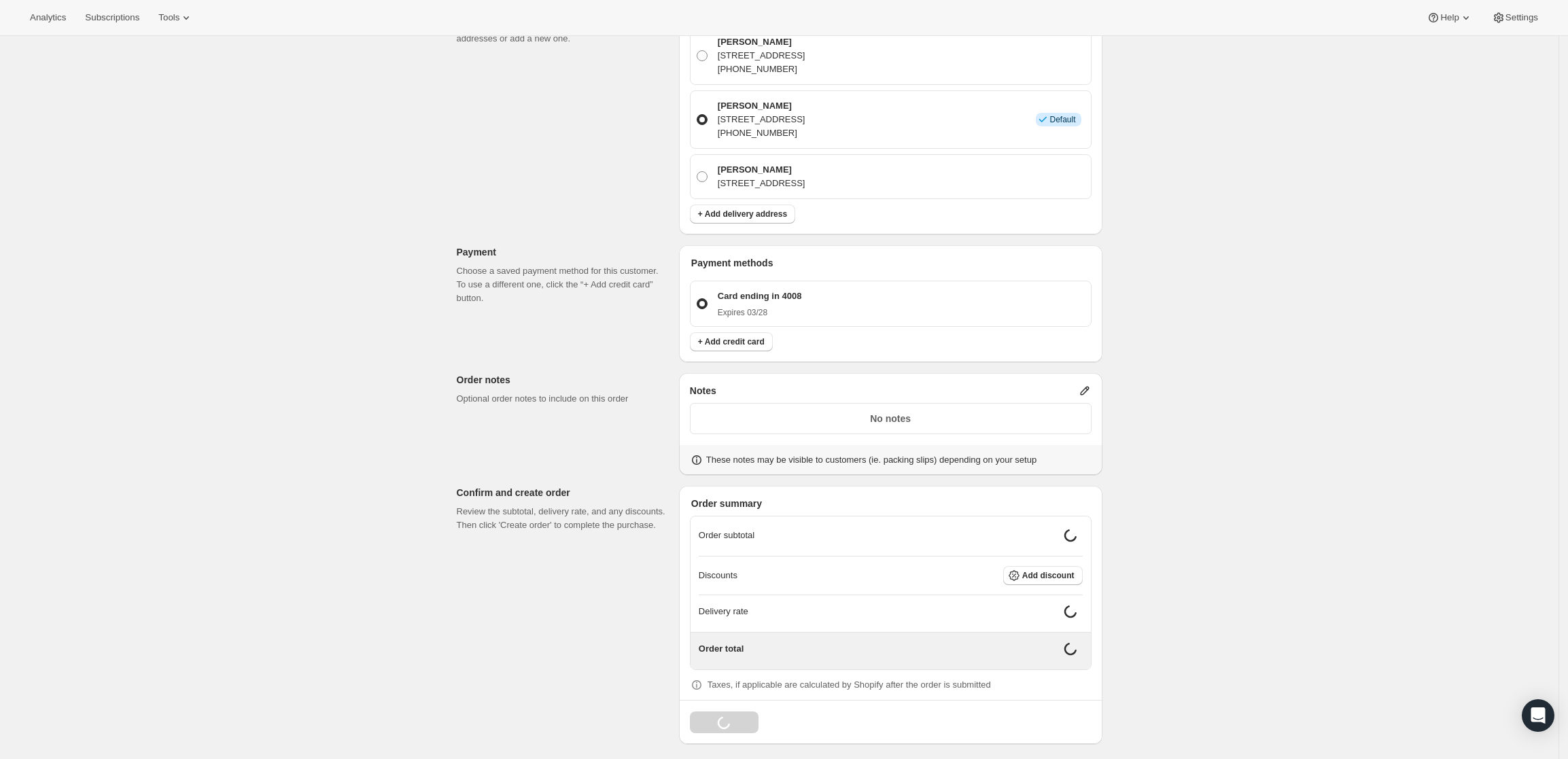
scroll to position [345, 0]
click at [1089, 386] on icon at bounding box center [1084, 386] width 9 height 9
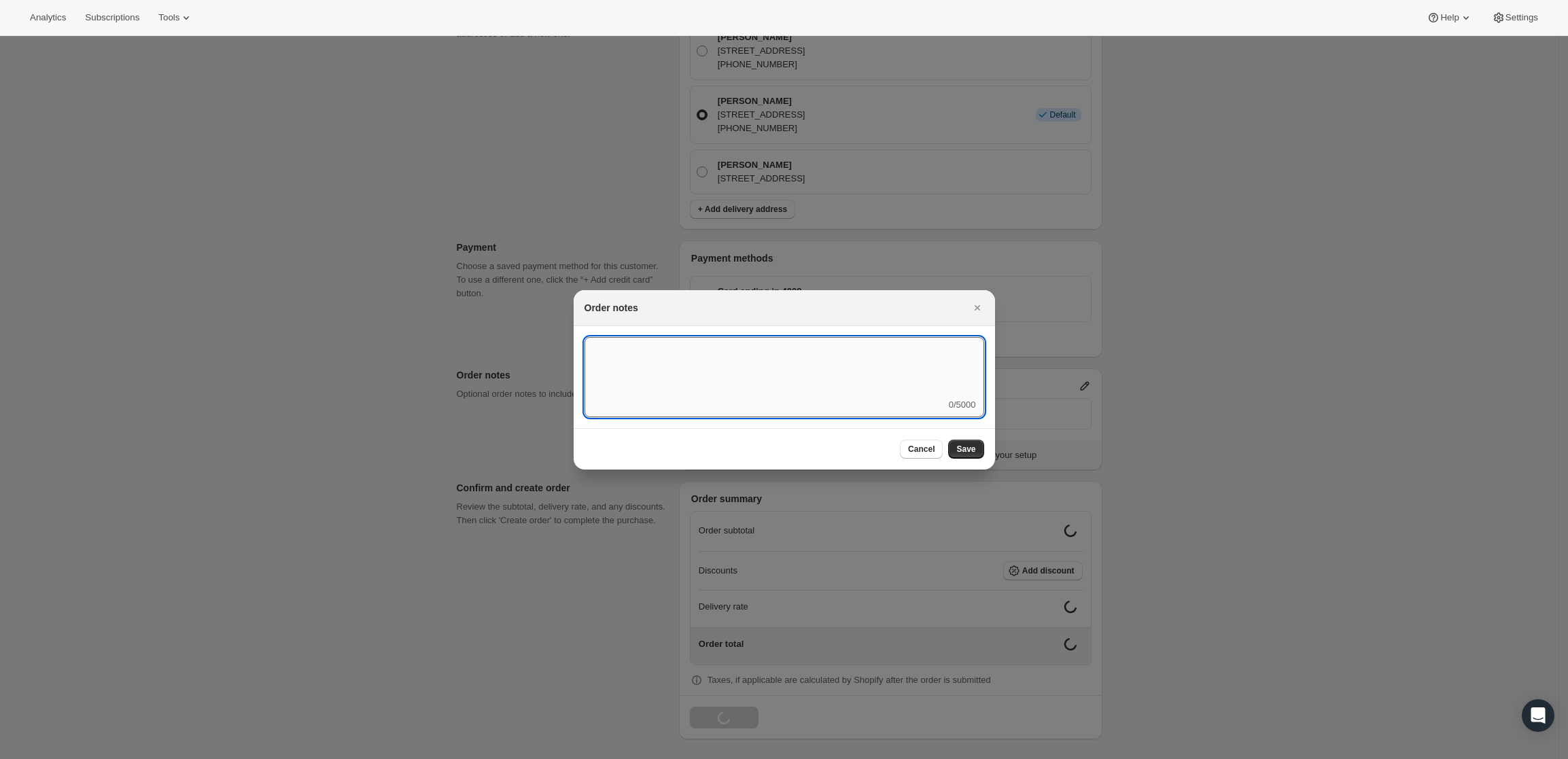
click at [855, 384] on textarea ":rd5:" at bounding box center [784, 368] width 400 height 62
type textarea "Temp Control"
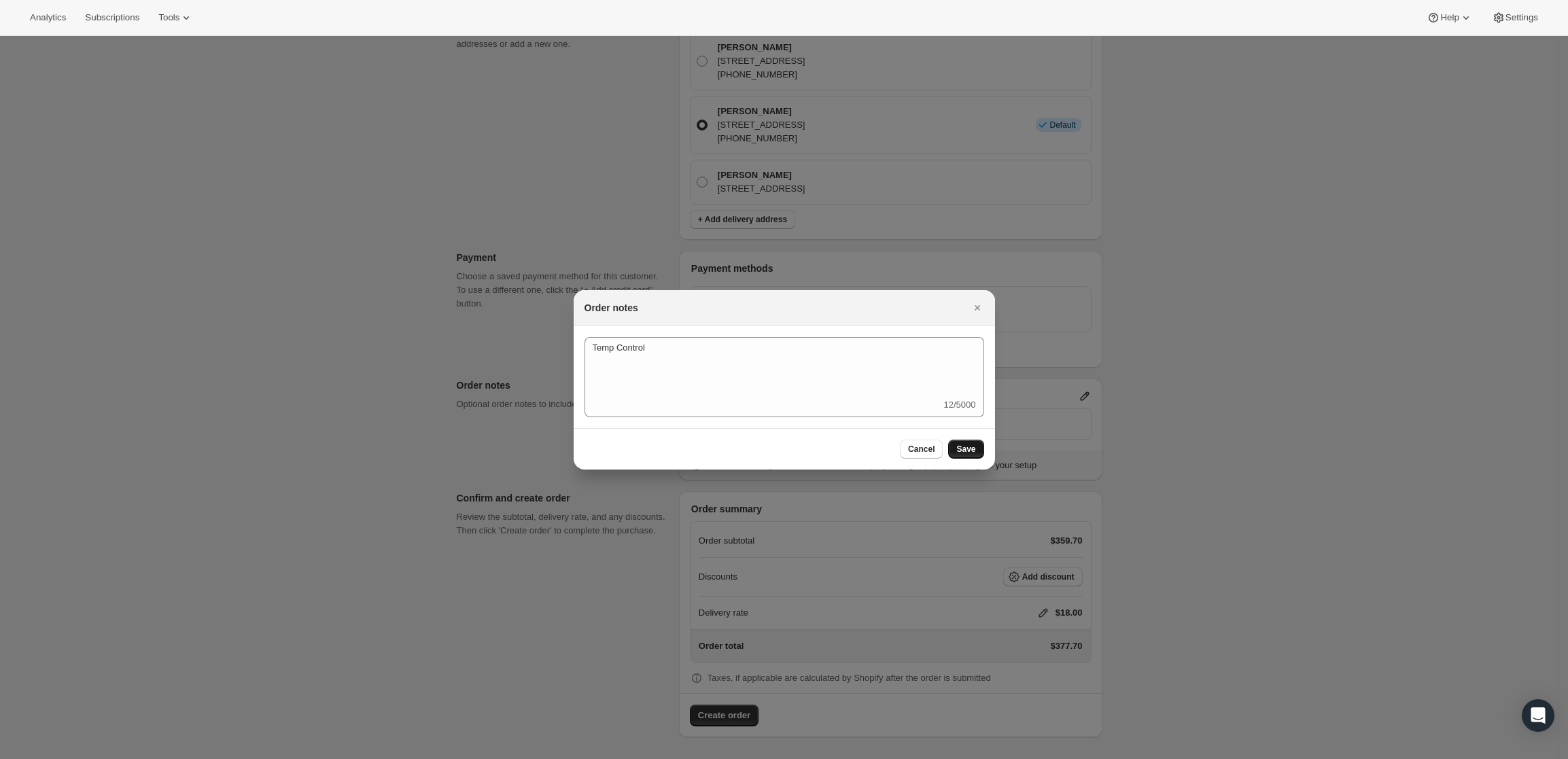
click at [969, 447] on span "Save" at bounding box center [966, 449] width 19 height 11
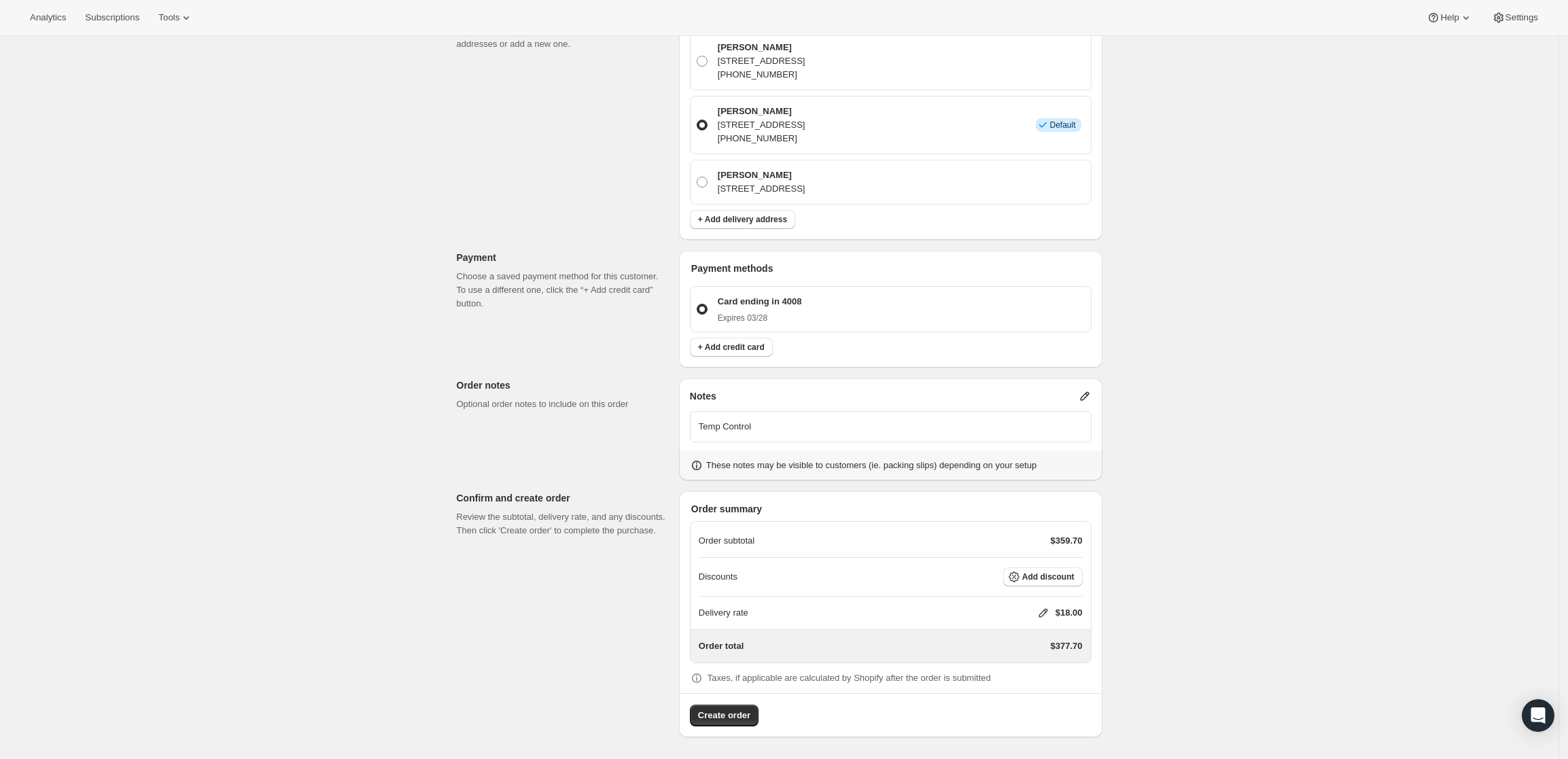
click at [1043, 612] on icon at bounding box center [1043, 613] width 14 height 14
click at [1023, 654] on input "0" at bounding box center [1050, 664] width 122 height 22
type input "0"
click at [1035, 686] on button "Save" at bounding box center [1040, 696] width 35 height 19
click at [1067, 612] on icon at bounding box center [1062, 613] width 14 height 14
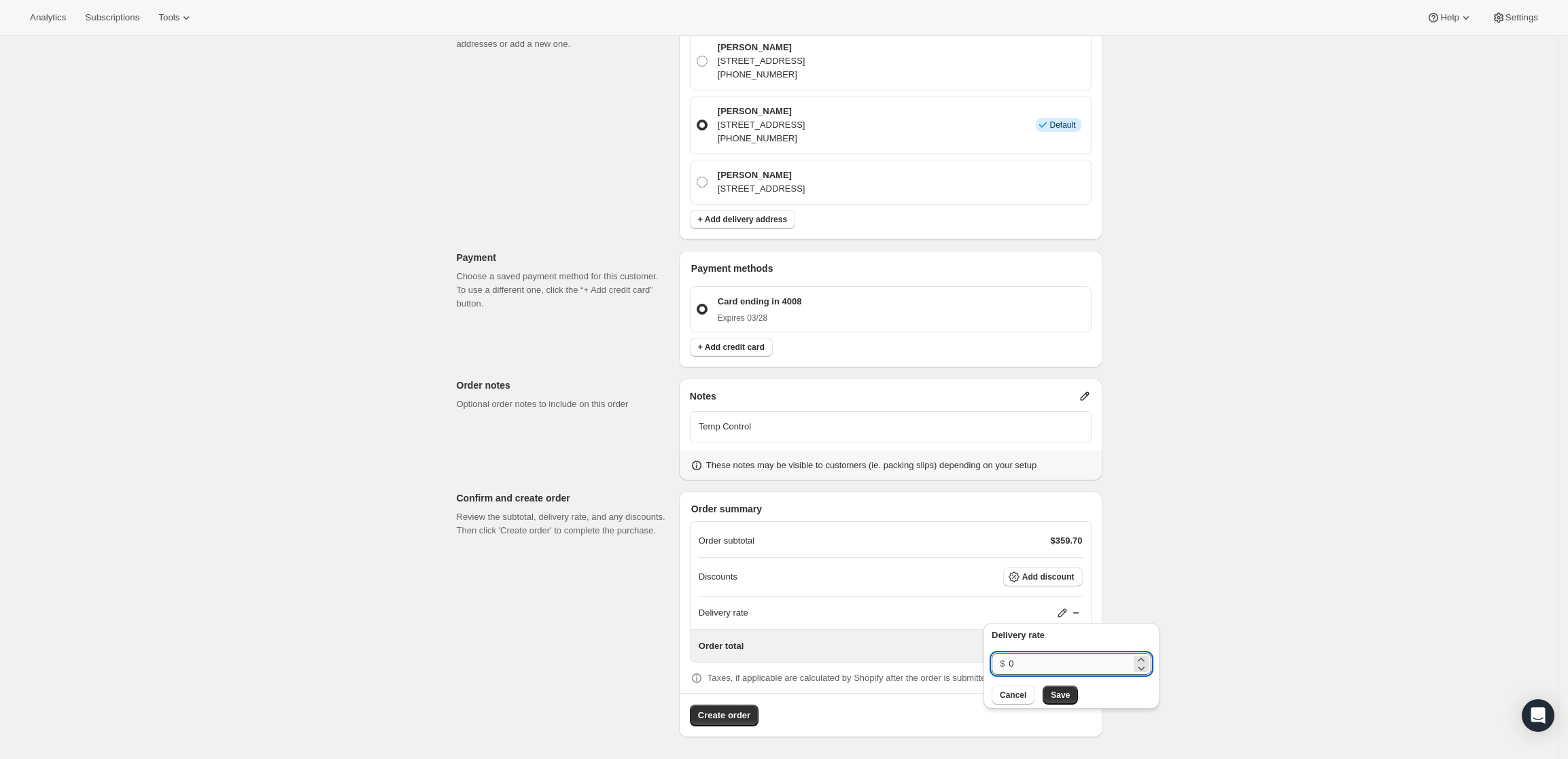
click at [1028, 654] on input "0" at bounding box center [1069, 664] width 122 height 22
type input "0"
click at [1057, 694] on span "Save" at bounding box center [1060, 696] width 19 height 11
click at [705, 714] on span "Create order" at bounding box center [724, 716] width 52 height 14
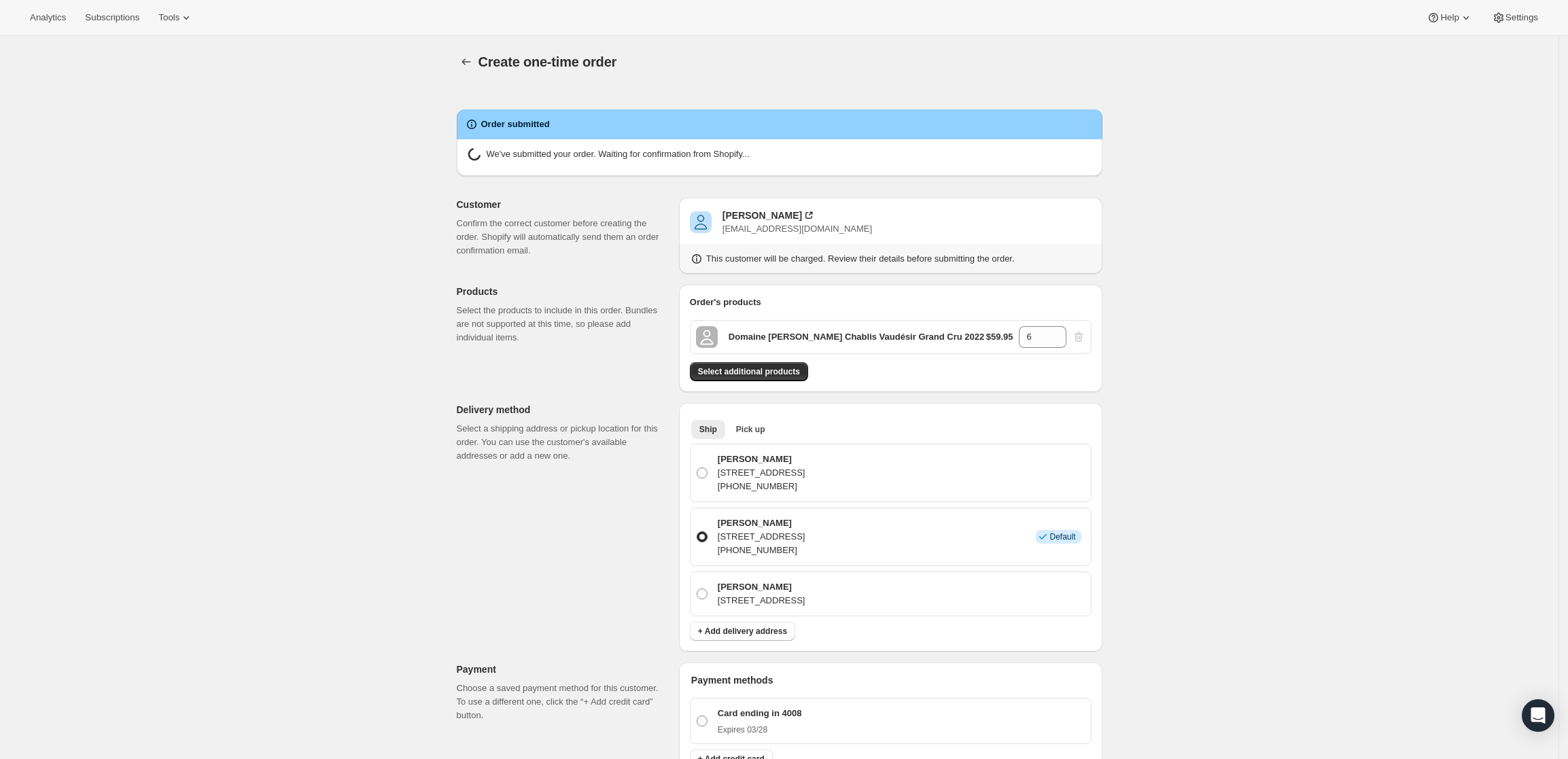
radio input "true"
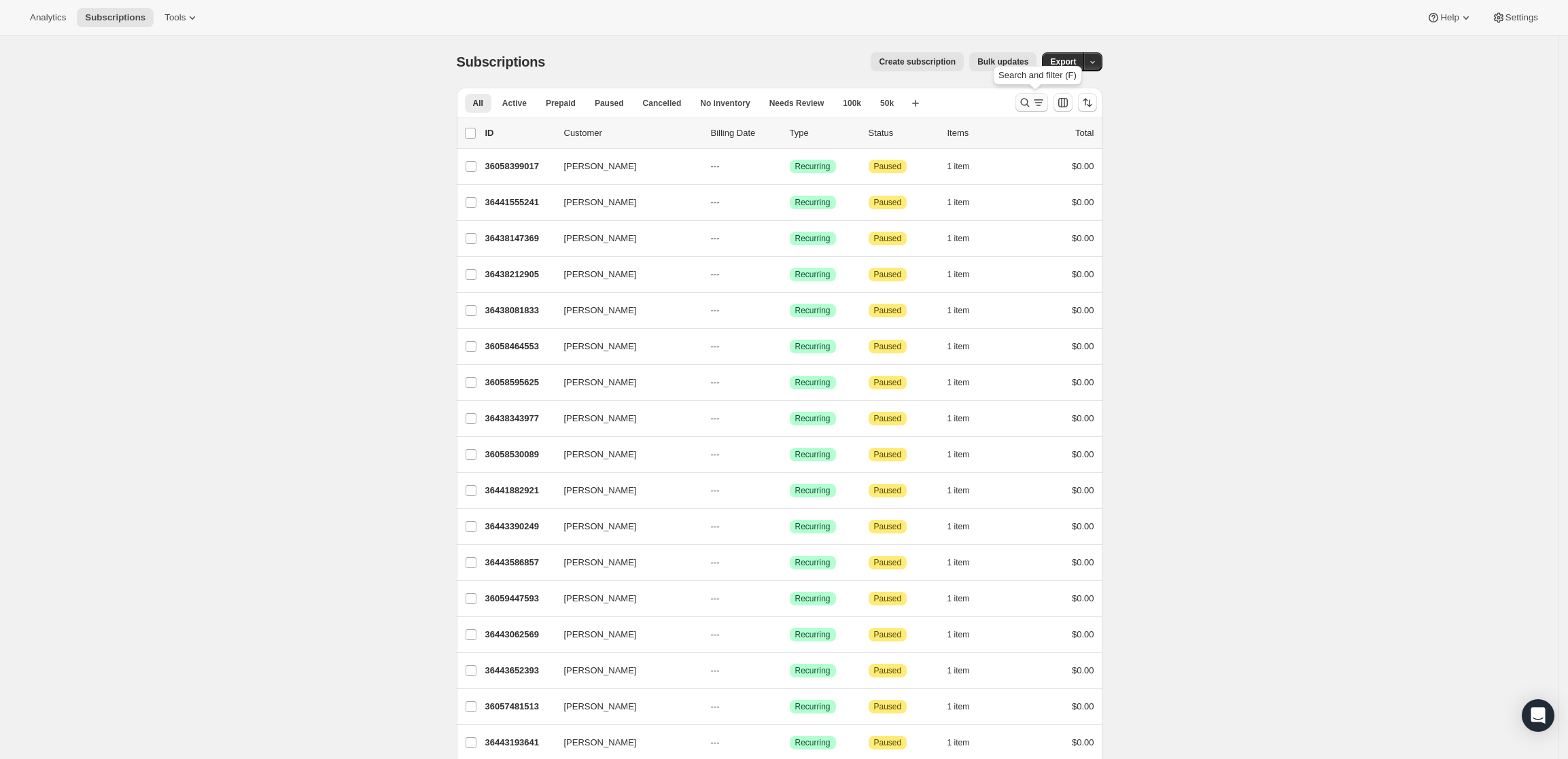
click at [1027, 98] on icon "Search and filter results" at bounding box center [1024, 102] width 14 height 14
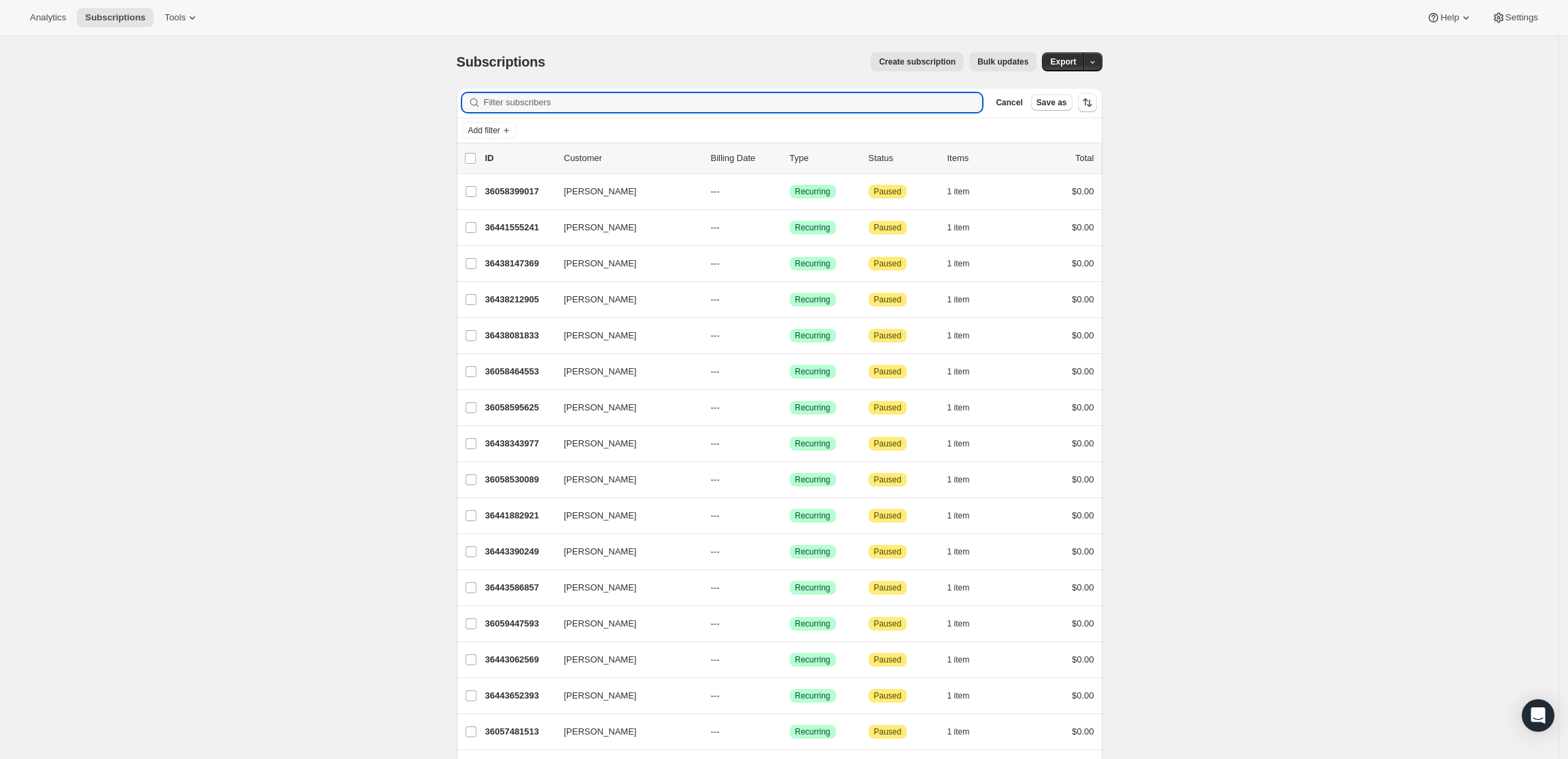
click at [641, 91] on div "Filter subscribers Cancel Save as" at bounding box center [780, 102] width 646 height 30
click at [626, 103] on input "Filter subscribers" at bounding box center [733, 102] width 499 height 19
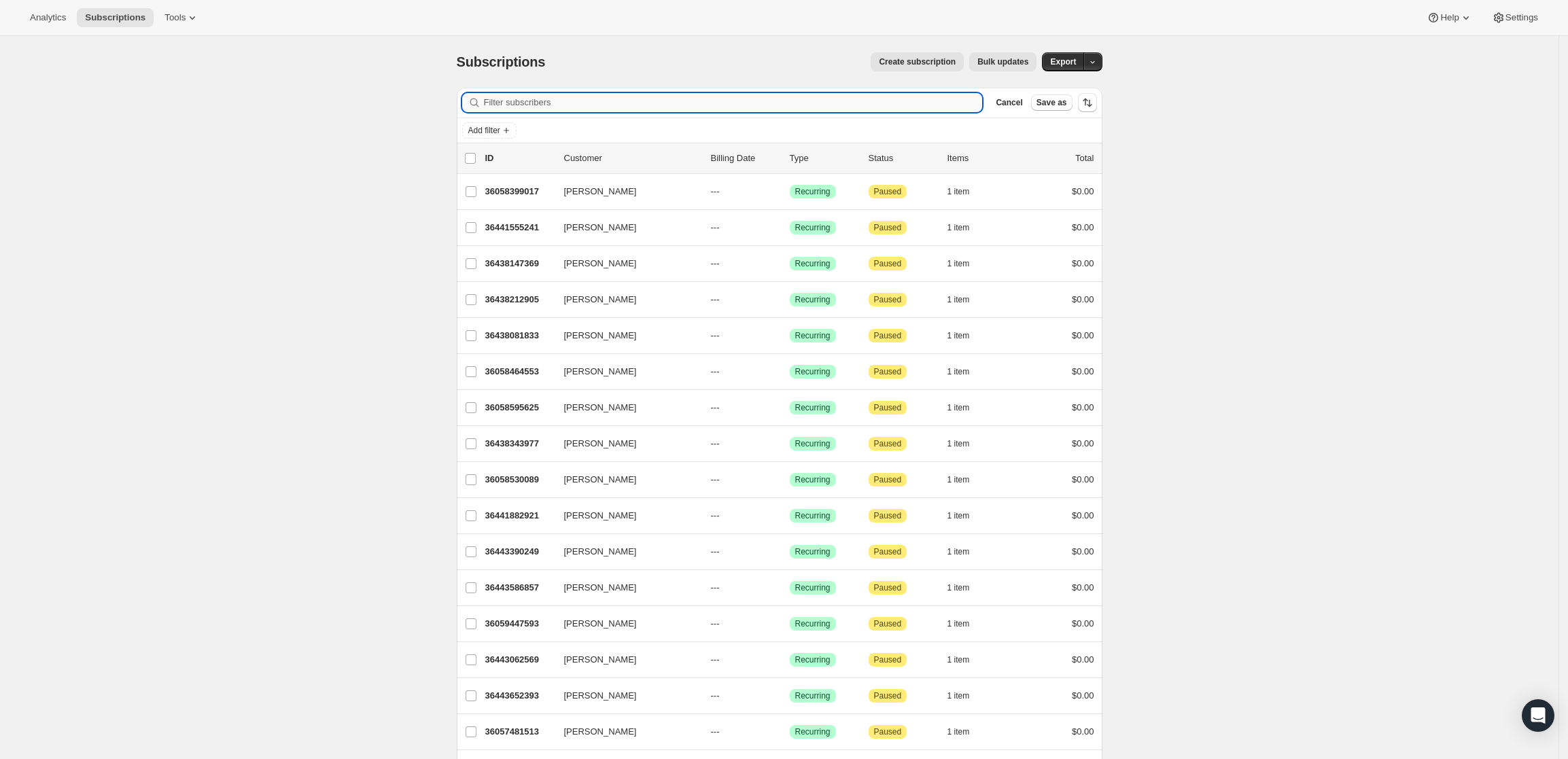
click at [626, 103] on input "Filter subscribers" at bounding box center [733, 102] width 499 height 19
paste input "Filter subscribers"
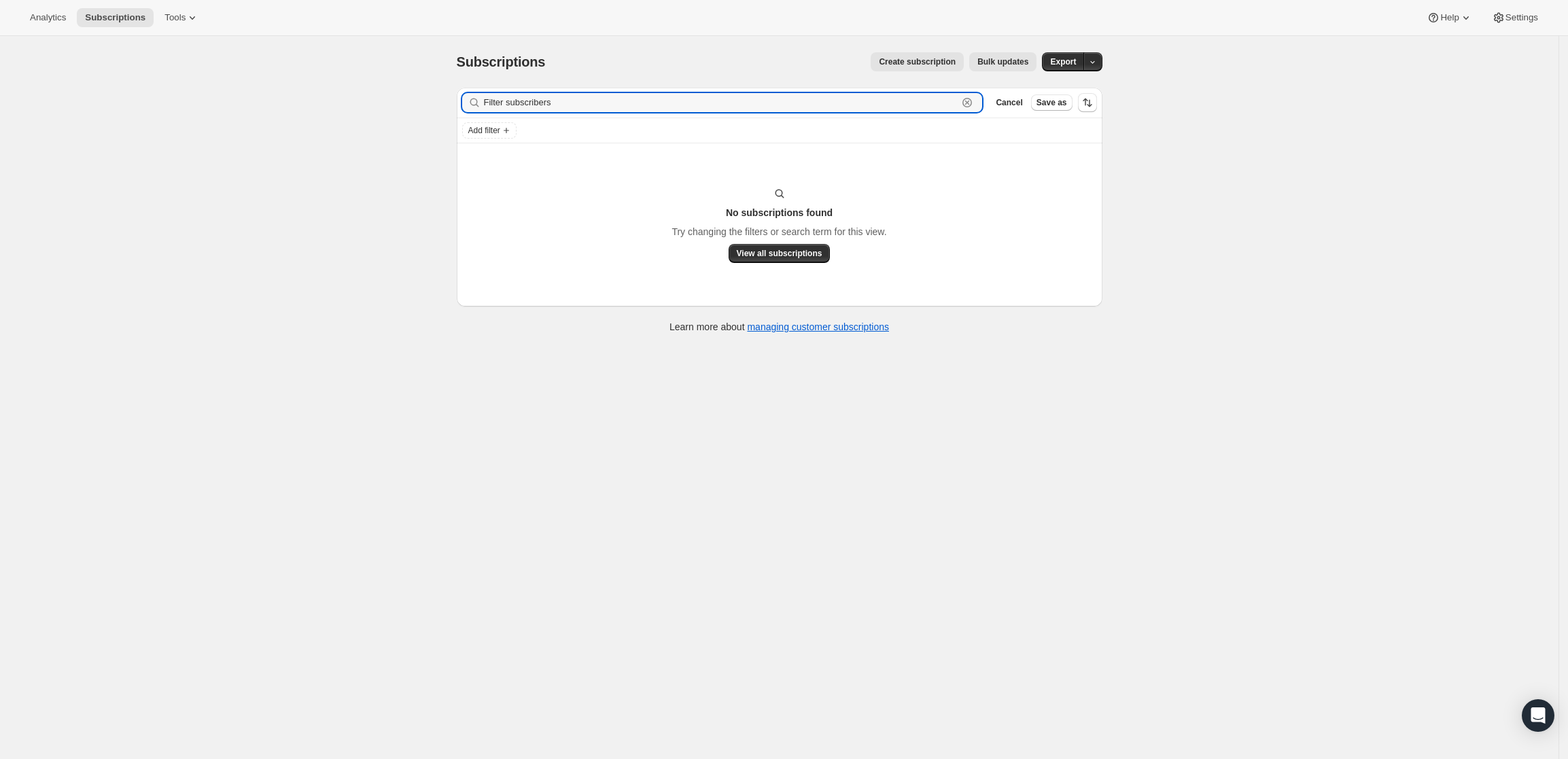
type input "Filter subscribers"
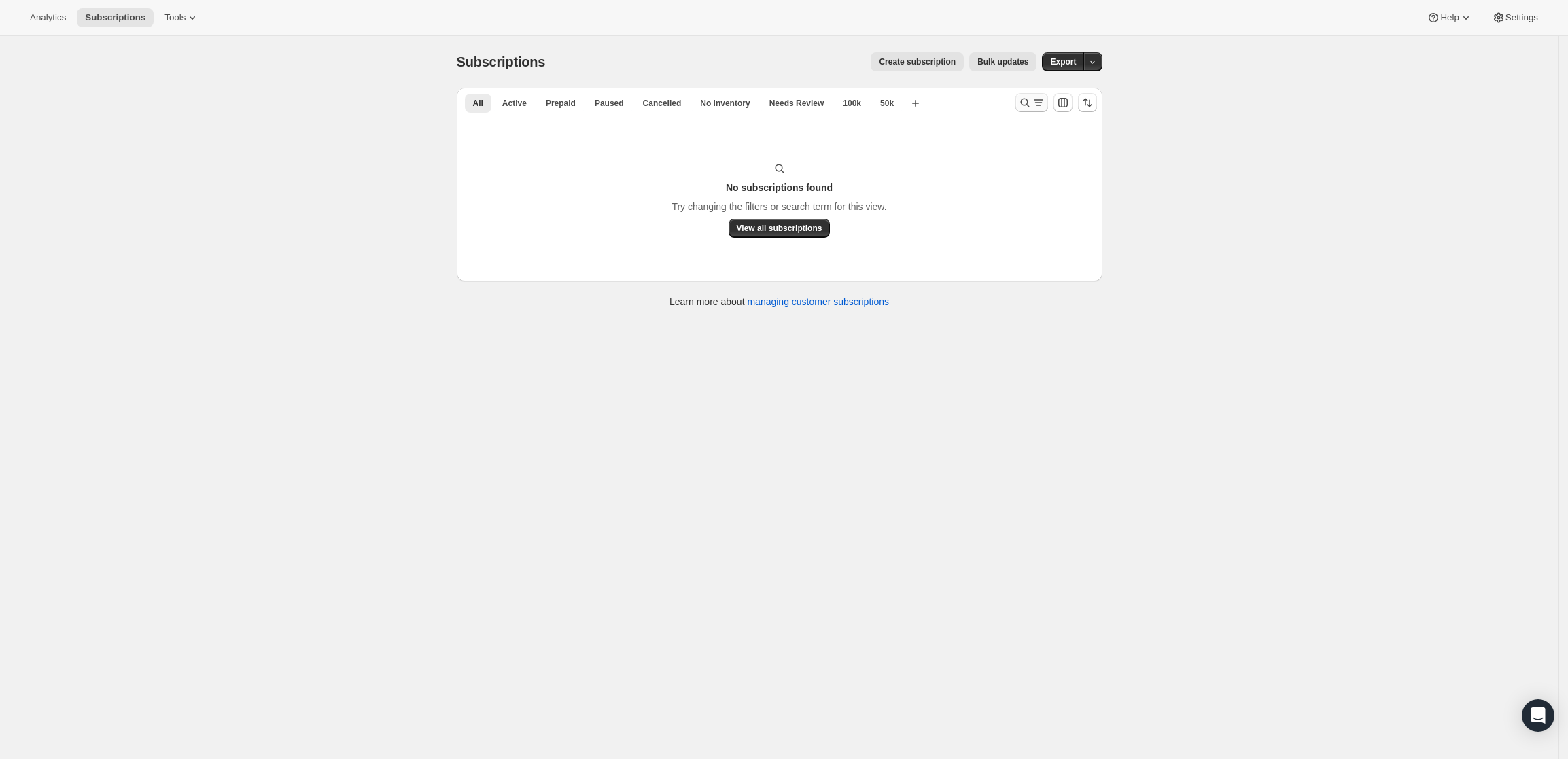
click at [1028, 102] on icon "Search and filter results" at bounding box center [1024, 102] width 14 height 14
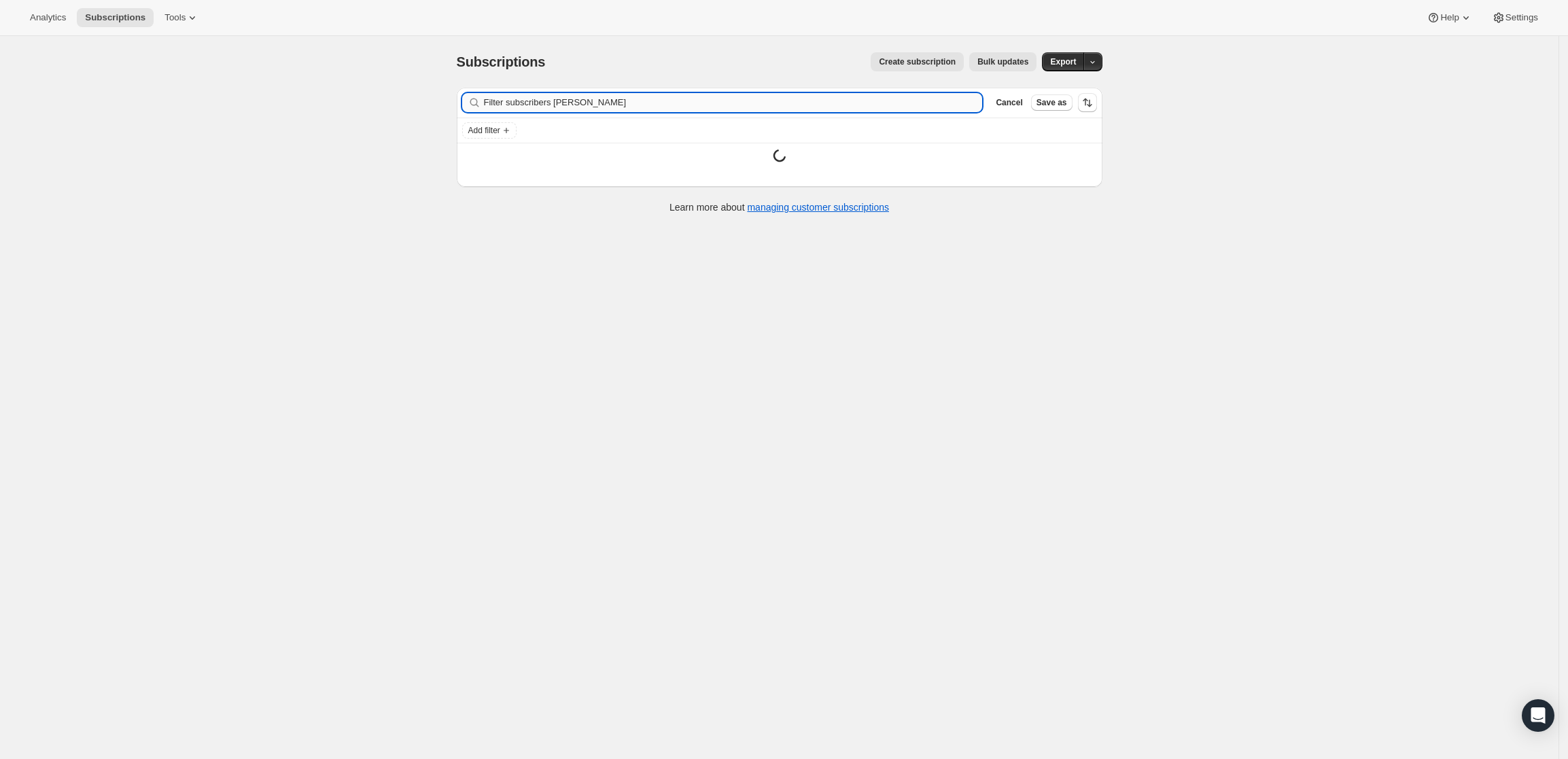
click at [723, 97] on input "Filter subscribers [PERSON_NAME]" at bounding box center [733, 102] width 499 height 19
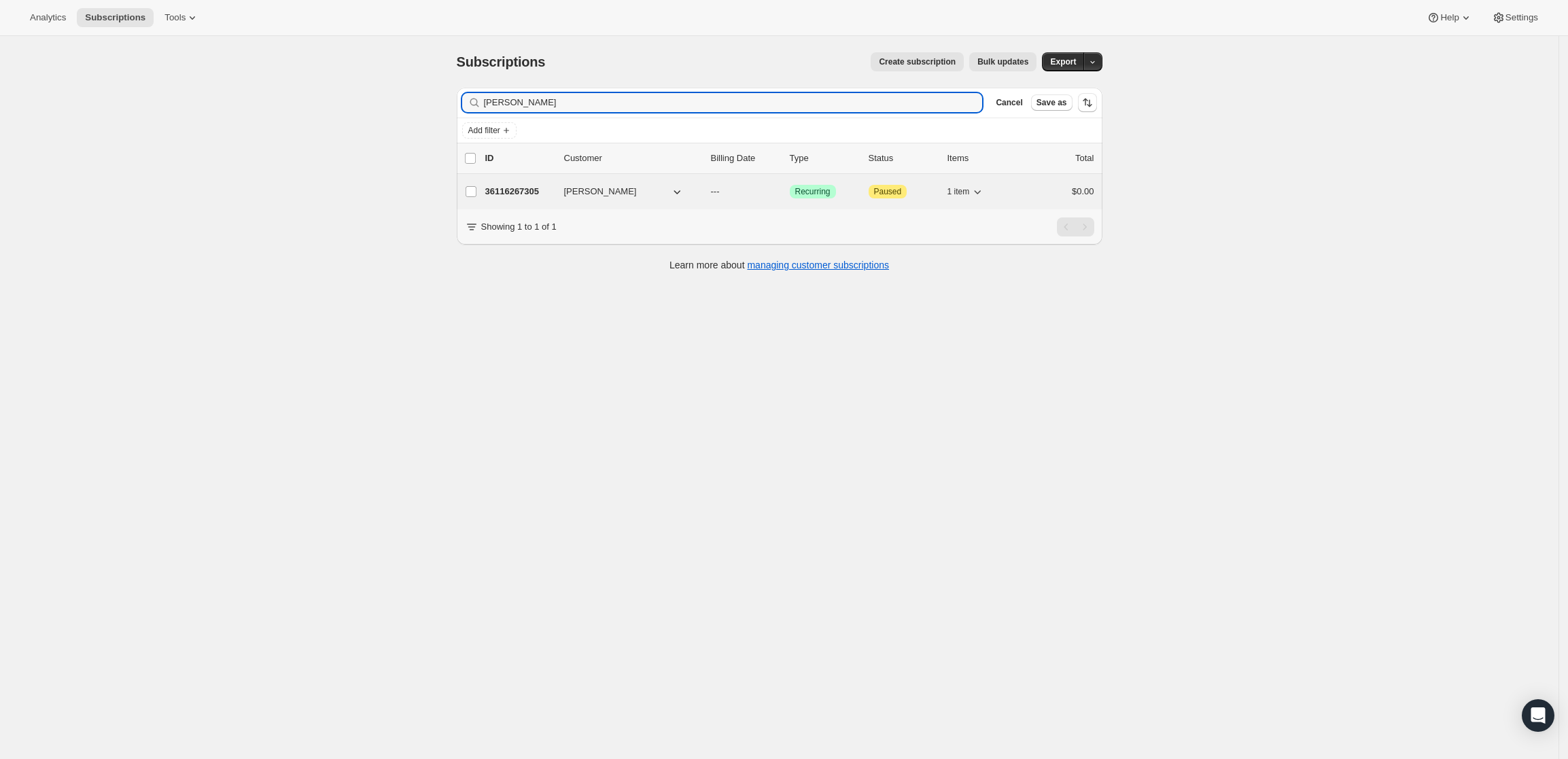
type input "[PERSON_NAME]"
click at [501, 190] on p "36116267305" at bounding box center [519, 191] width 68 height 14
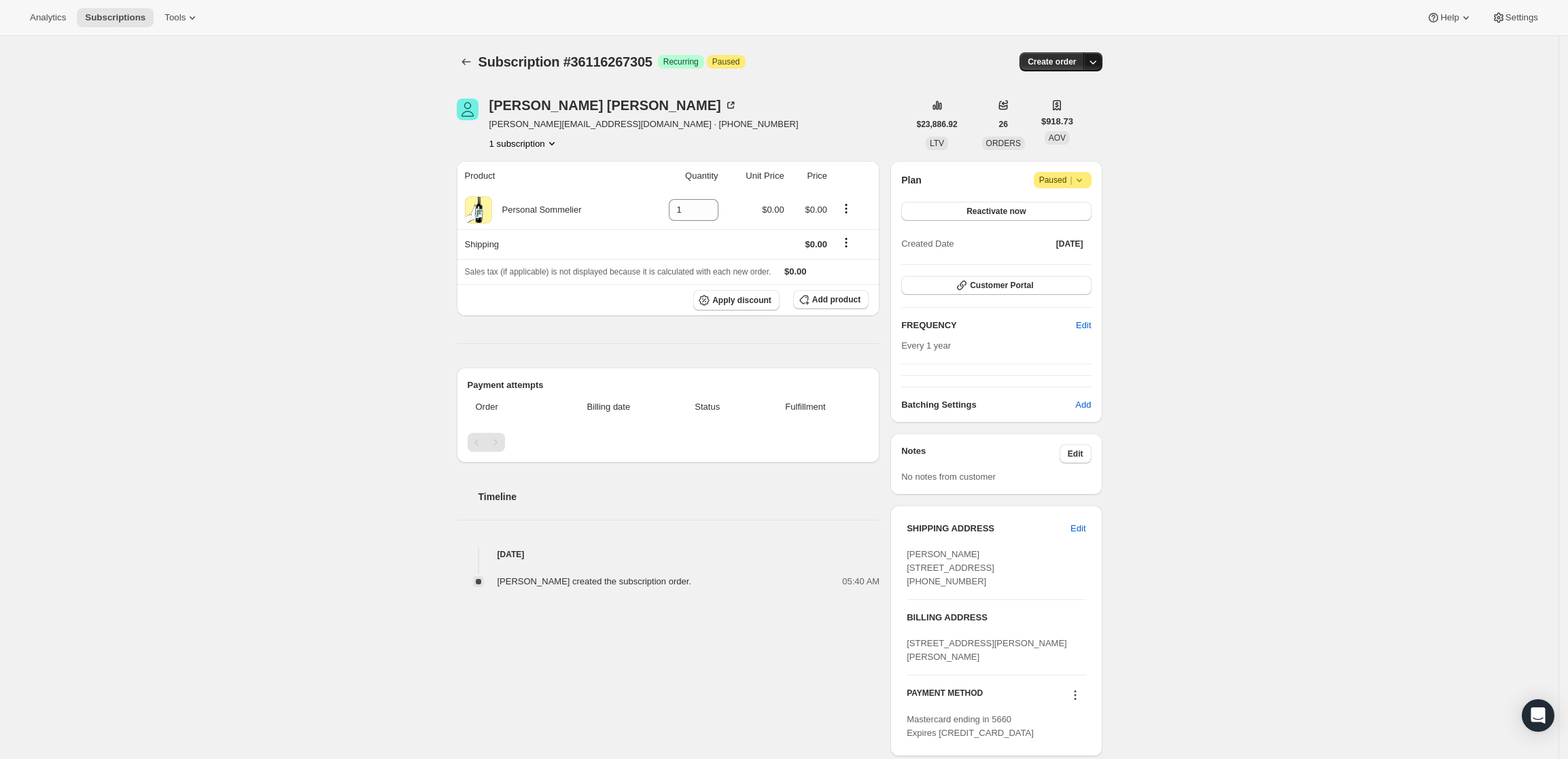
click at [1099, 56] on icon "button" at bounding box center [1092, 62] width 14 height 14
click at [1069, 106] on span "Create custom one-time order" at bounding box center [1039, 113] width 118 height 14
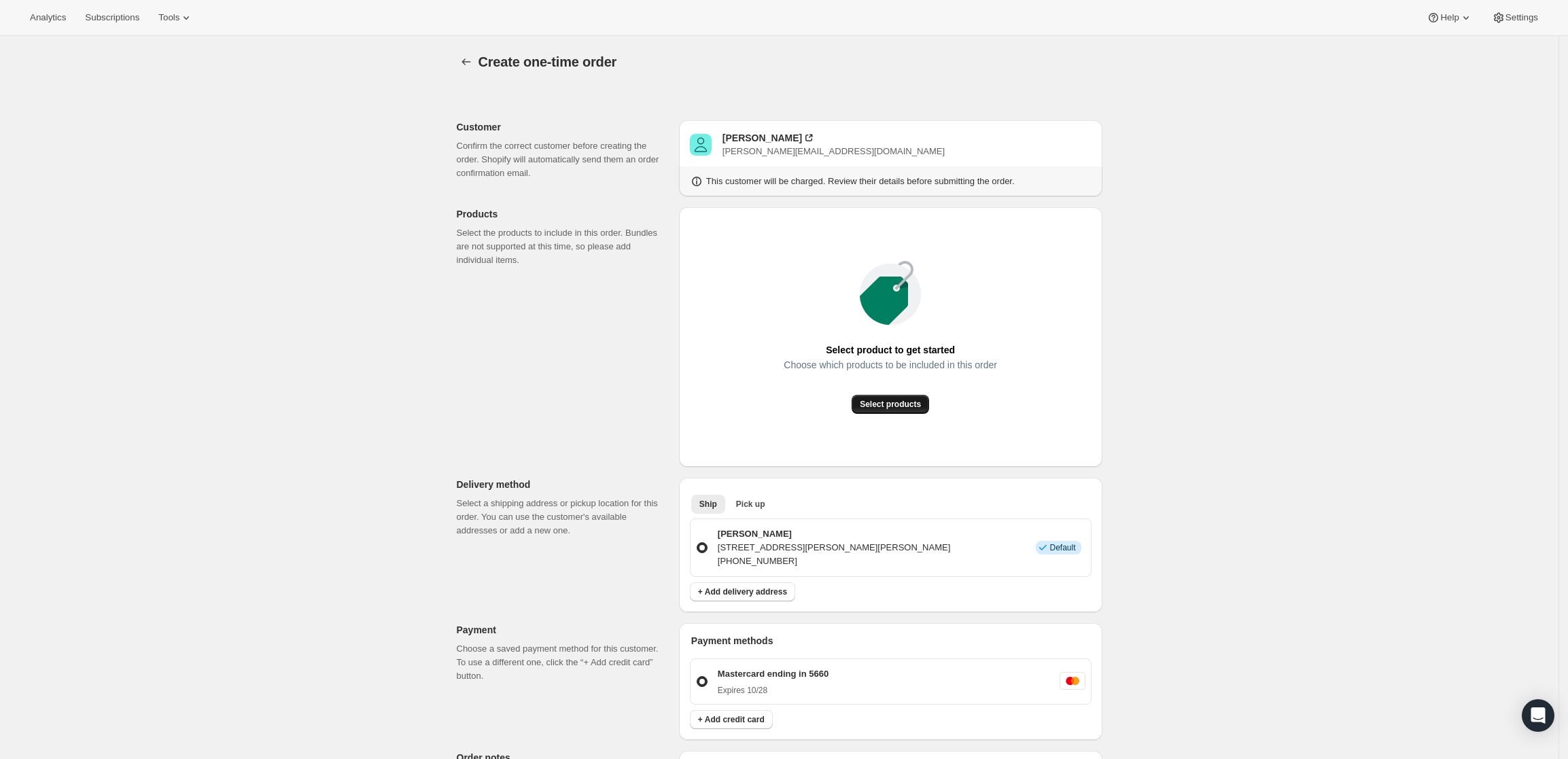
click at [927, 410] on button "Select products" at bounding box center [890, 405] width 78 height 19
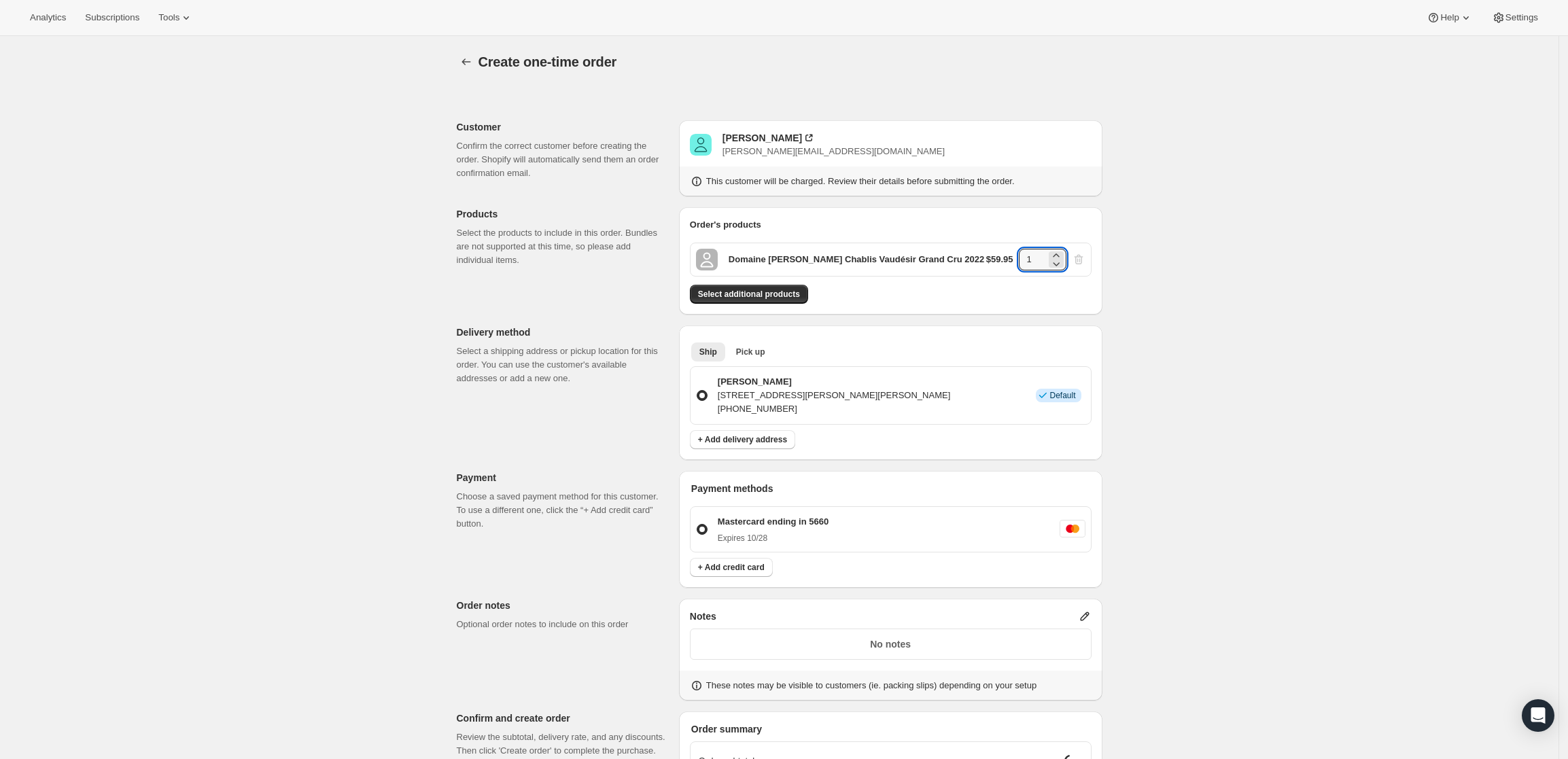
drag, startPoint x: 1046, startPoint y: 264, endPoint x: 1005, endPoint y: 270, distance: 41.4
click at [1005, 270] on div "$59.95 1" at bounding box center [1035, 259] width 99 height 22
type input "6"
click at [1272, 271] on div "Create one-time order. This page is ready Create one-time order Customer Confir…" at bounding box center [779, 513] width 1558 height 956
click at [776, 297] on span "Select additional products" at bounding box center [749, 294] width 102 height 11
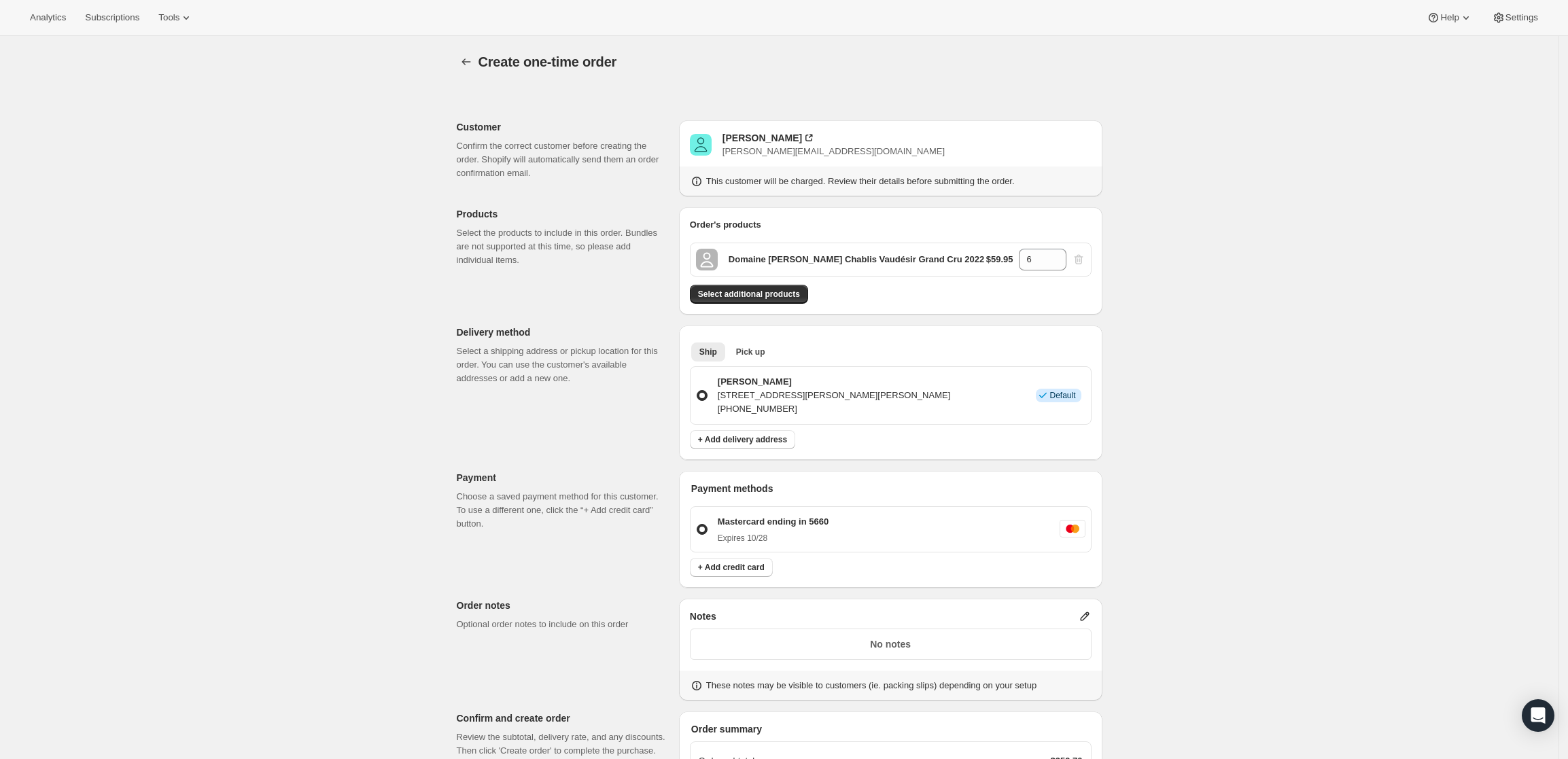
click at [1091, 617] on icon at bounding box center [1084, 616] width 14 height 14
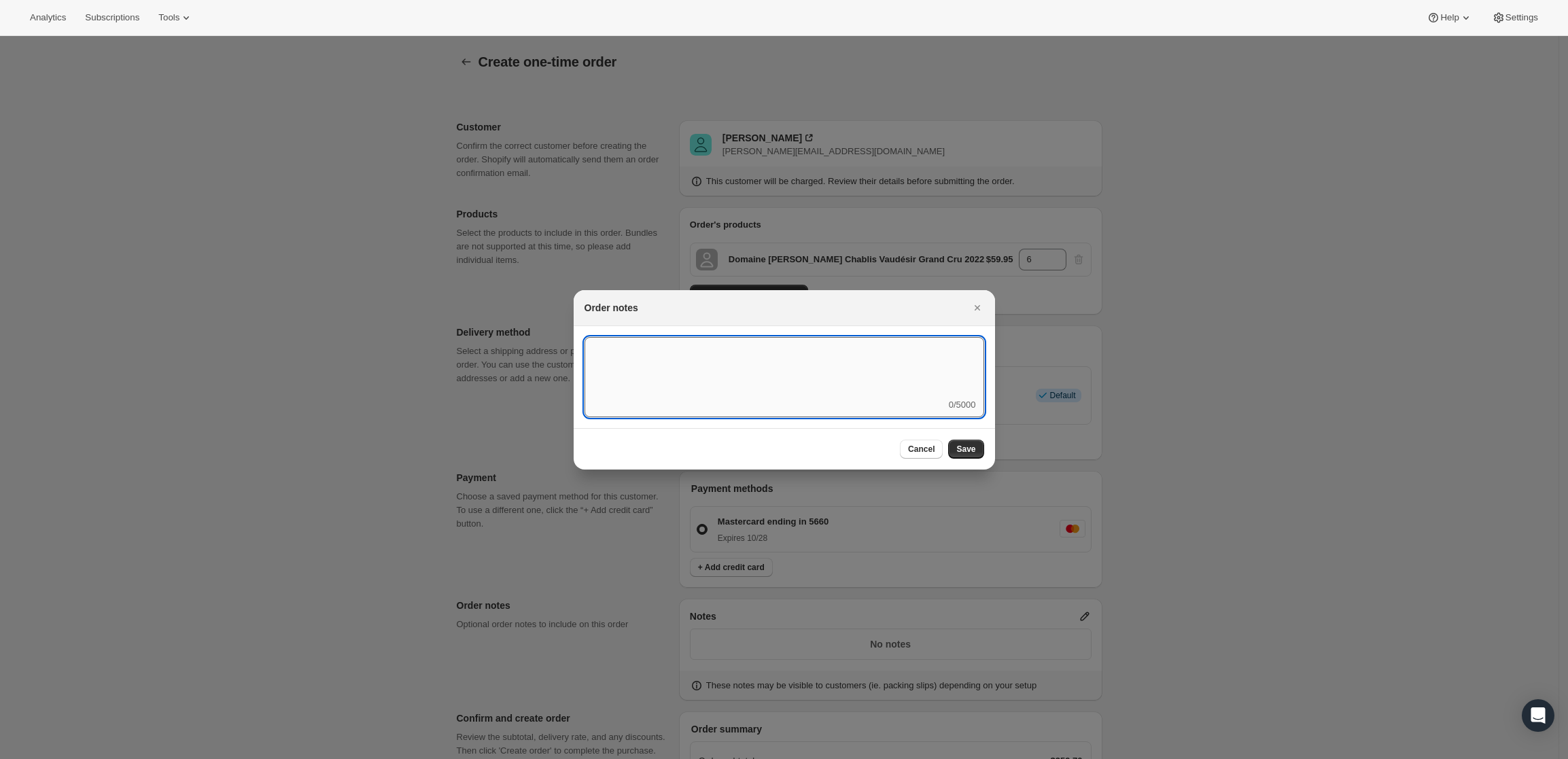
click at [728, 388] on textarea ":r3v:" at bounding box center [784, 368] width 400 height 62
type textarea "Temp Control"
click at [964, 444] on span "Save" at bounding box center [966, 449] width 19 height 11
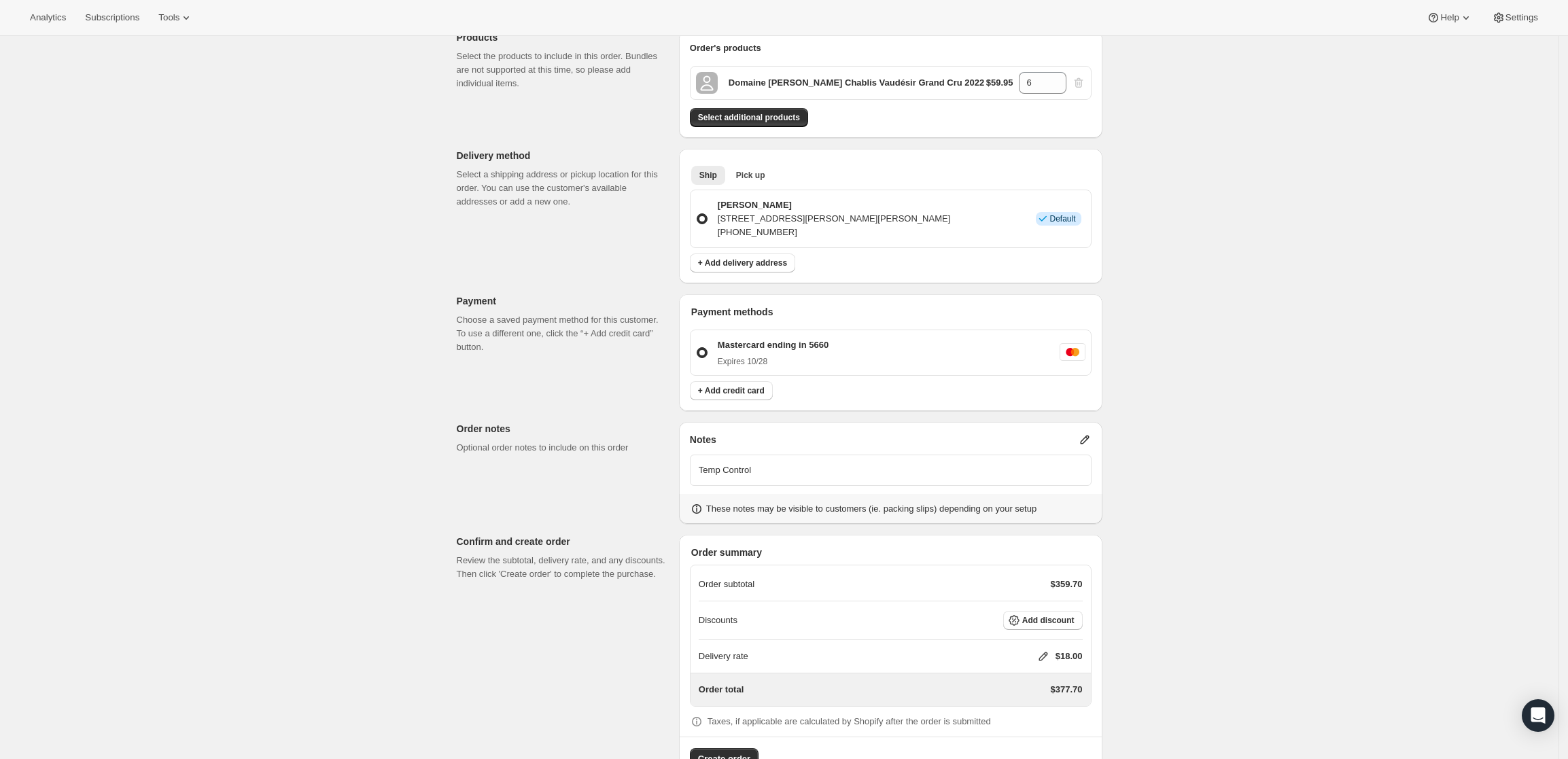
scroll to position [220, 0]
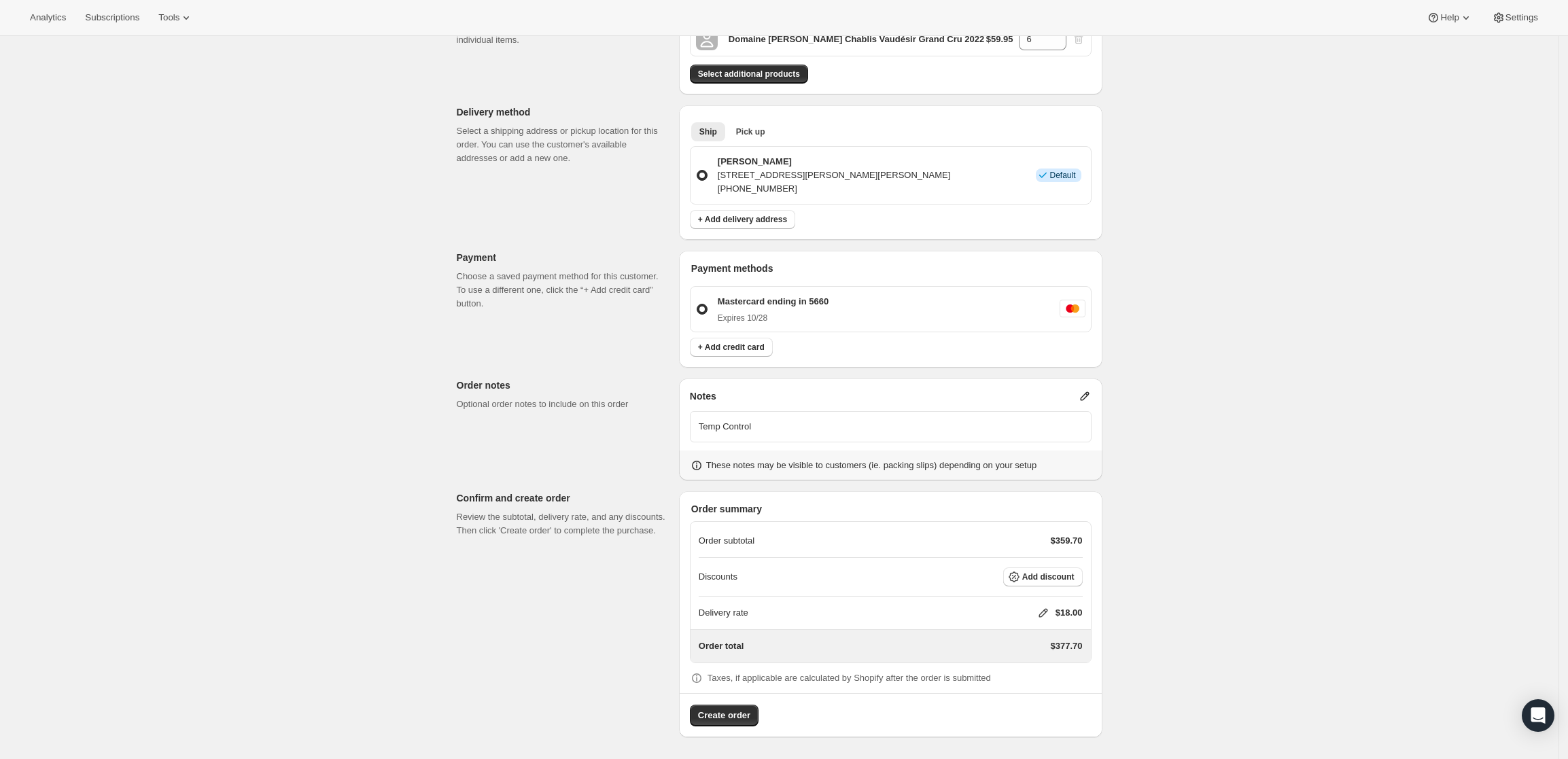
click at [1043, 609] on icon at bounding box center [1043, 613] width 14 height 14
click at [1003, 668] on input "0" at bounding box center [1050, 664] width 122 height 22
type input "0"
click at [1037, 689] on button "Save" at bounding box center [1040, 696] width 35 height 19
click at [736, 719] on span "Create order" at bounding box center [724, 716] width 52 height 14
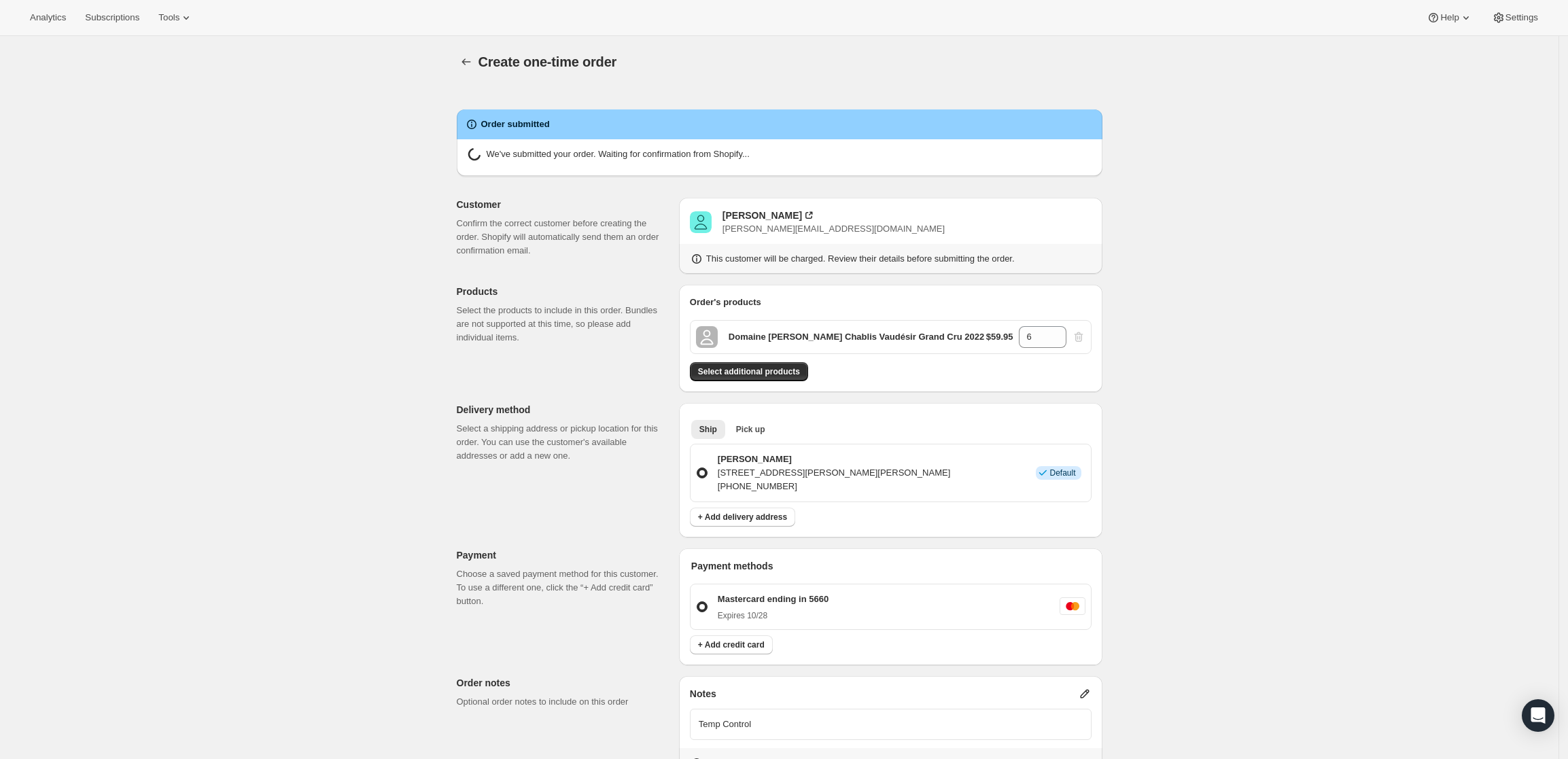
radio input "true"
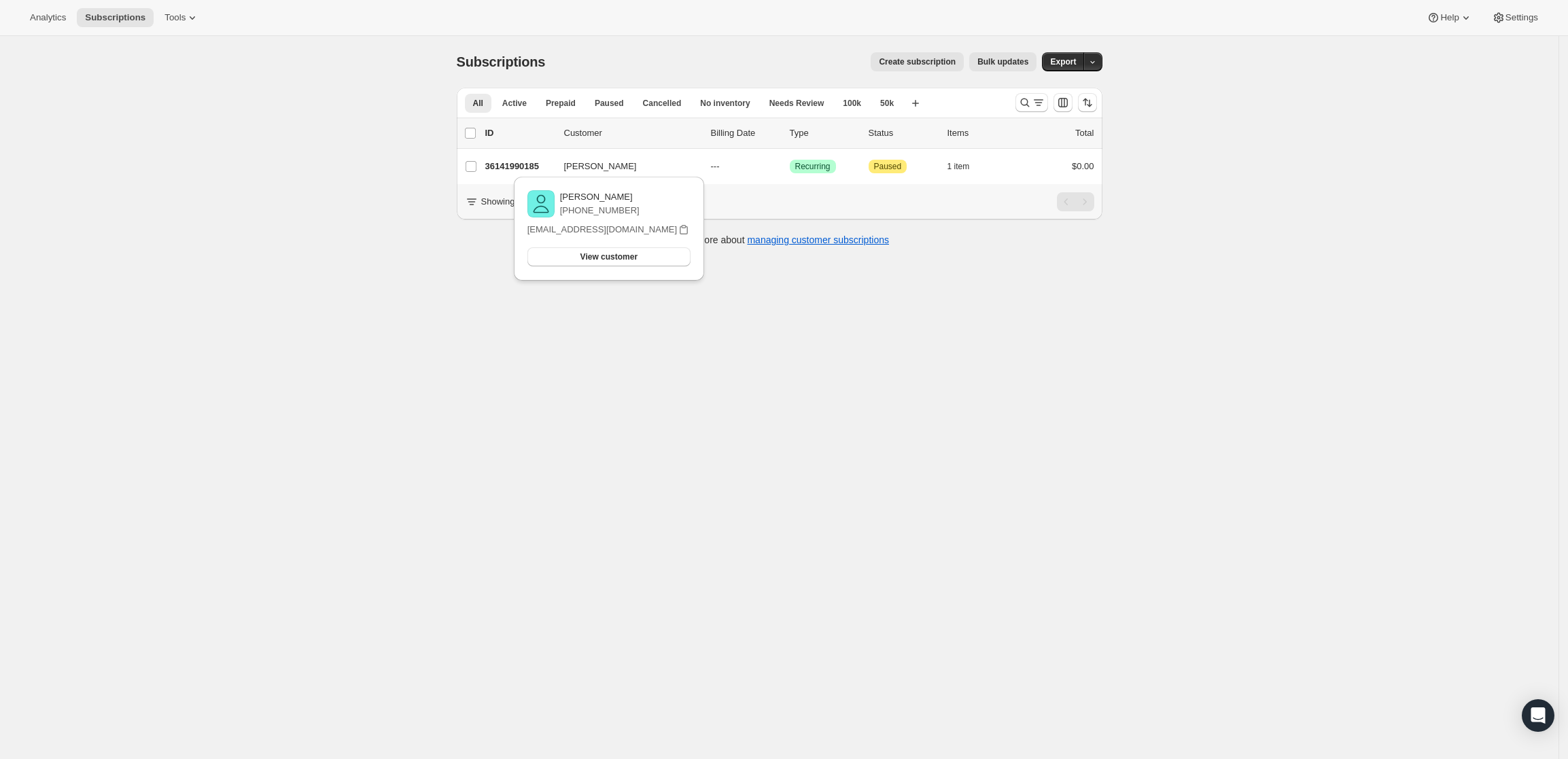
drag, startPoint x: 0, startPoint y: 0, endPoint x: 753, endPoint y: 312, distance: 815.1
click at [753, 312] on div "Subscriptions. This page is ready Subscriptions Create subscription Bulk update…" at bounding box center [779, 415] width 1558 height 759
click at [1027, 98] on icon "Search and filter results" at bounding box center [1024, 102] width 14 height 14
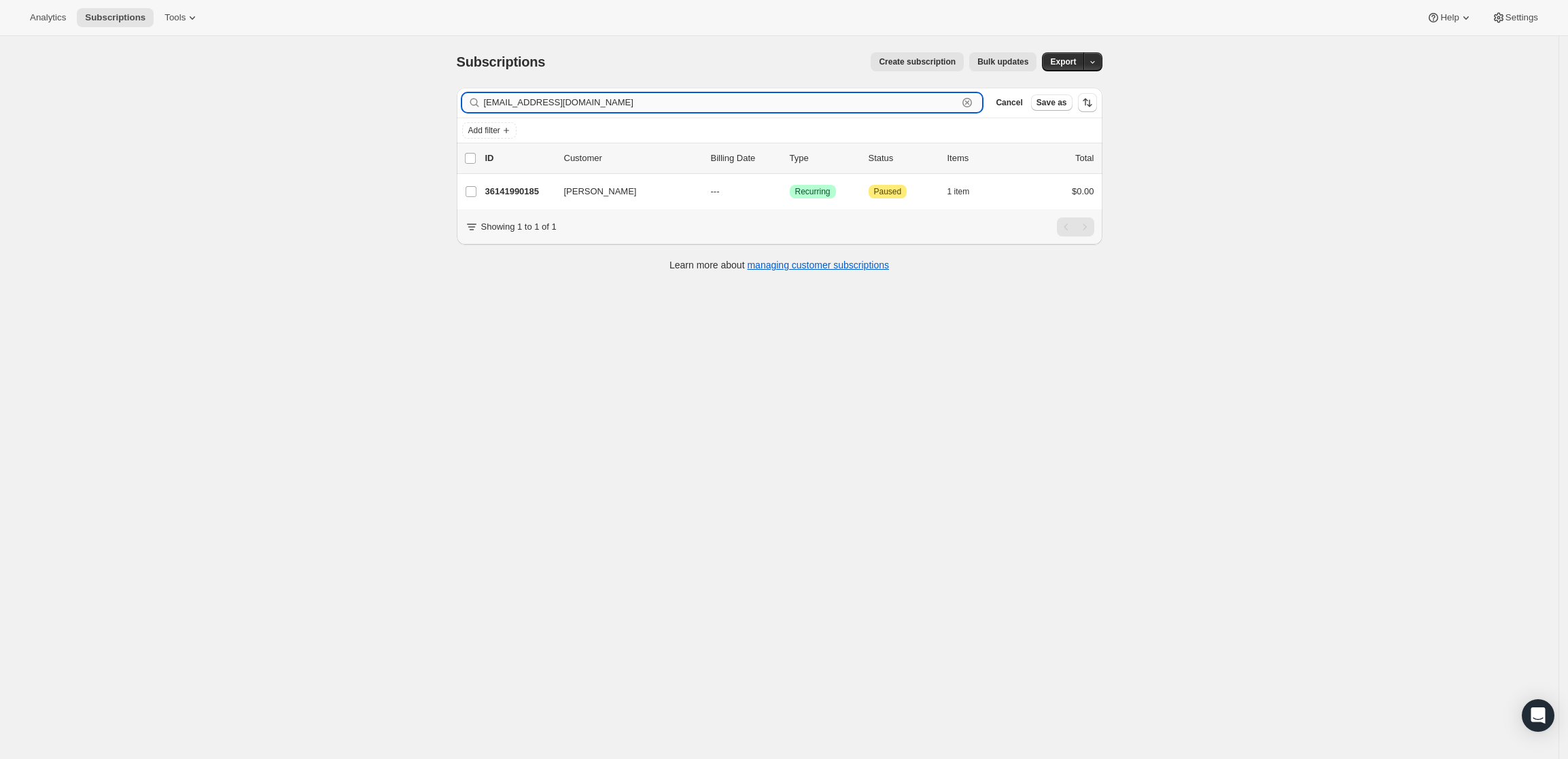
click at [744, 98] on input "[EMAIL_ADDRESS][DOMAIN_NAME]" at bounding box center [720, 102] width 474 height 19
click at [744, 98] on input "mshupka@yahoo.com" at bounding box center [720, 102] width 474 height 19
paste input "tuhus@provensolutions"
type input "[EMAIL_ADDRESS][DOMAIN_NAME]"
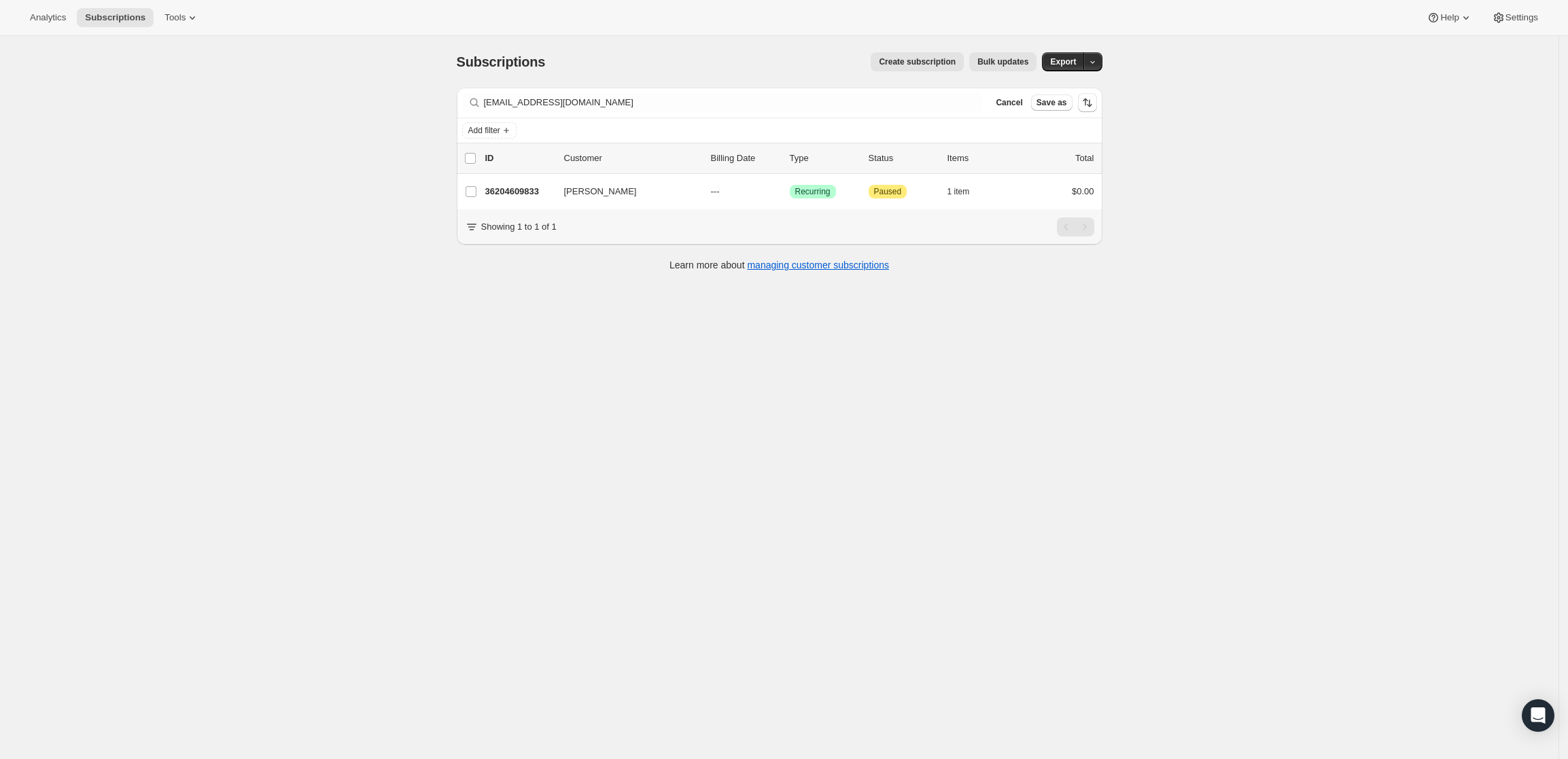
click at [533, 188] on p "36204609833" at bounding box center [519, 191] width 68 height 14
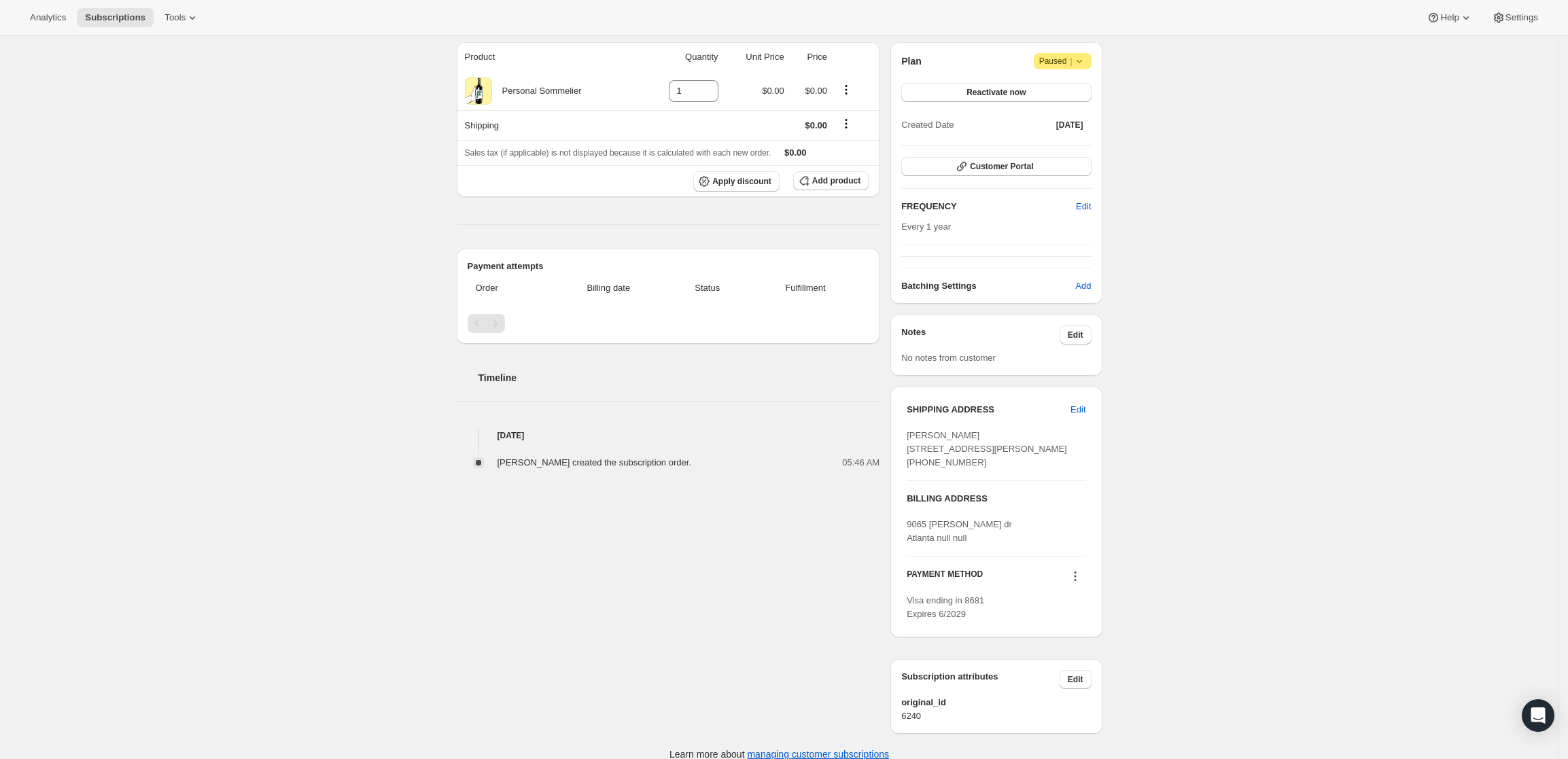
scroll to position [161, 0]
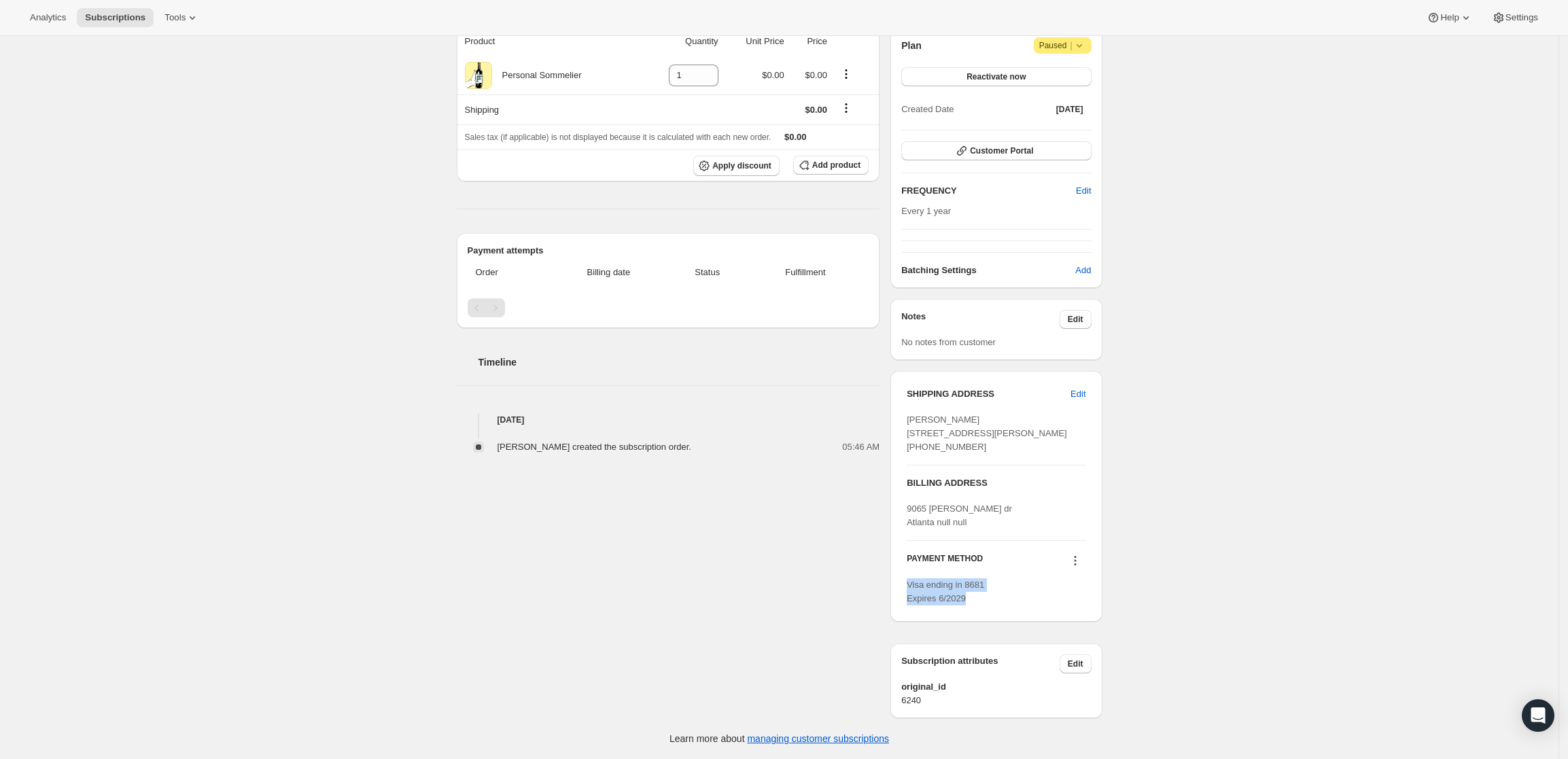
drag, startPoint x: 970, startPoint y: 598, endPoint x: 907, endPoint y: 587, distance: 64.0
click at [907, 587] on div "SHIPPING ADDRESS Edit Mike Tuhus 9065 Carroll Manor Dr Atlanta GA, 30350 United…" at bounding box center [996, 497] width 211 height 251
copy span "Visa ending in 8681 Expires 6/2029"
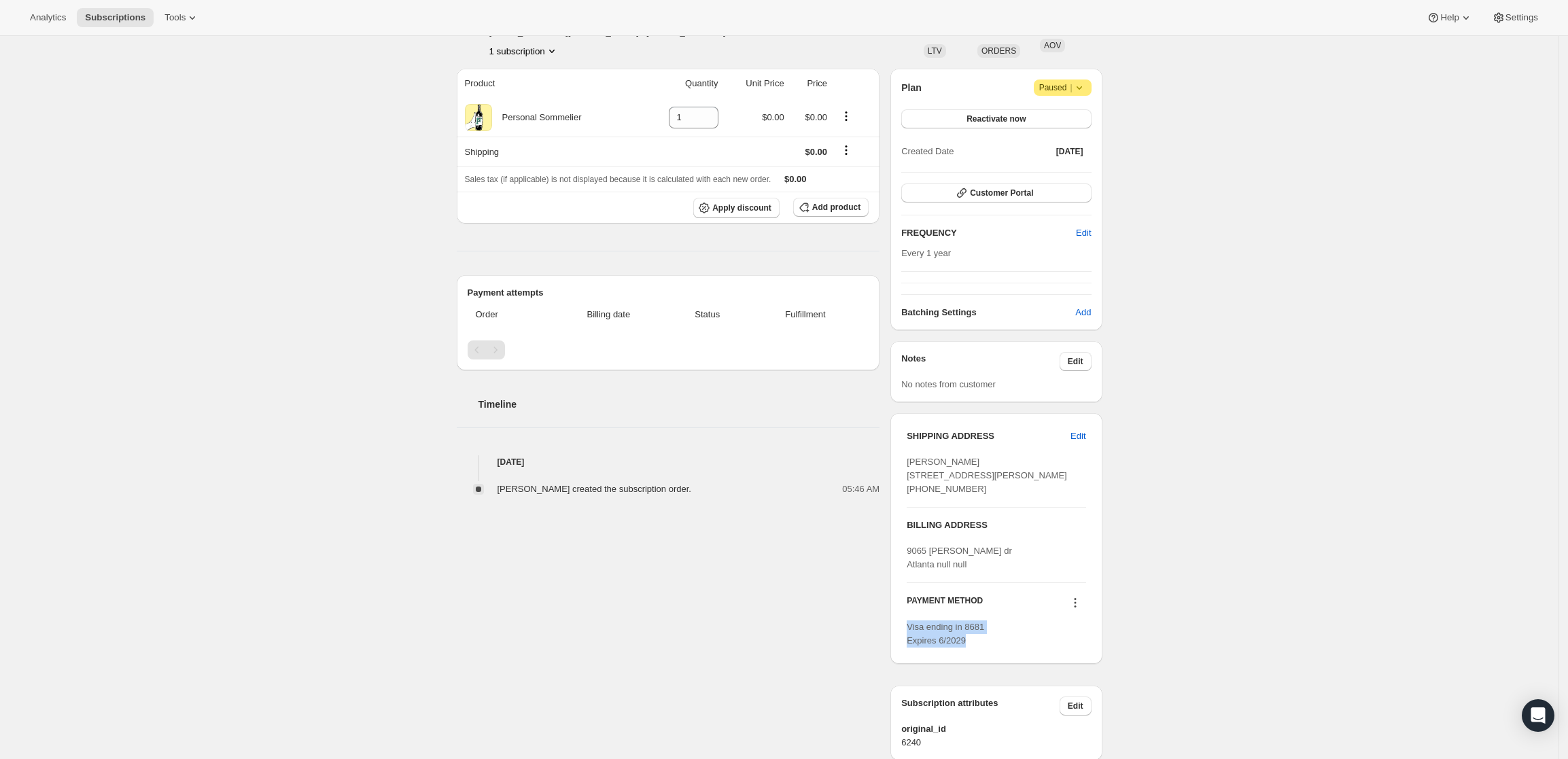
scroll to position [0, 0]
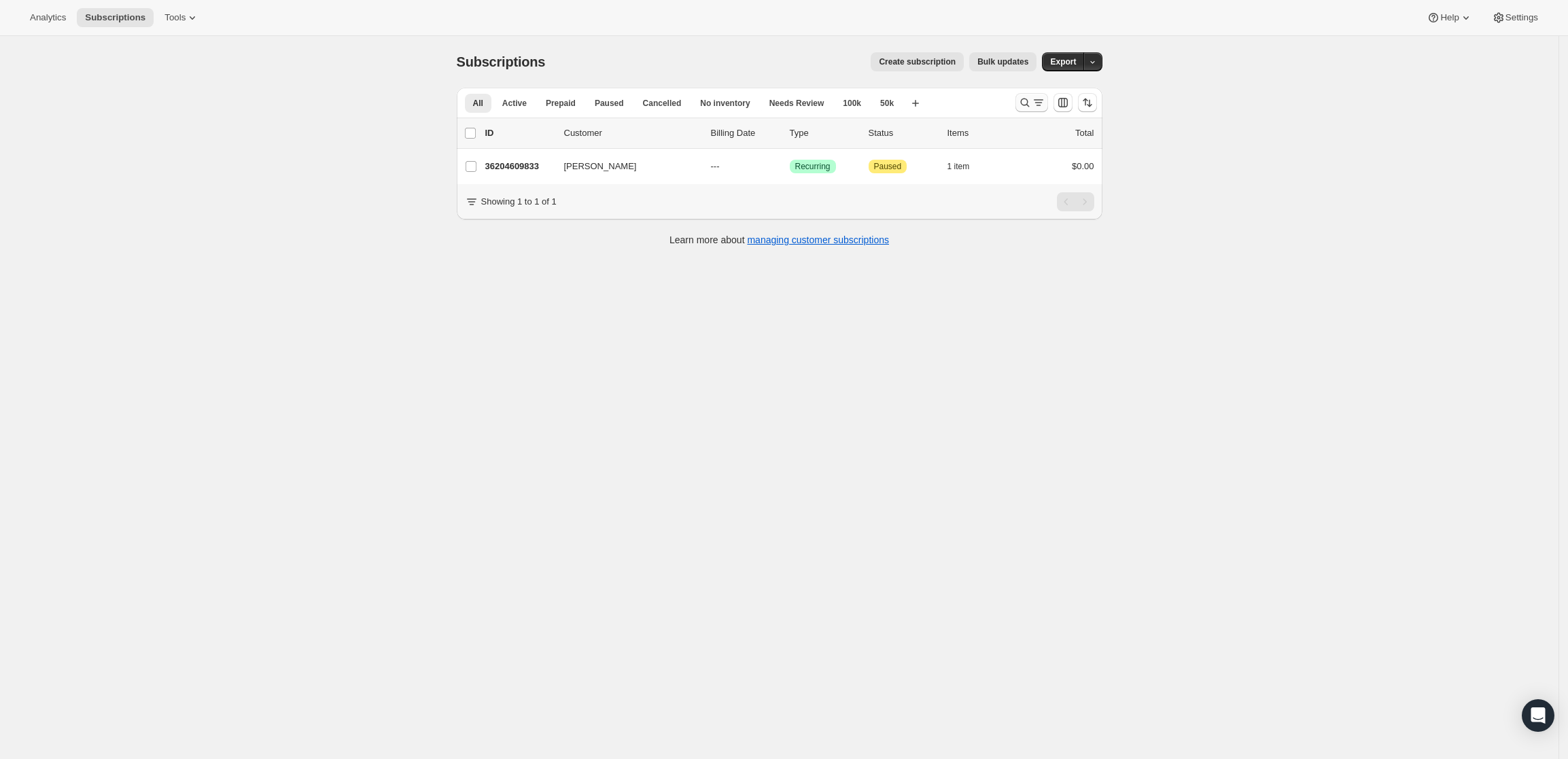
click at [1022, 99] on icon "Search and filter results" at bounding box center [1024, 102] width 14 height 14
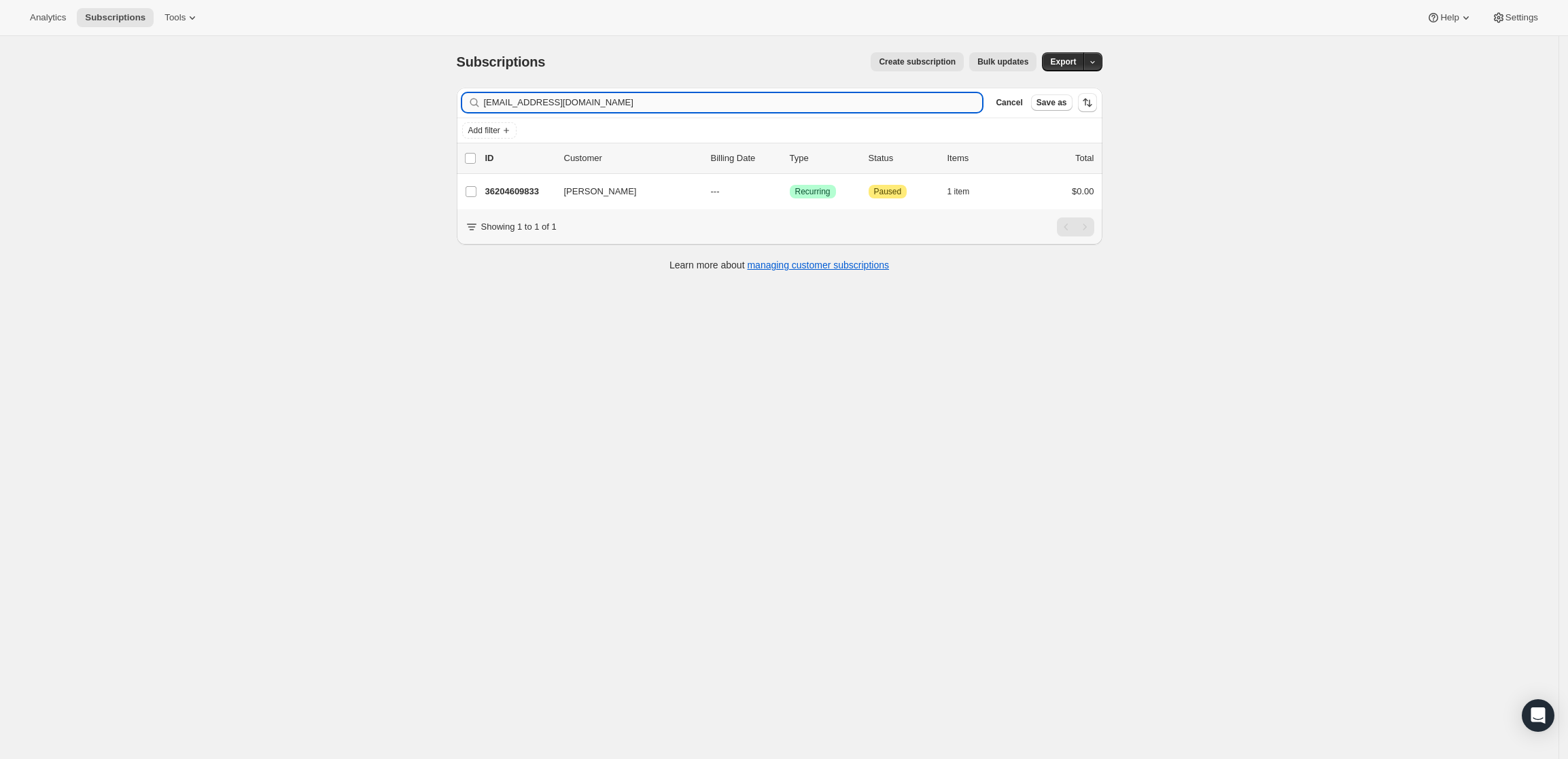
click at [854, 106] on input "mtuhus@provensolutions.com" at bounding box center [733, 102] width 499 height 19
type input "[EMAIL_ADDRESS][DOMAIN_NAME]"
click at [522, 187] on p "36093231401" at bounding box center [519, 191] width 68 height 14
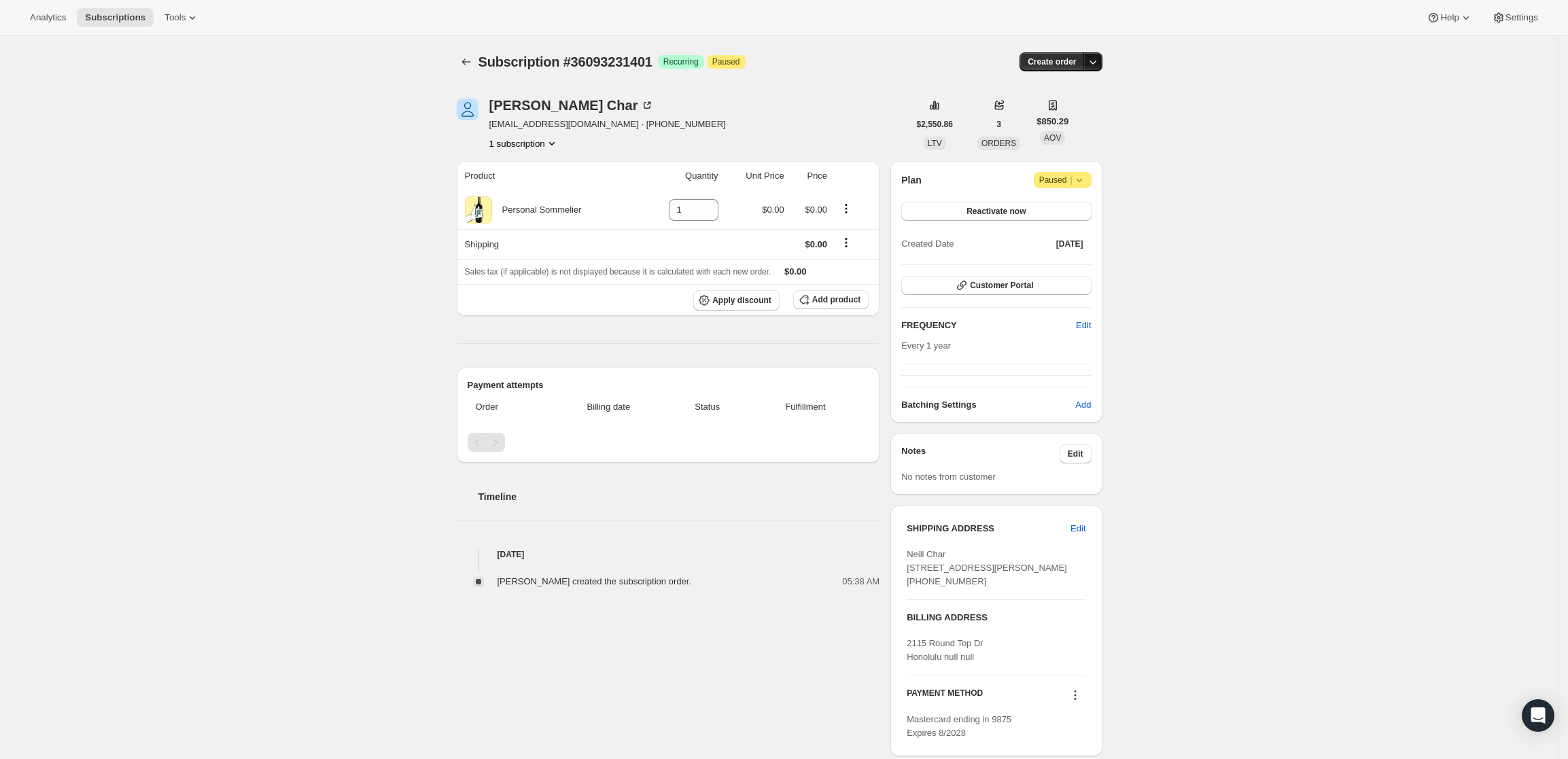
click at [1095, 62] on icon "button" at bounding box center [1092, 62] width 14 height 14
click at [1072, 121] on button "Create custom one-time order" at bounding box center [1030, 113] width 143 height 22
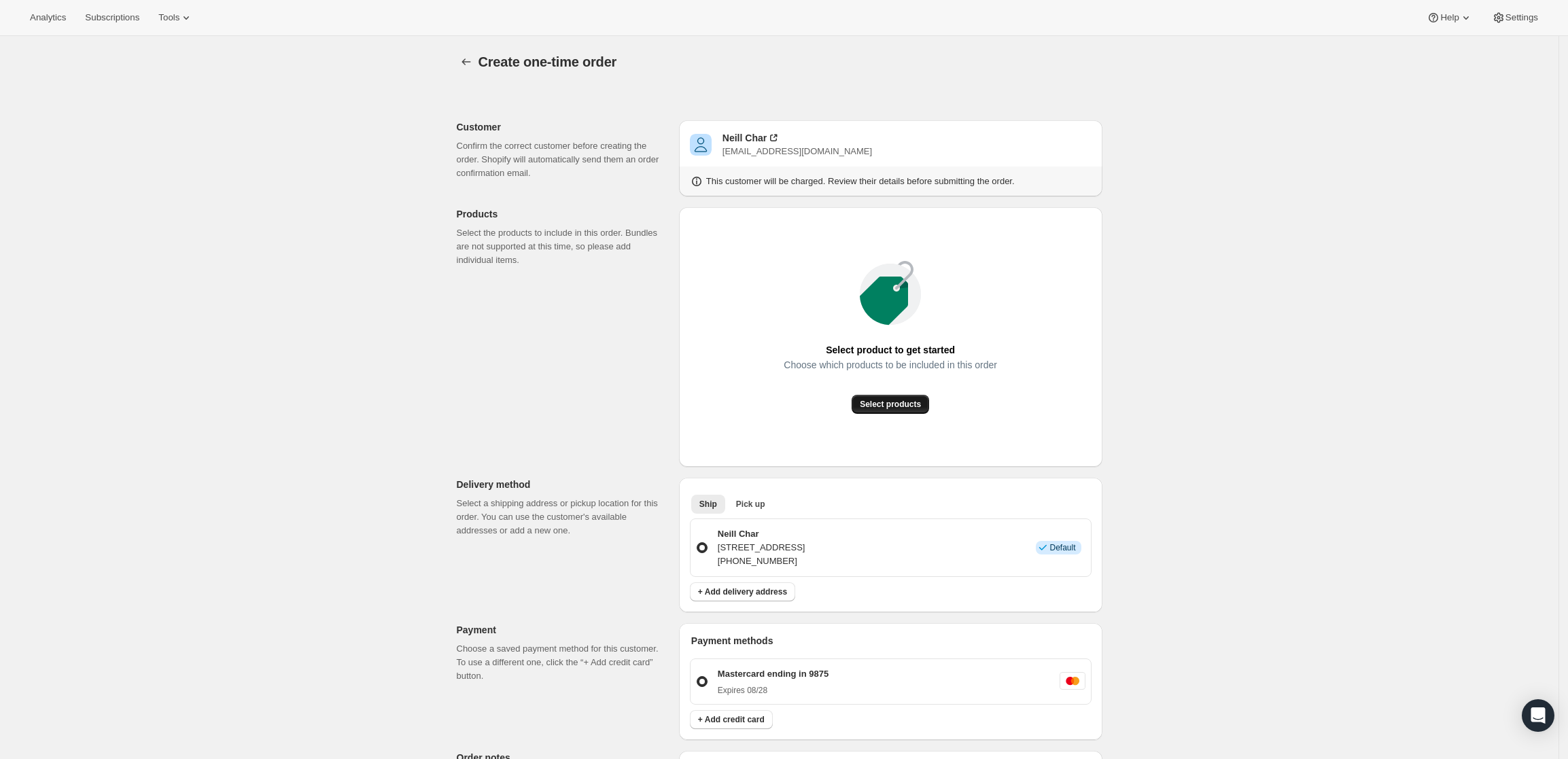
click at [909, 413] on button "Select products" at bounding box center [890, 405] width 78 height 19
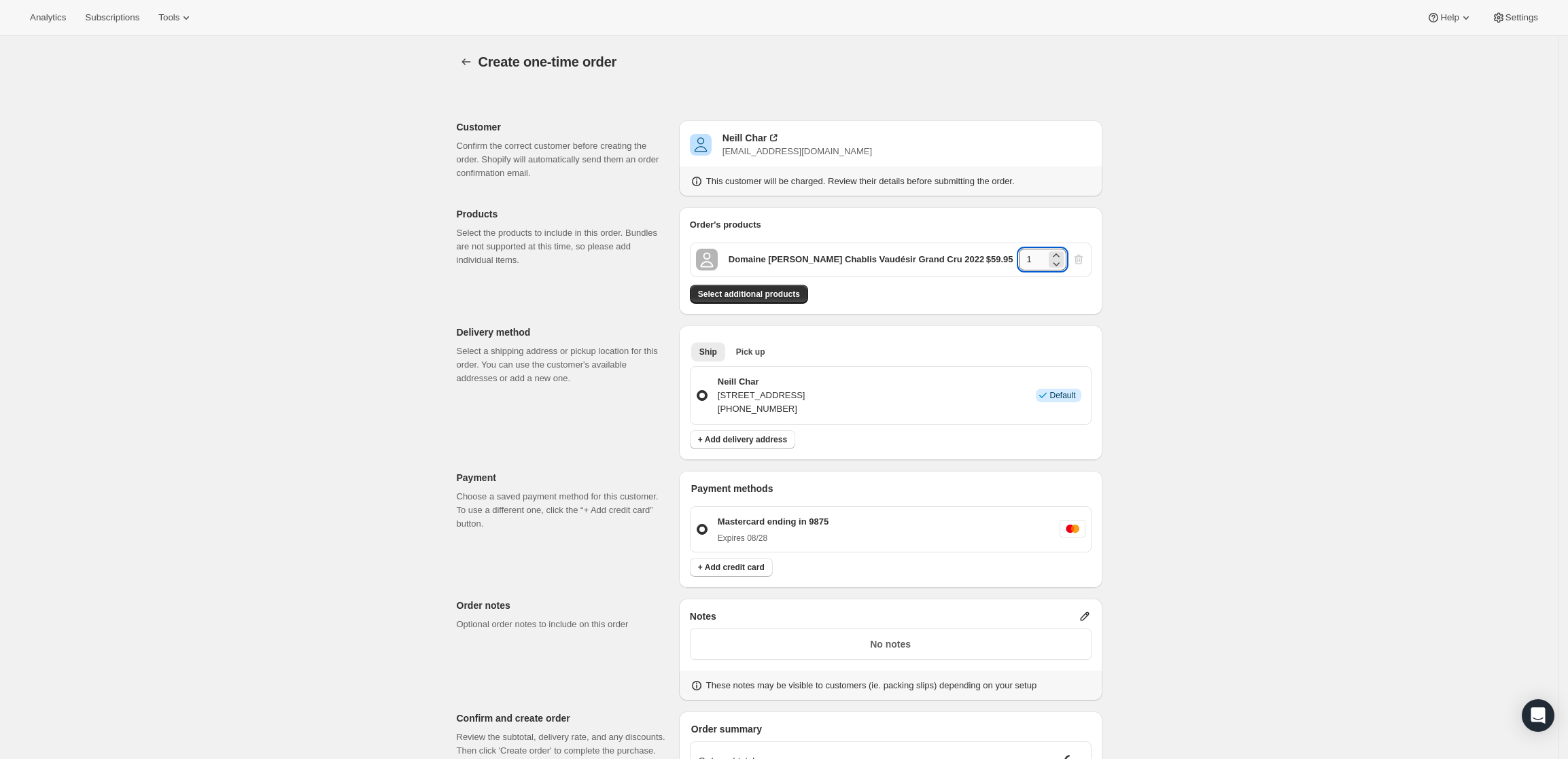
click at [1043, 256] on input "1" at bounding box center [1032, 259] width 27 height 22
type input "12"
click at [1205, 357] on div "Create one-time order. This page is ready Create one-time order Customer Confir…" at bounding box center [779, 513] width 1558 height 956
click at [1220, 492] on div "Create one-time order. This page is ready Create one-time order Customer Confir…" at bounding box center [779, 513] width 1558 height 956
click at [728, 303] on button "Select additional products" at bounding box center [749, 294] width 118 height 19
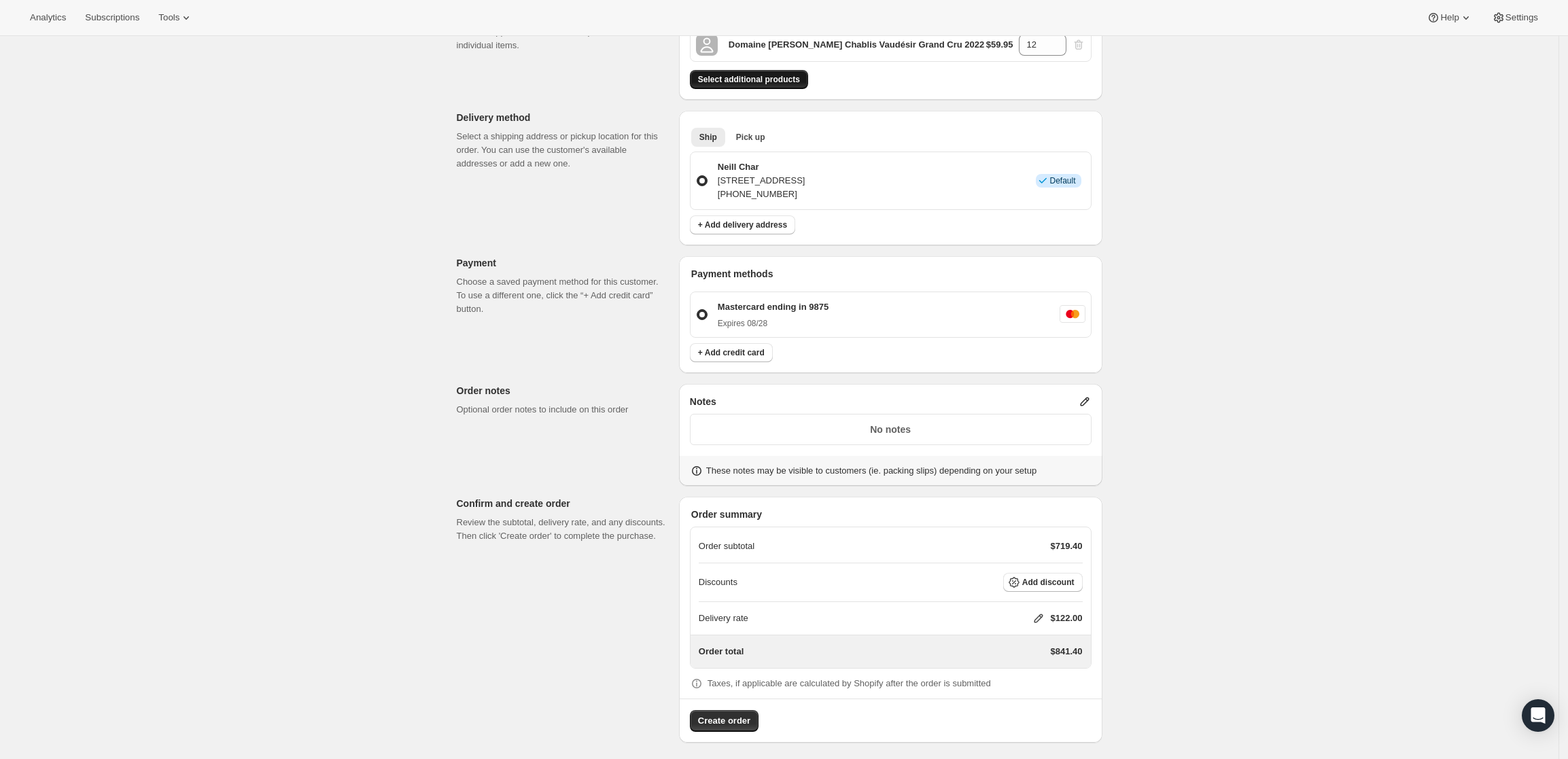
scroll to position [220, 0]
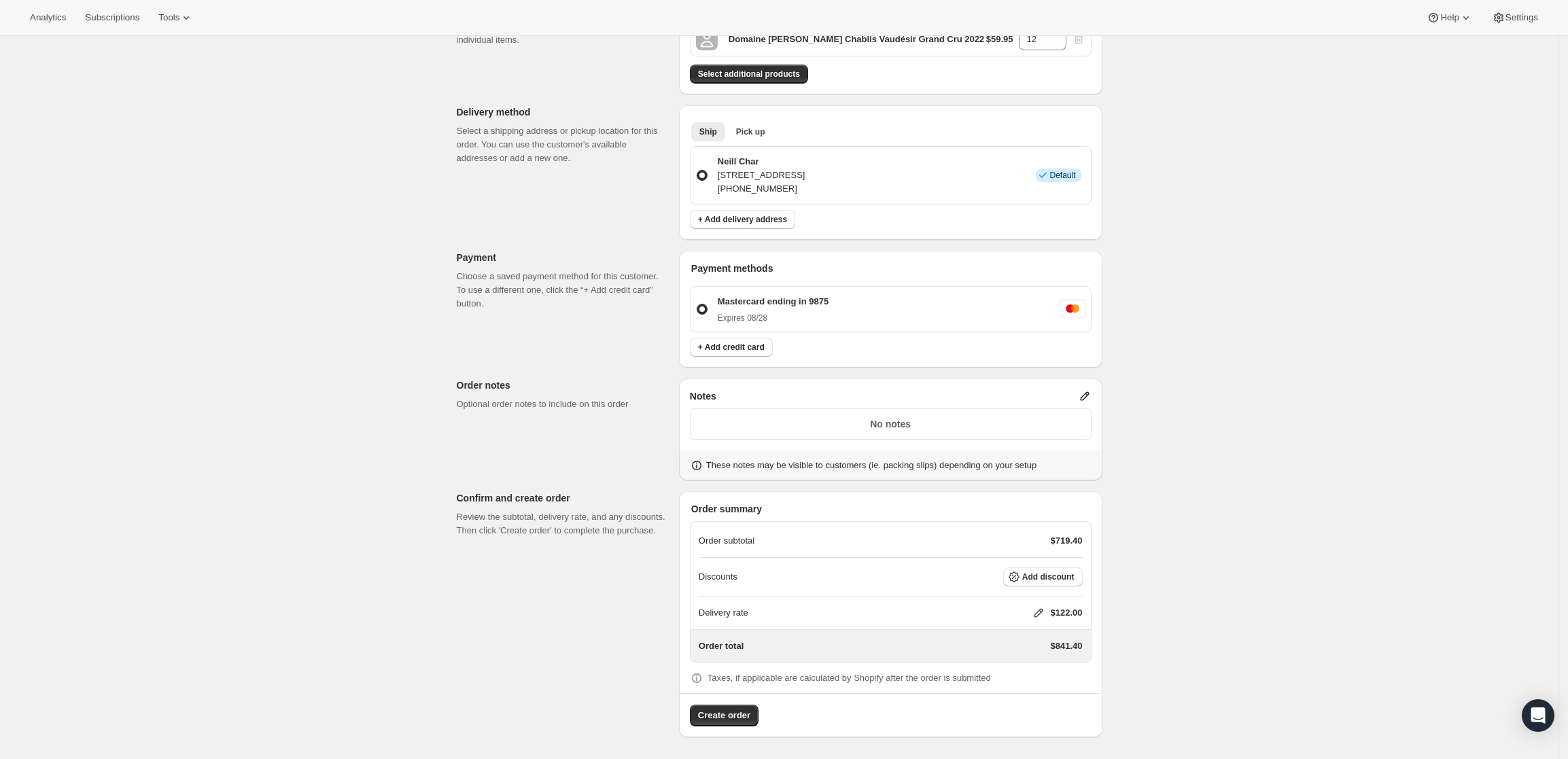
click at [1089, 393] on icon at bounding box center [1084, 396] width 9 height 9
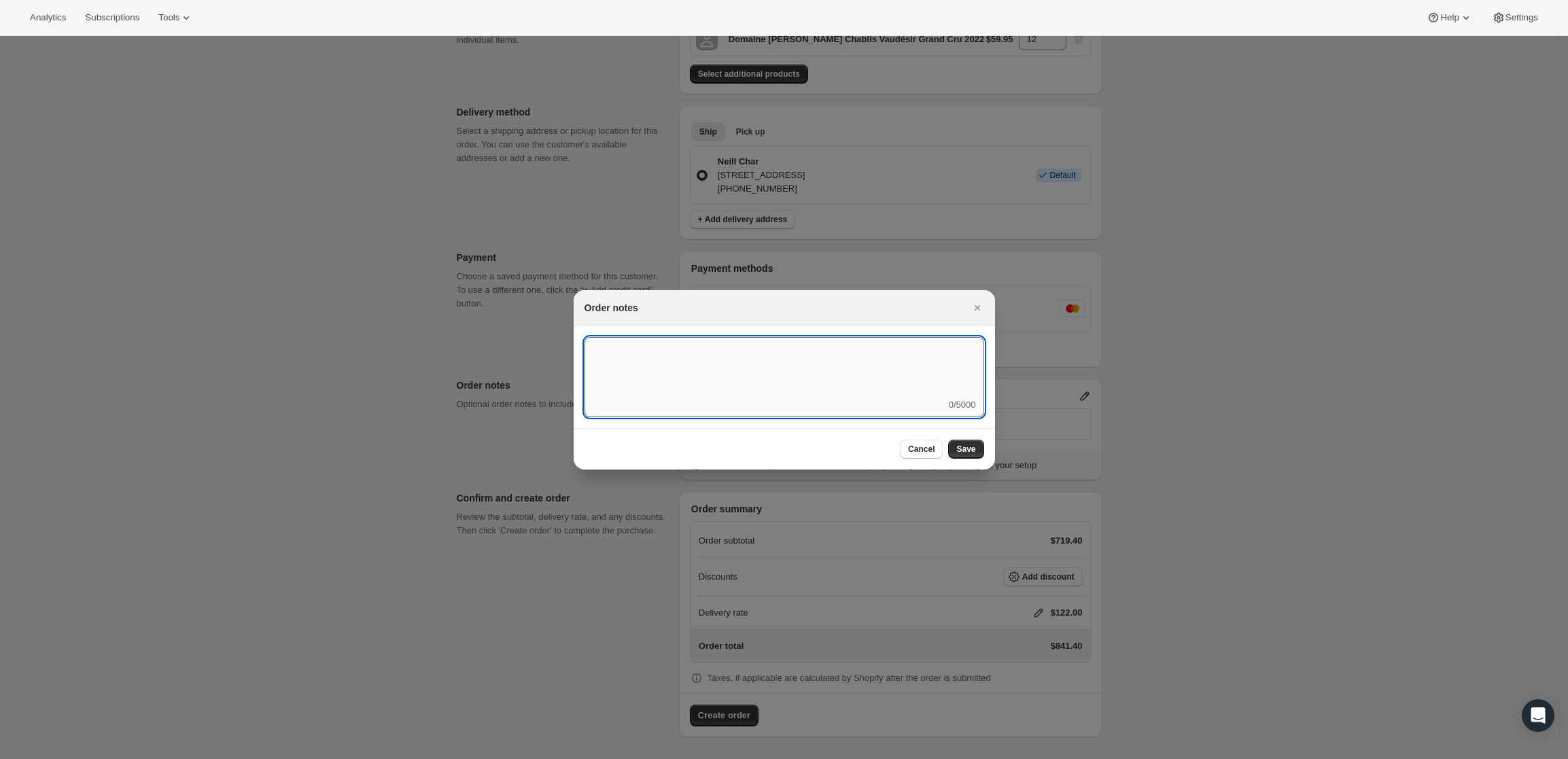
click at [890, 373] on textarea ":r3v:" at bounding box center [784, 368] width 400 height 62
type textarea "FedEx 2 Day"
click at [979, 451] on button "Save" at bounding box center [966, 449] width 35 height 19
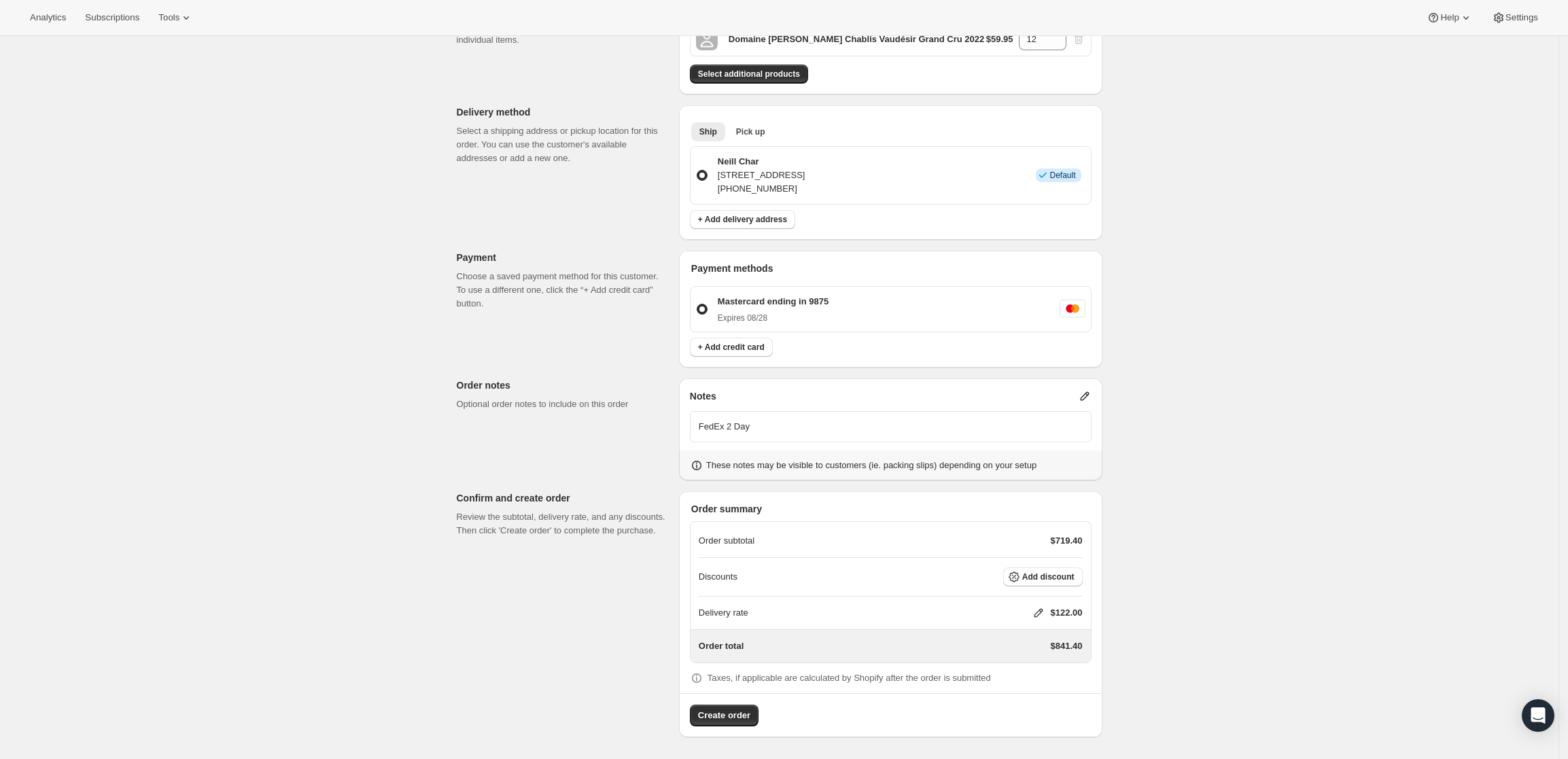
scroll to position [0, 0]
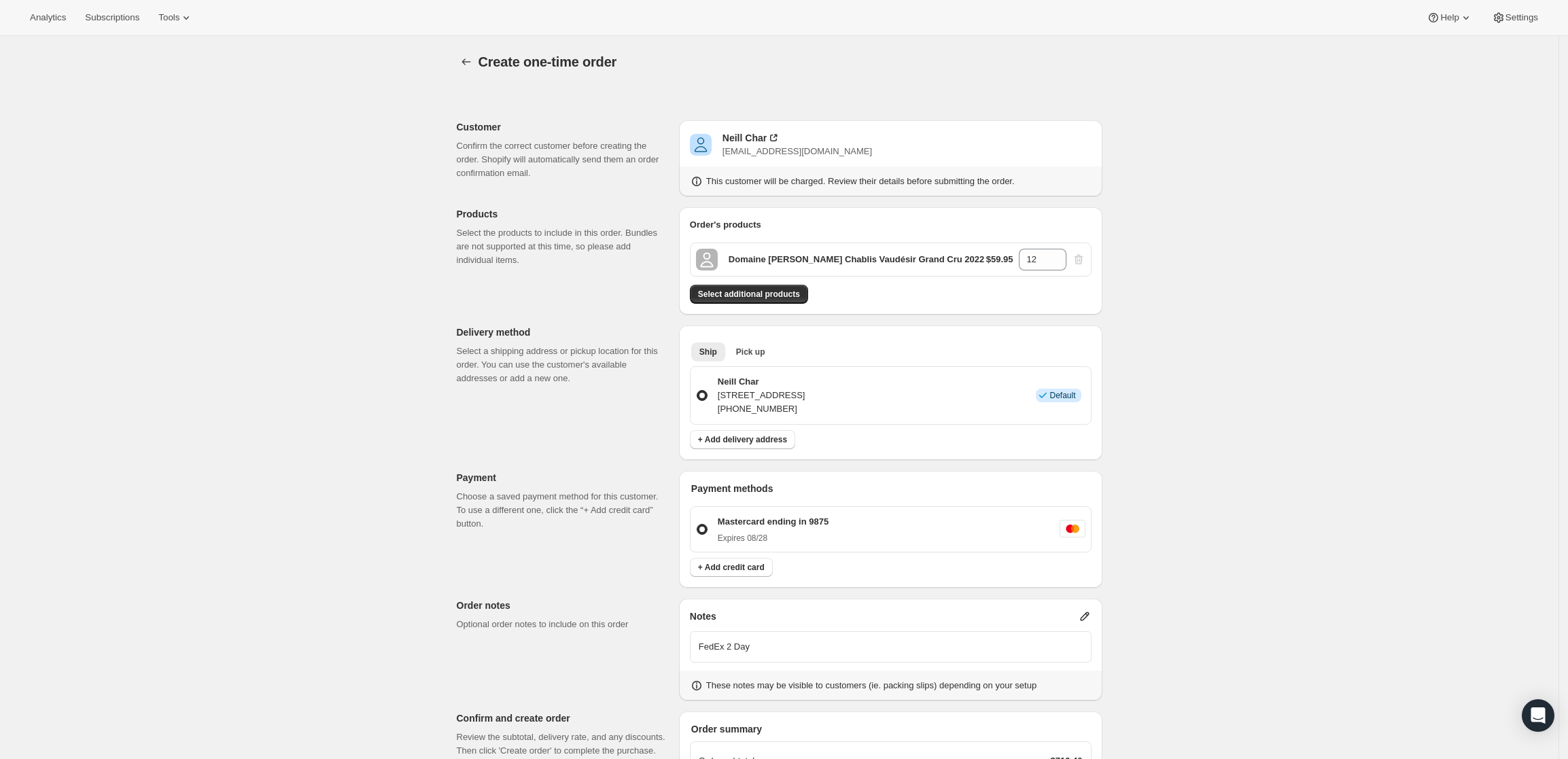
click at [745, 130] on div "Neill Char nchar57059@gmail.com This customer will be charged. Review their det…" at bounding box center [891, 158] width 424 height 76
click at [745, 136] on div "Neill Char" at bounding box center [744, 138] width 44 height 14
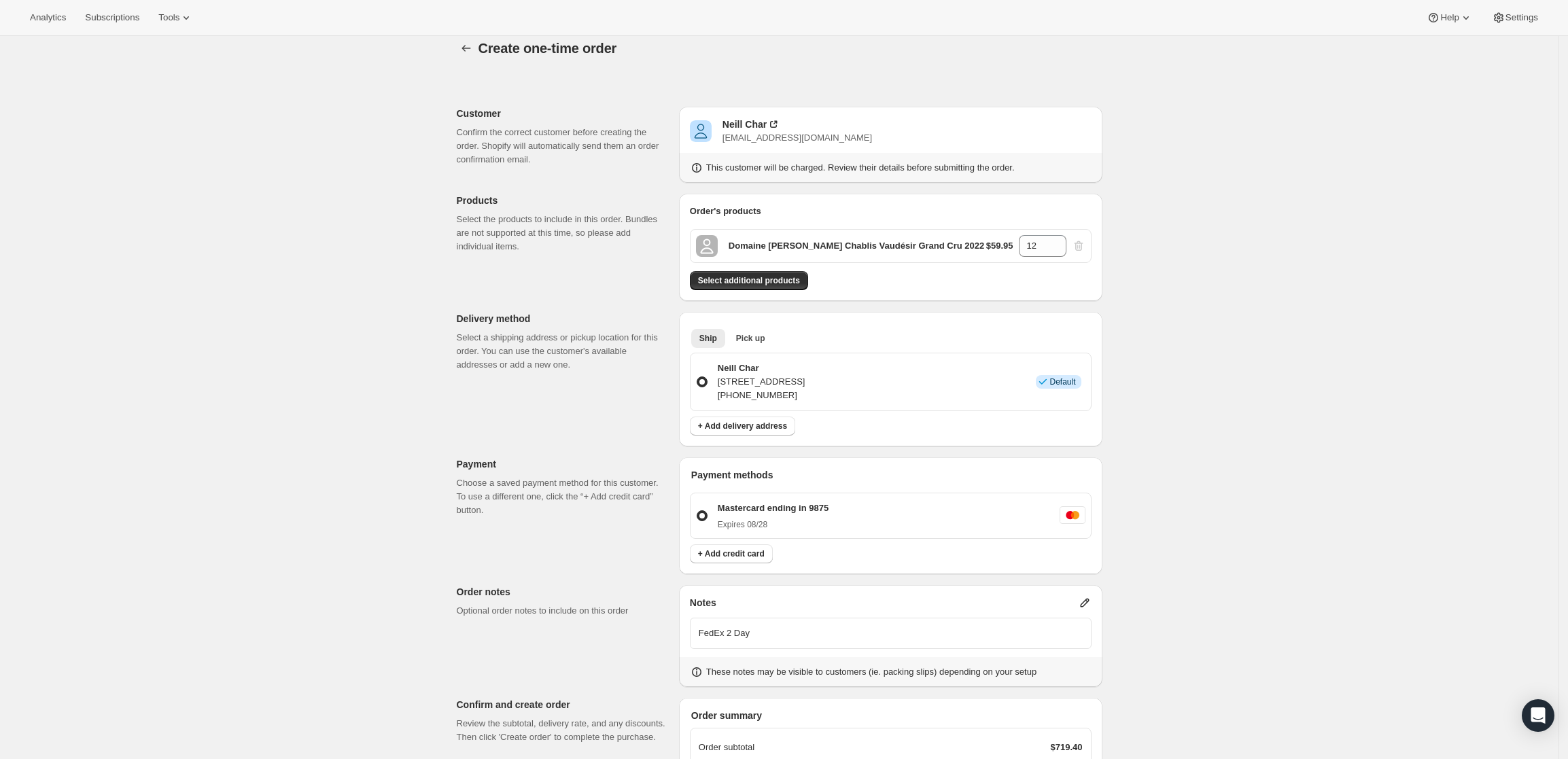
scroll to position [220, 0]
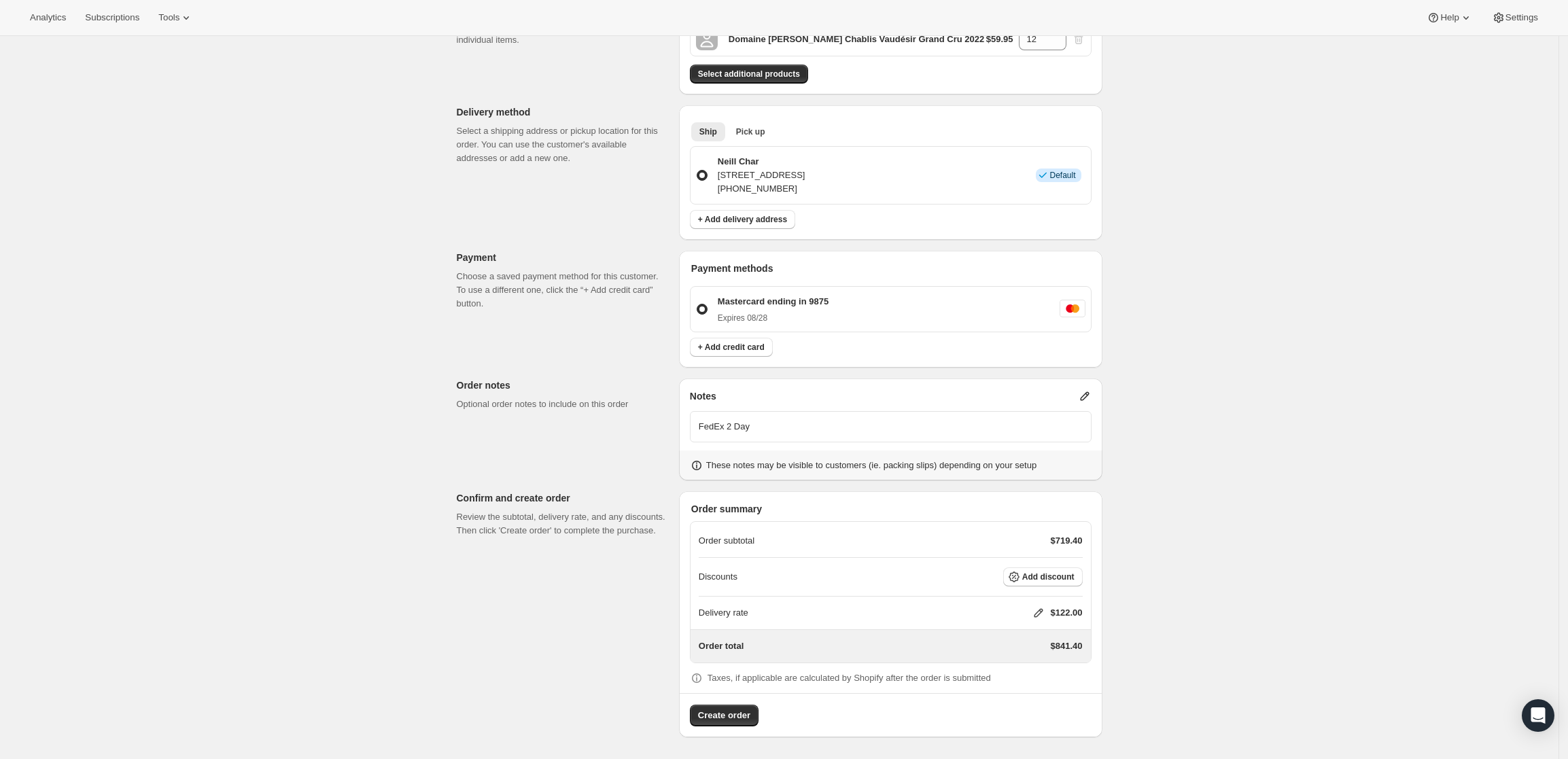
click at [1041, 609] on icon at bounding box center [1038, 613] width 14 height 14
click at [1031, 656] on input "0" at bounding box center [1045, 664] width 122 height 22
type input "88"
click at [1031, 701] on button "Save" at bounding box center [1035, 696] width 35 height 19
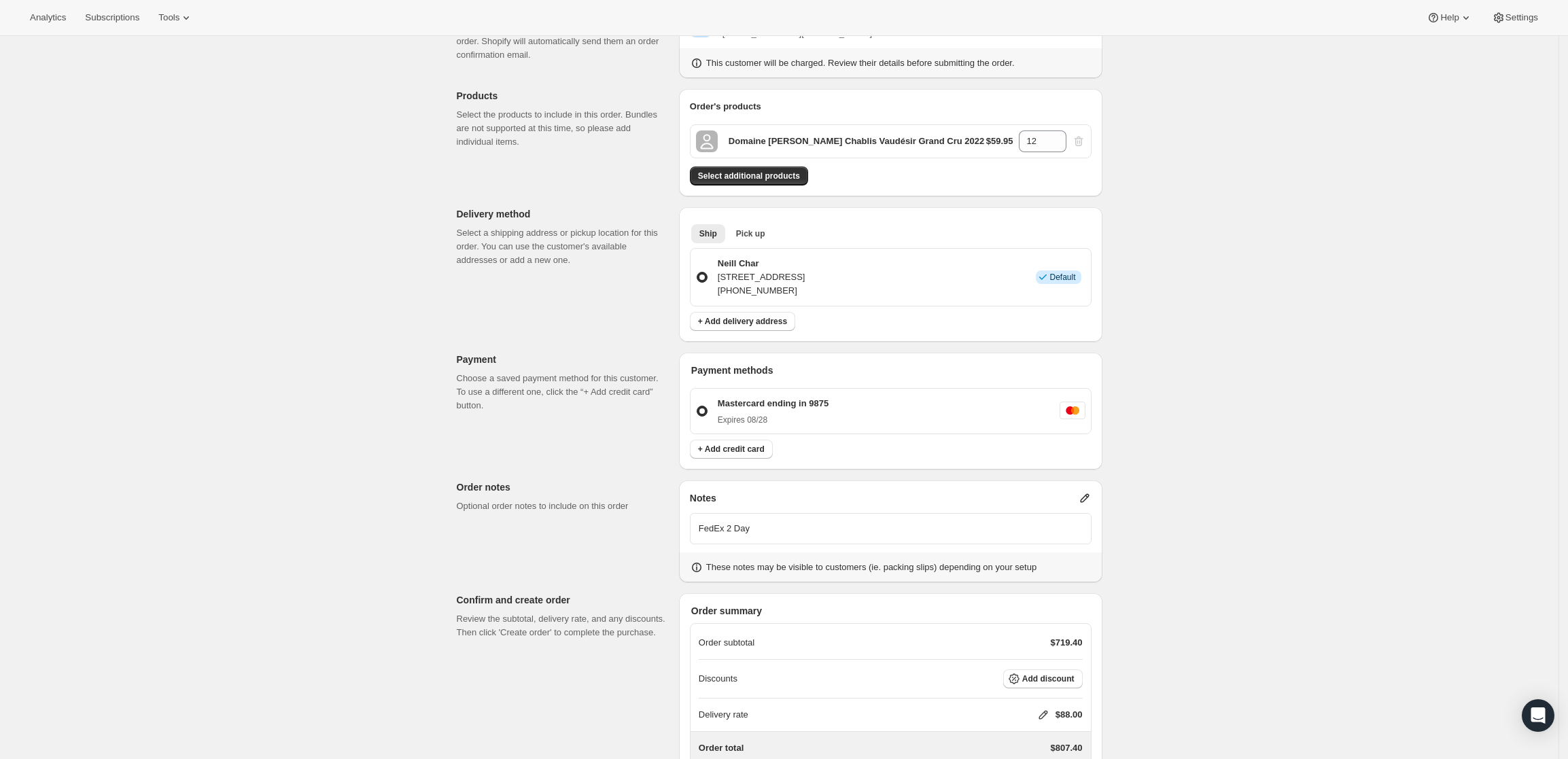
scroll to position [0, 0]
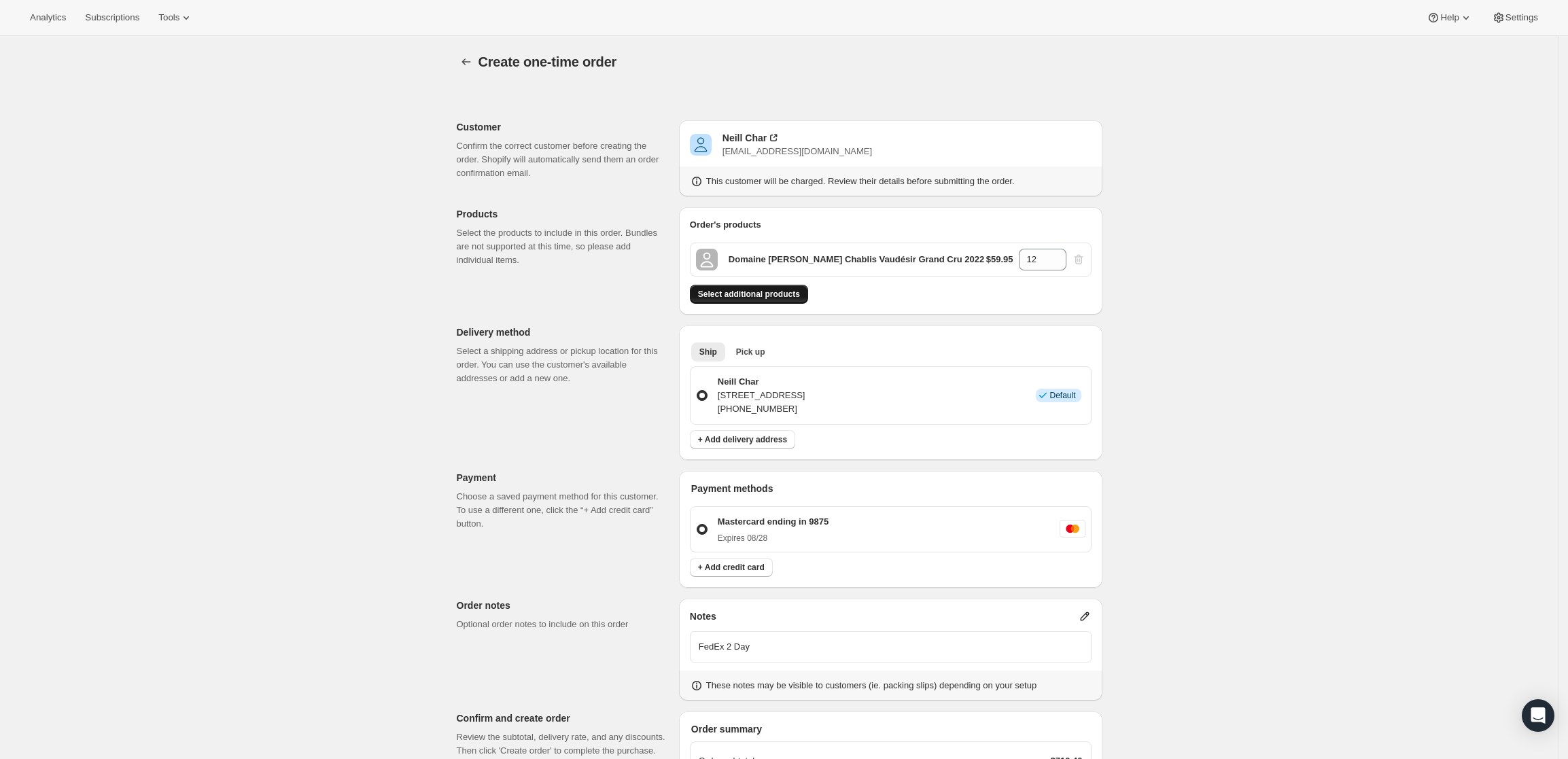
click at [749, 288] on button "Select additional products" at bounding box center [749, 294] width 118 height 19
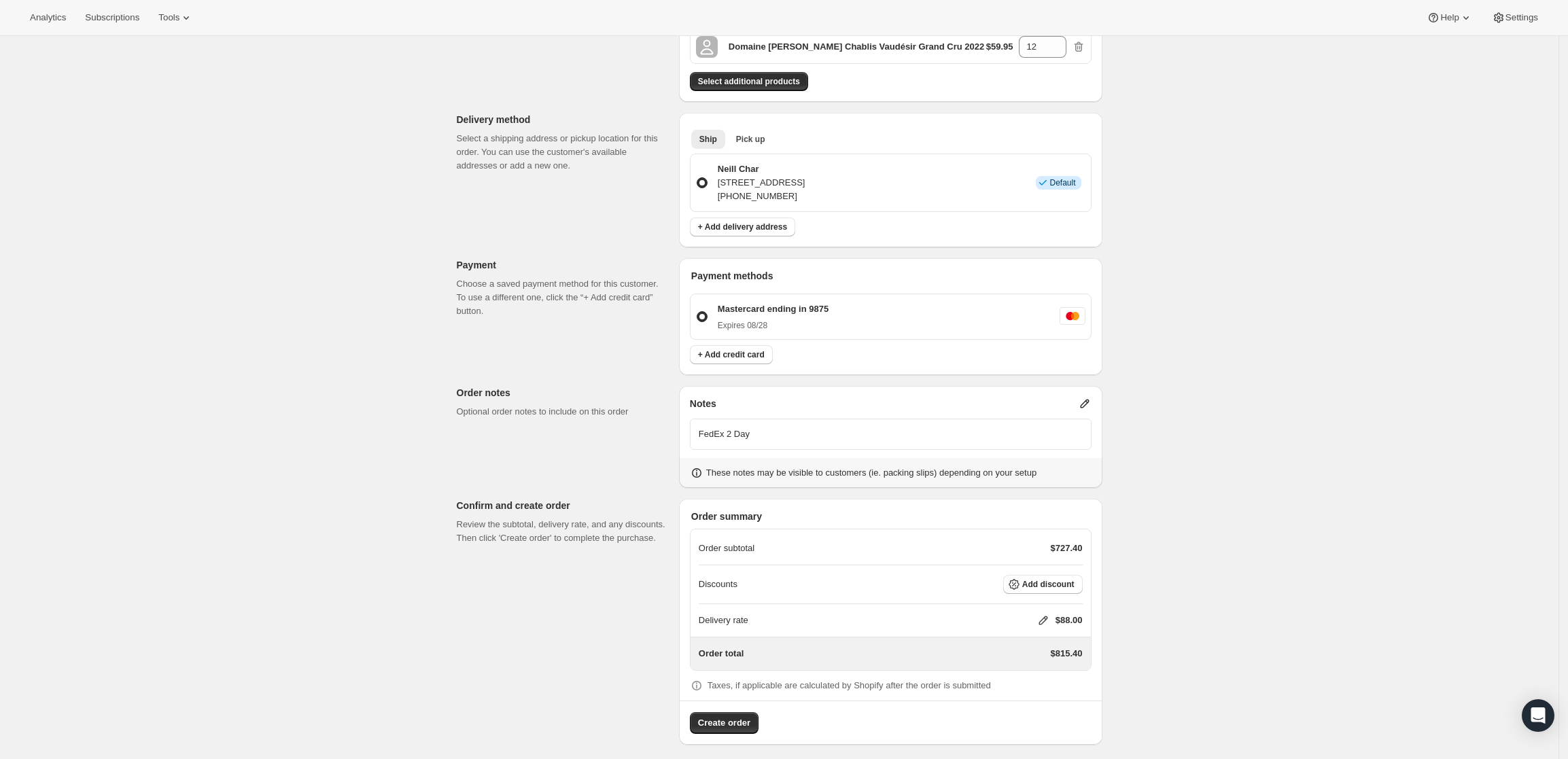
scroll to position [262, 0]
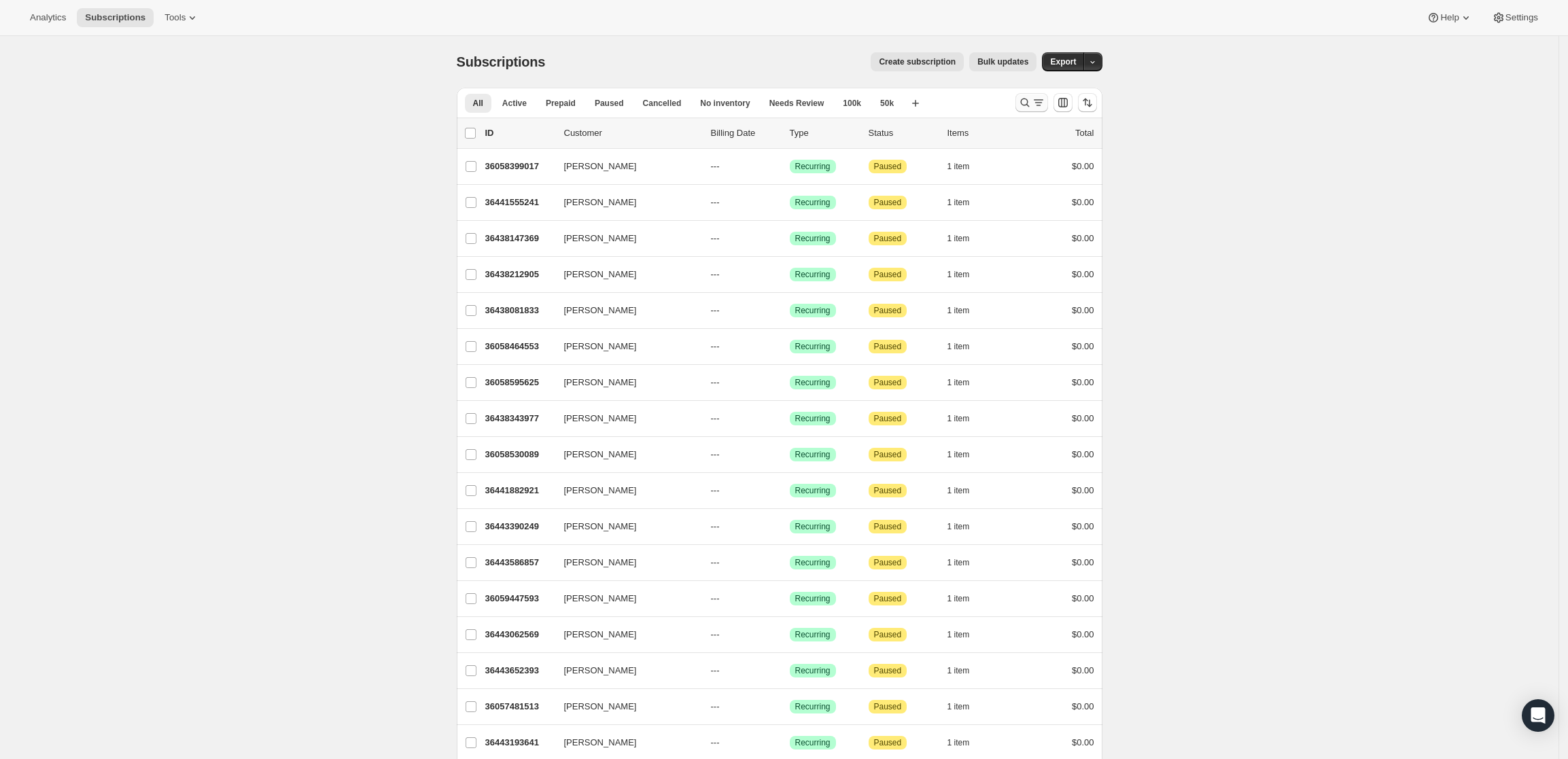
click at [1031, 107] on icon "Search and filter results" at bounding box center [1024, 102] width 14 height 14
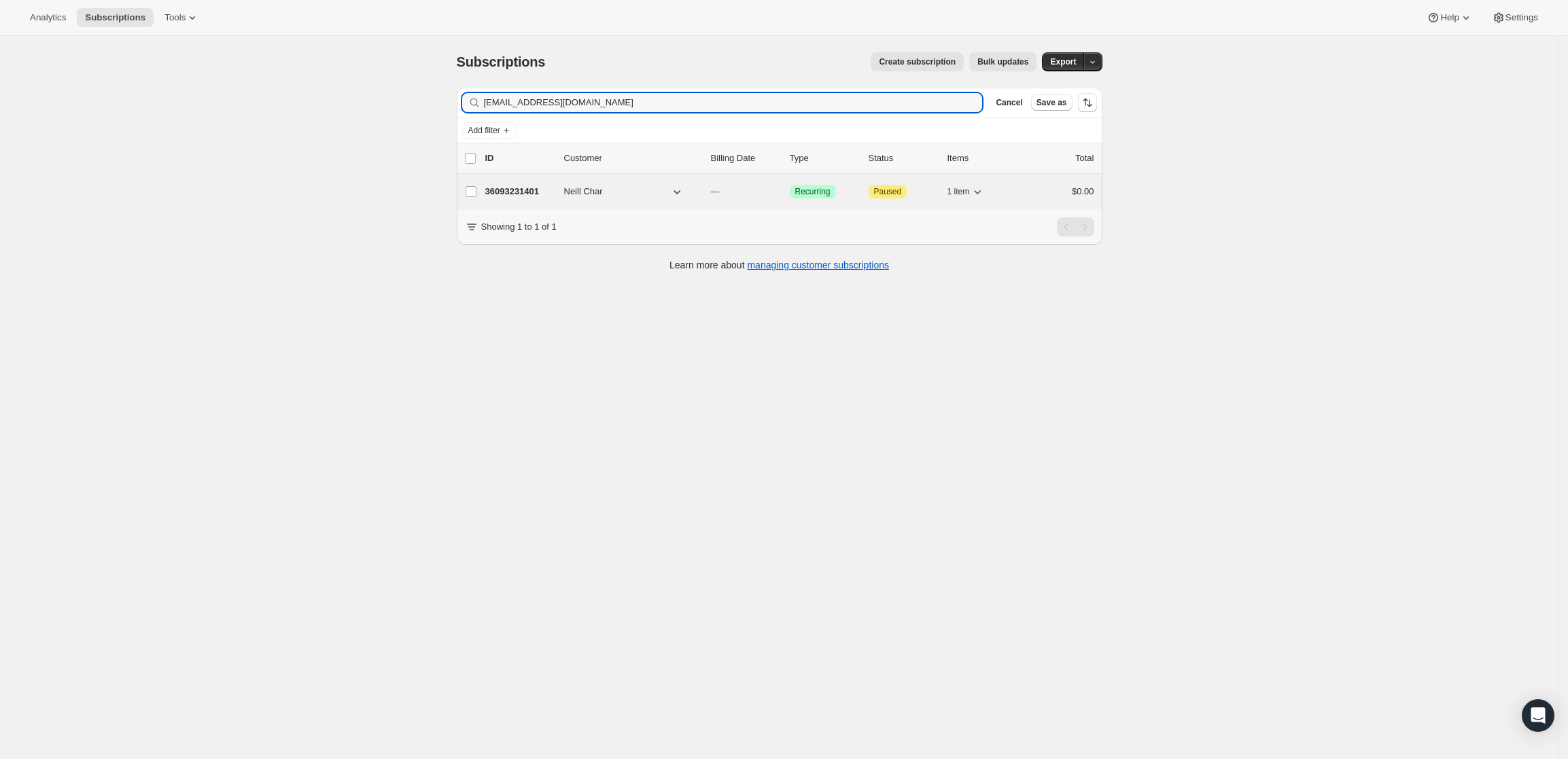
type input "[EMAIL_ADDRESS][DOMAIN_NAME]"
click at [519, 188] on p "36093231401" at bounding box center [519, 191] width 68 height 14
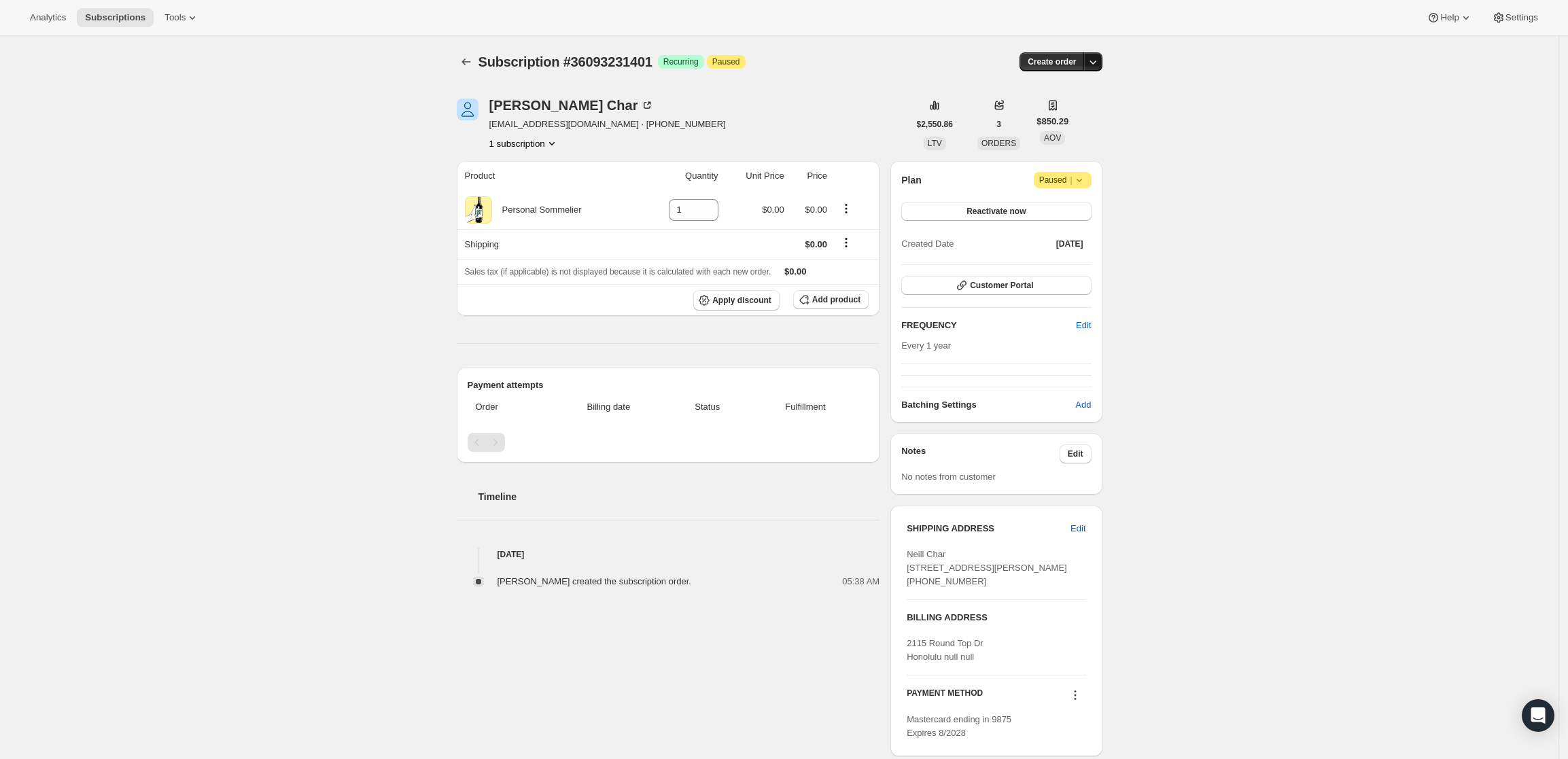
click at [1098, 60] on icon "button" at bounding box center [1092, 62] width 14 height 14
click at [1090, 105] on button "Create custom one-time order" at bounding box center [1030, 113] width 143 height 22
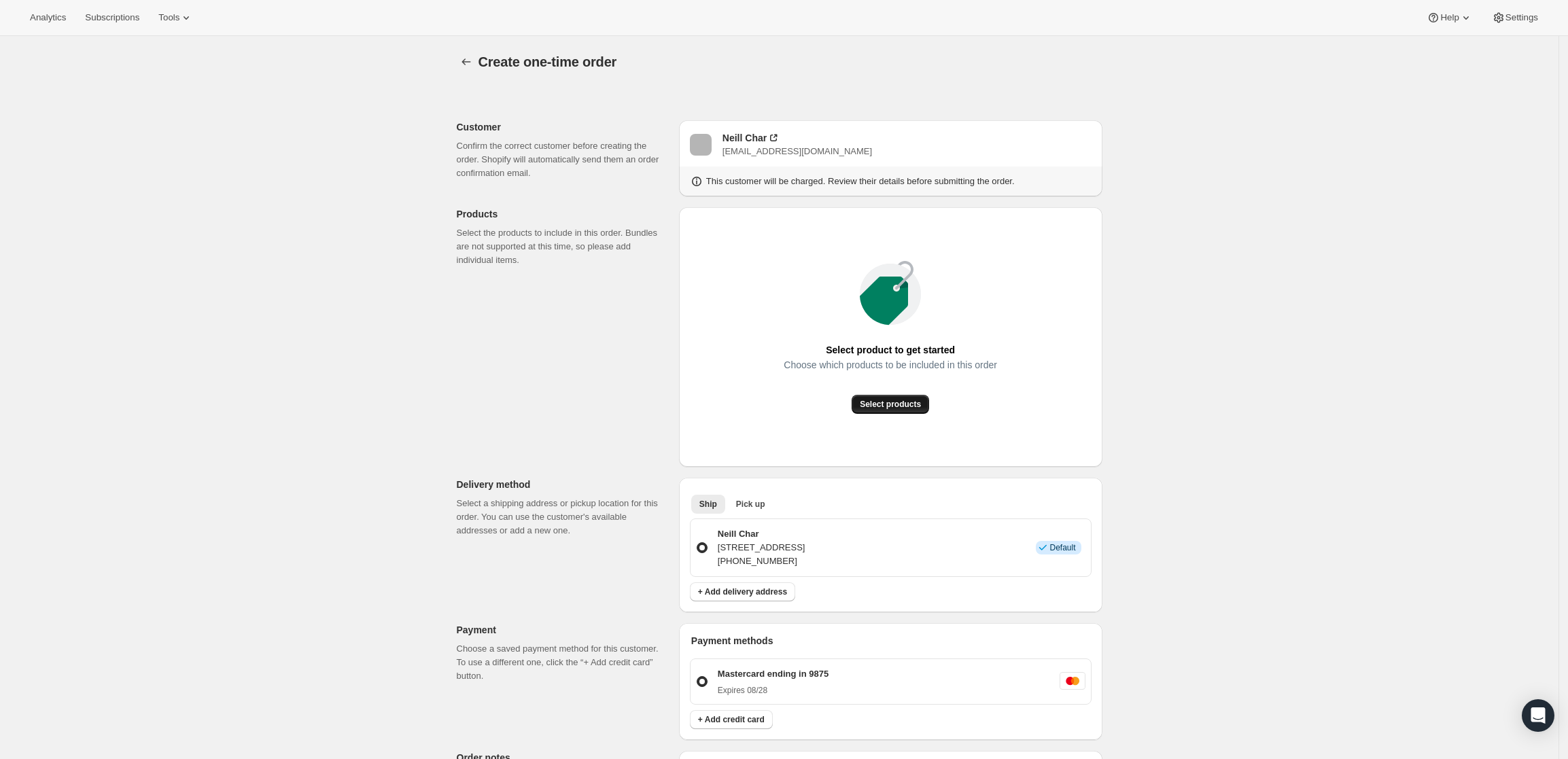
click at [882, 401] on span "Select products" at bounding box center [890, 405] width 62 height 11
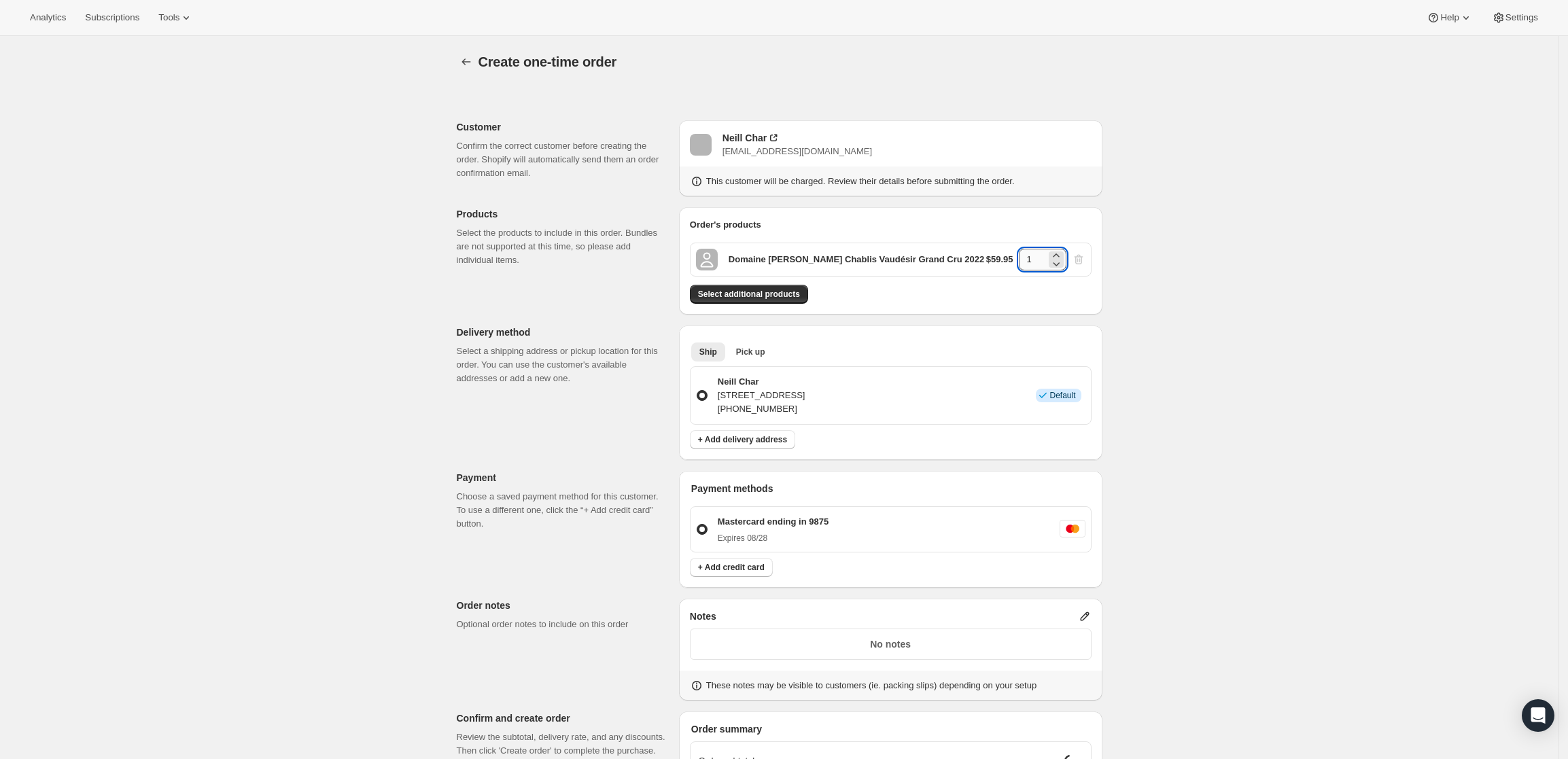
click at [1036, 258] on input "1" at bounding box center [1032, 259] width 27 height 22
type input "12"
click at [1187, 330] on div "Create one-time order. This page is ready Create one-time order Customer Confir…" at bounding box center [779, 513] width 1558 height 956
click at [732, 293] on span "Select additional products" at bounding box center [749, 294] width 102 height 11
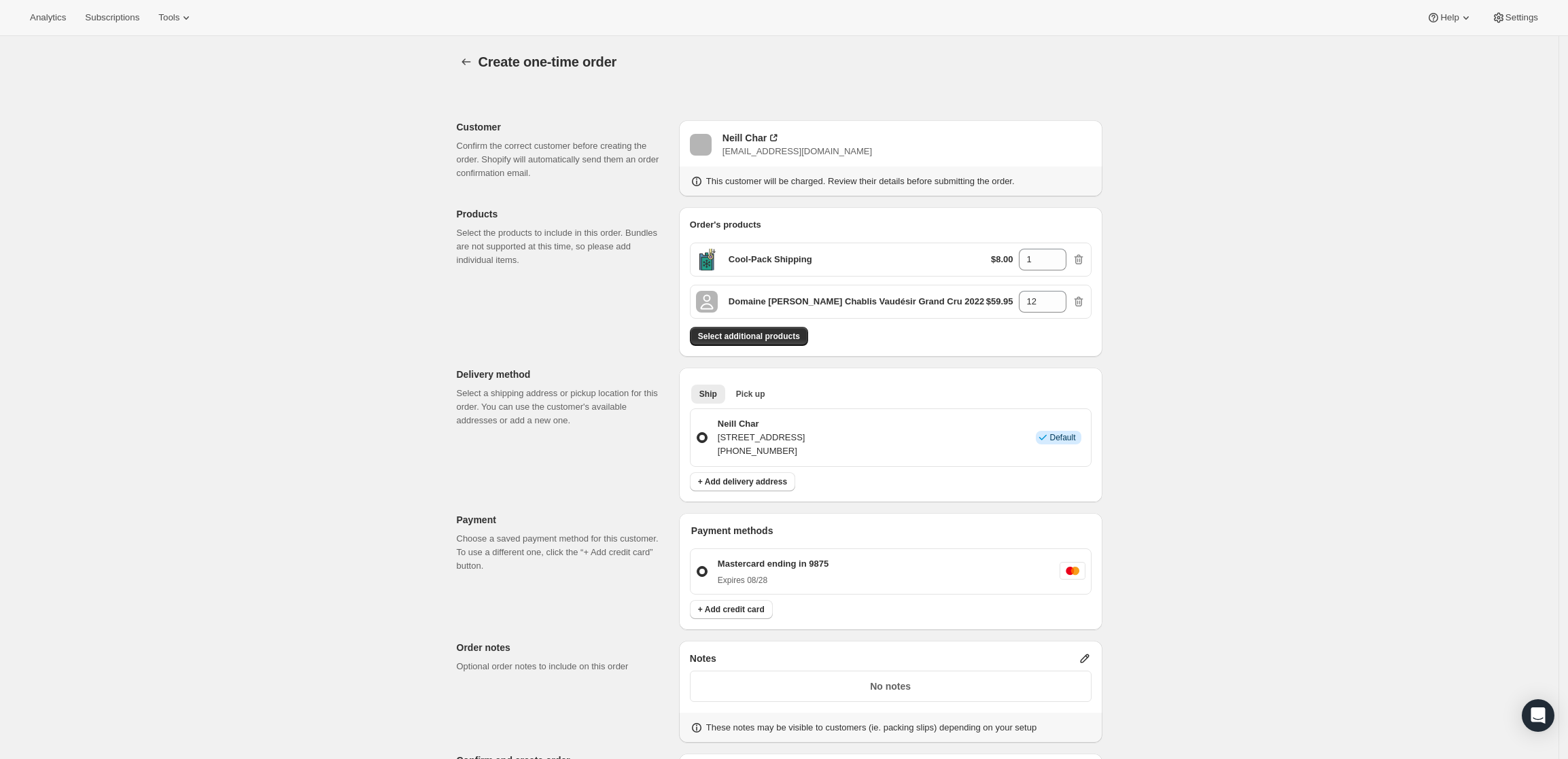
click at [1303, 605] on div "Create one-time order. This page is ready Create one-time order Customer Confir…" at bounding box center [779, 535] width 1558 height 998
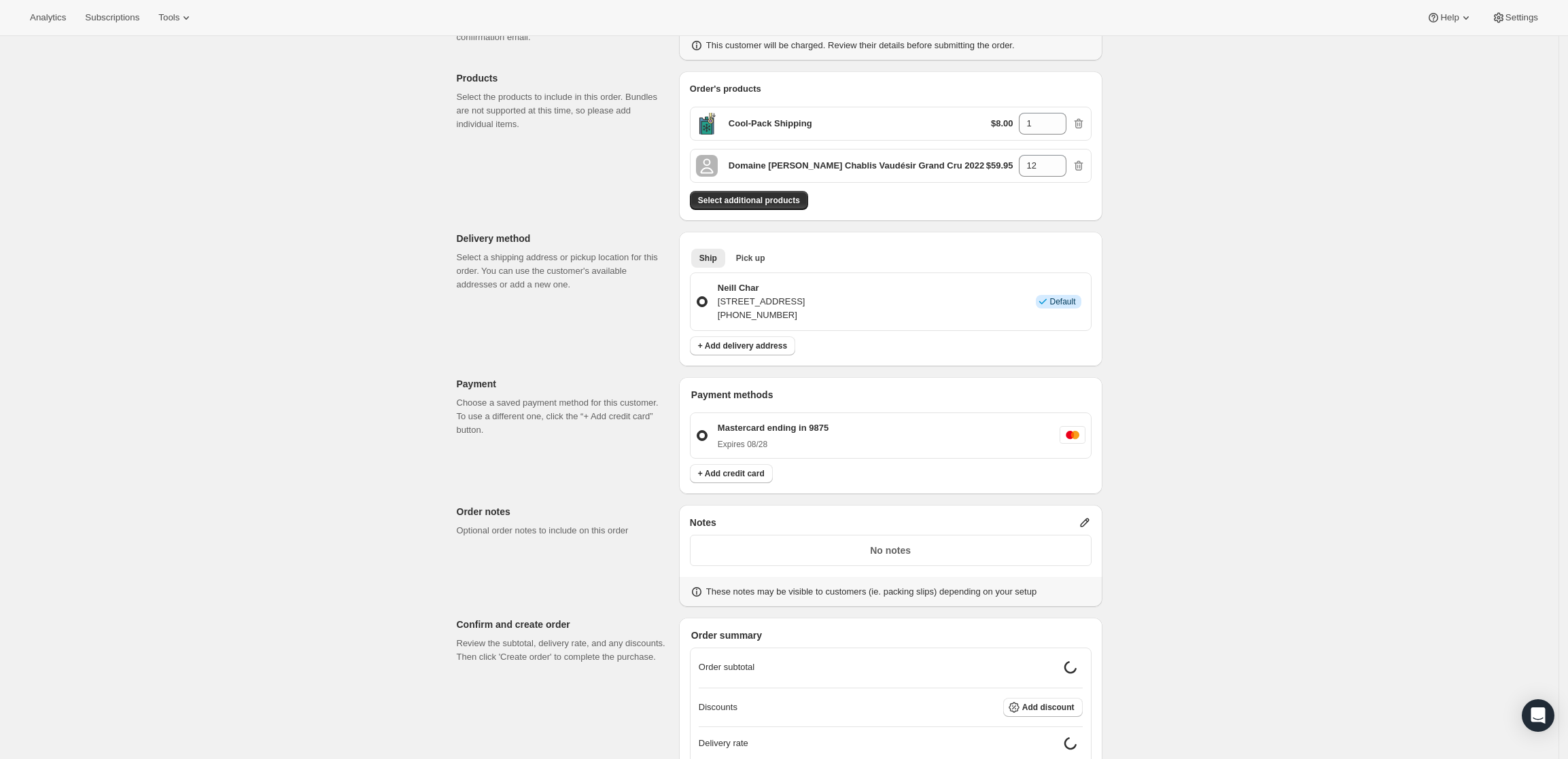
scroll to position [273, 0]
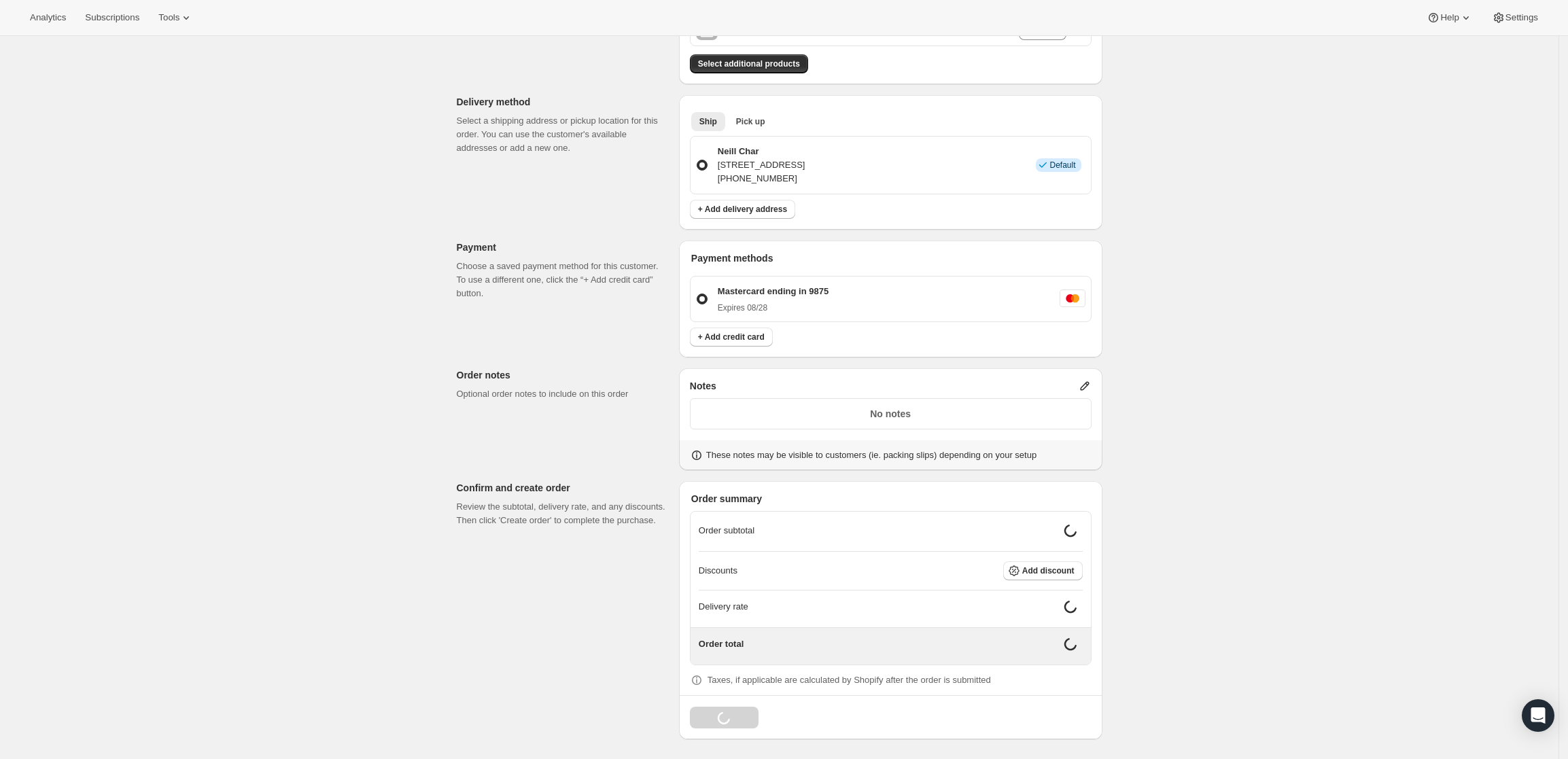
click at [1089, 386] on icon at bounding box center [1084, 386] width 9 height 9
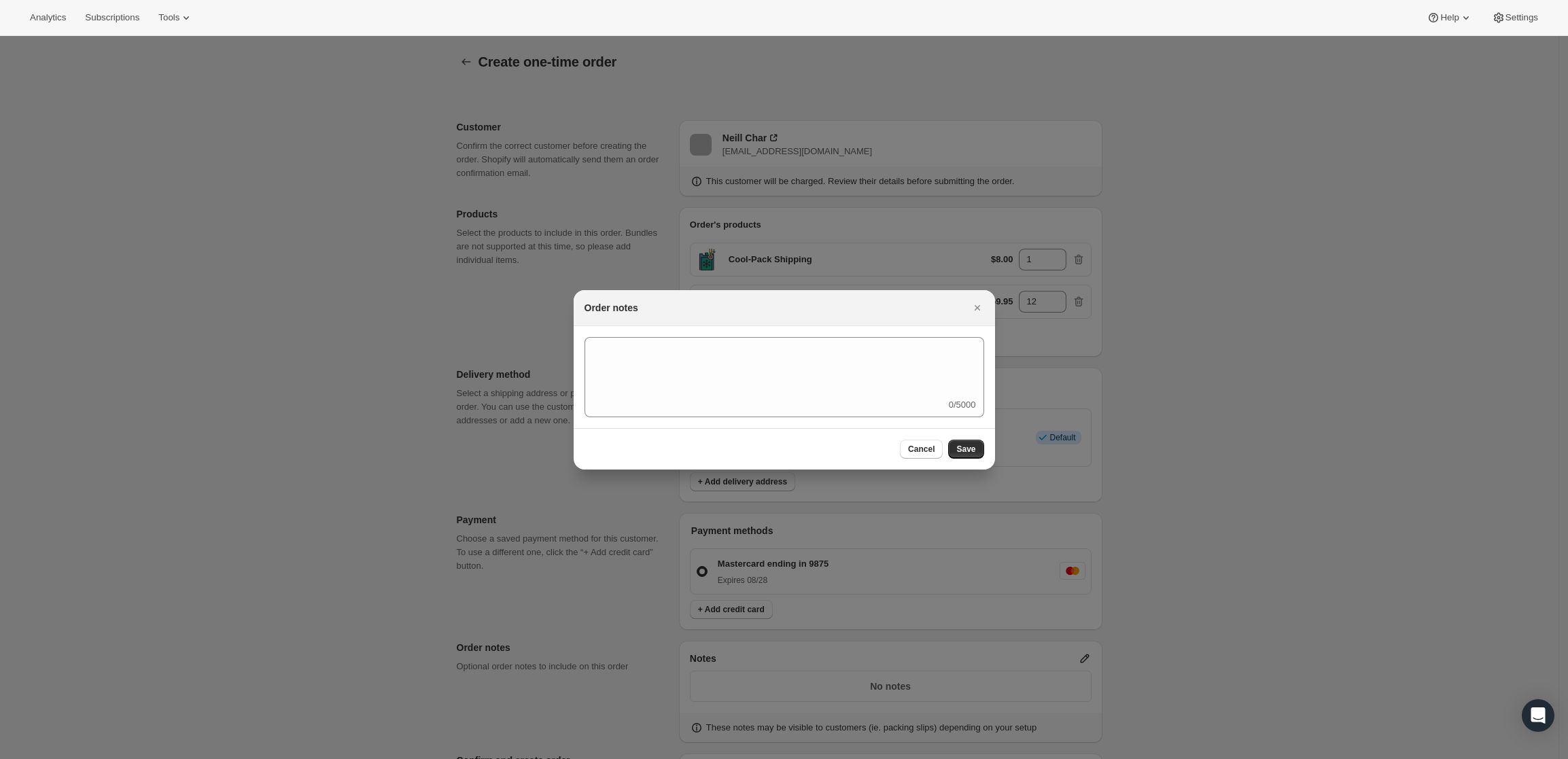
scroll to position [0, 0]
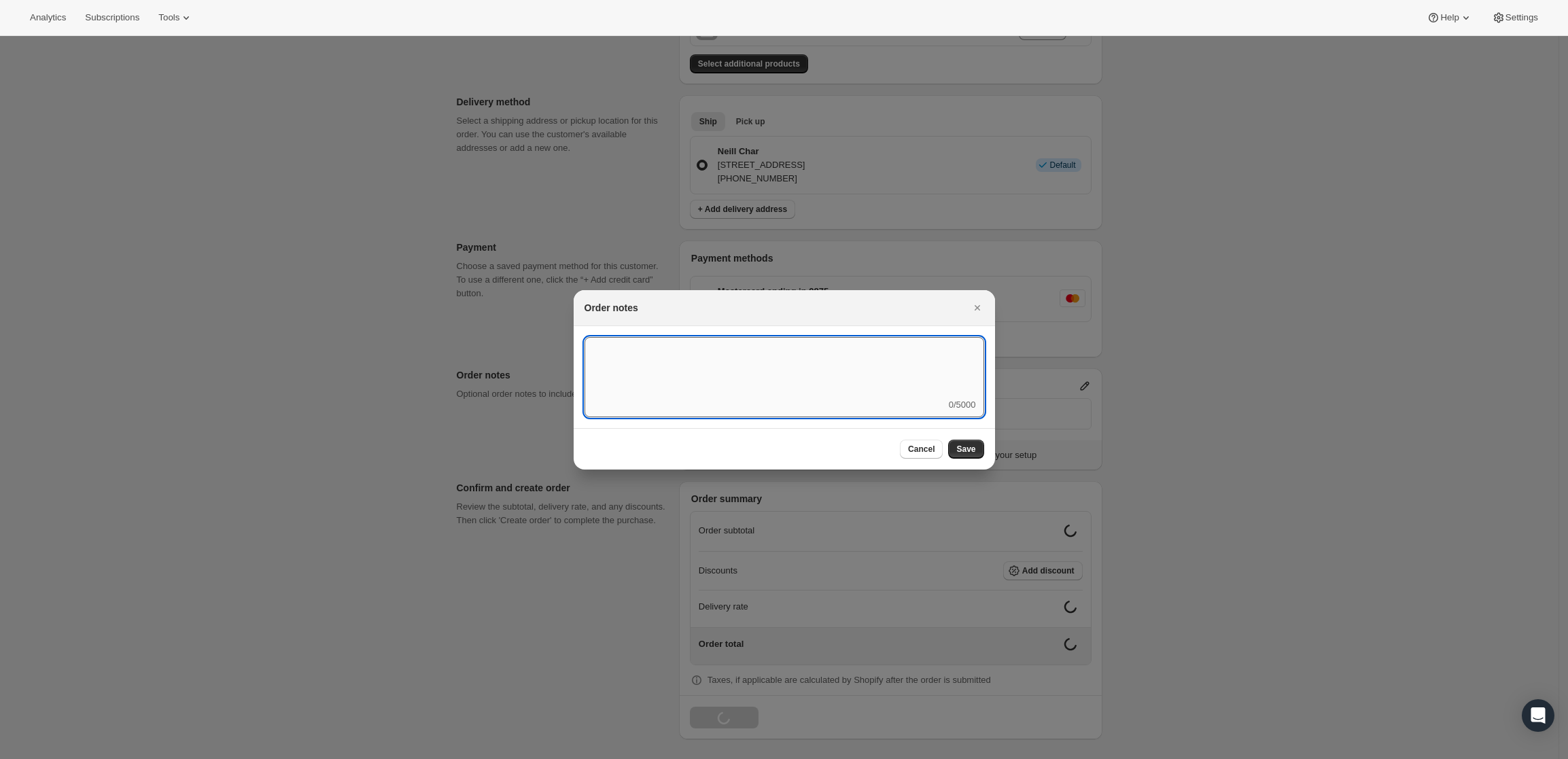
click at [839, 389] on textarea ":rd5:" at bounding box center [784, 368] width 400 height 62
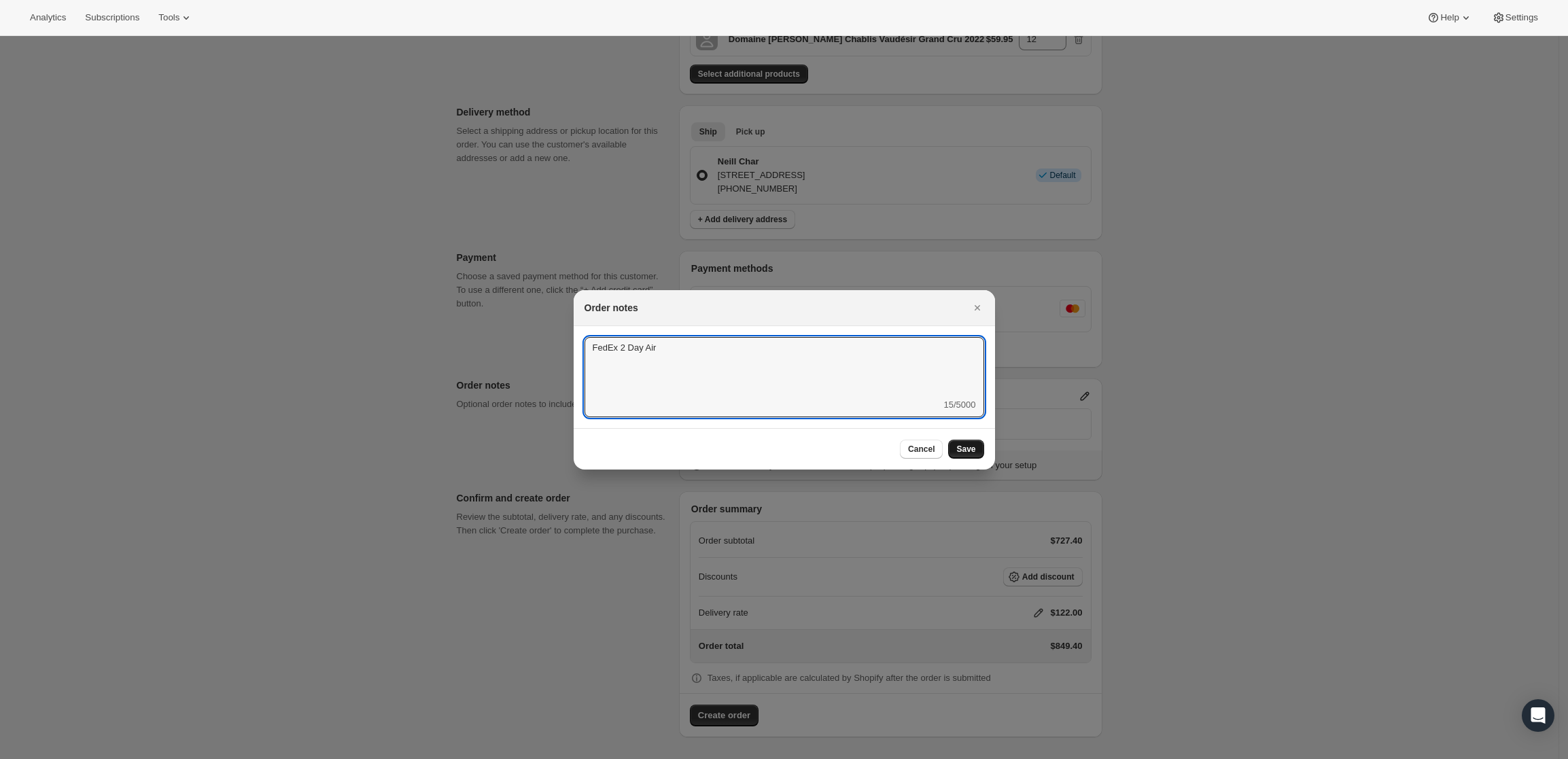
type textarea "FedEx 2 Day Air"
click at [964, 449] on span "Save" at bounding box center [966, 449] width 19 height 11
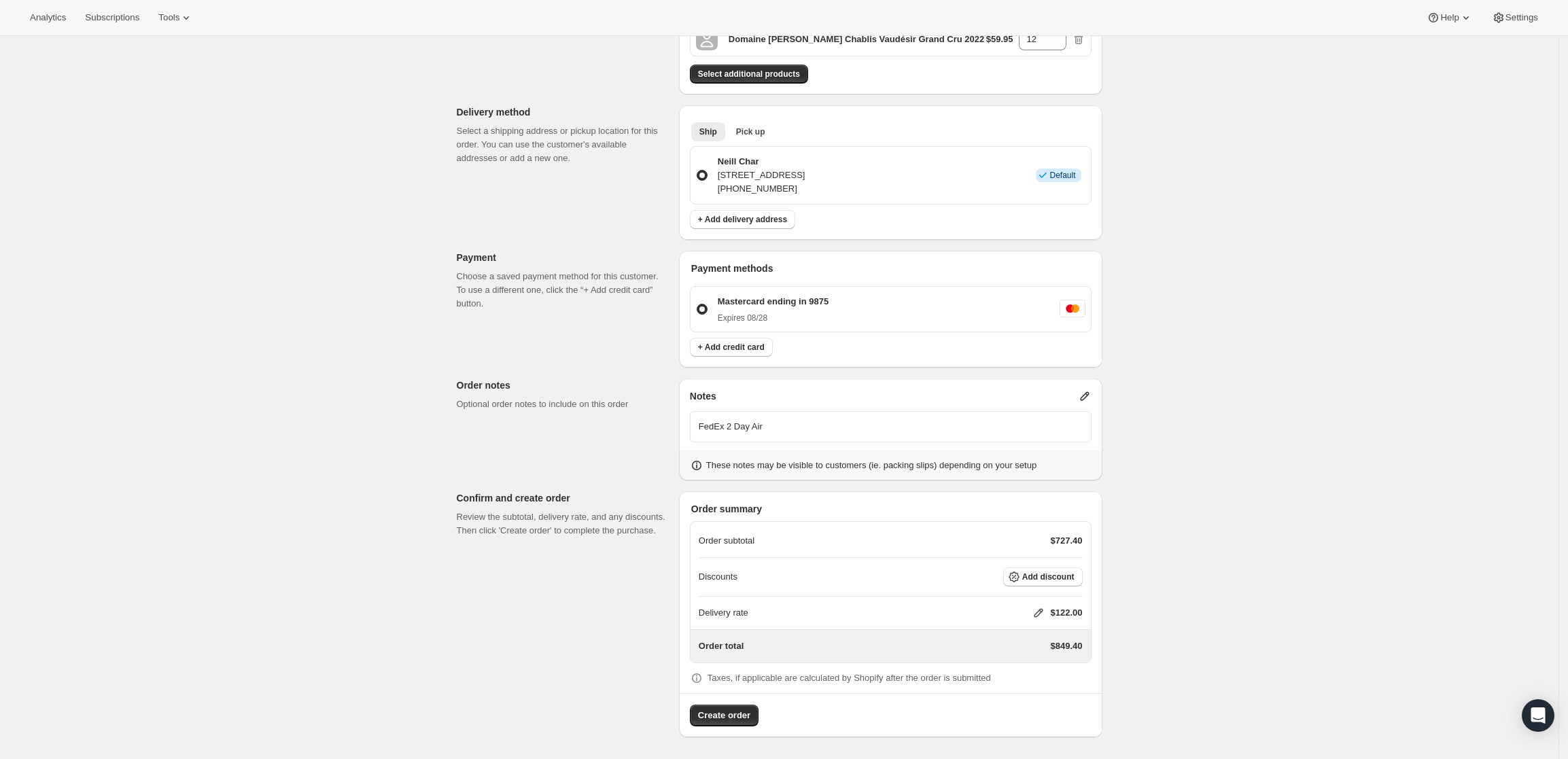
click at [1041, 608] on icon at bounding box center [1038, 613] width 14 height 14
click at [1049, 655] on input "0" at bounding box center [1045, 664] width 122 height 22
type input "88"
click at [1035, 705] on div "Delivery rate $ 88 Cancel Save" at bounding box center [1047, 665] width 176 height 86
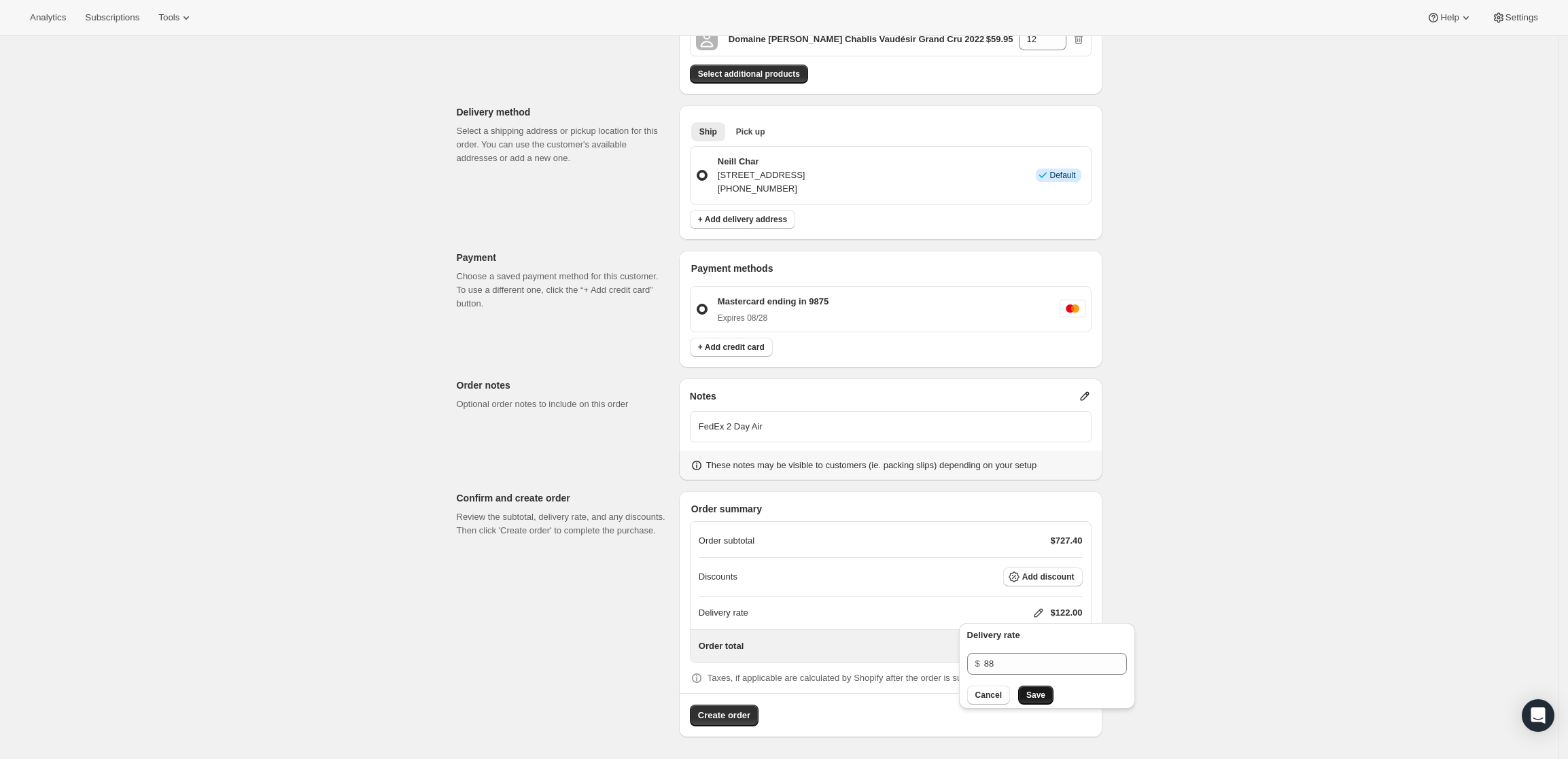
click at [1039, 696] on span "Save" at bounding box center [1036, 696] width 19 height 11
click at [734, 709] on span "Create order" at bounding box center [724, 716] width 52 height 14
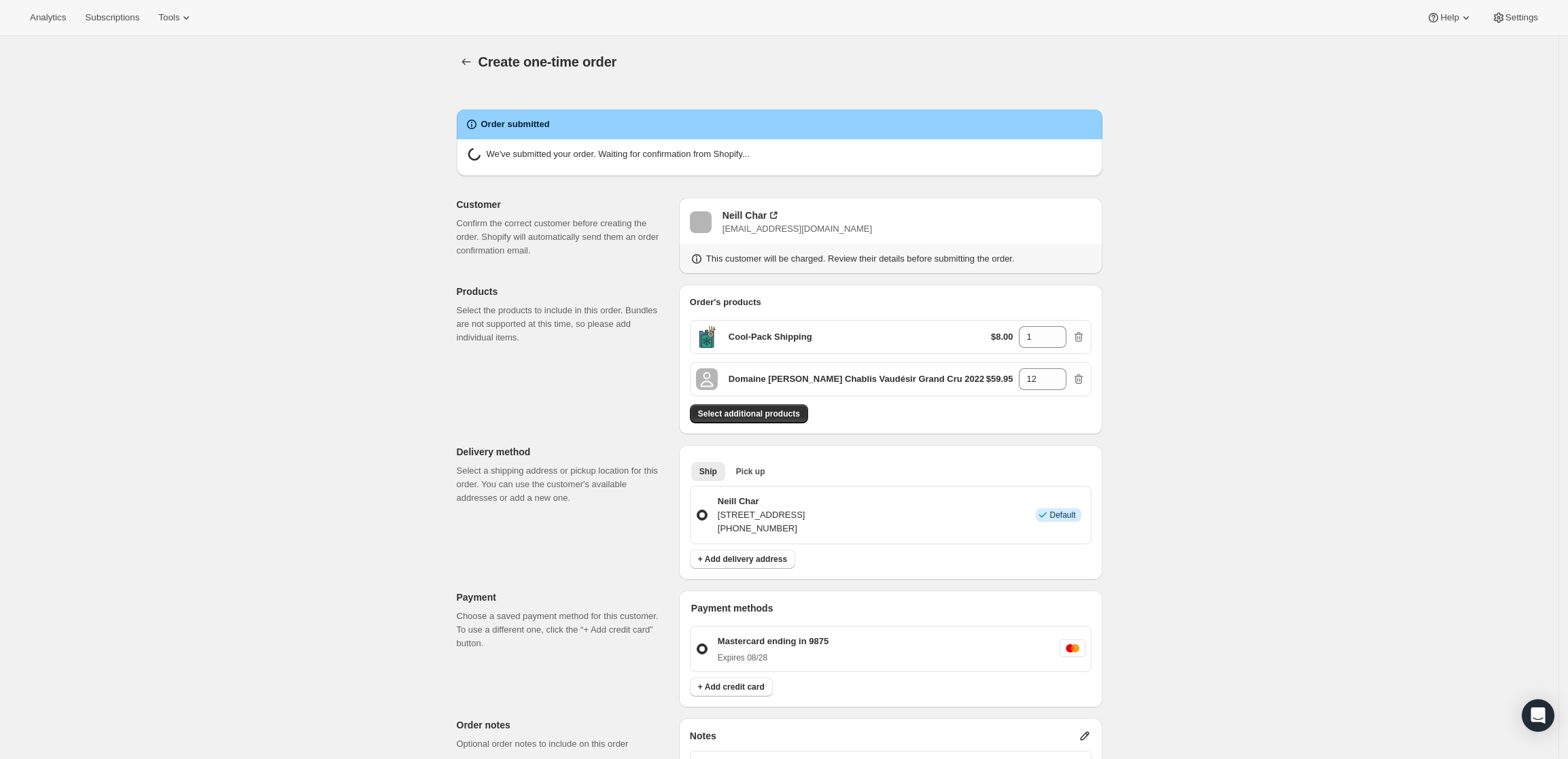
radio input "true"
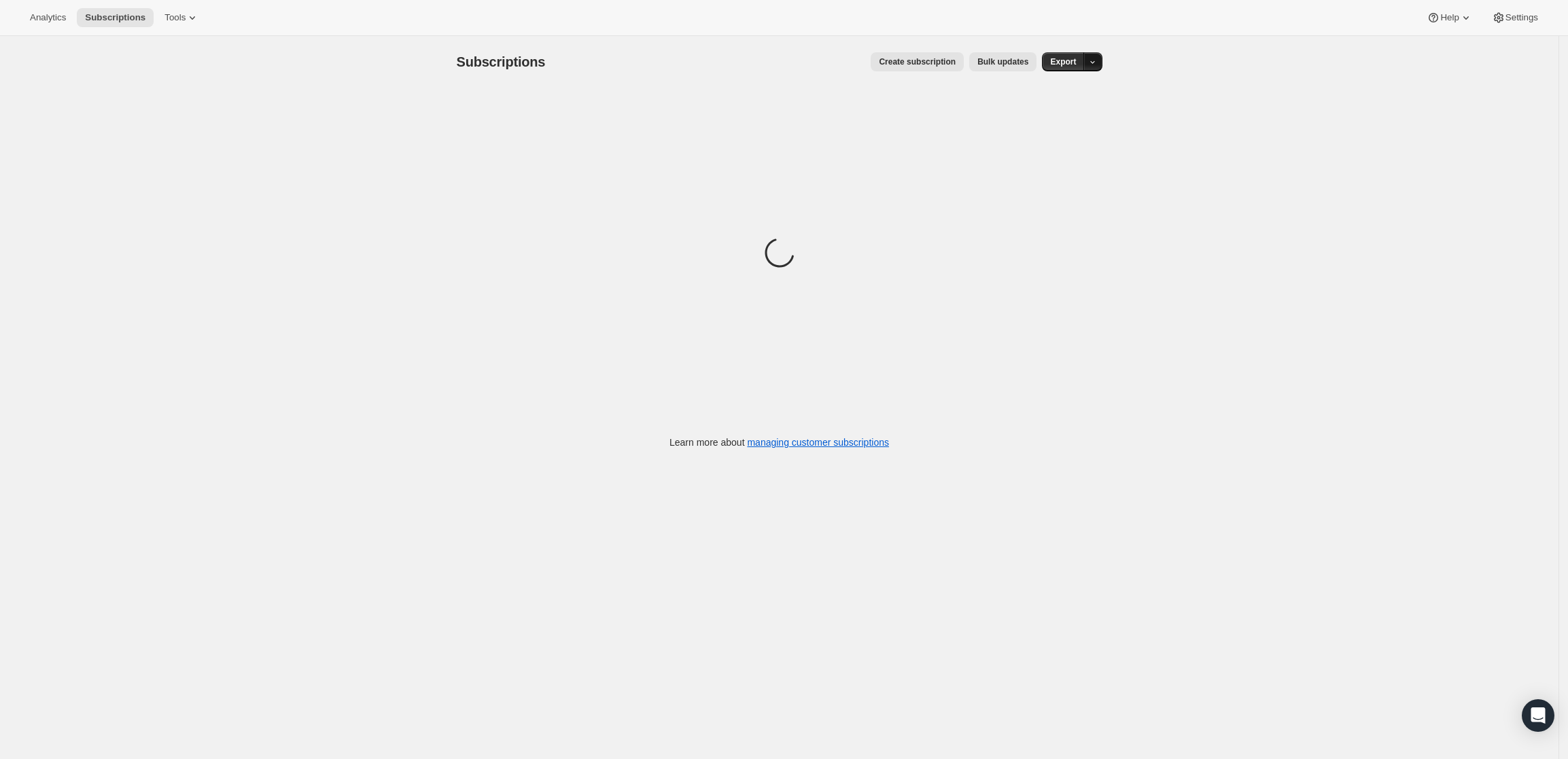
click at [1098, 67] on button "button" at bounding box center [1093, 62] width 19 height 19
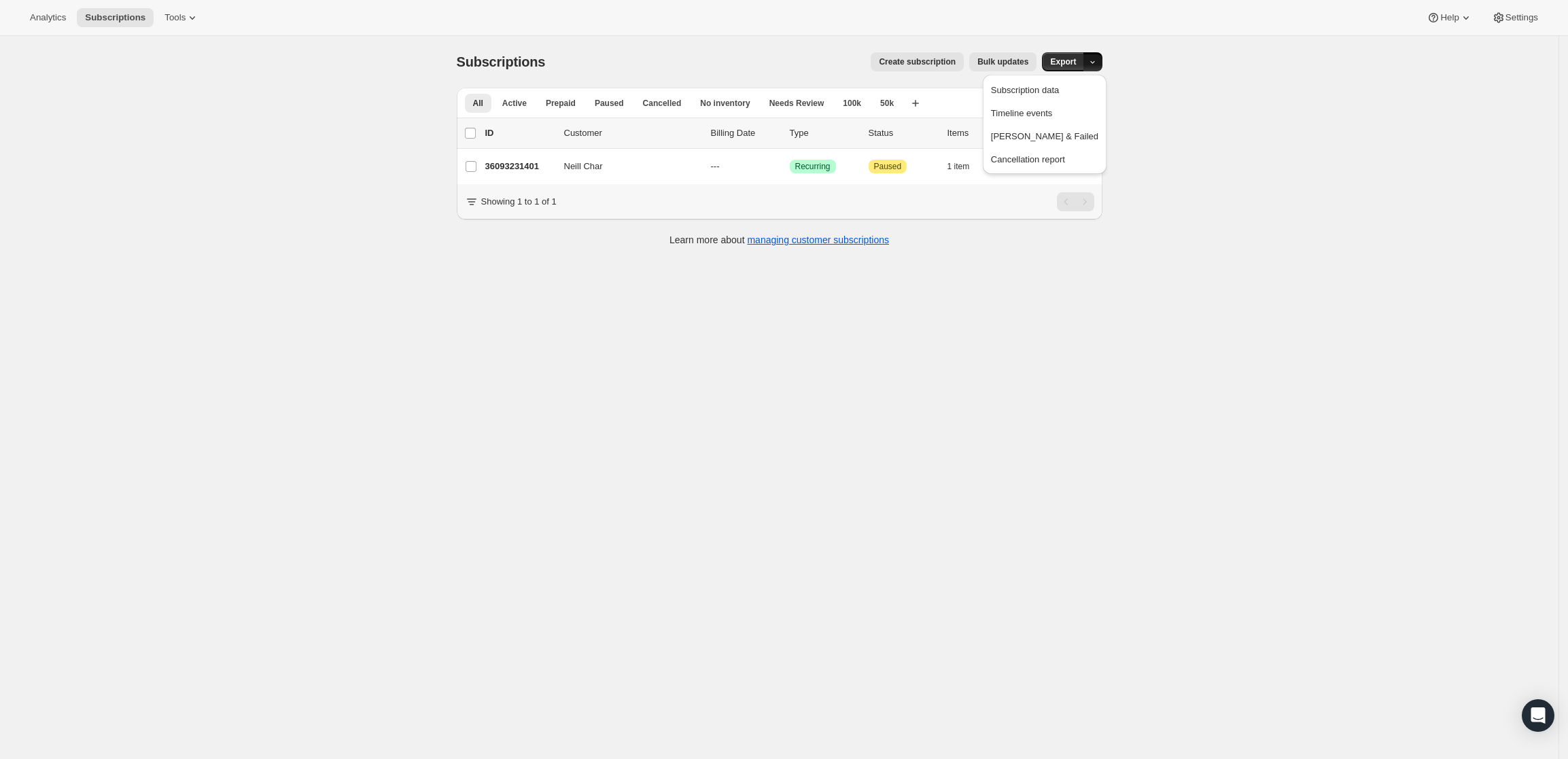
click at [1351, 174] on div "Subscriptions. This page is ready Subscriptions Create subscription Bulk update…" at bounding box center [779, 415] width 1558 height 759
click at [1031, 98] on icon "Search and filter results" at bounding box center [1024, 102] width 14 height 14
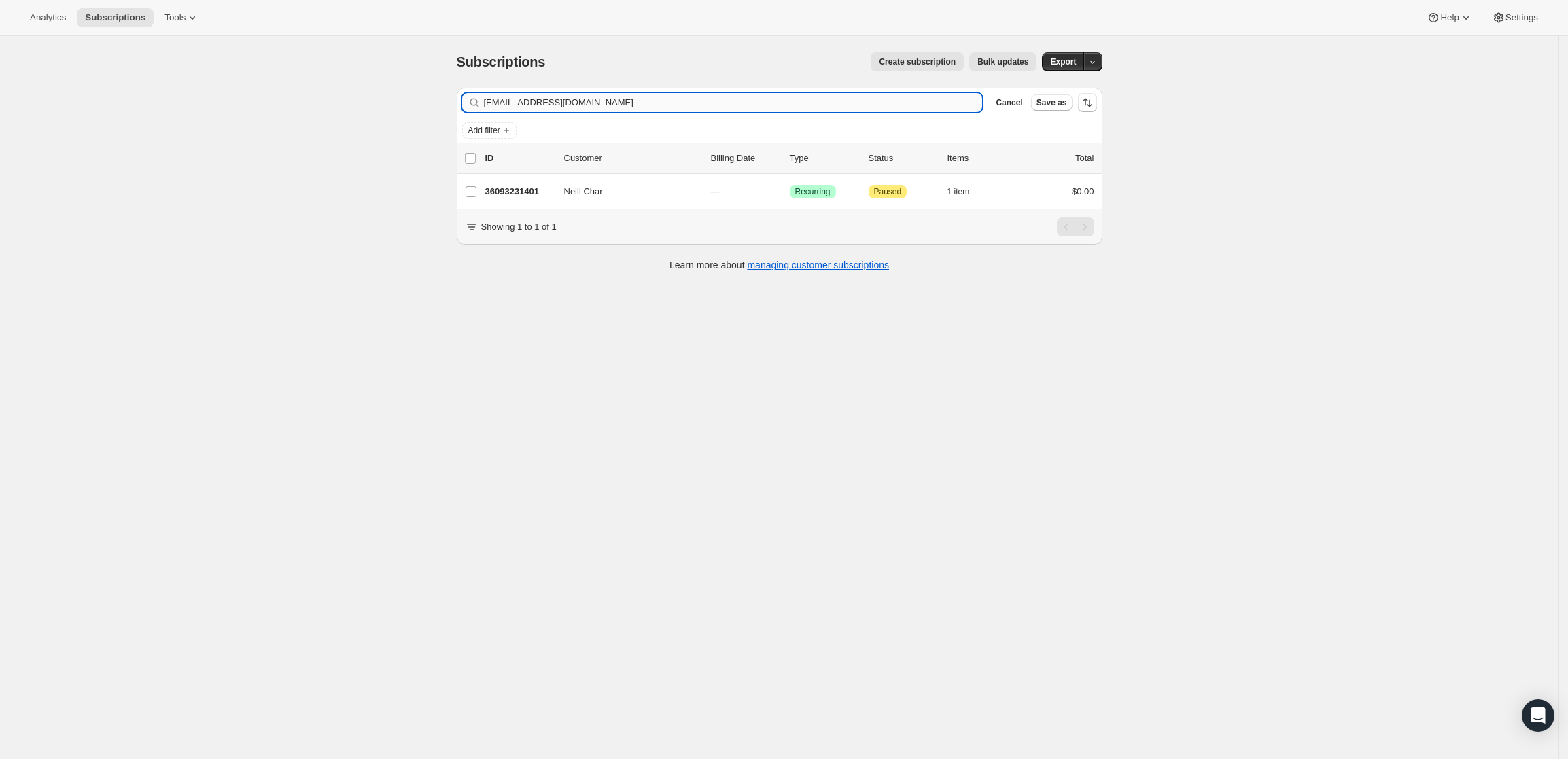
click at [837, 105] on input "[EMAIL_ADDRESS][DOMAIN_NAME]" at bounding box center [733, 102] width 499 height 19
type input "[EMAIL_ADDRESS][DOMAIN_NAME]"
click at [502, 192] on p "36104667433" at bounding box center [519, 191] width 68 height 14
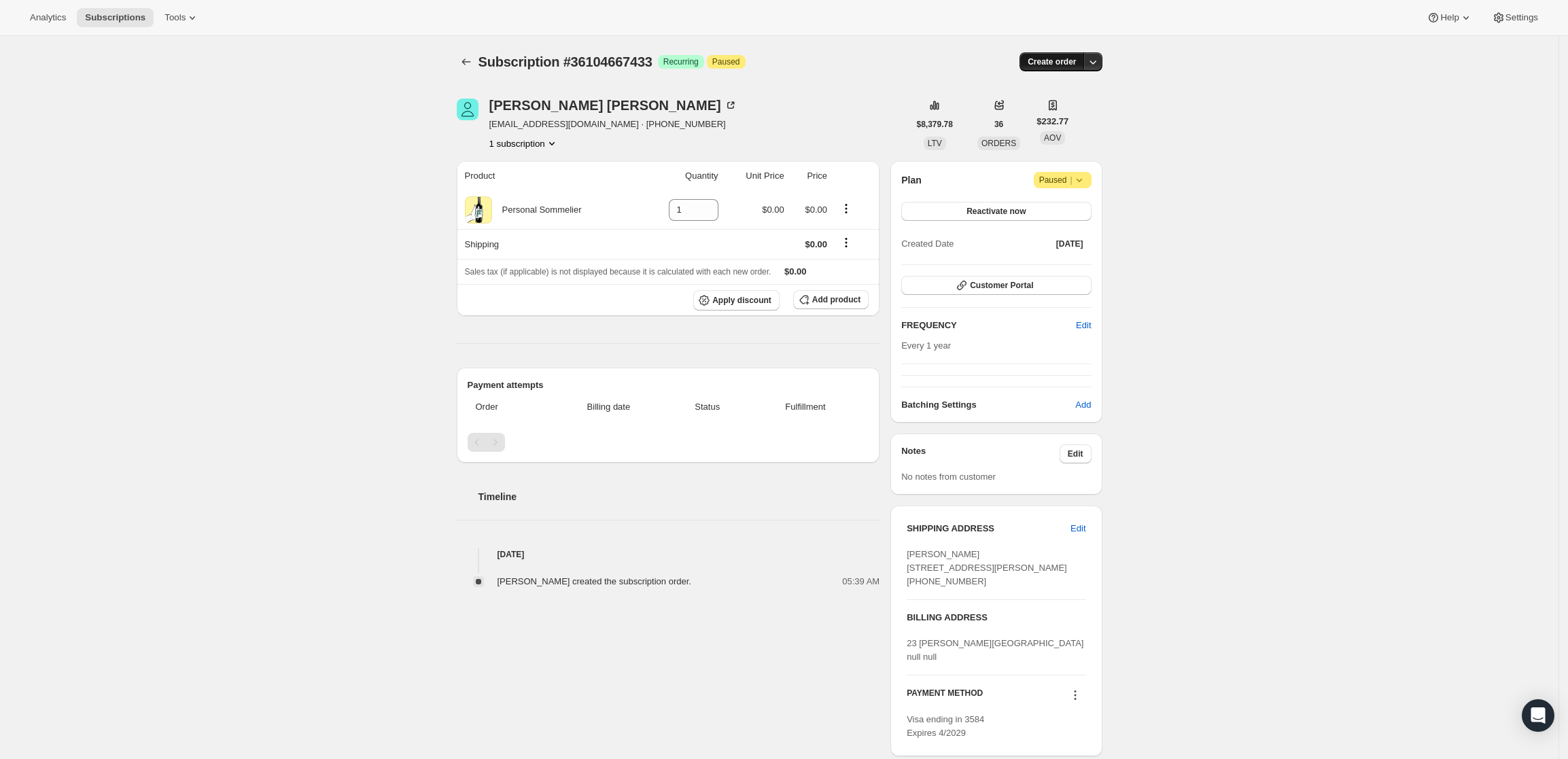
click at [1084, 65] on button "Create order" at bounding box center [1051, 62] width 65 height 19
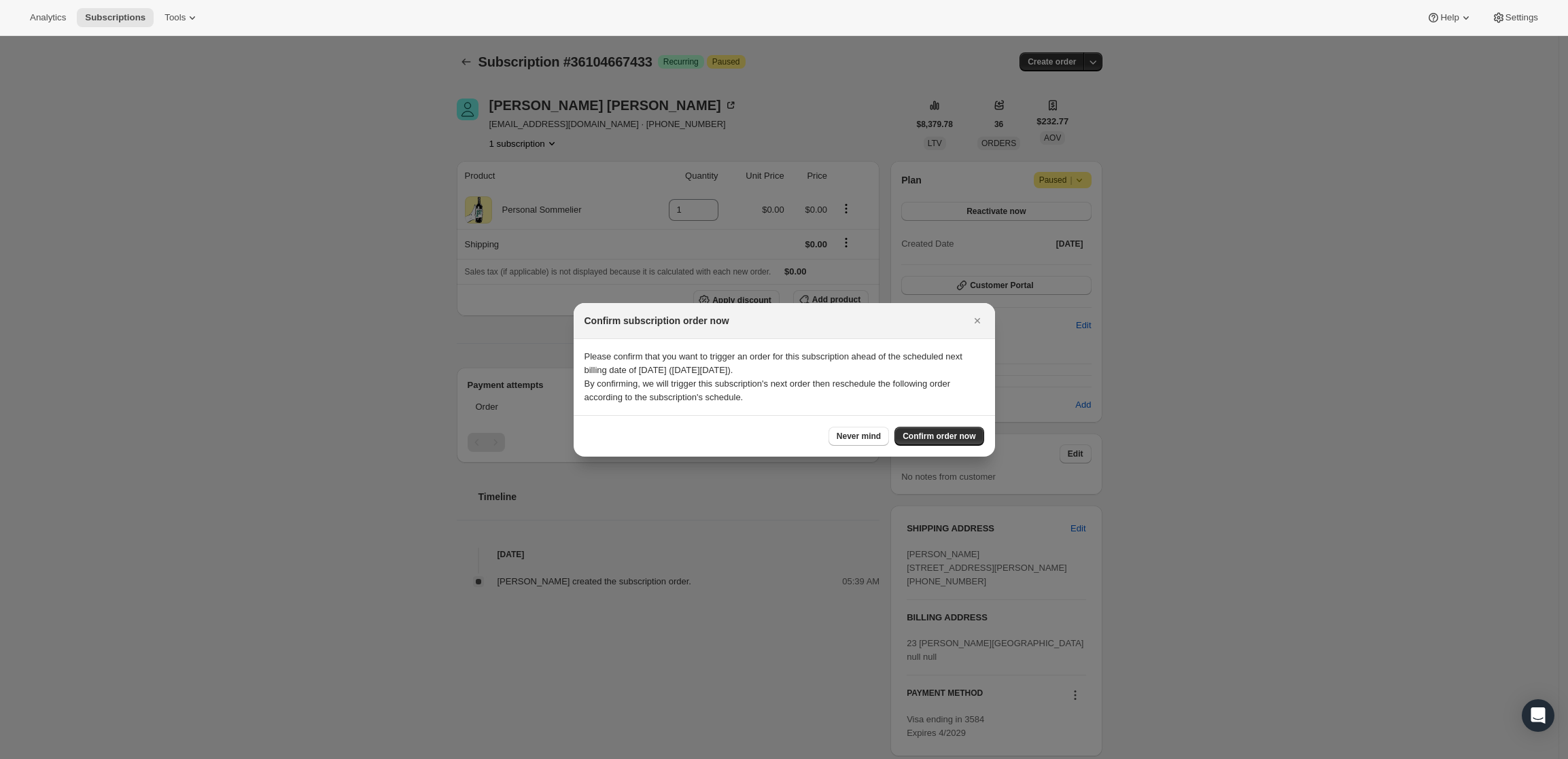
click at [1392, 82] on div at bounding box center [784, 379] width 1568 height 759
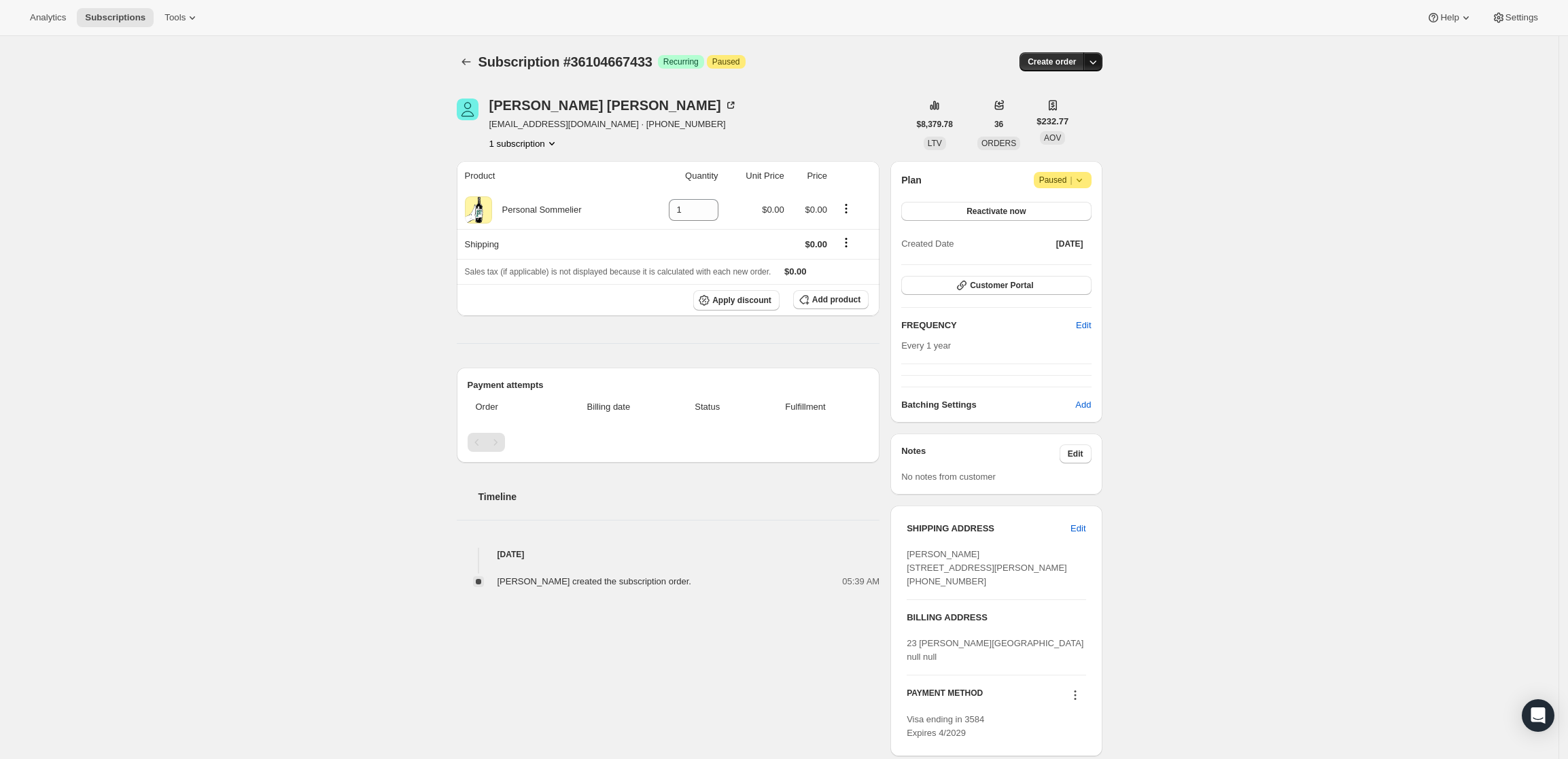
click at [1099, 60] on icon "button" at bounding box center [1092, 62] width 14 height 14
click at [1091, 106] on span "Create custom one-time order" at bounding box center [1039, 113] width 118 height 14
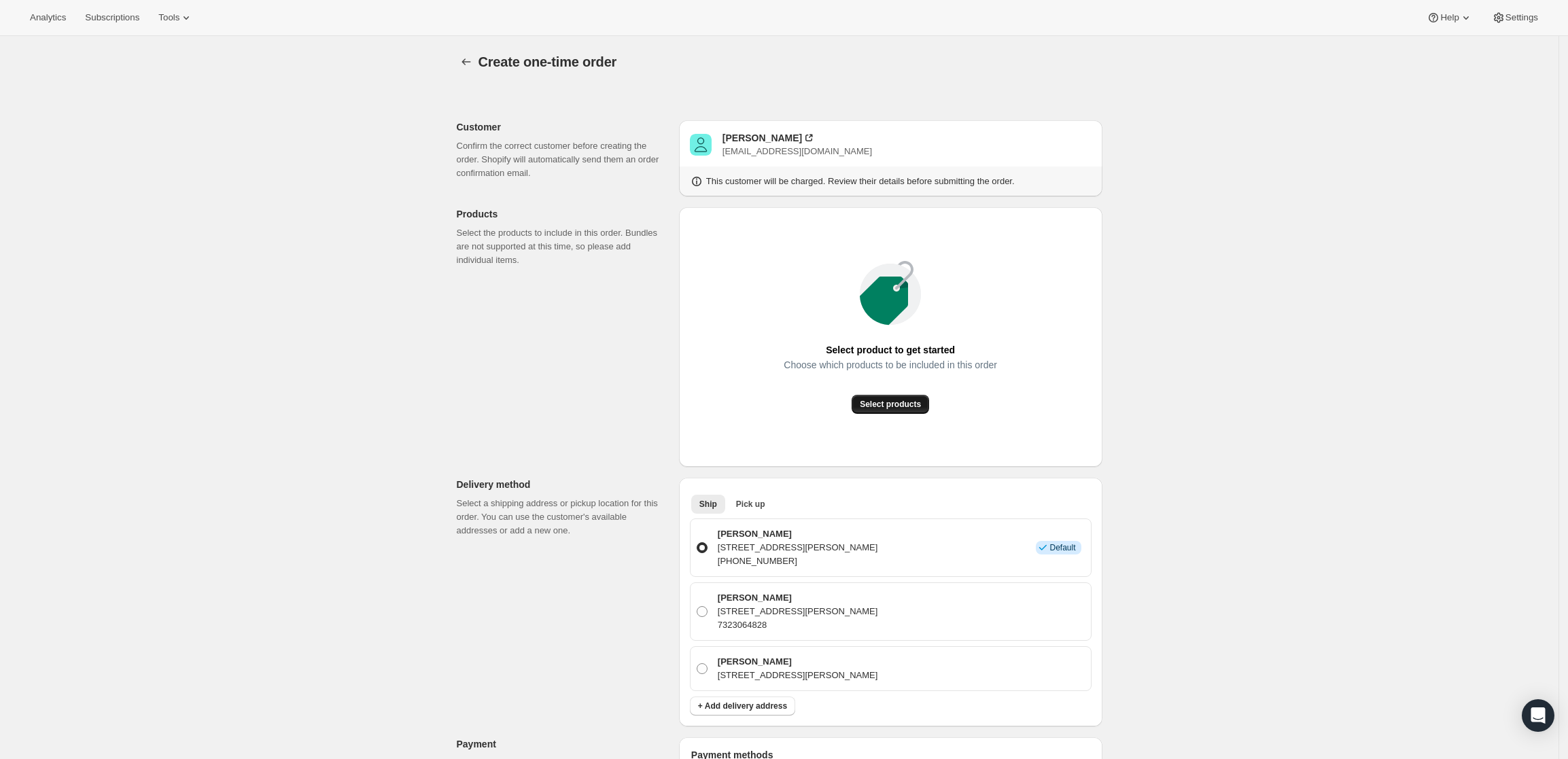
click at [903, 397] on button "Select products" at bounding box center [890, 405] width 78 height 19
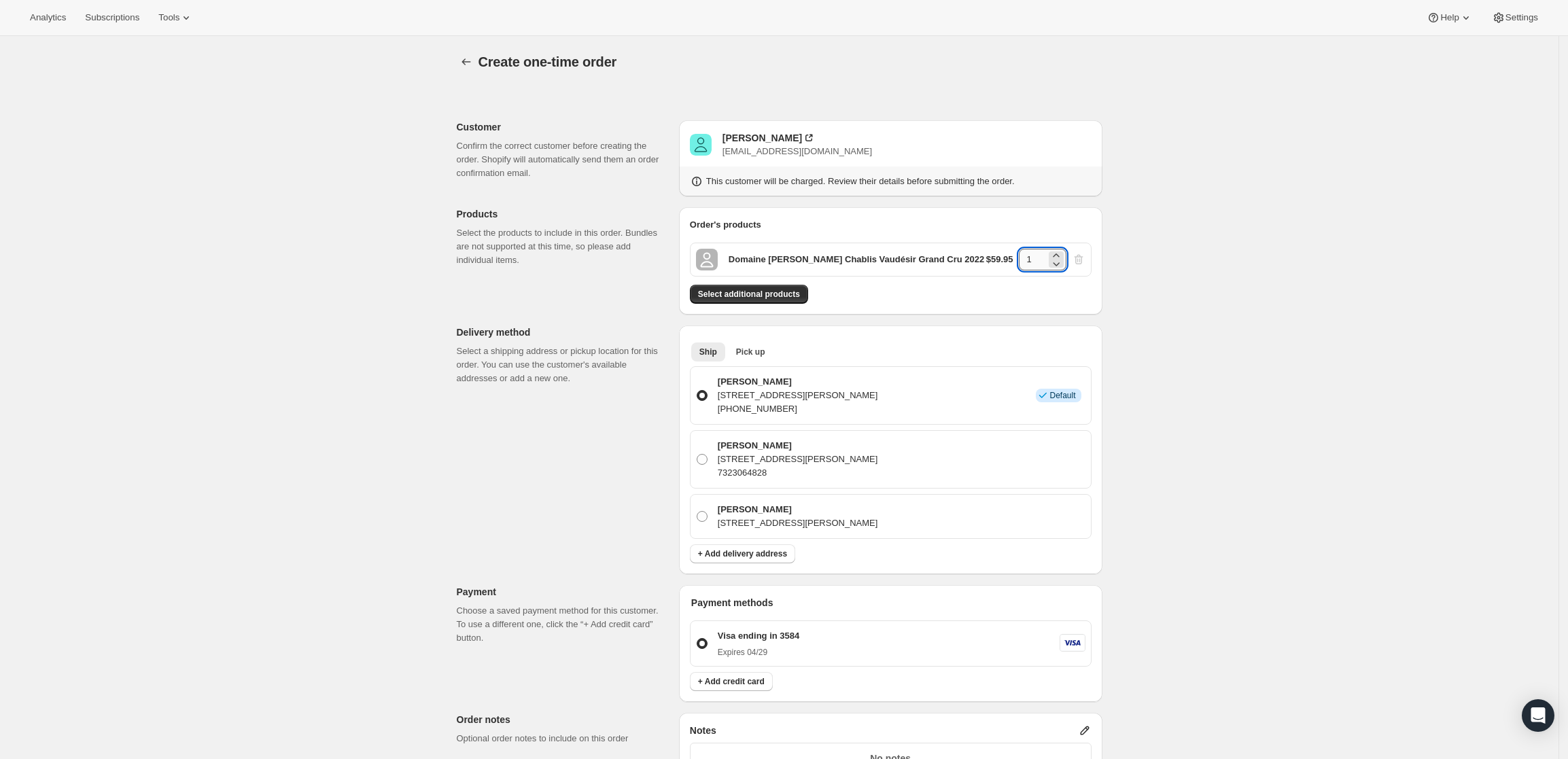
drag, startPoint x: 1041, startPoint y: 256, endPoint x: 1030, endPoint y: 256, distance: 11.0
click at [1030, 256] on input "1" at bounding box center [1032, 259] width 27 height 22
type input "6"
click at [1155, 270] on div "Create one-time order. This page is ready Create one-time order Customer Confir…" at bounding box center [779, 571] width 1558 height 1070
click at [746, 302] on button "Select additional products" at bounding box center [749, 294] width 118 height 19
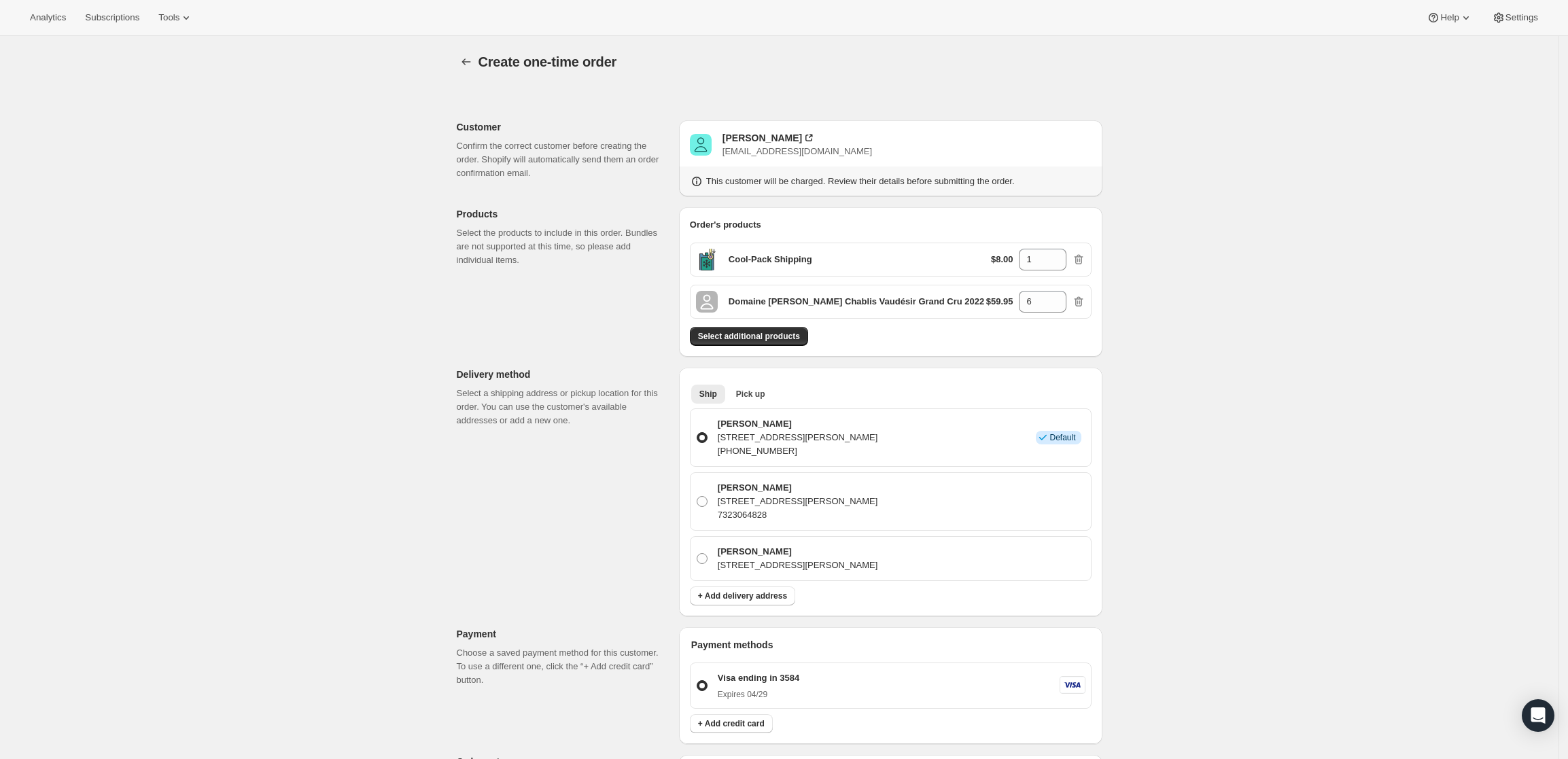
click at [1195, 346] on div "Create one-time order. This page is ready Create one-time order Customer Confir…" at bounding box center [779, 585] width 1558 height 1100
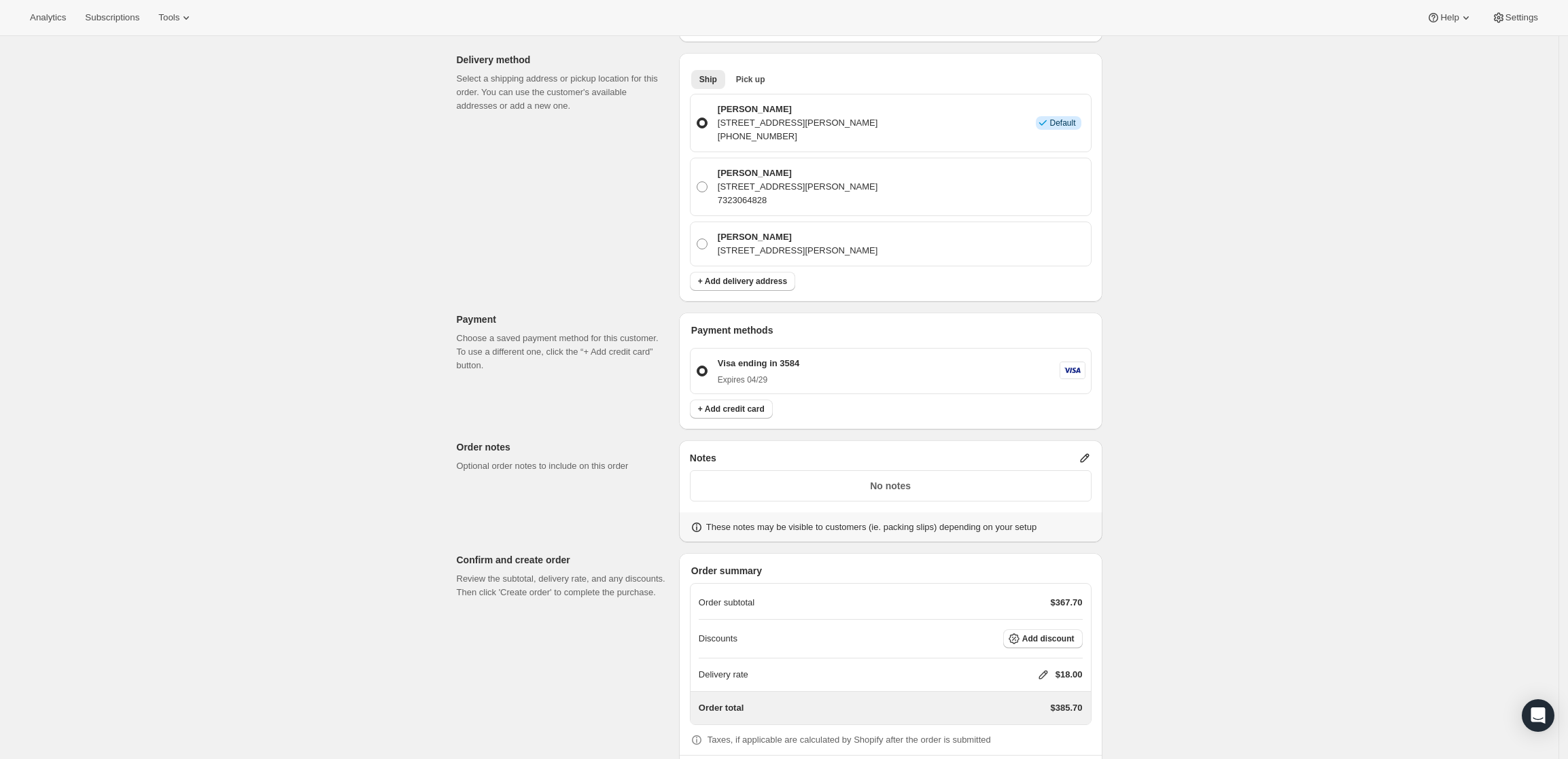
scroll to position [377, 0]
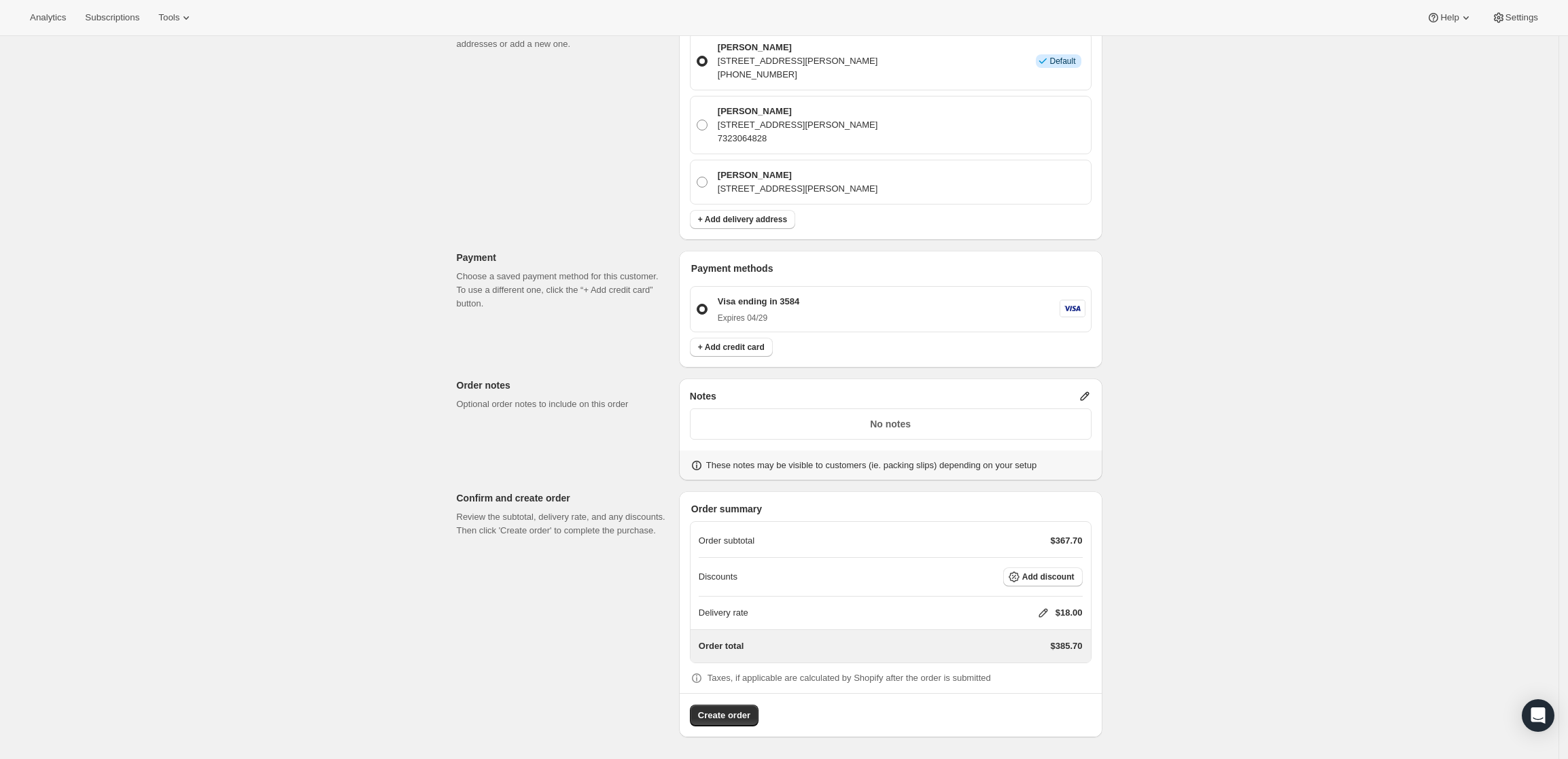
click at [1049, 607] on icon at bounding box center [1043, 613] width 14 height 14
click at [1023, 656] on input "0" at bounding box center [1050, 664] width 122 height 22
type input "0"
click at [1042, 692] on span "Save" at bounding box center [1041, 696] width 19 height 11
click at [732, 718] on span "Create order" at bounding box center [724, 716] width 52 height 14
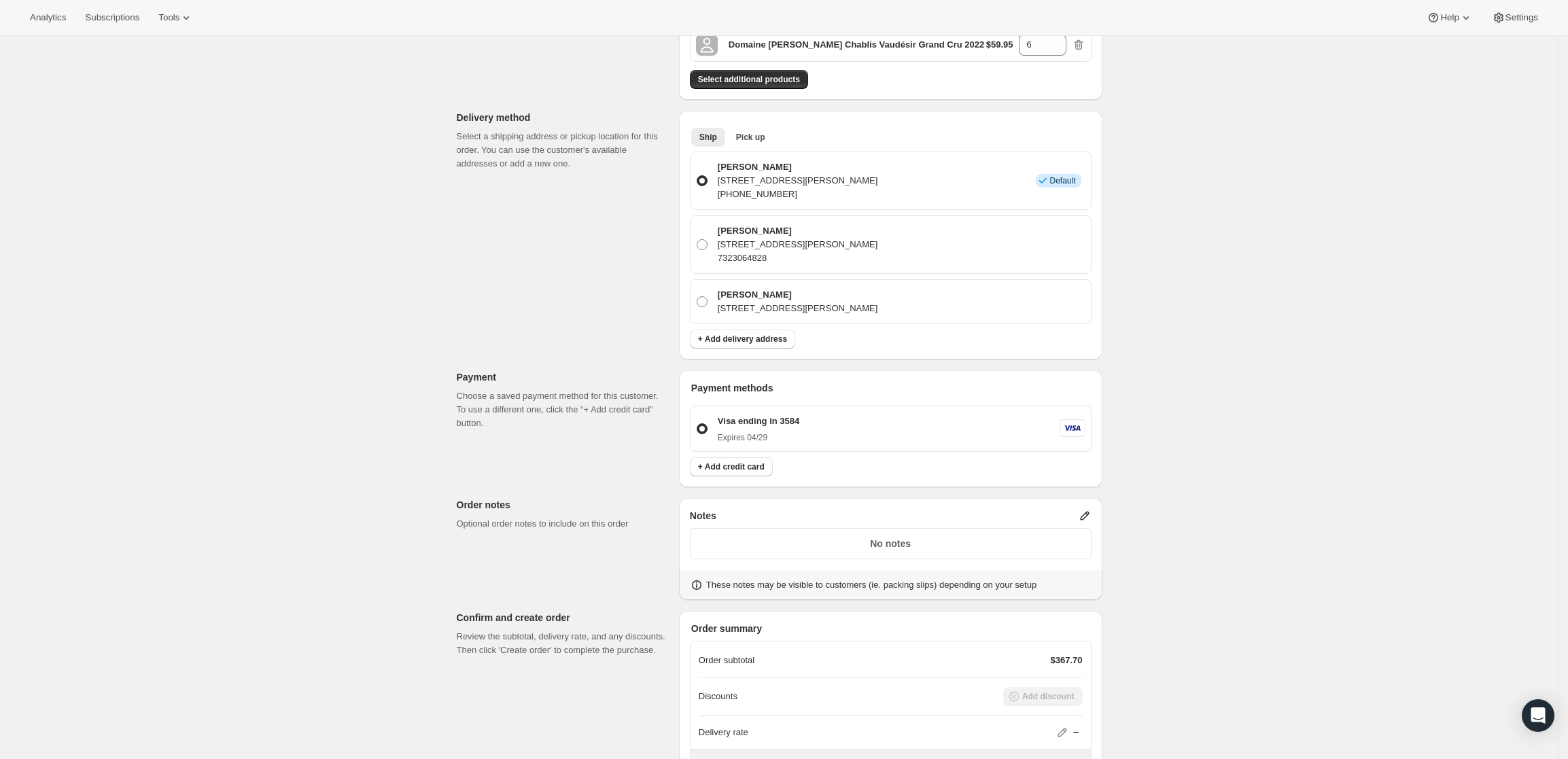
scroll to position [122, 0]
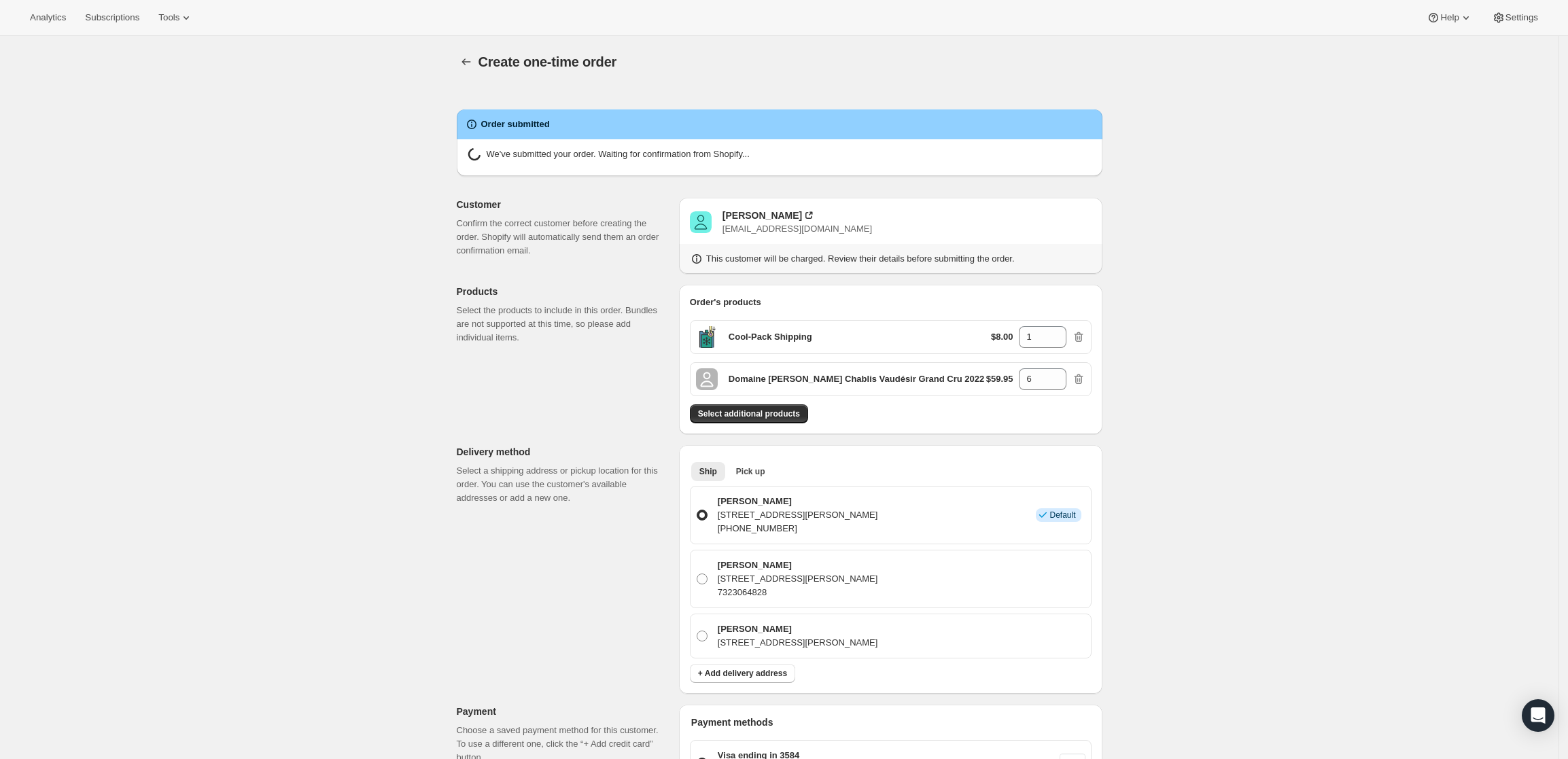
radio input "true"
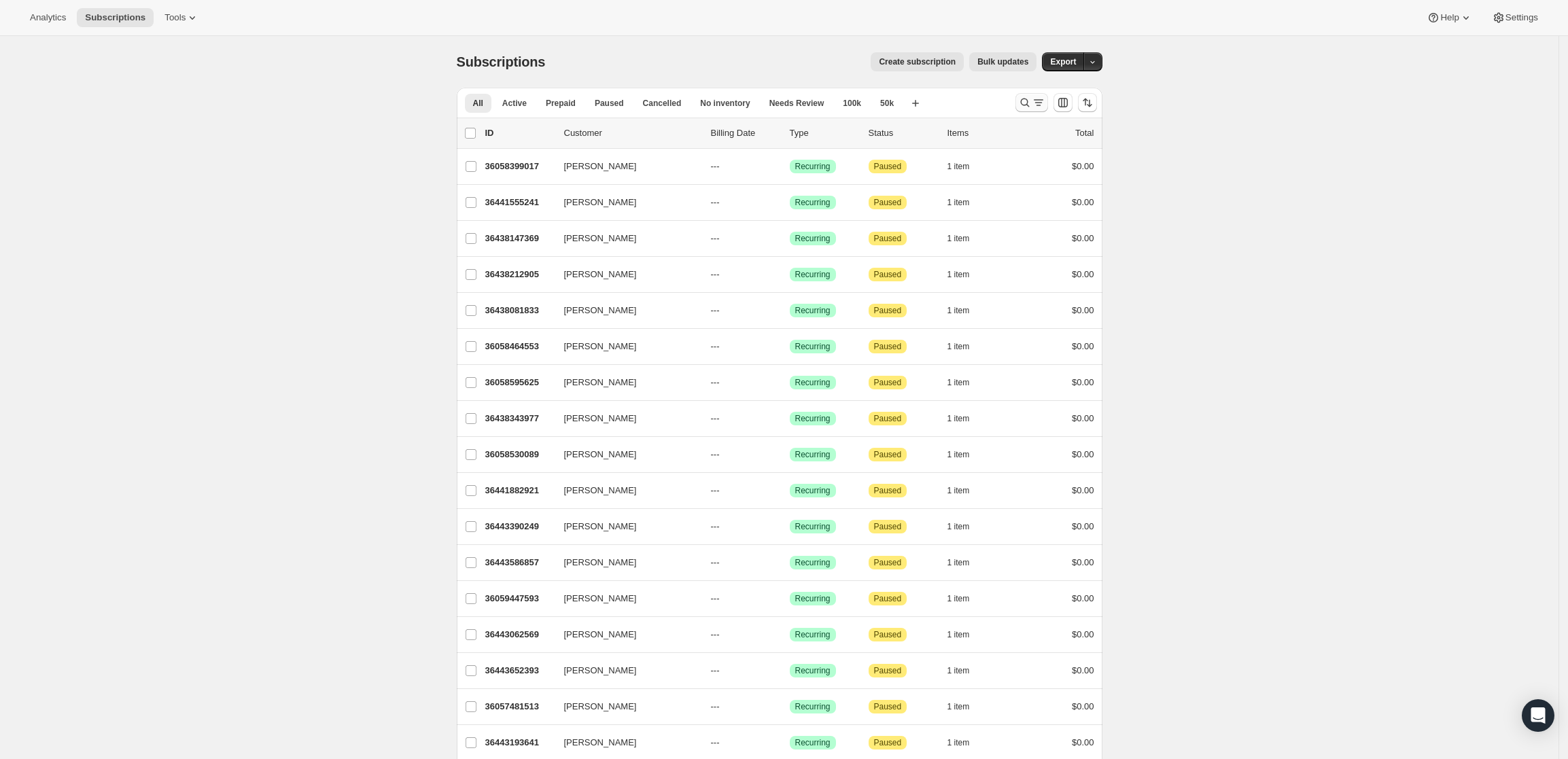
click at [1020, 101] on button "Search and filter results" at bounding box center [1031, 102] width 33 height 19
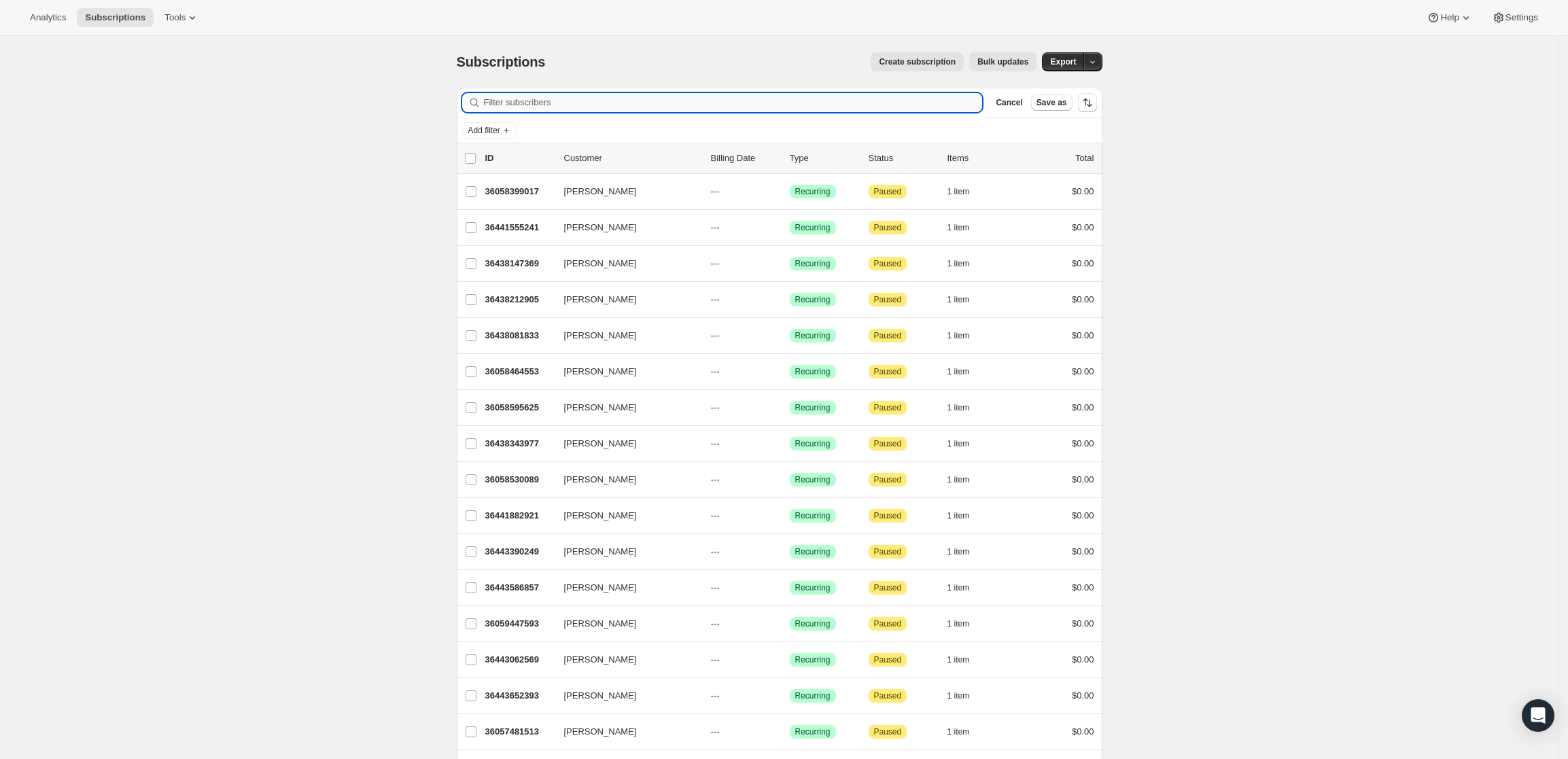
click at [514, 101] on input "Filter subscribers" at bounding box center [733, 102] width 499 height 19
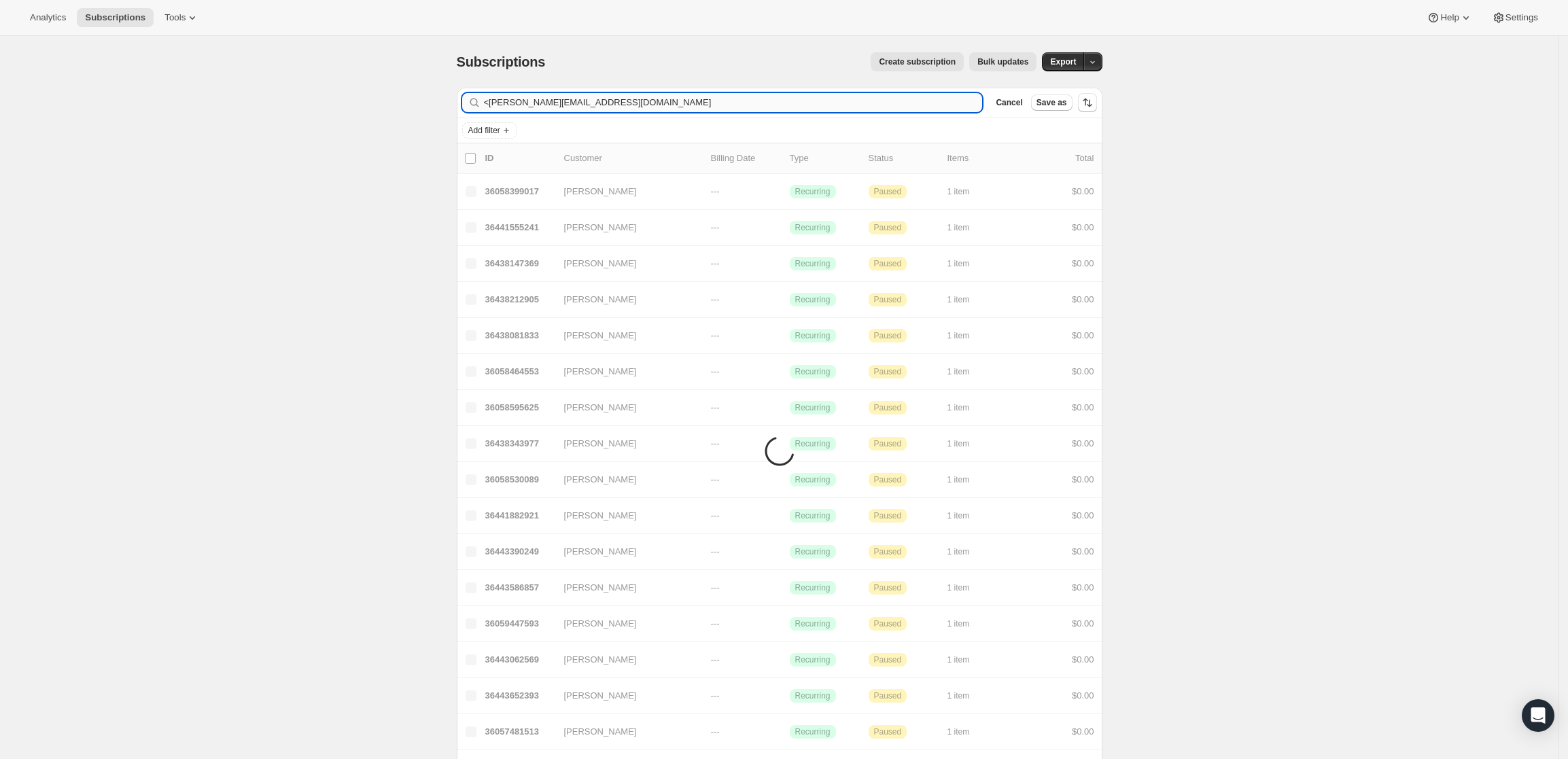
click at [499, 97] on input "<[PERSON_NAME][EMAIL_ADDRESS][DOMAIN_NAME]" at bounding box center [733, 102] width 499 height 19
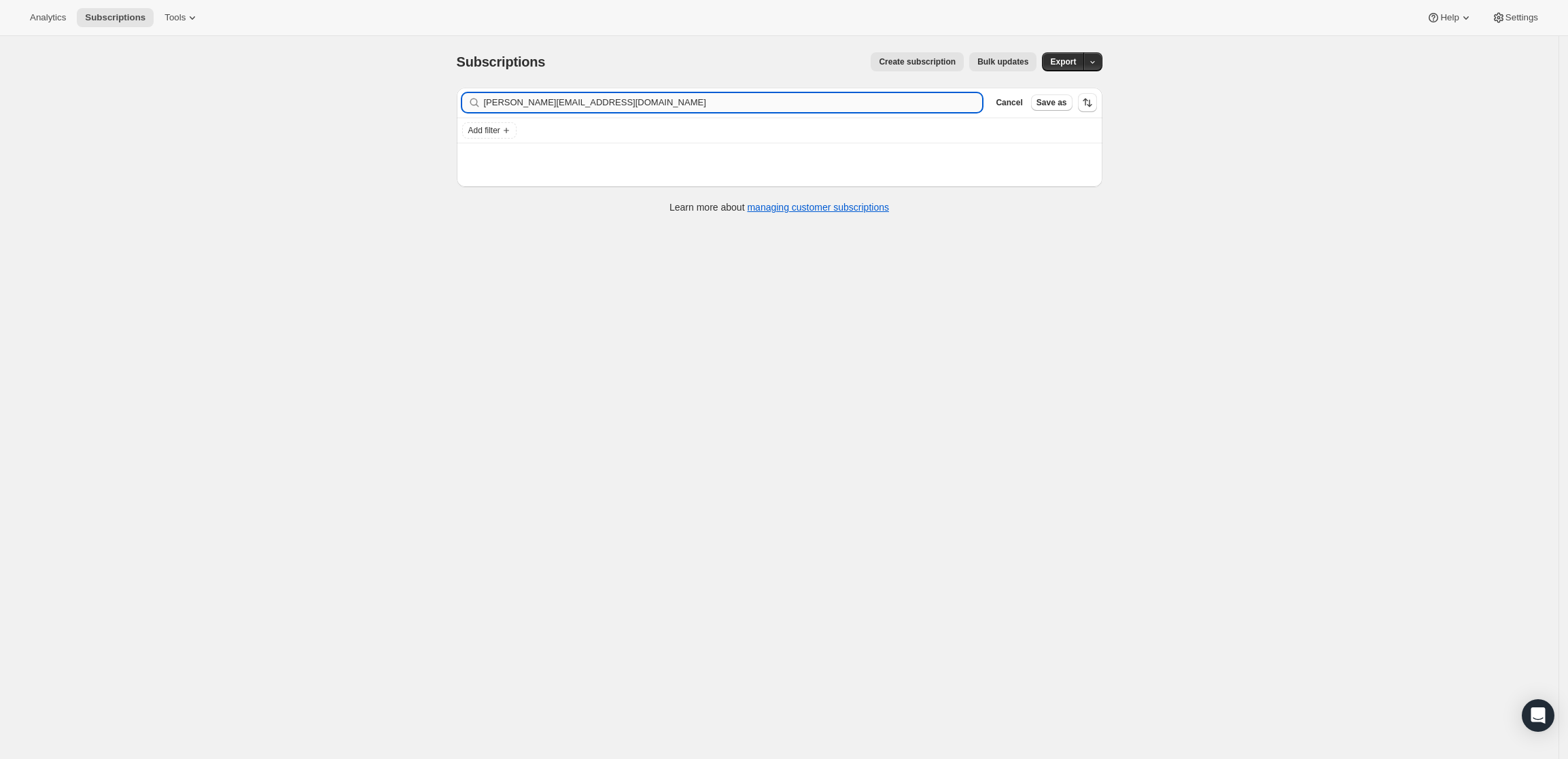
click at [623, 106] on input "[PERSON_NAME][EMAIL_ADDRESS][DOMAIN_NAME]" at bounding box center [733, 102] width 499 height 19
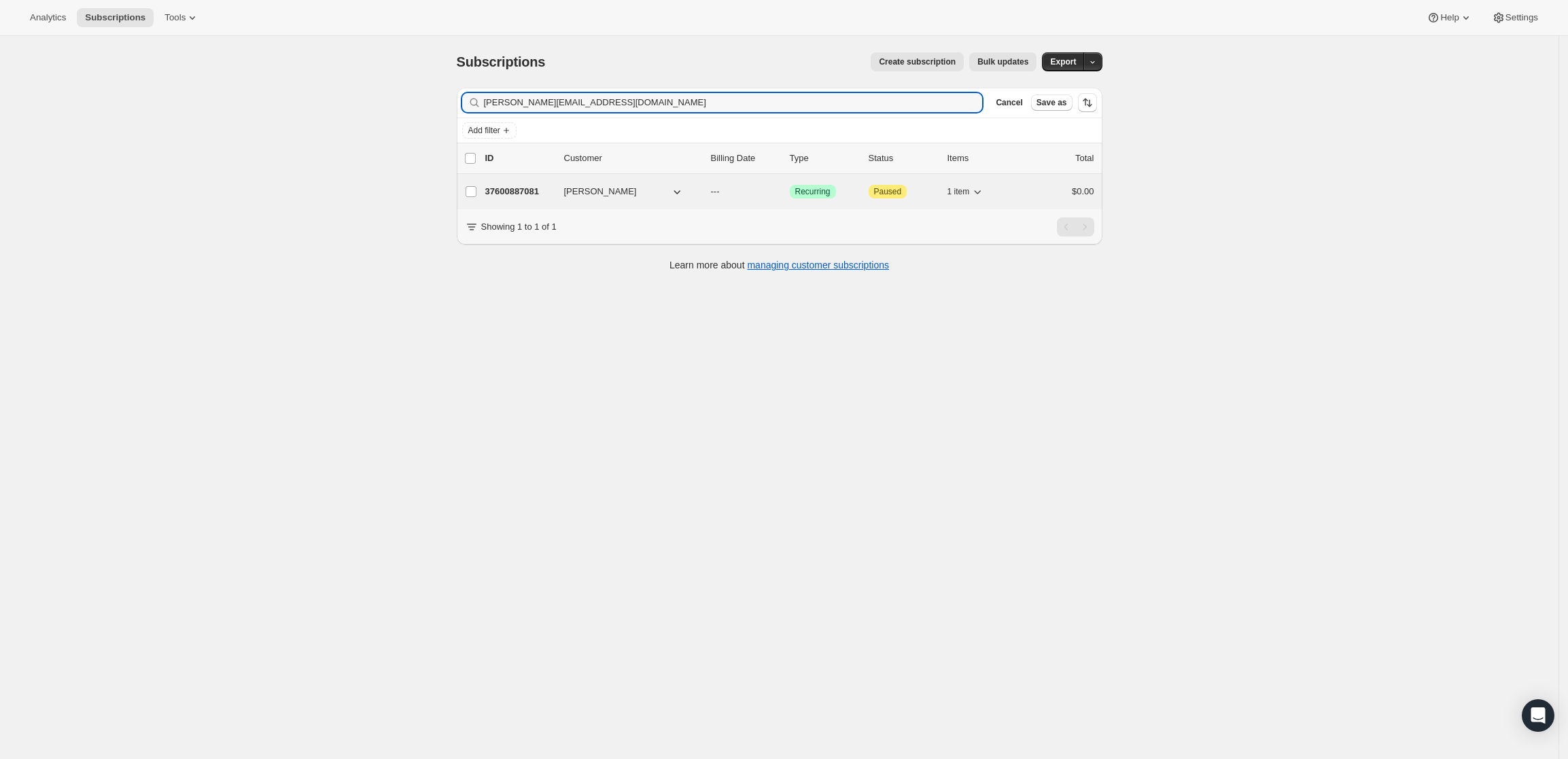
type input "[PERSON_NAME][EMAIL_ADDRESS][DOMAIN_NAME]"
click at [531, 189] on p "37600887081" at bounding box center [519, 191] width 68 height 14
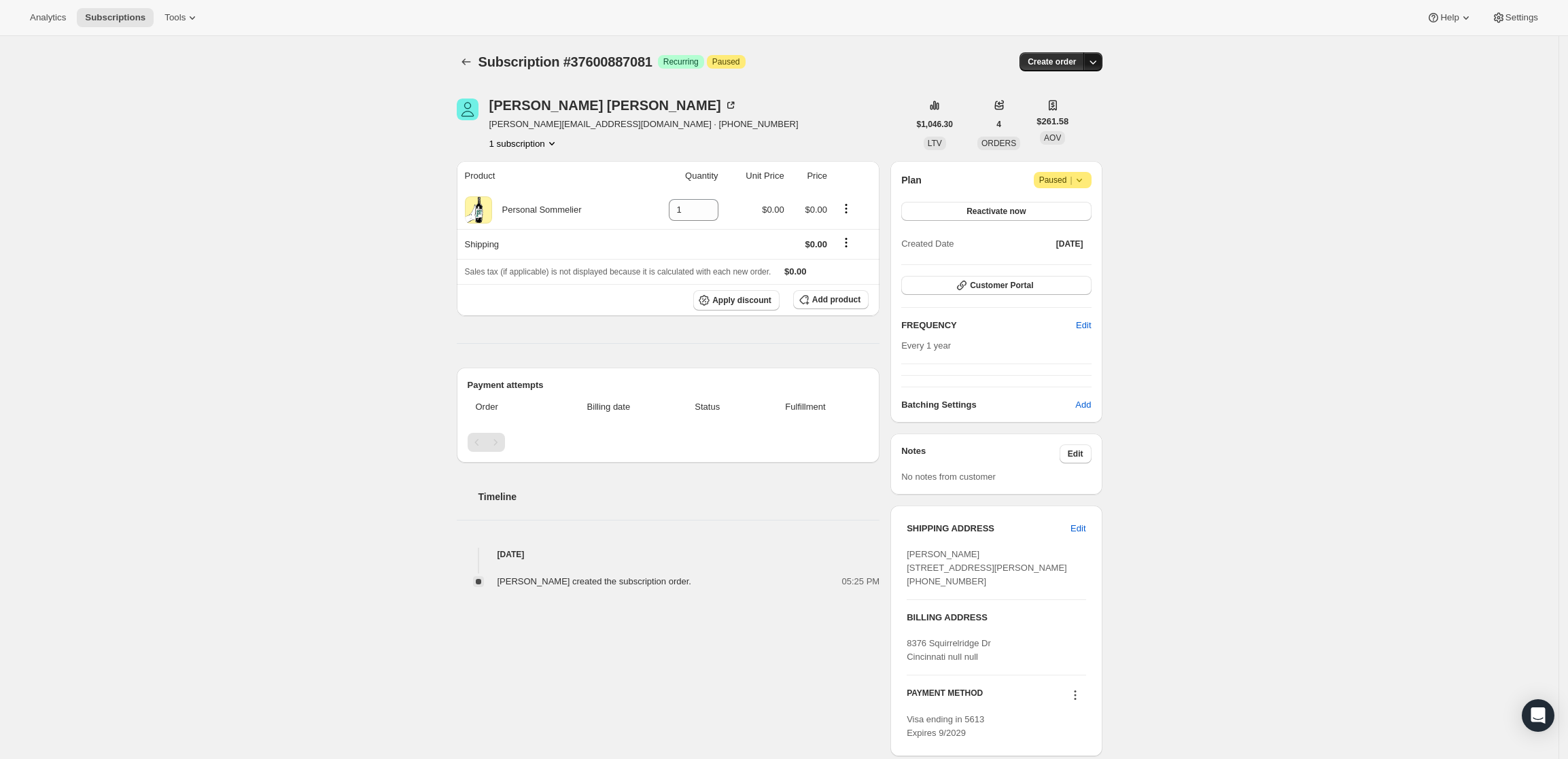
click at [1091, 57] on icon "button" at bounding box center [1092, 62] width 14 height 14
click at [1075, 117] on span "Create custom one-time order" at bounding box center [1039, 113] width 118 height 10
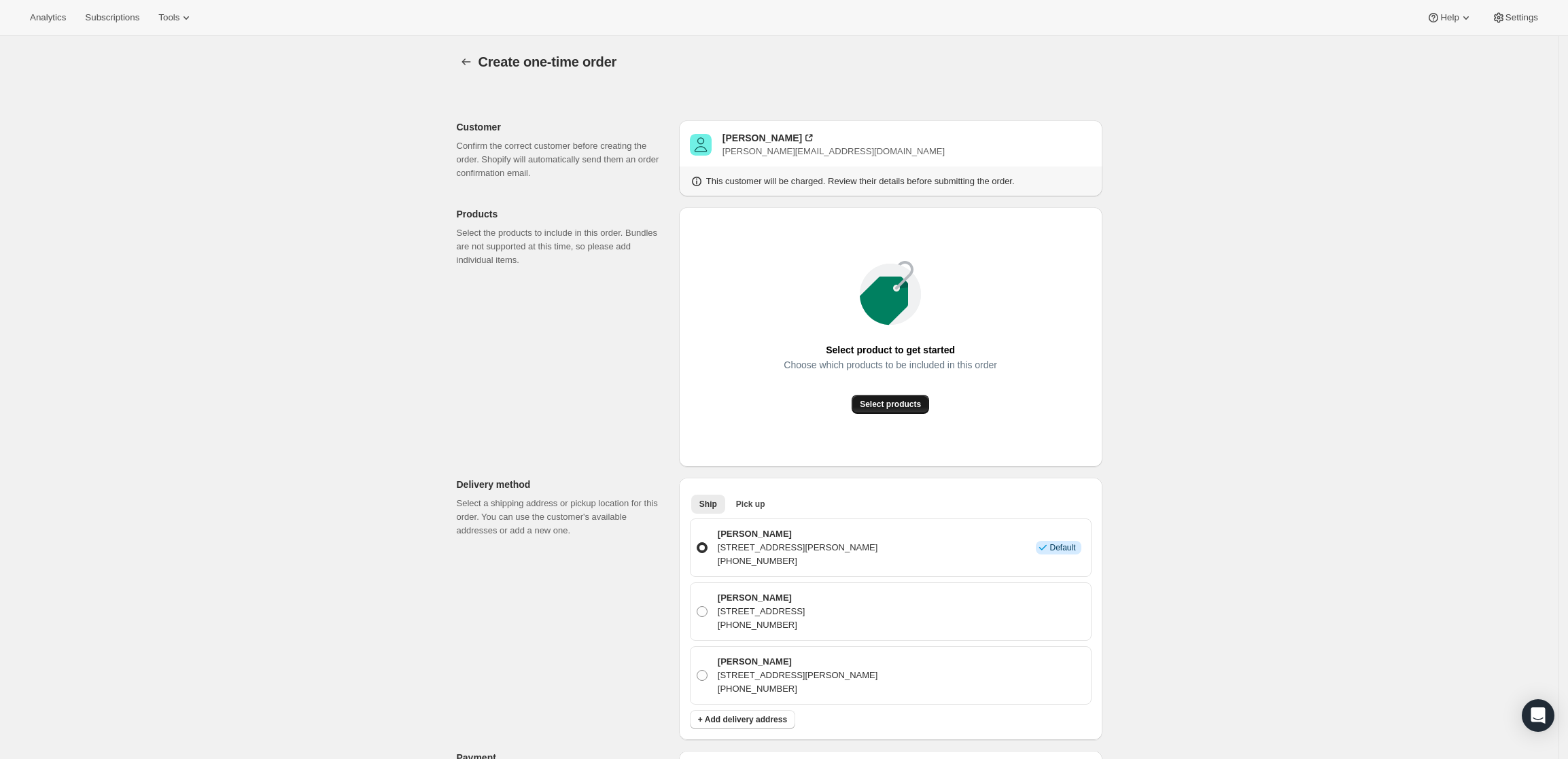
click at [915, 406] on span "Select products" at bounding box center [890, 405] width 62 height 11
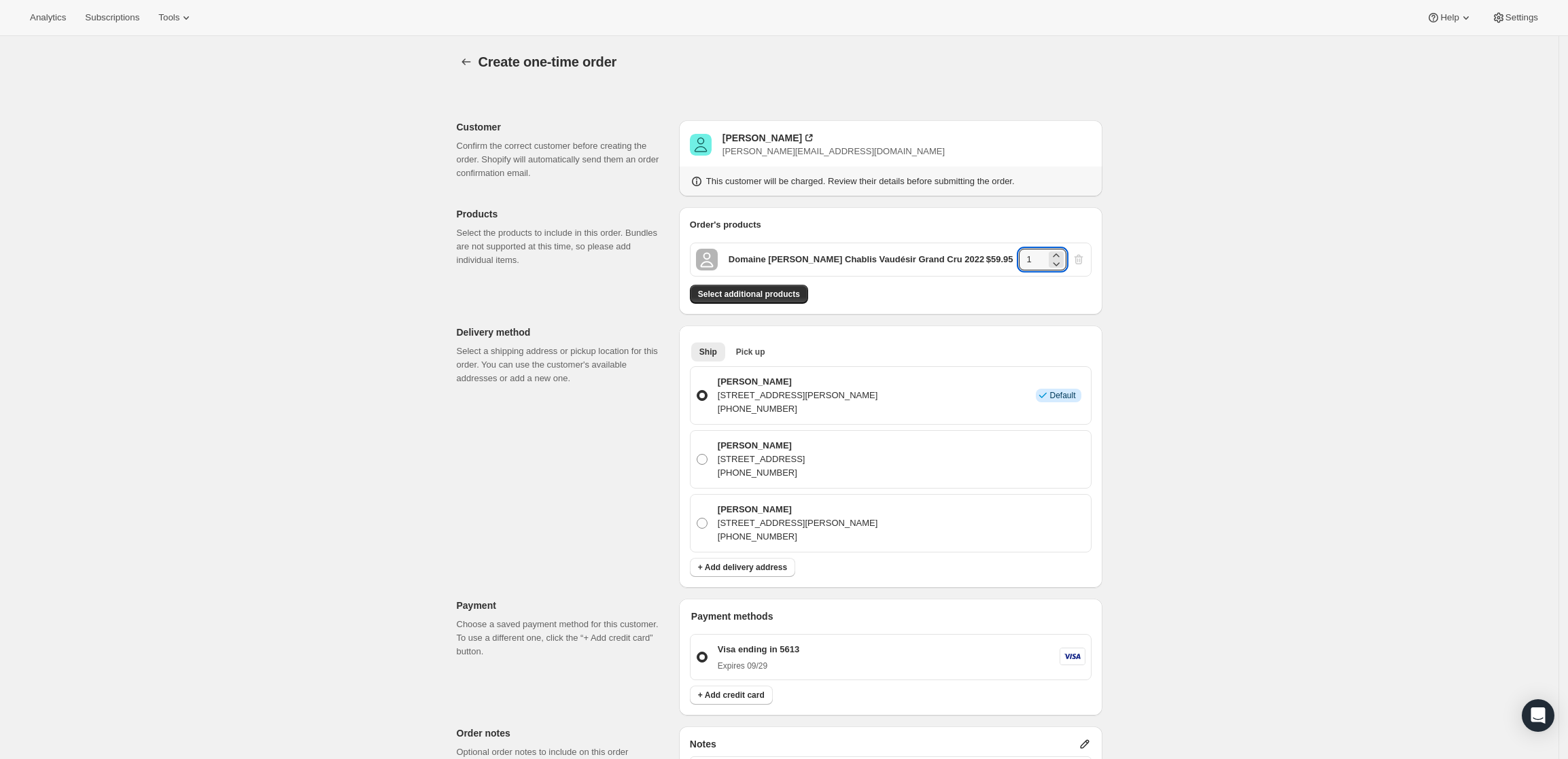
drag, startPoint x: 1040, startPoint y: 258, endPoint x: 1011, endPoint y: 257, distance: 29.0
click at [1011, 257] on div "$59.95 1" at bounding box center [1035, 259] width 99 height 22
type input "6"
click at [1272, 338] on div "Create one-time order. This page is ready Create one-time order Customer Confir…" at bounding box center [779, 577] width 1558 height 1084
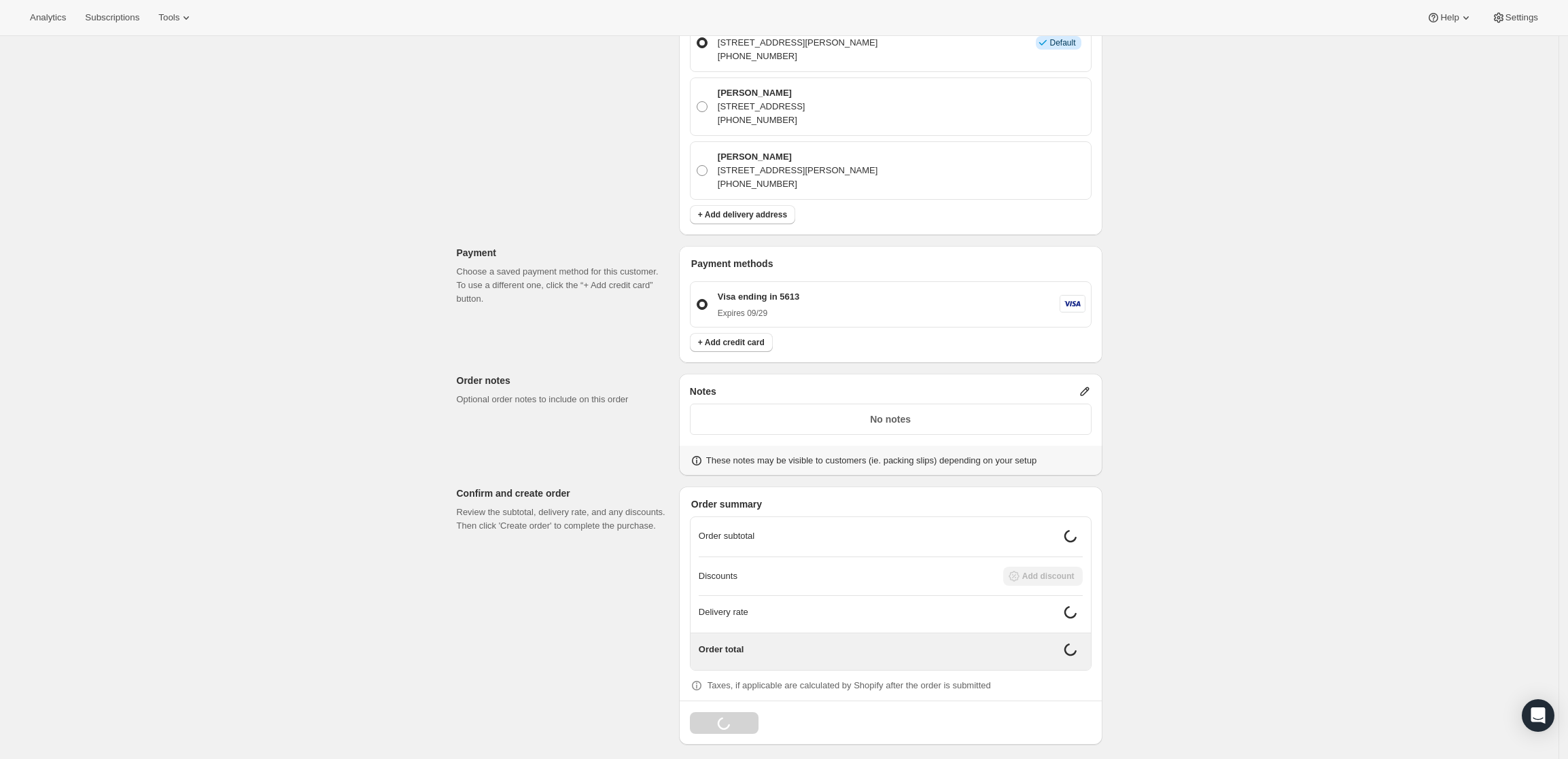
scroll to position [358, 0]
click at [1087, 383] on icon at bounding box center [1084, 385] width 14 height 14
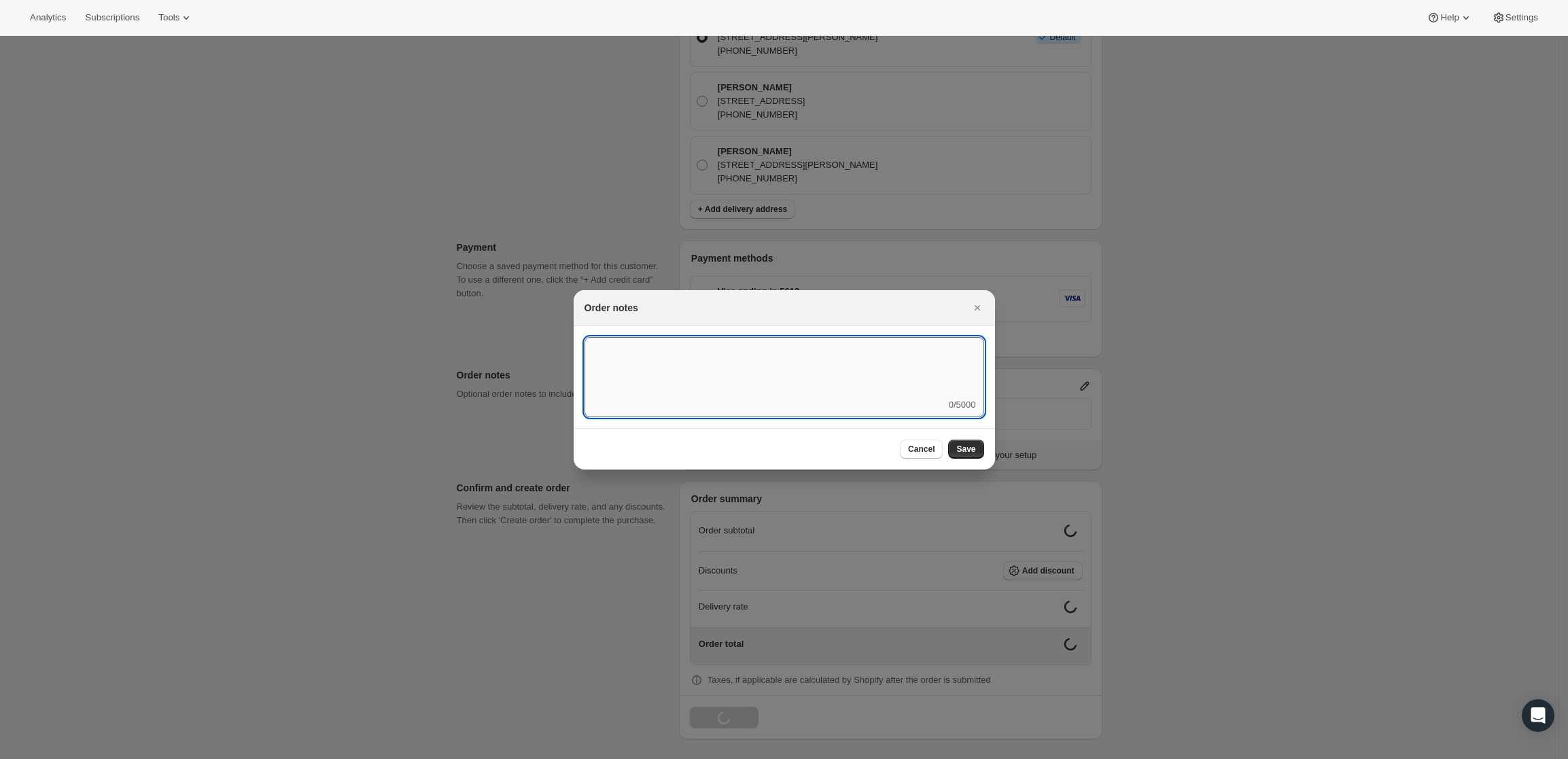
click at [850, 386] on textarea ":rdi:" at bounding box center [784, 368] width 400 height 62
type textarea "FedEx Ground"
click at [971, 445] on span "Save" at bounding box center [966, 449] width 19 height 11
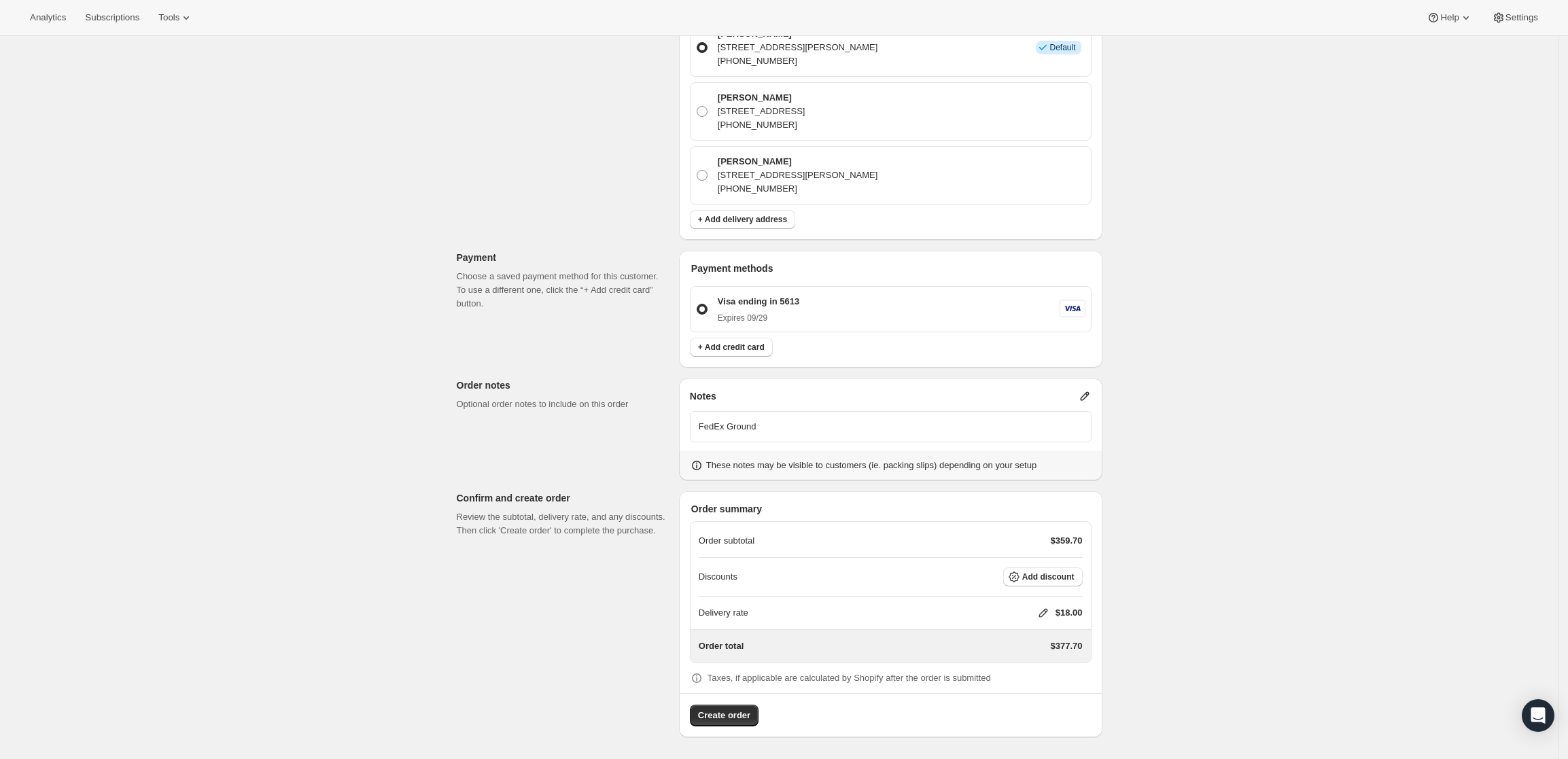
click at [1047, 609] on icon at bounding box center [1043, 613] width 9 height 9
click at [999, 665] on input "0" at bounding box center [1050, 664] width 122 height 22
type input "0"
click at [1051, 701] on button "Save" at bounding box center [1040, 696] width 35 height 19
click at [736, 723] on button "Create order" at bounding box center [724, 715] width 69 height 22
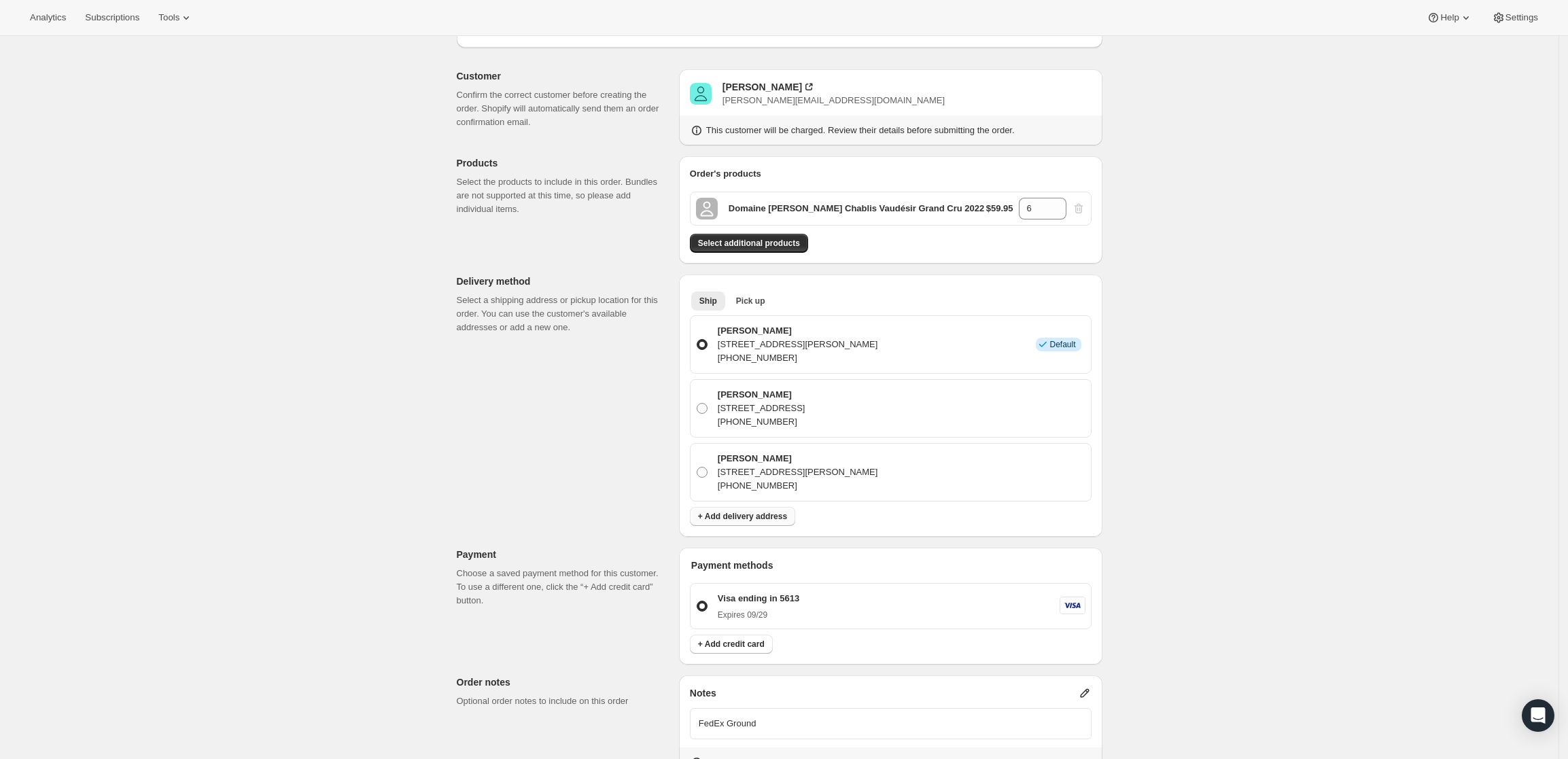
scroll to position [255, 0]
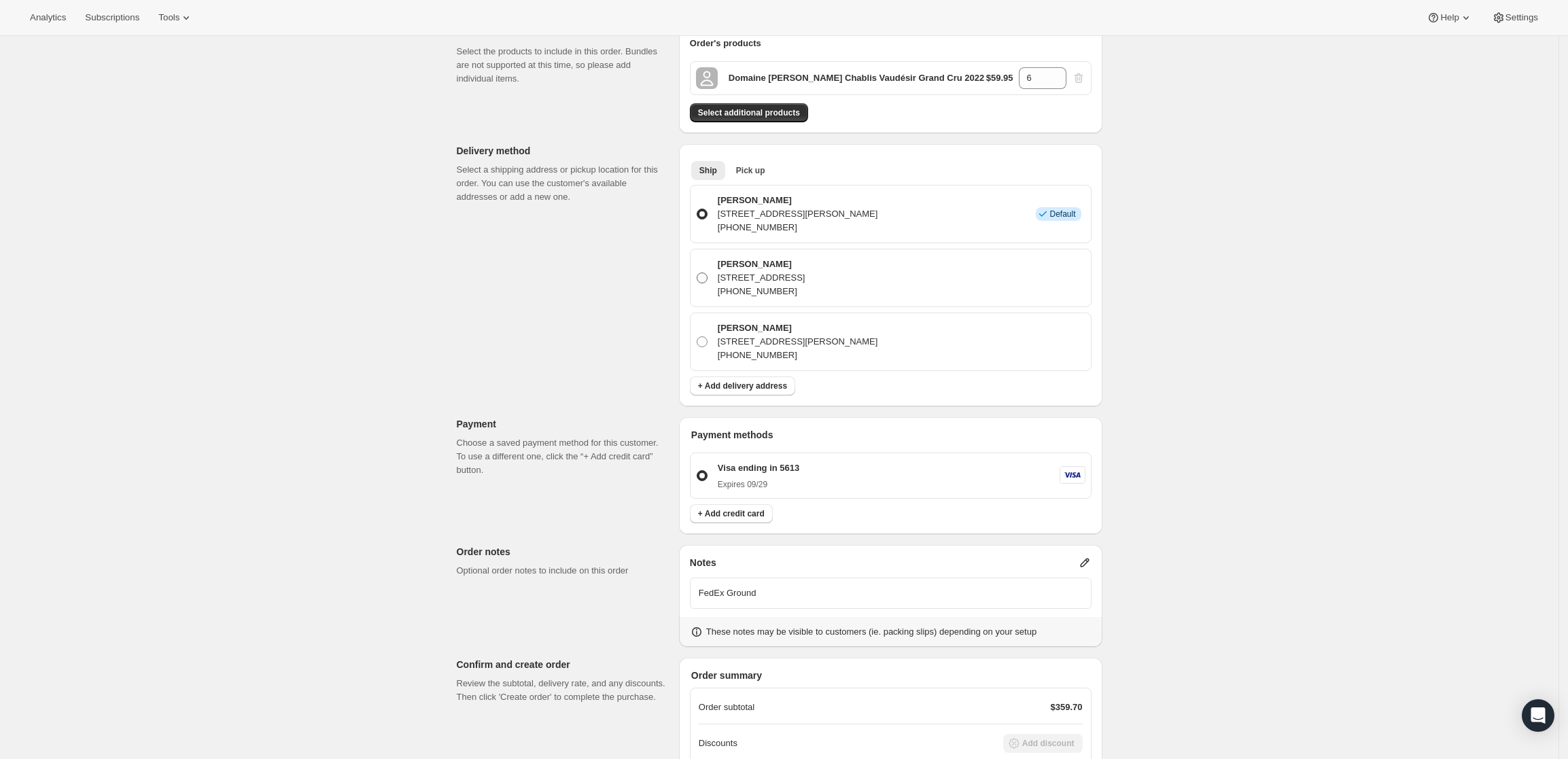
click at [701, 273] on span at bounding box center [702, 278] width 11 height 11
click at [697, 273] on input "Roberto Hollander 8376 Squirrelridge Dr, Cincinnati, OH, 45243, United States +…" at bounding box center [696, 273] width 1 height 1
radio input "true"
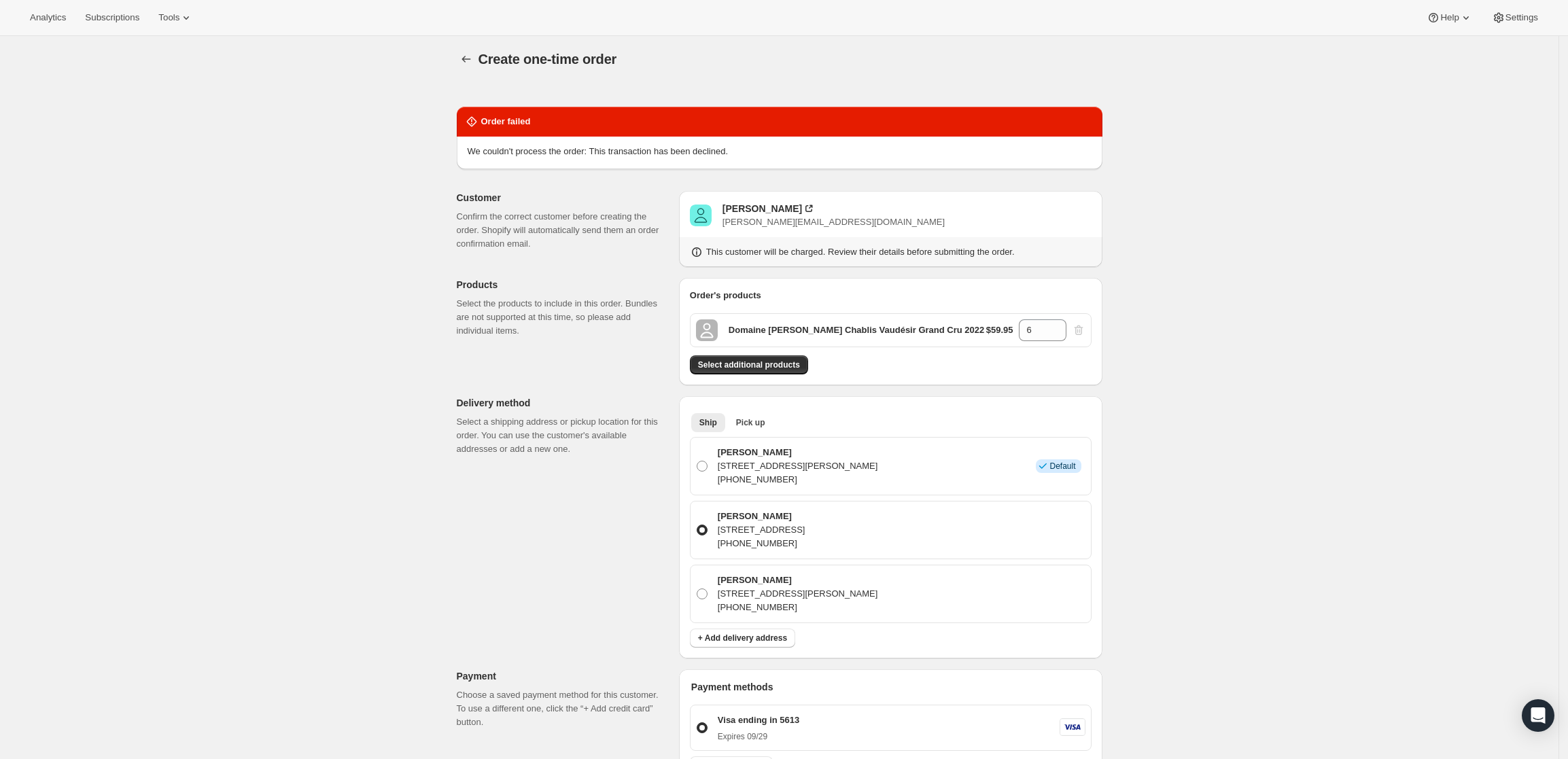
scroll to position [0, 0]
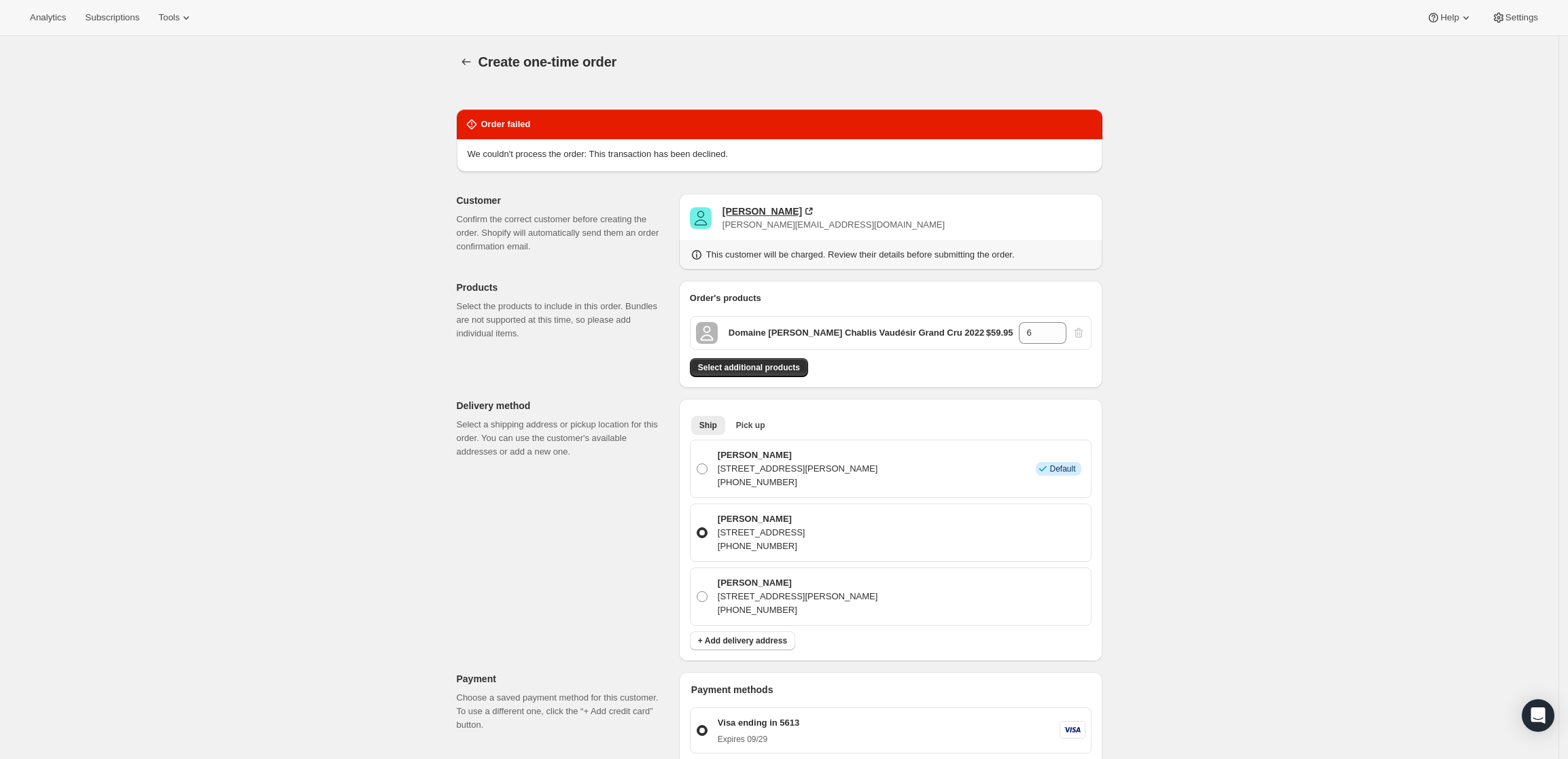
click at [768, 213] on div "Roberto Hollander" at bounding box center [762, 211] width 79 height 14
click at [703, 465] on span at bounding box center [702, 469] width 11 height 11
click at [697, 465] on input "Roberto Hollander 8019 Keller rd, Cincinnati, OH, 45243, United States +1513987…" at bounding box center [696, 464] width 1 height 1
radio input "true"
click at [769, 215] on div "Roberto Hollander" at bounding box center [762, 211] width 79 height 14
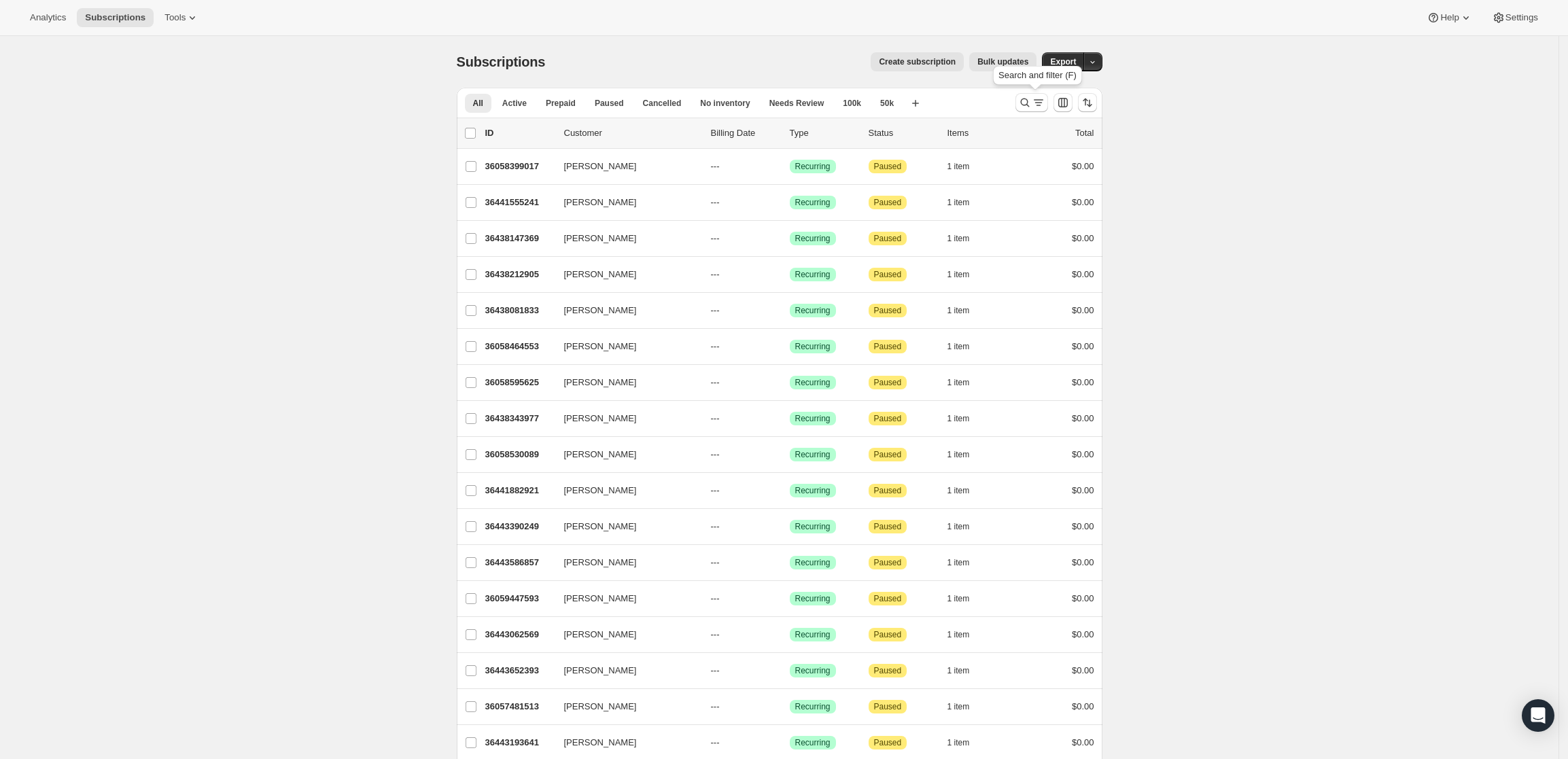
click at [1026, 99] on icon "Search and filter results" at bounding box center [1024, 102] width 14 height 14
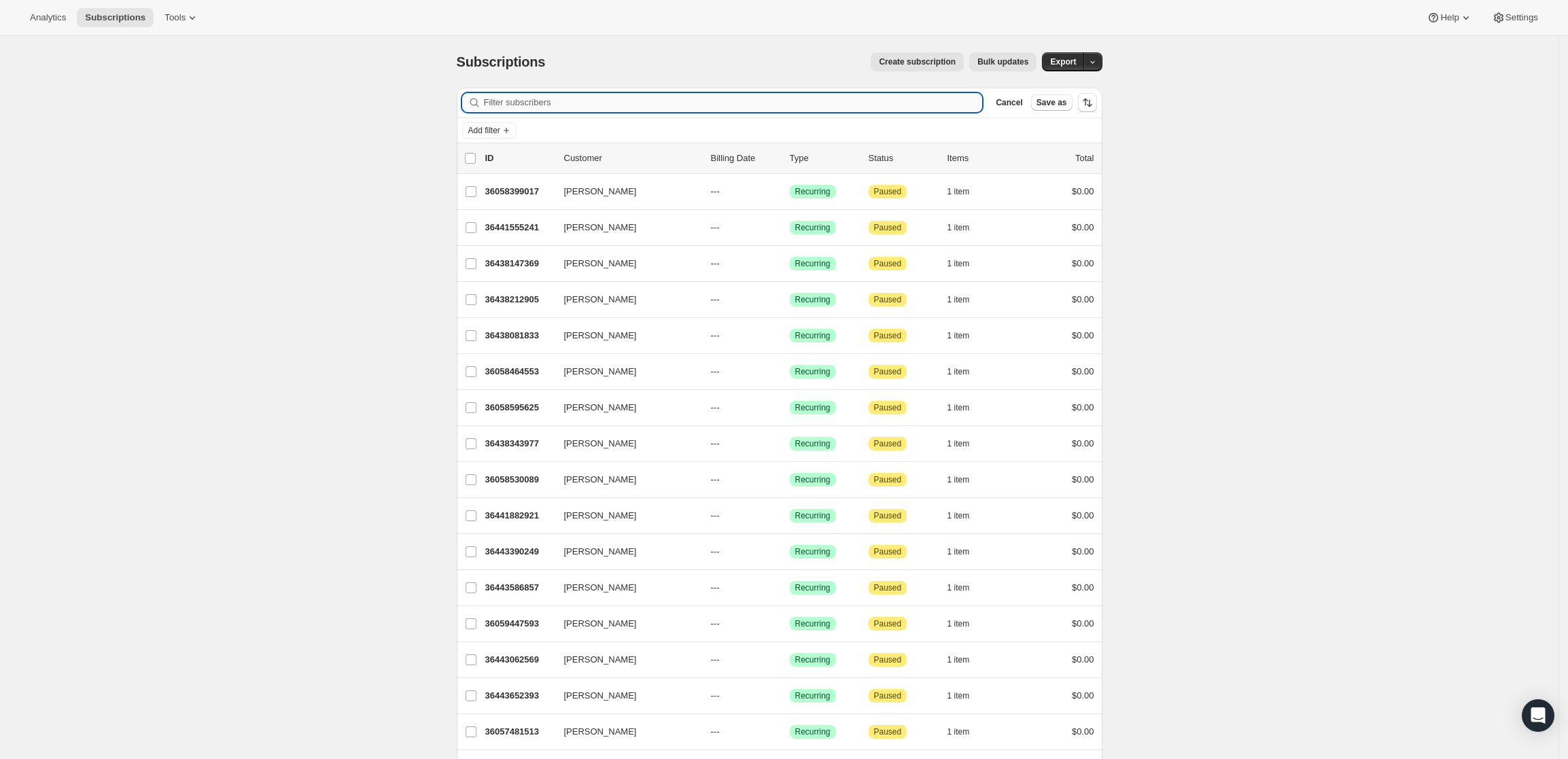
click at [660, 104] on input "Filter subscribers" at bounding box center [733, 102] width 499 height 19
click at [494, 102] on input "[PERSON_NAME]" at bounding box center [733, 102] width 499 height 19
click at [741, 108] on input "JOSEPH A PRICE" at bounding box center [720, 102] width 474 height 19
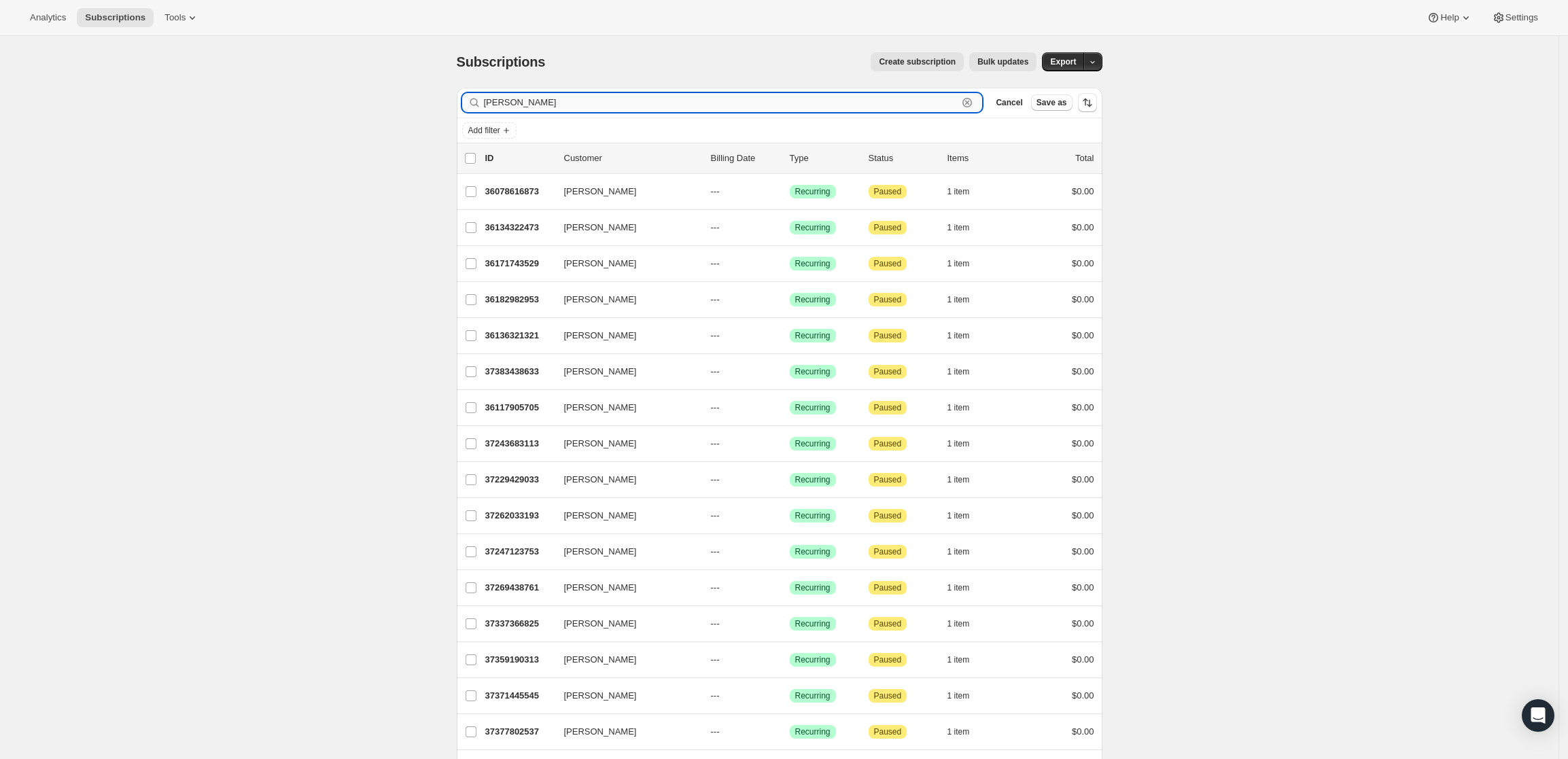
paste input "[EMAIL_ADDRESS][DOMAIN_NAME]"
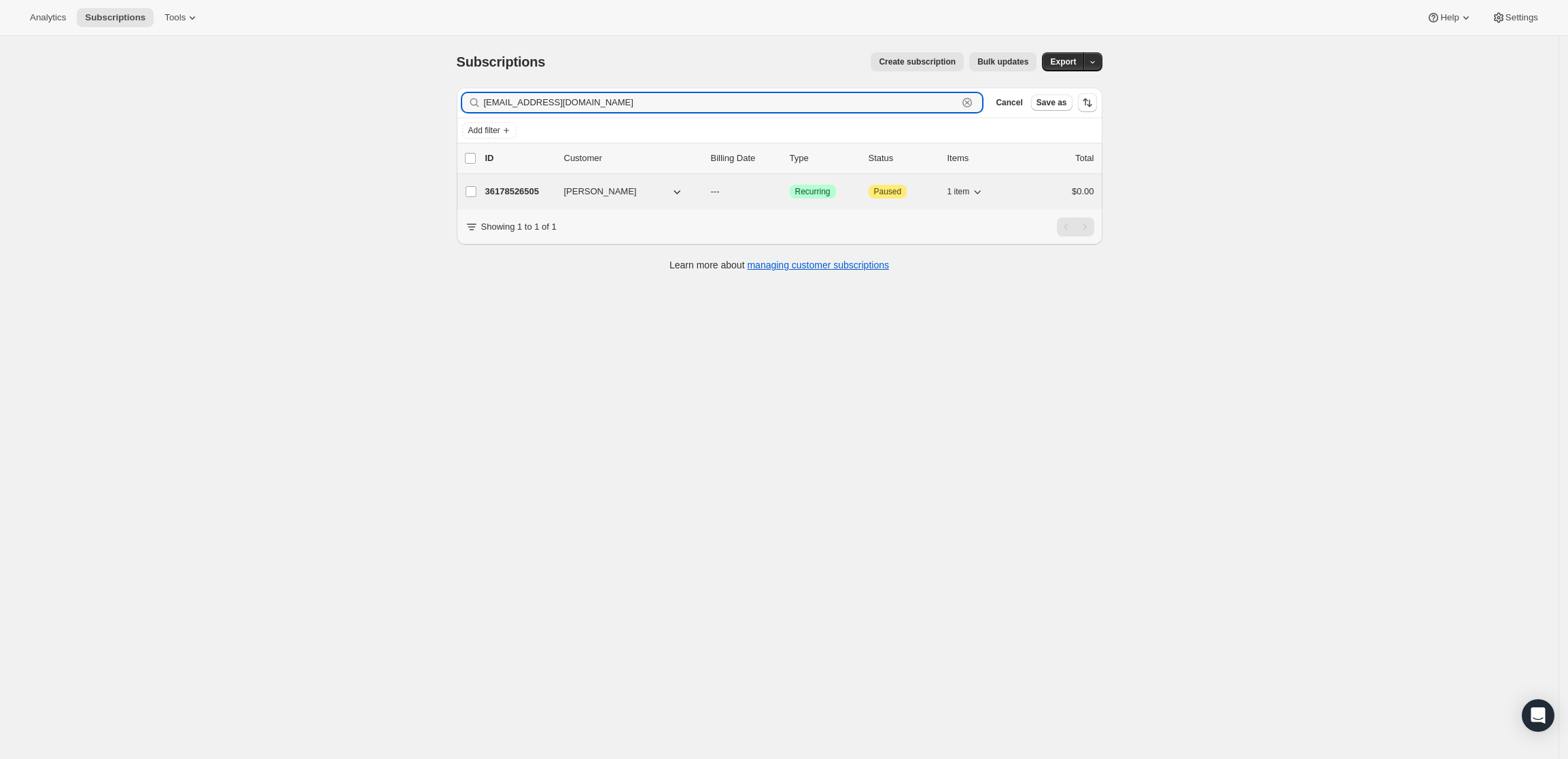
type input "[EMAIL_ADDRESS][DOMAIN_NAME]"
click at [518, 188] on p "36178526505" at bounding box center [519, 191] width 68 height 14
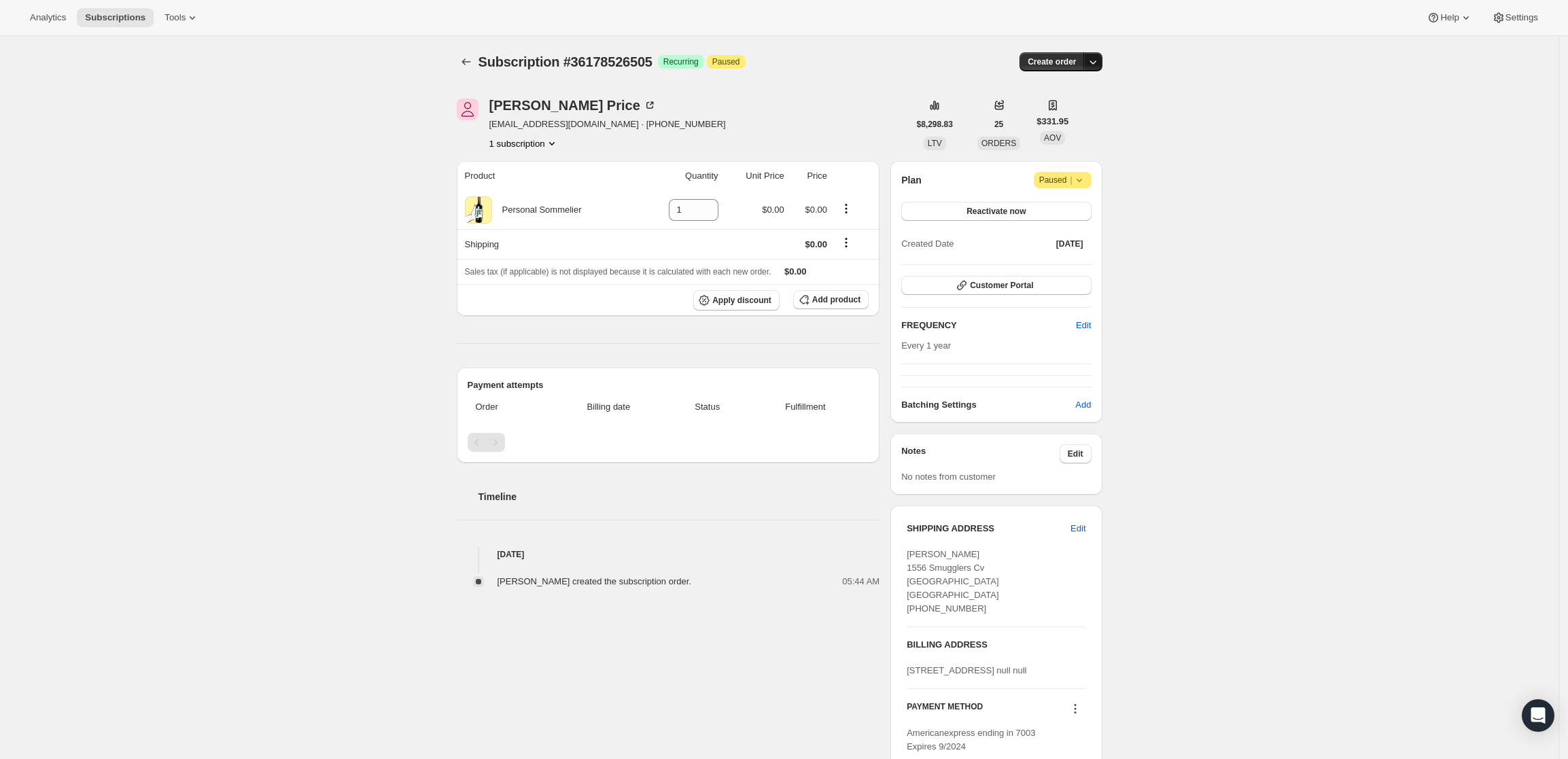
click at [1094, 59] on icon "button" at bounding box center [1092, 62] width 14 height 14
click at [1065, 118] on span "Create custom one-time order" at bounding box center [1039, 113] width 118 height 10
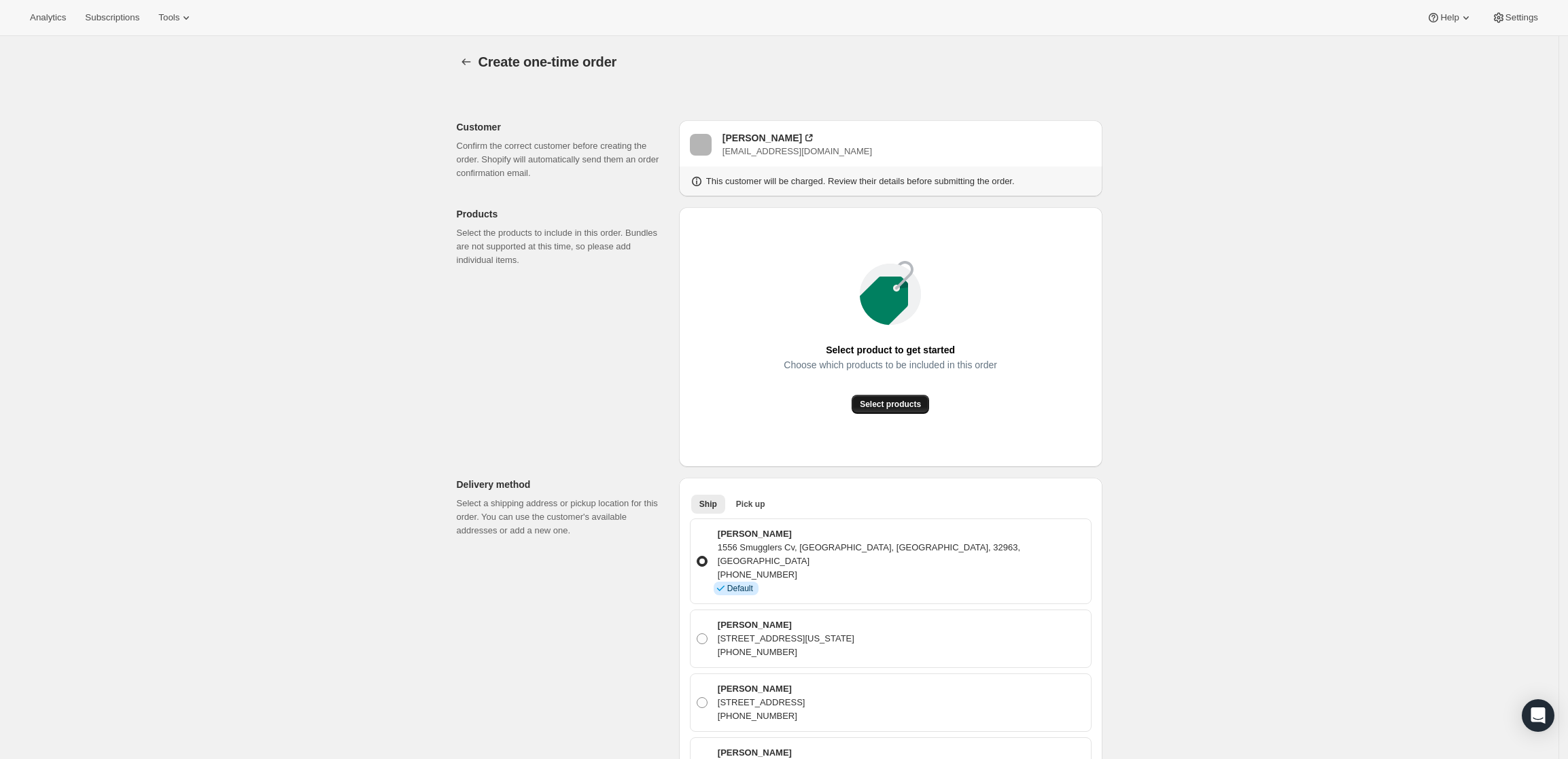
click at [884, 399] on span "Select products" at bounding box center [890, 405] width 62 height 11
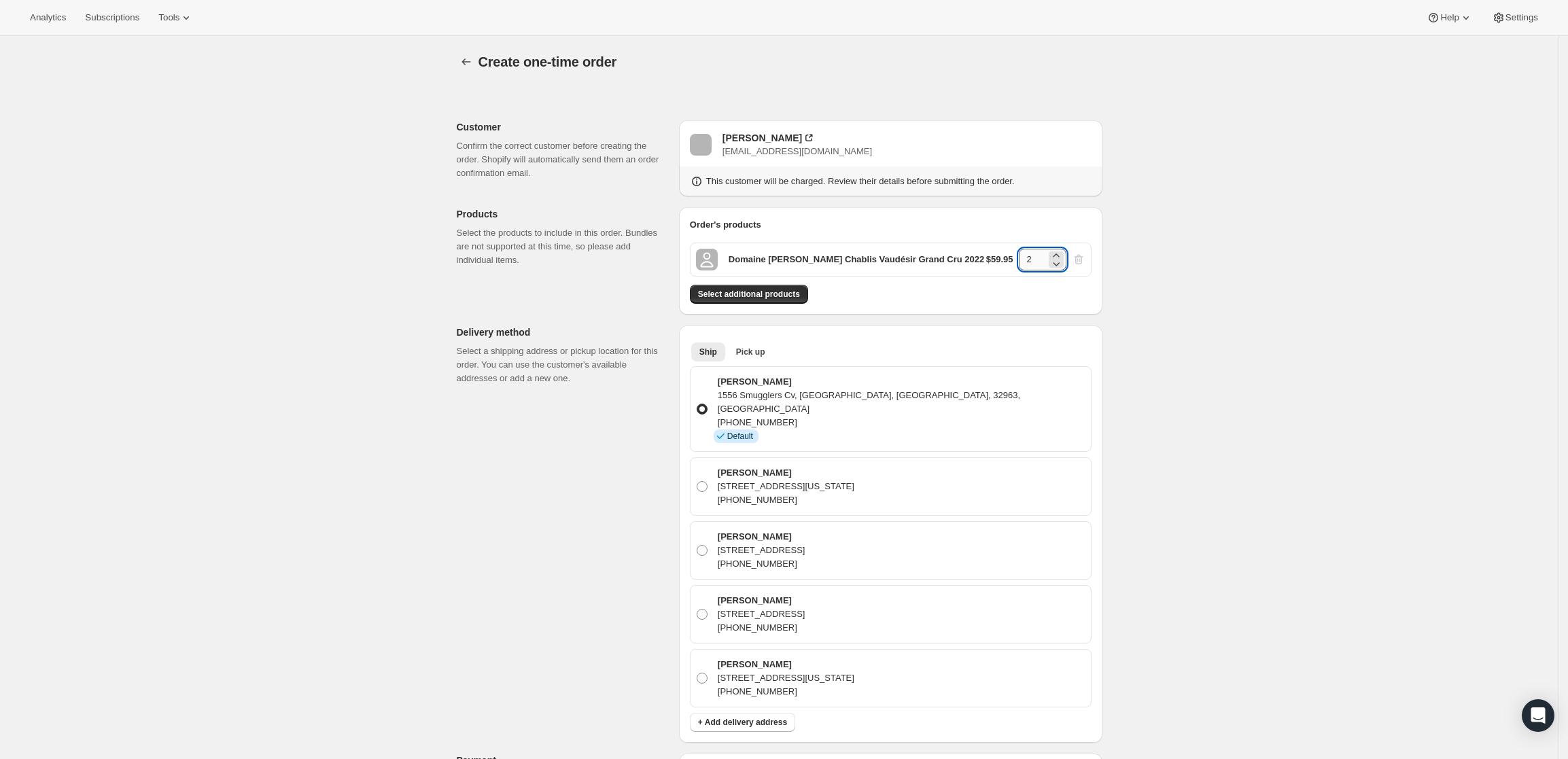
drag, startPoint x: 1054, startPoint y: 256, endPoint x: 1027, endPoint y: 256, distance: 27.0
click at [1027, 256] on div "2" at bounding box center [1043, 259] width 48 height 22
type input "6"
click at [1270, 257] on div "Create one-time order. This page is ready Create one-time order Customer Confir…" at bounding box center [779, 655] width 1558 height 1239
click at [798, 295] on span "Select additional products" at bounding box center [749, 294] width 102 height 11
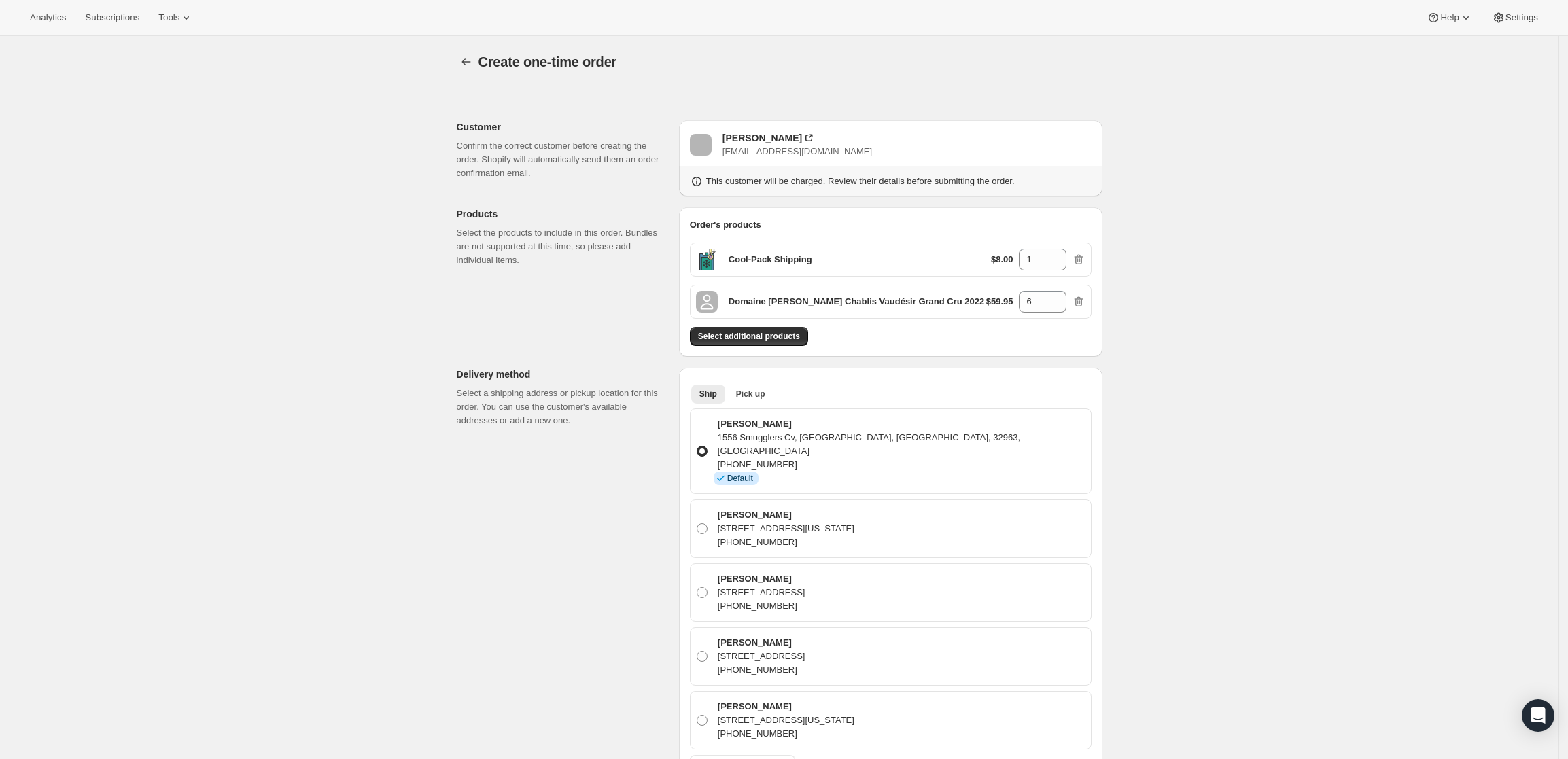
scroll to position [255, 0]
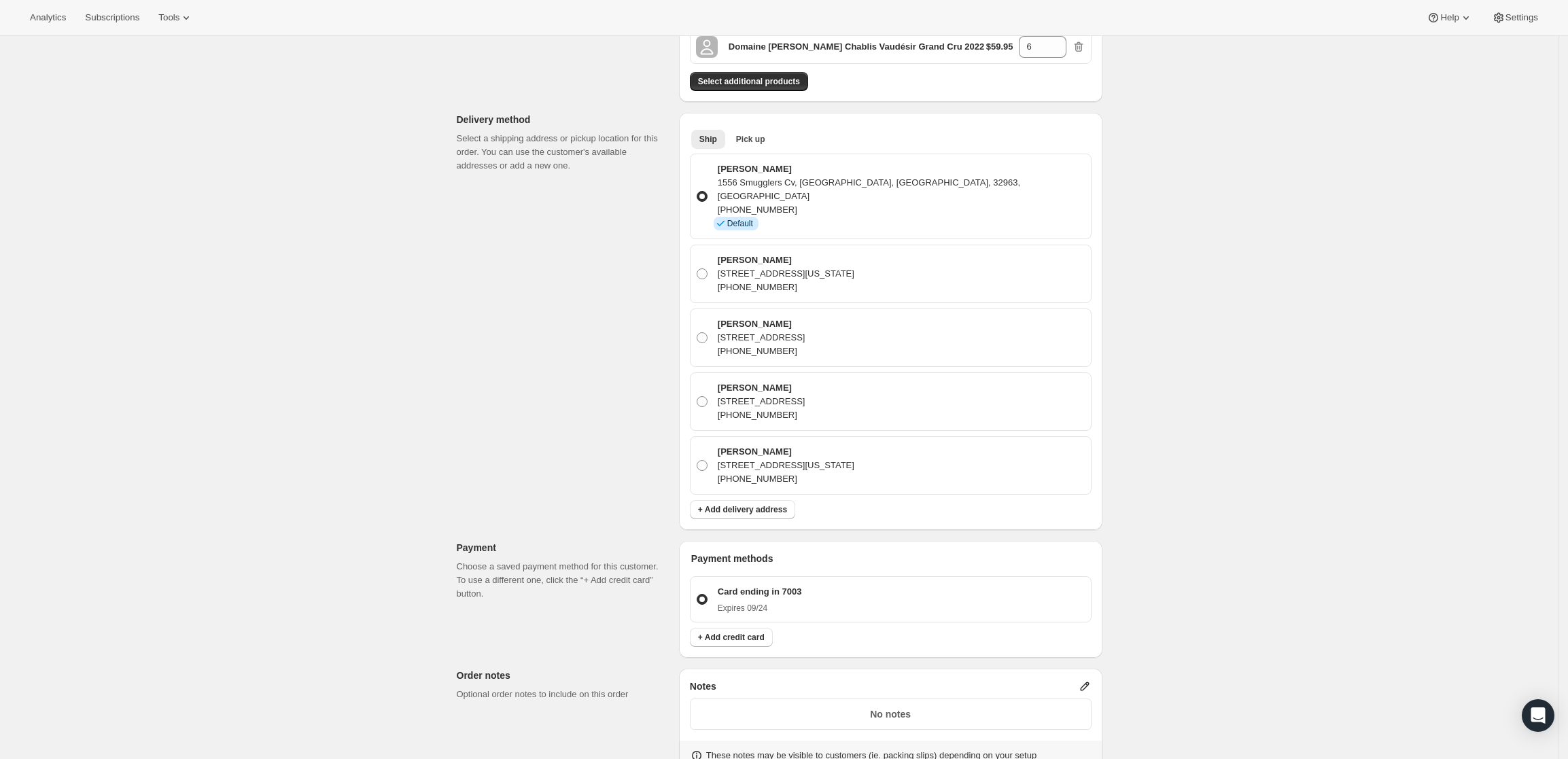
click at [1086, 680] on icon at bounding box center [1084, 686] width 14 height 14
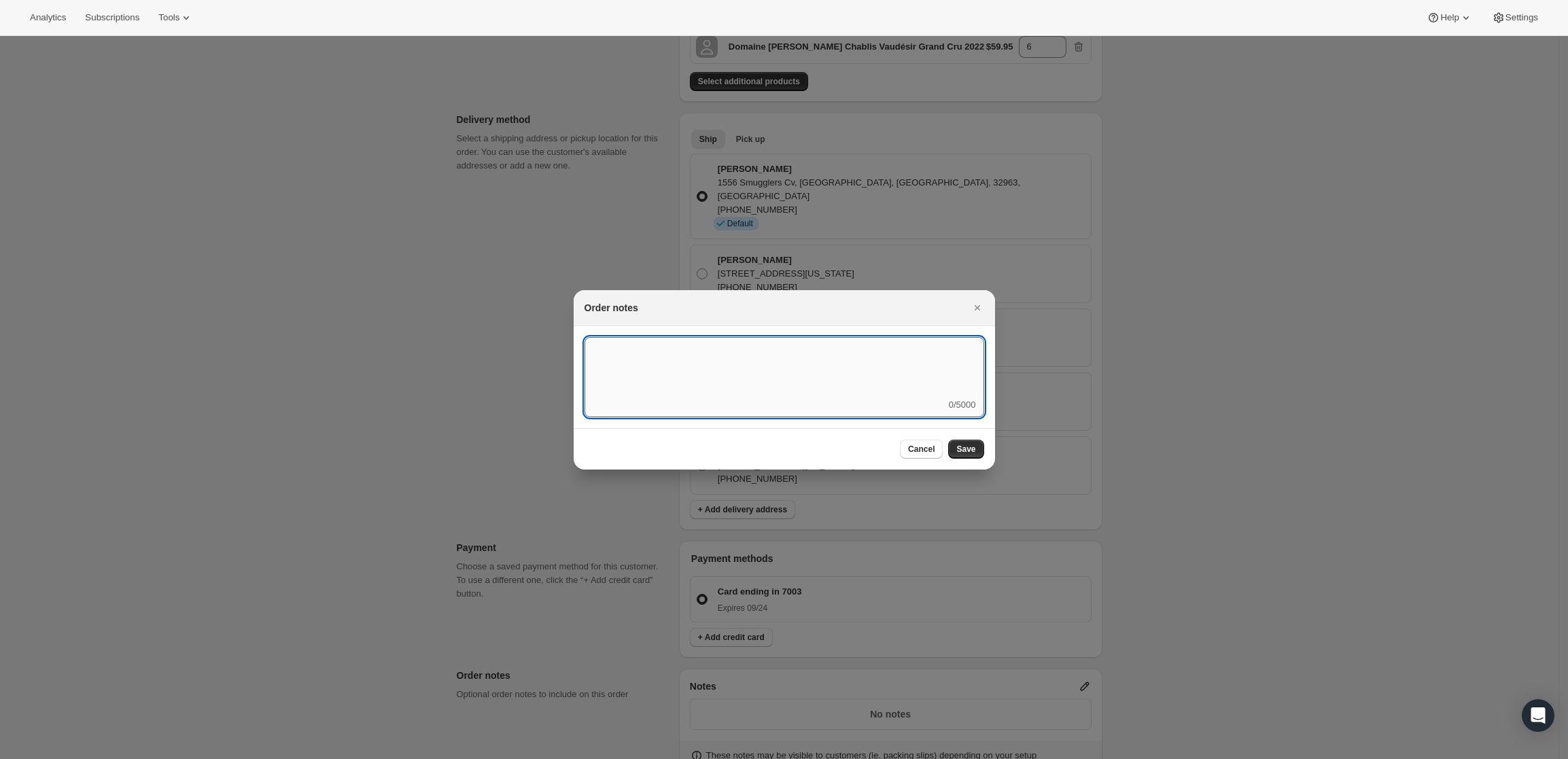
click at [755, 394] on textarea ":rd5:" at bounding box center [784, 368] width 400 height 62
type textarea "Temp Control"
click at [979, 445] on button "Save" at bounding box center [966, 449] width 35 height 19
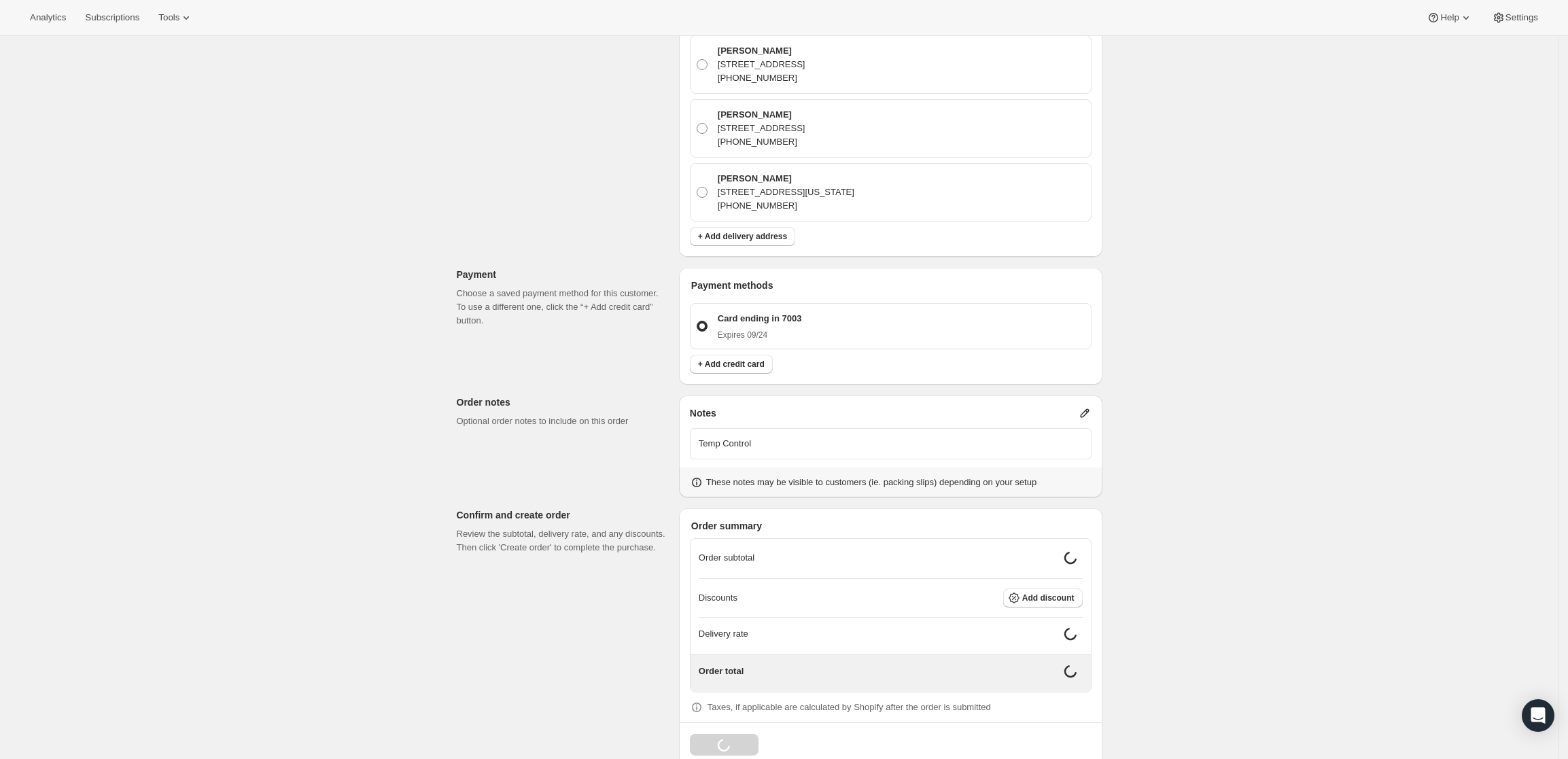
scroll to position [518, 0]
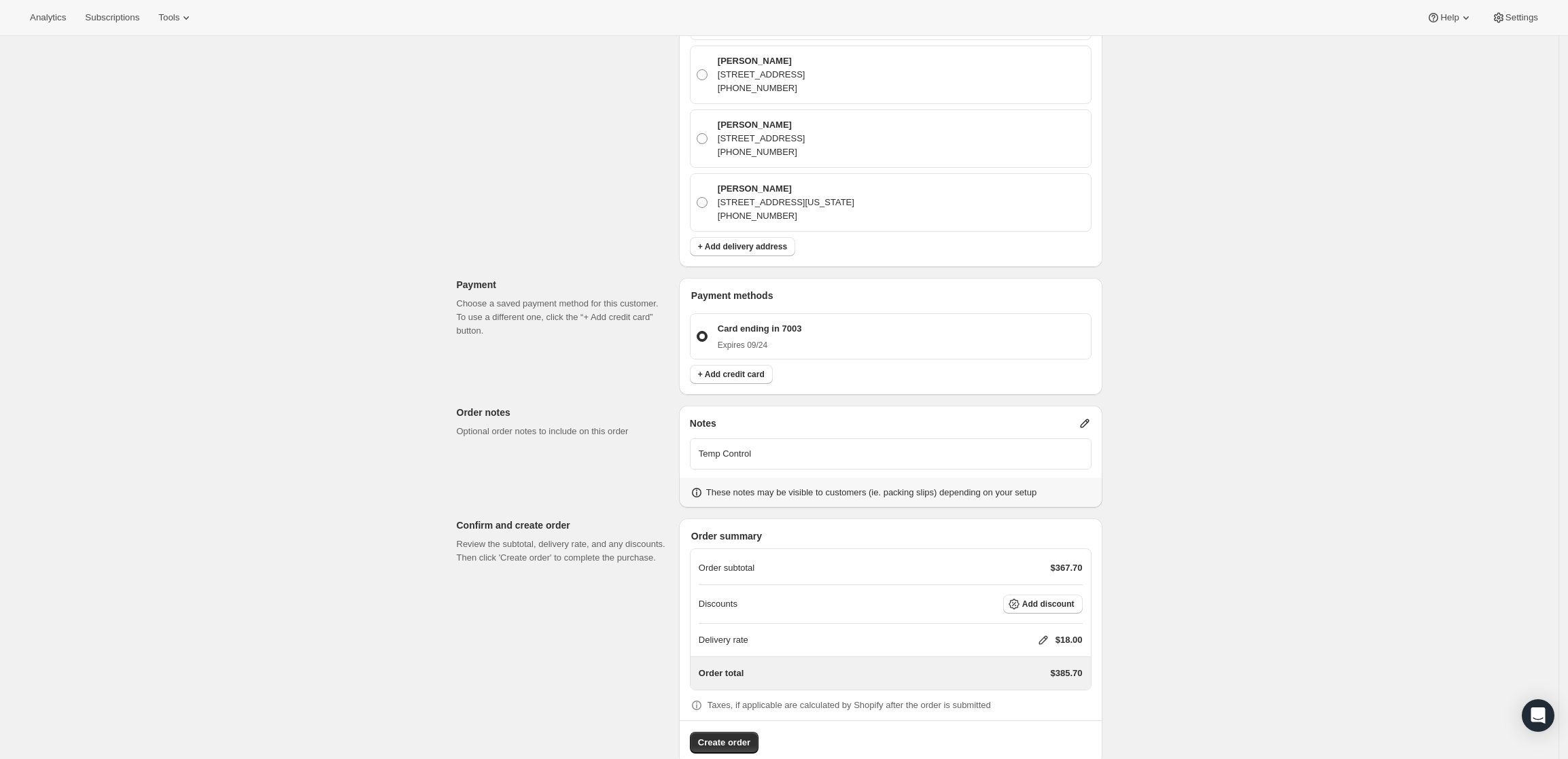
click at [1048, 633] on icon at bounding box center [1043, 640] width 14 height 14
click at [1015, 664] on input "0" at bounding box center [1050, 664] width 122 height 22
type input "0"
click at [1037, 696] on span "Save" at bounding box center [1041, 696] width 19 height 11
click at [725, 737] on span "Create order" at bounding box center [724, 743] width 52 height 14
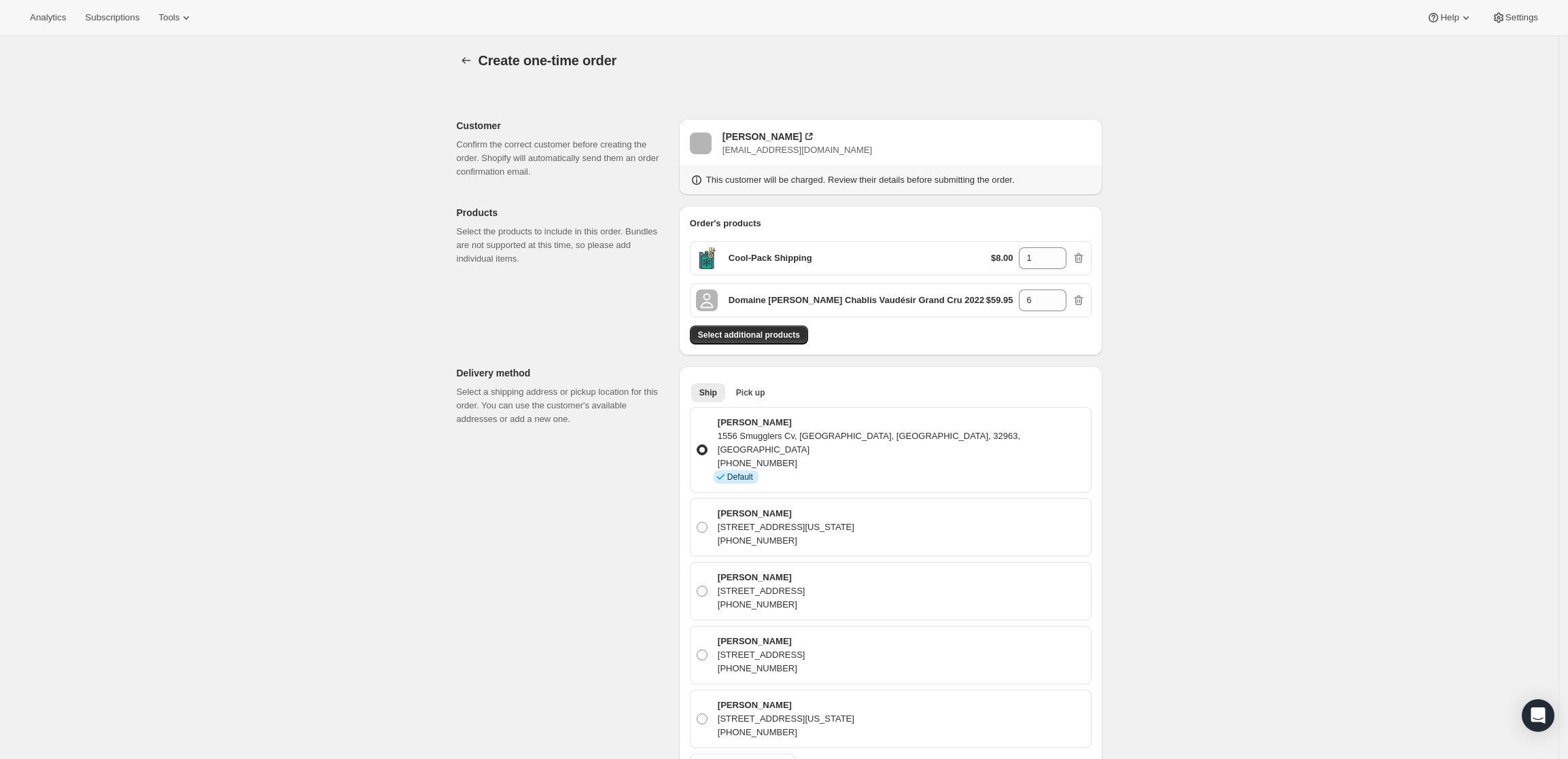
scroll to position [0, 0]
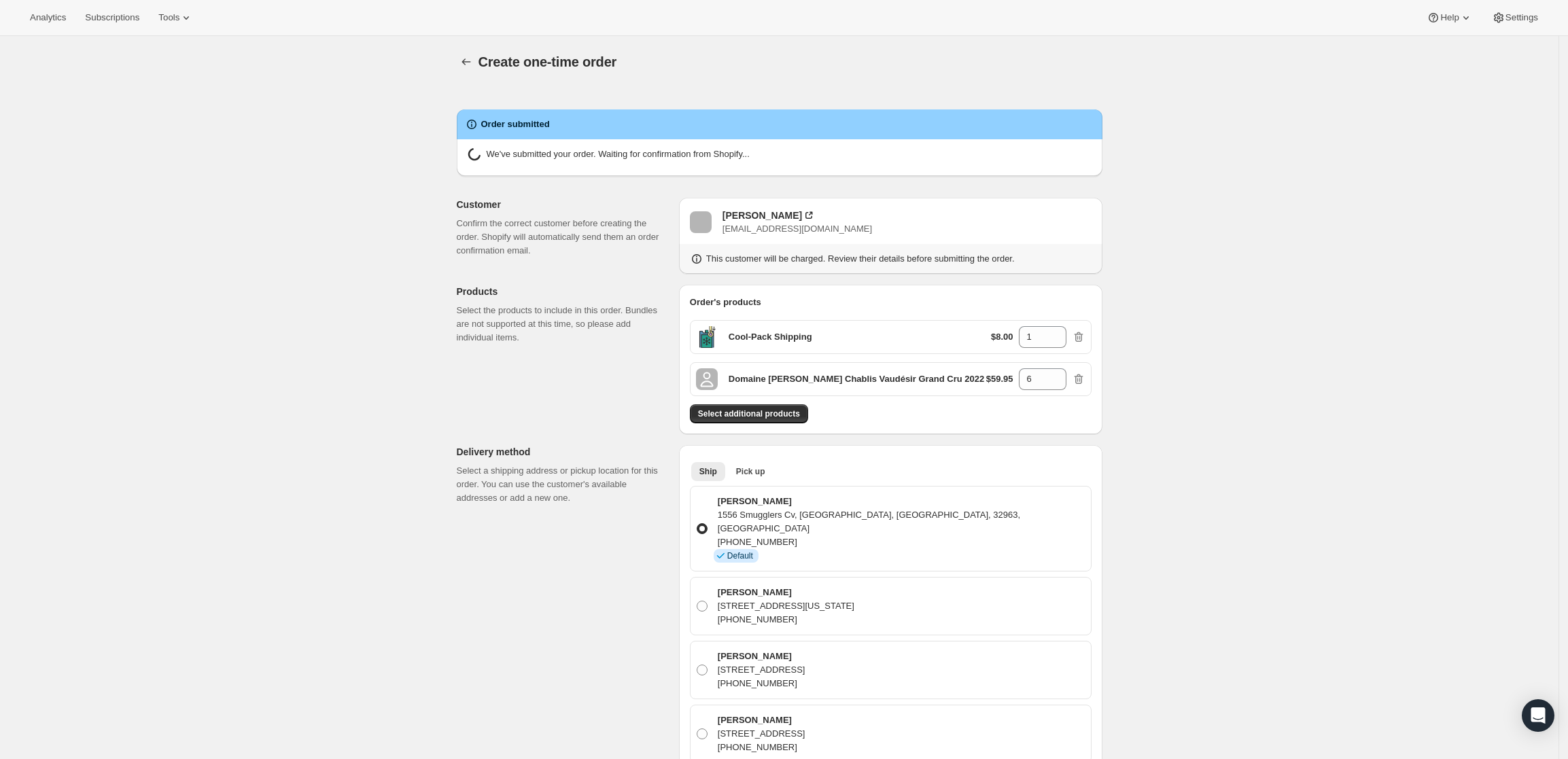
radio input "true"
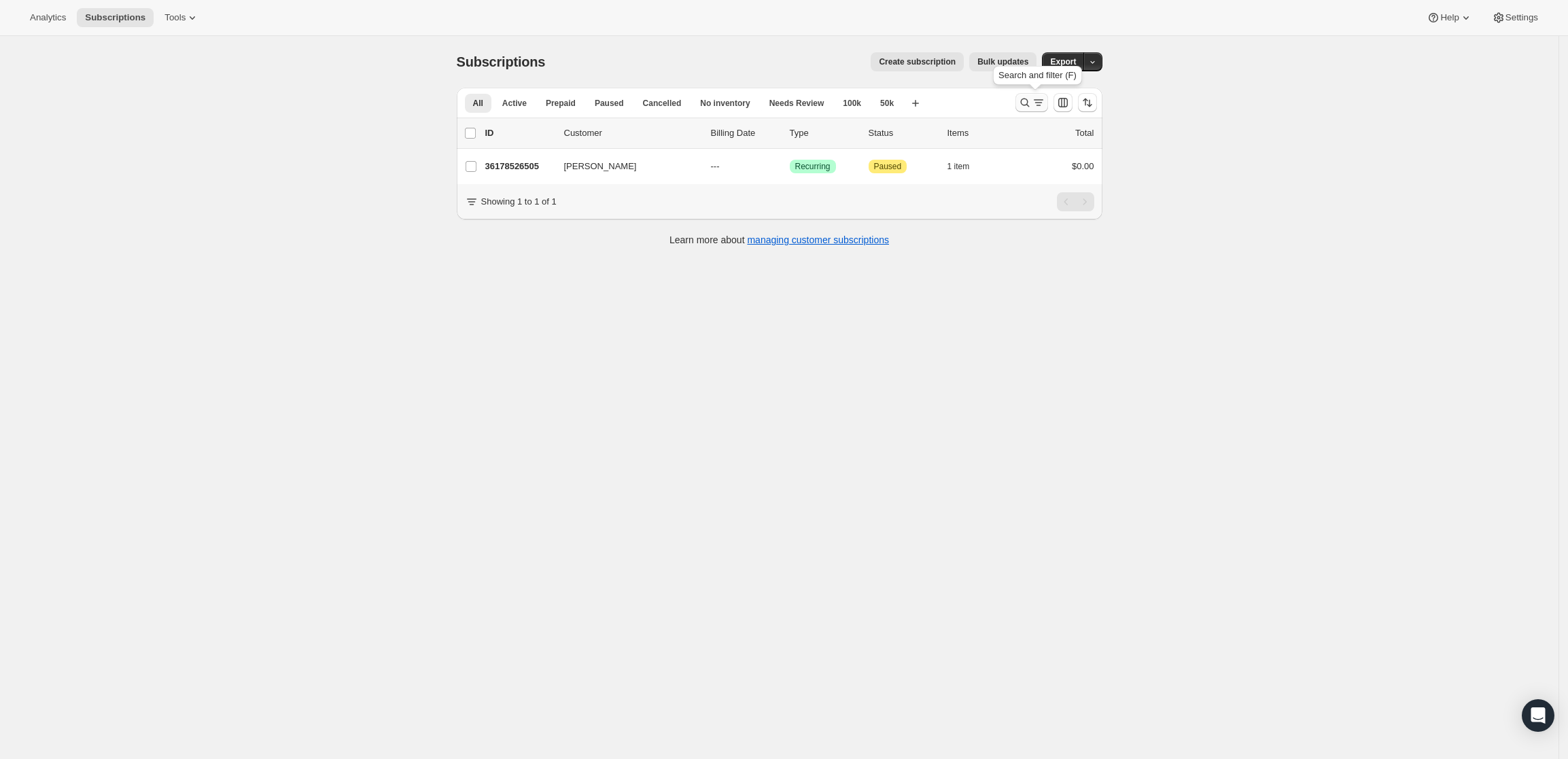
click at [1031, 100] on icon "Search and filter results" at bounding box center [1024, 102] width 14 height 14
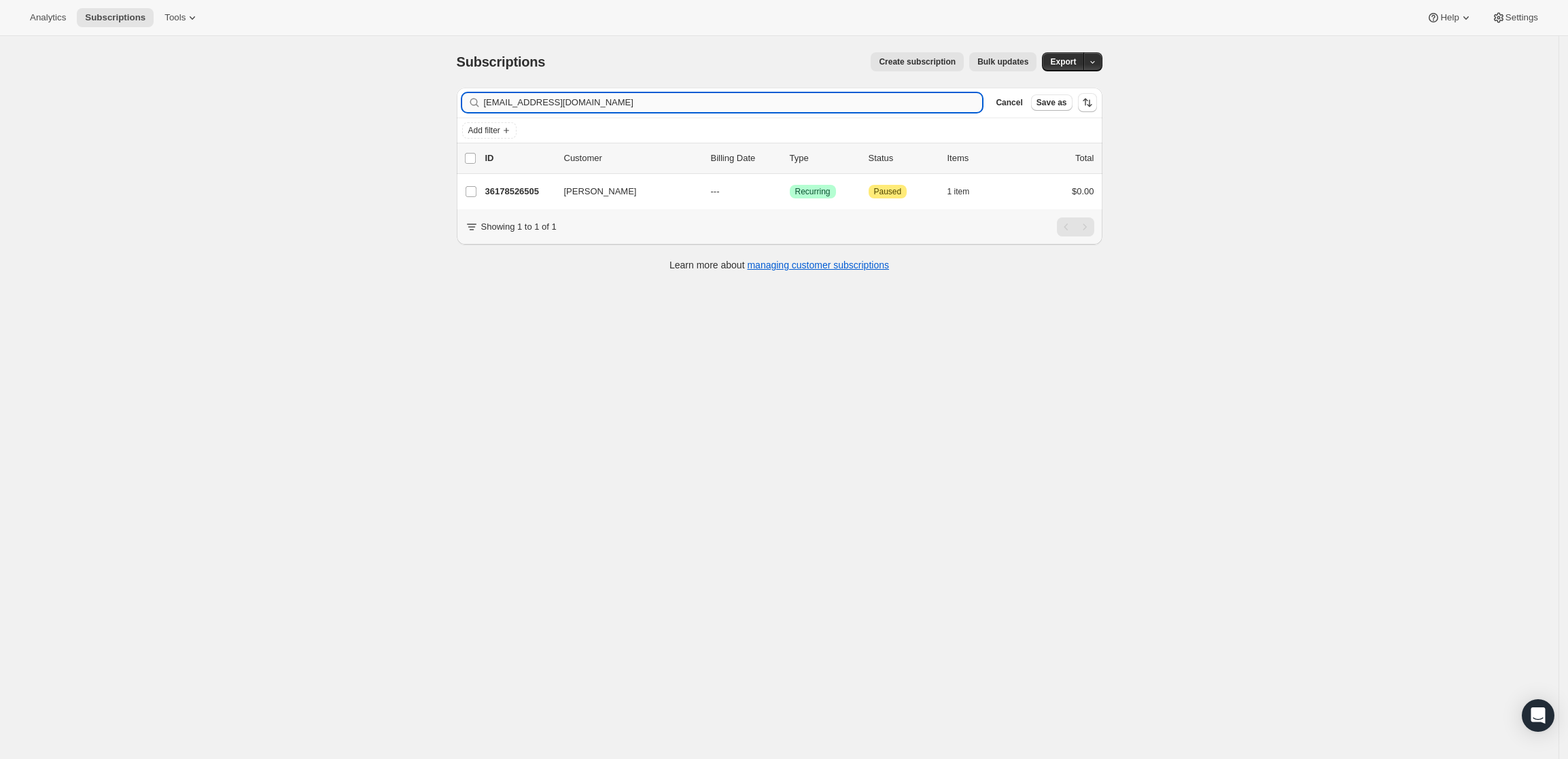
click at [688, 97] on input "[EMAIL_ADDRESS][DOMAIN_NAME]" at bounding box center [733, 102] width 499 height 19
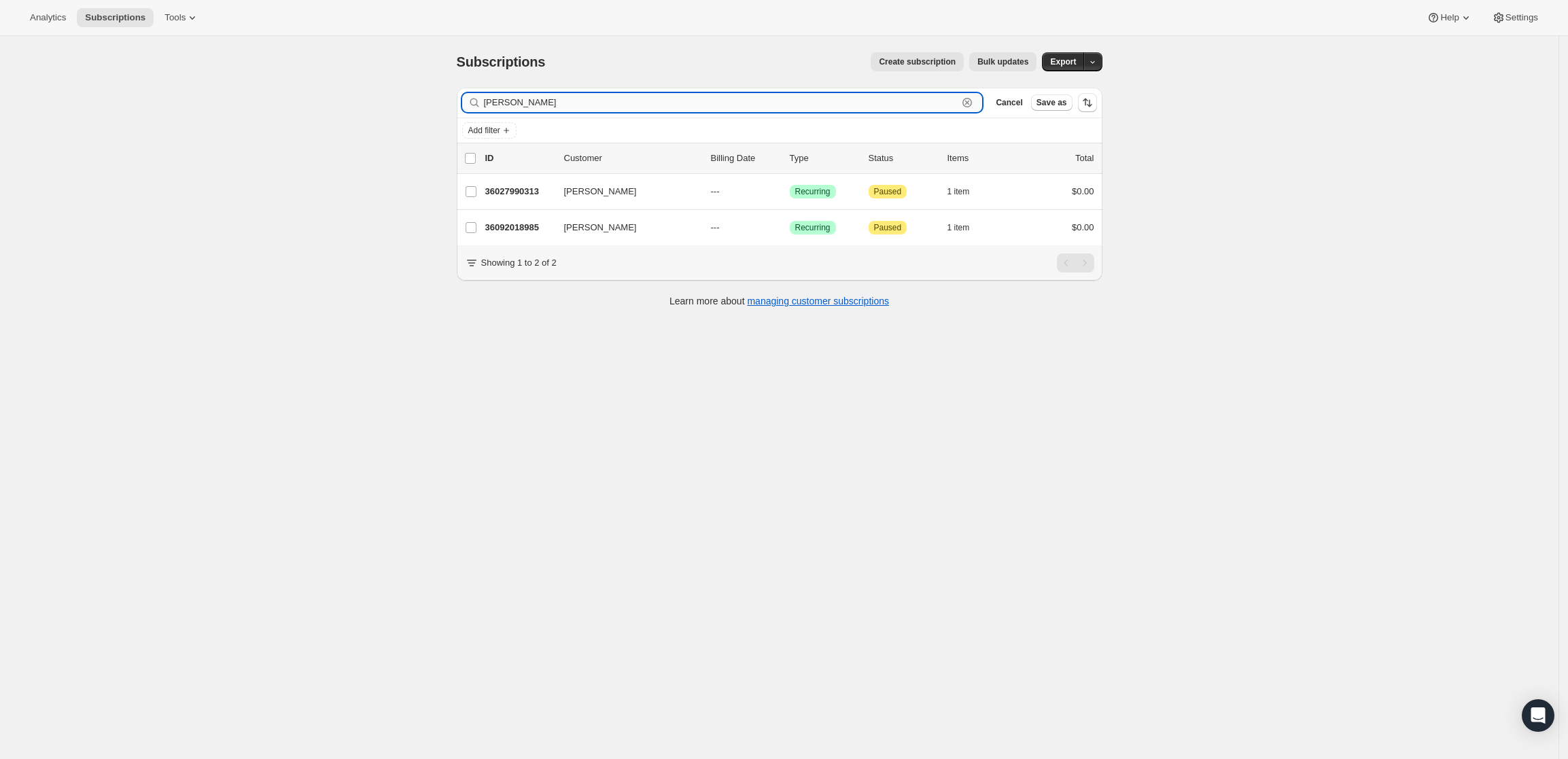
click at [634, 100] on input "[PERSON_NAME]" at bounding box center [720, 102] width 474 height 19
paste input "[EMAIL_ADDRESS][DOMAIN_NAME]"
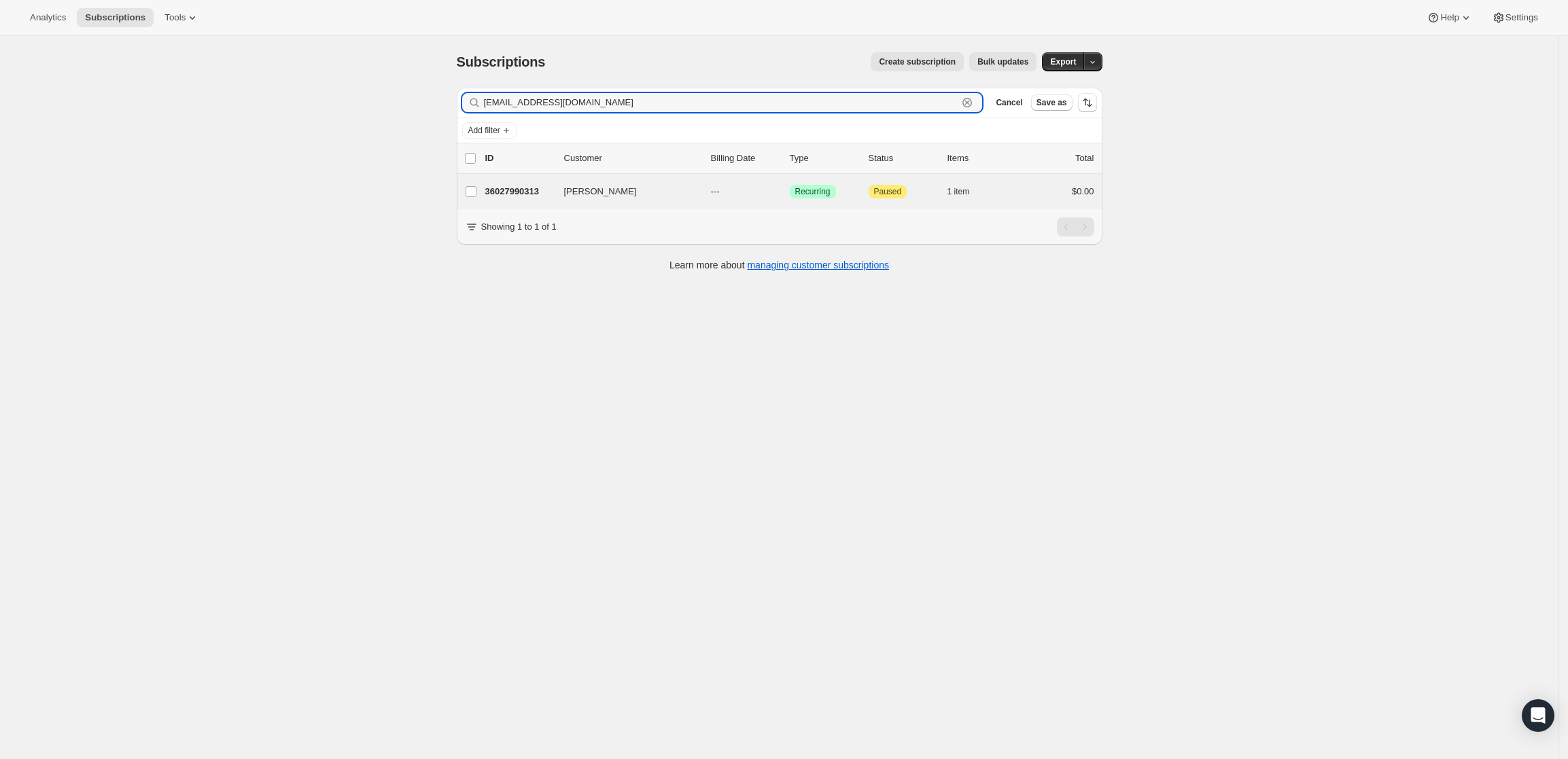
type input "[EMAIL_ADDRESS][DOMAIN_NAME]"
click at [521, 180] on div "[PERSON_NAME] 36027990313 [PERSON_NAME] --- Success Recurring Attention Paused …" at bounding box center [780, 192] width 646 height 35
click at [517, 192] on p "36027990313" at bounding box center [519, 191] width 68 height 14
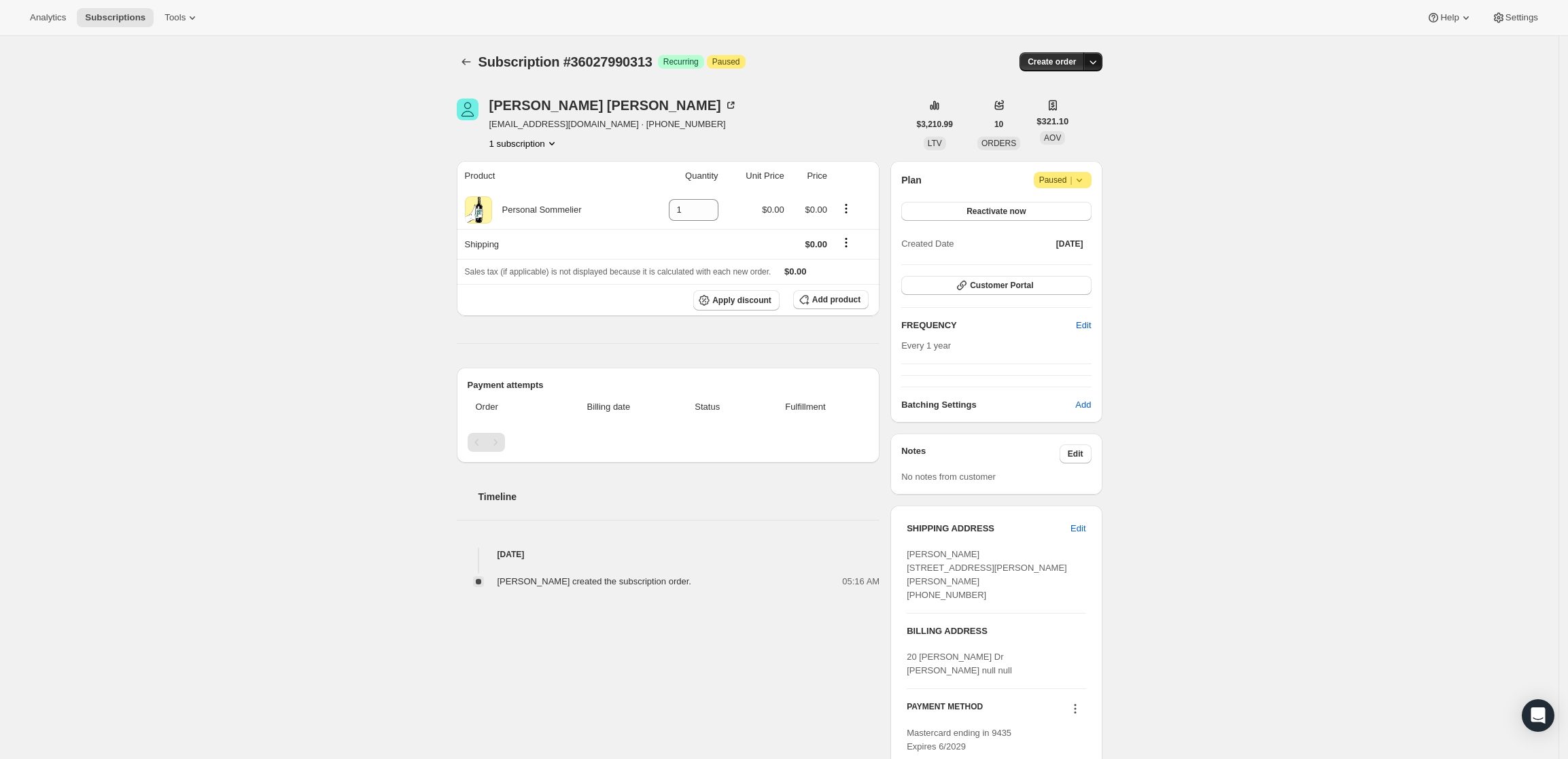
click at [1091, 58] on icon "button" at bounding box center [1092, 62] width 14 height 14
click at [1005, 114] on span "Create custom one-time order" at bounding box center [1039, 113] width 118 height 10
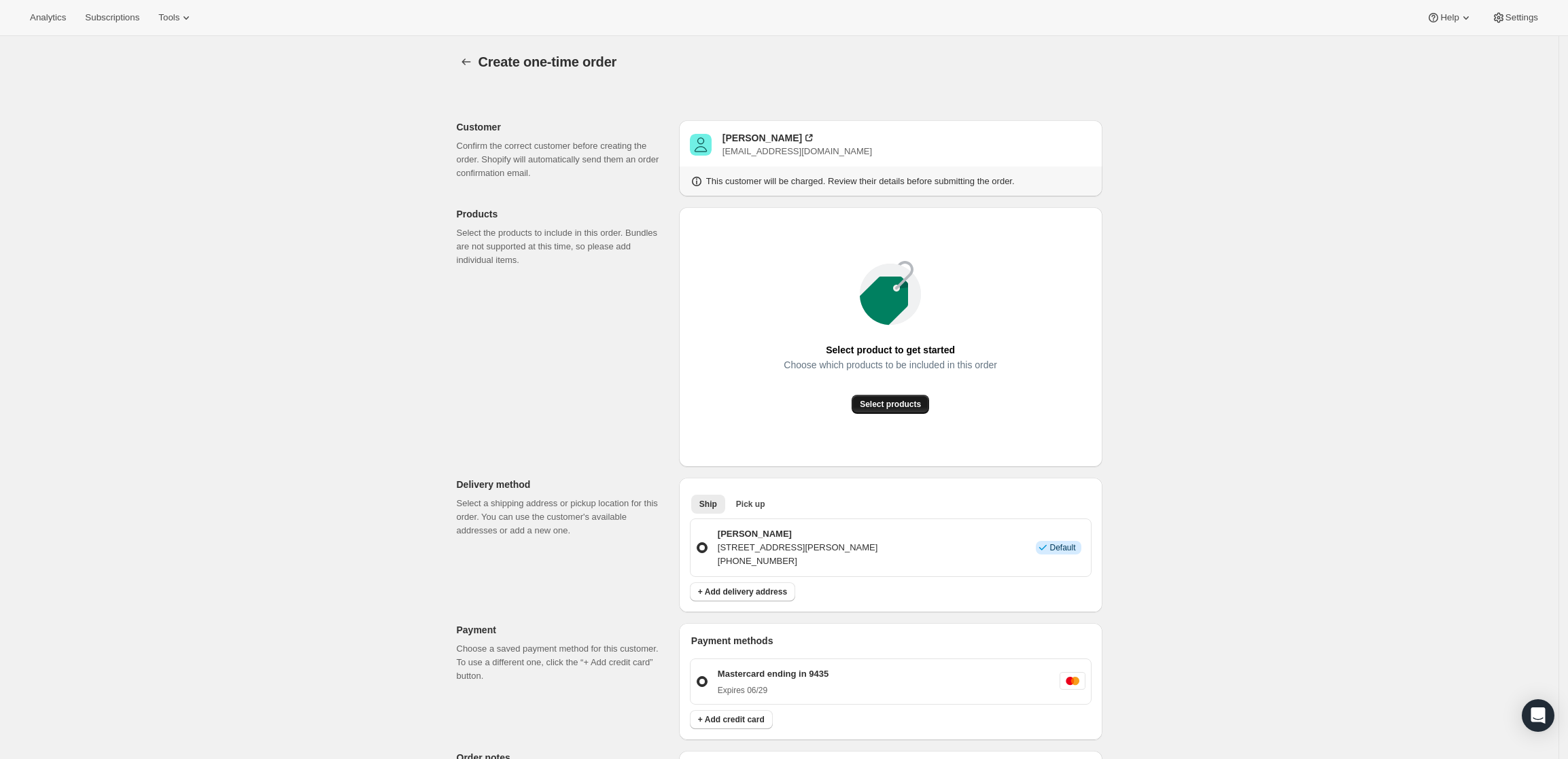
click at [910, 399] on span "Select products" at bounding box center [890, 405] width 62 height 11
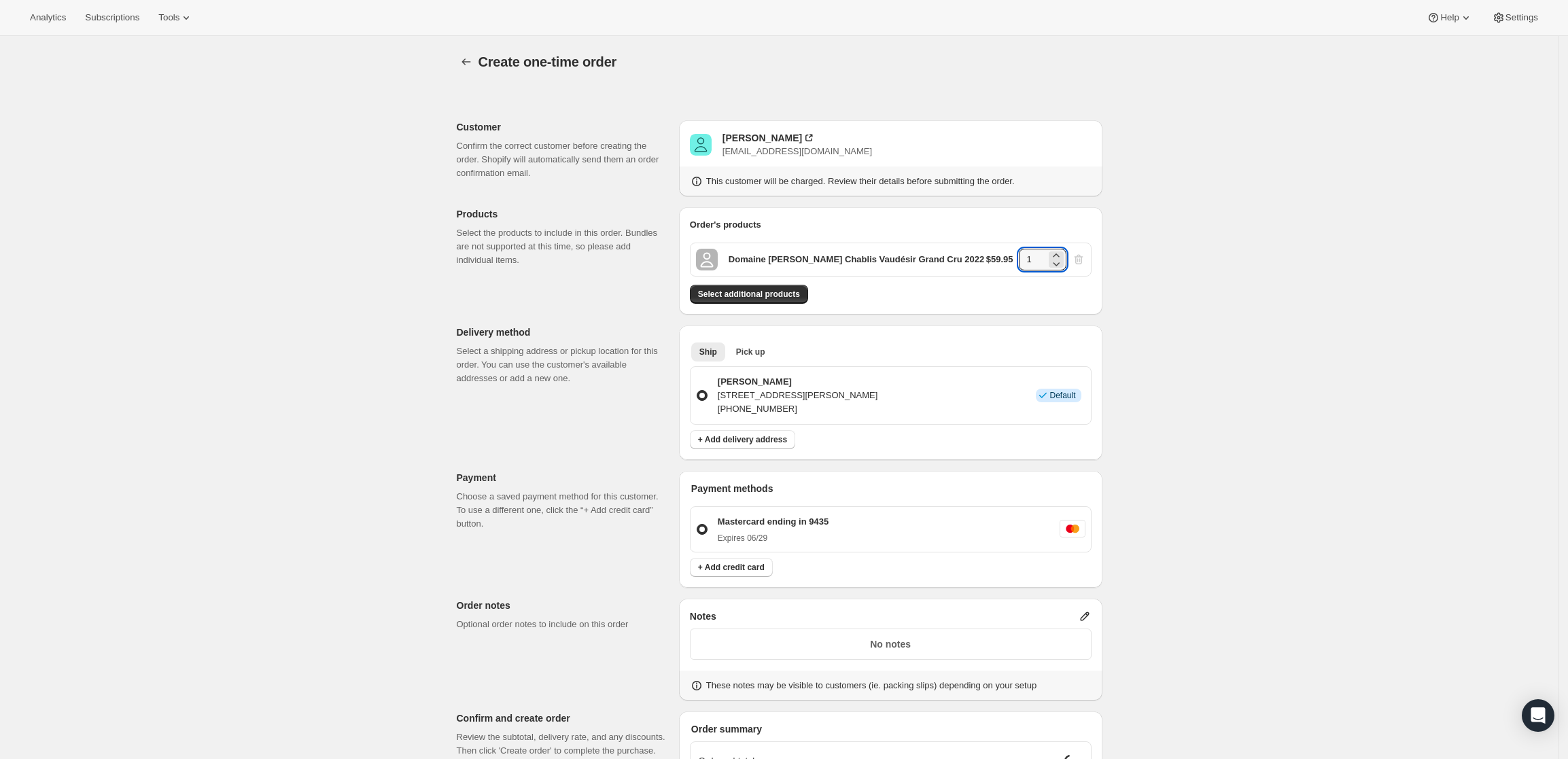
drag, startPoint x: 1042, startPoint y: 268, endPoint x: 1017, endPoint y: 262, distance: 25.7
click at [1017, 262] on div "$59.95 1" at bounding box center [1035, 259] width 99 height 22
type input "6"
click at [1272, 310] on div "Create one-time order. This page is ready Create one-time order Customer Confir…" at bounding box center [779, 513] width 1558 height 956
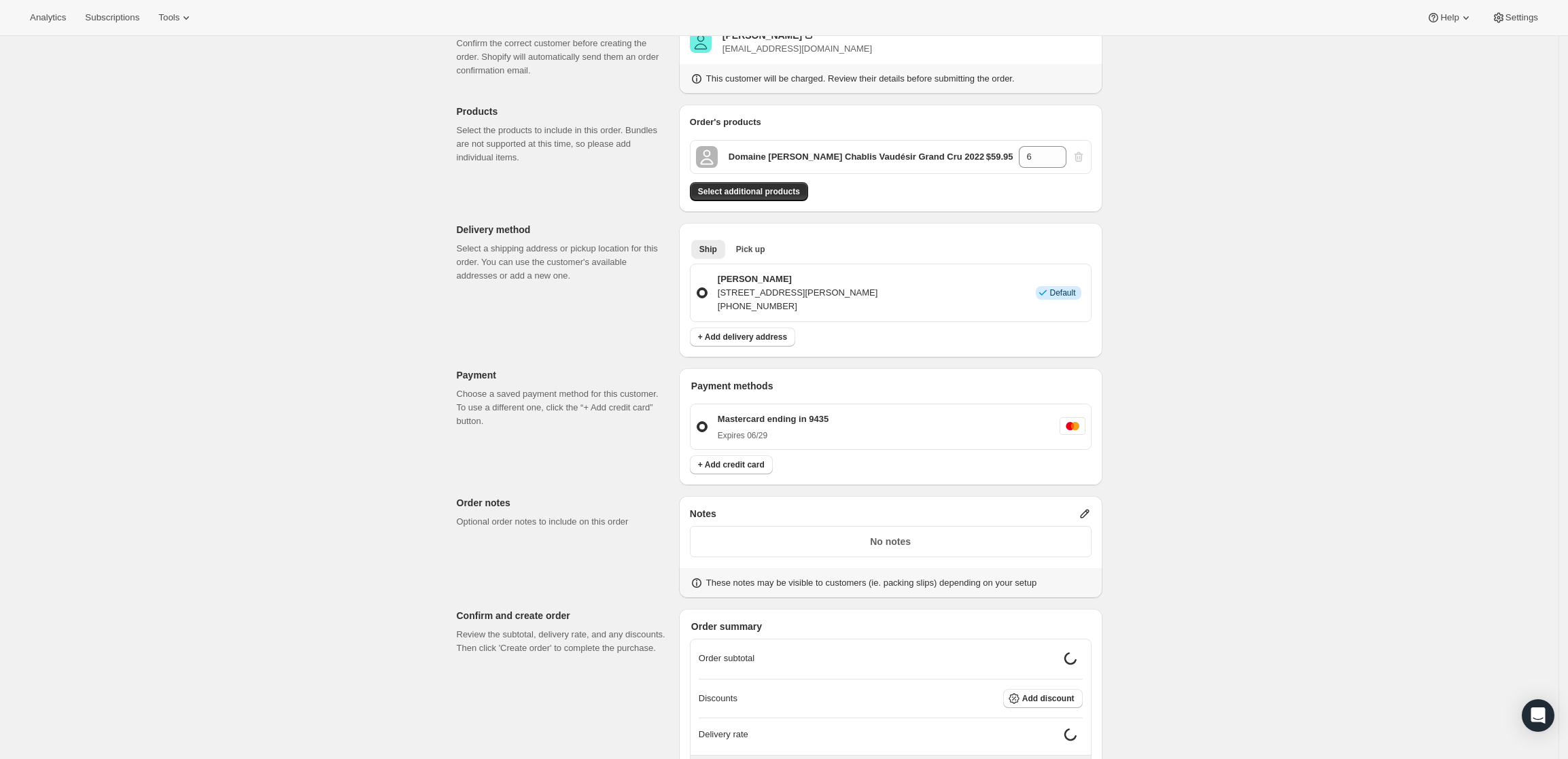
scroll to position [230, 0]
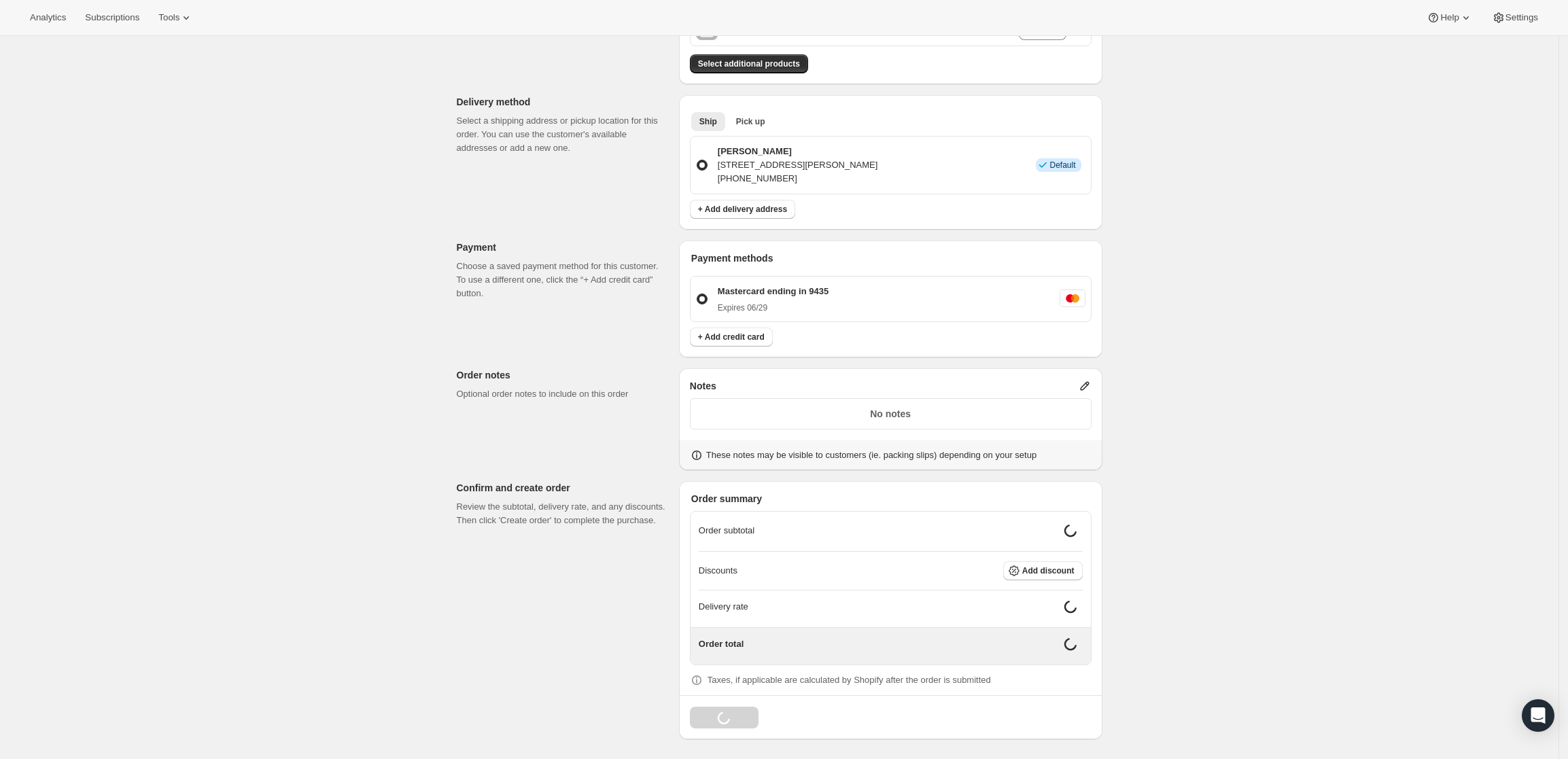
click at [1085, 385] on icon at bounding box center [1084, 385] width 14 height 14
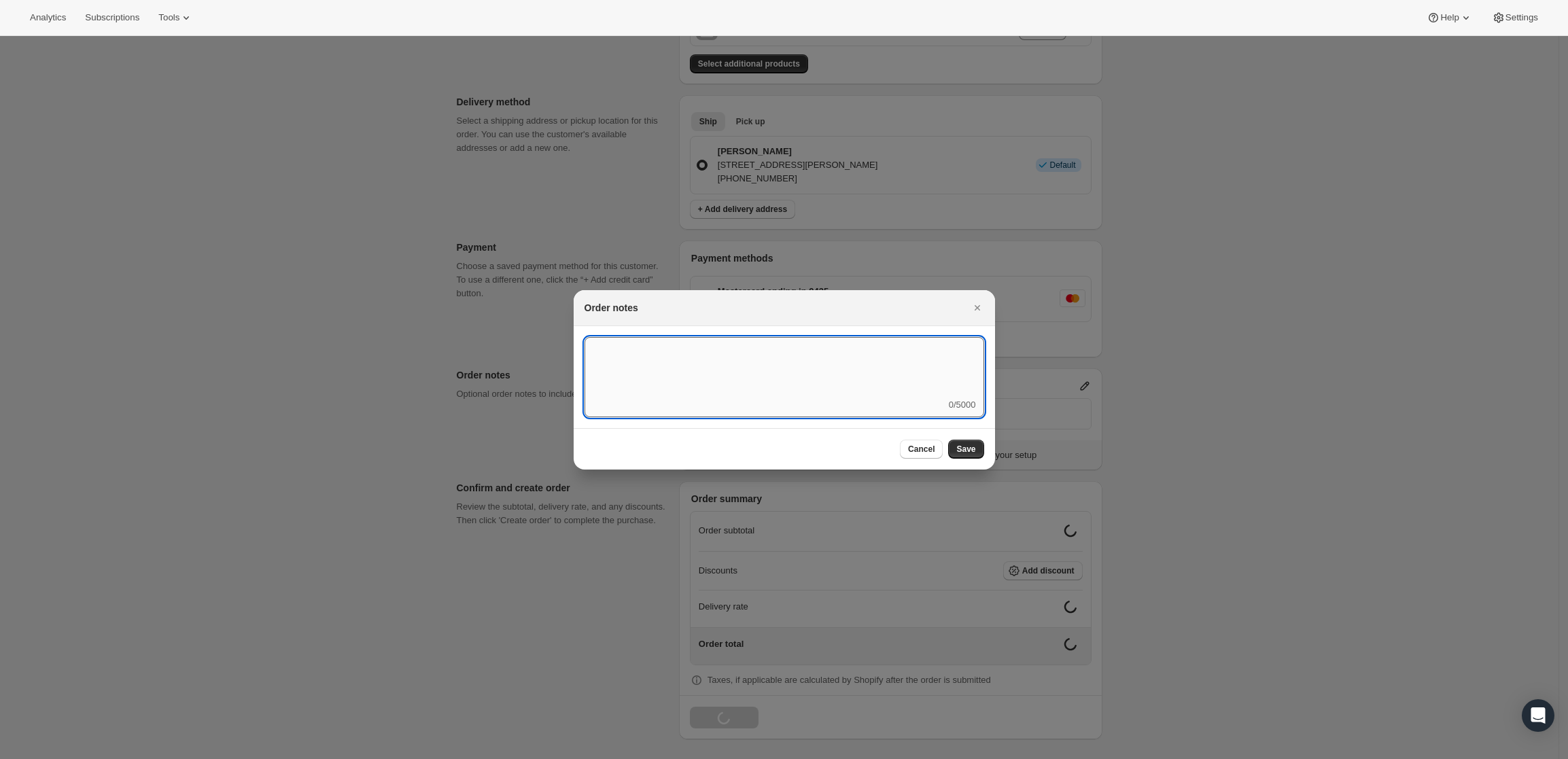
click at [855, 384] on textarea ":r47:" at bounding box center [784, 368] width 400 height 62
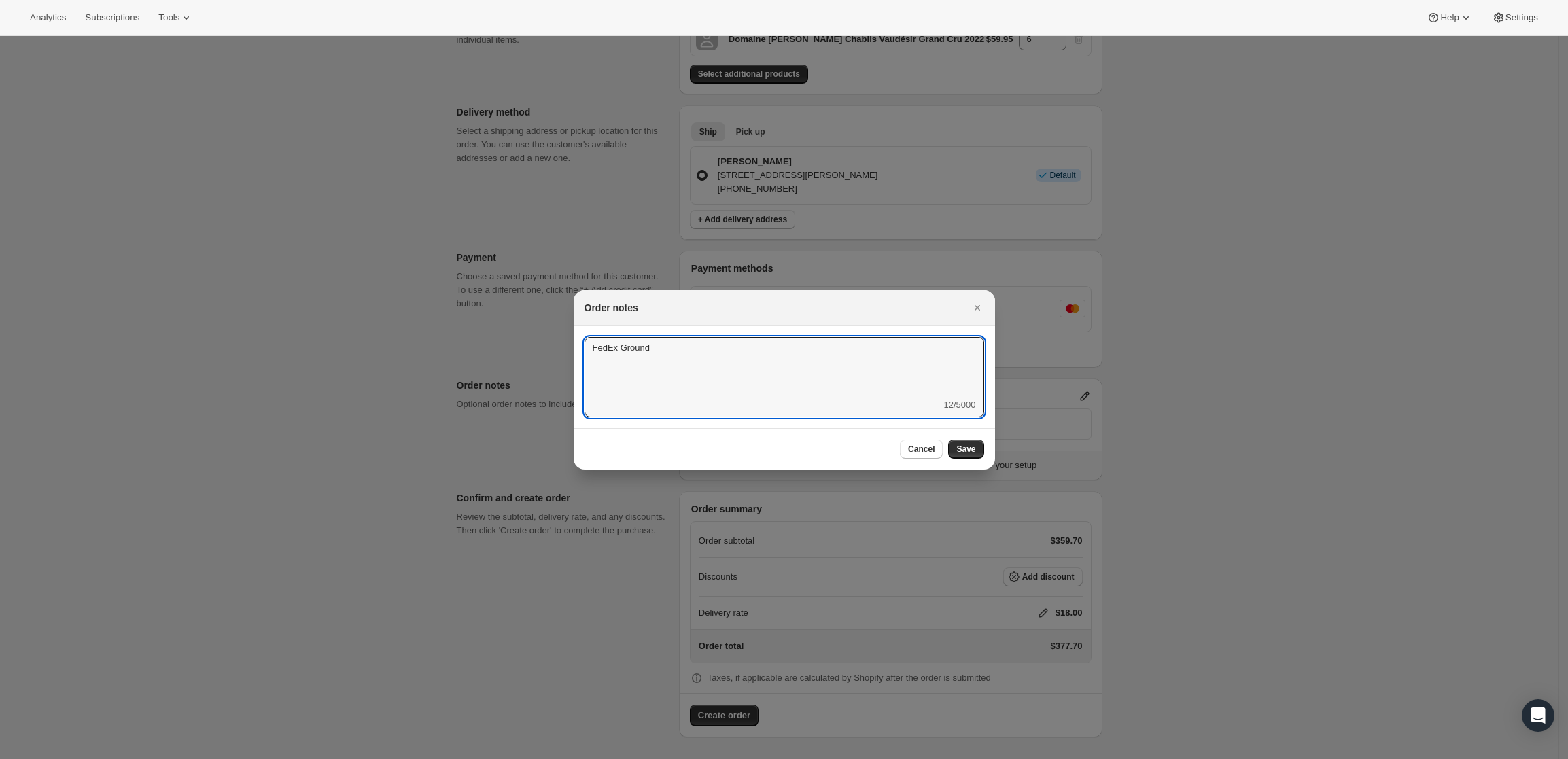
type textarea "FedEx Ground"
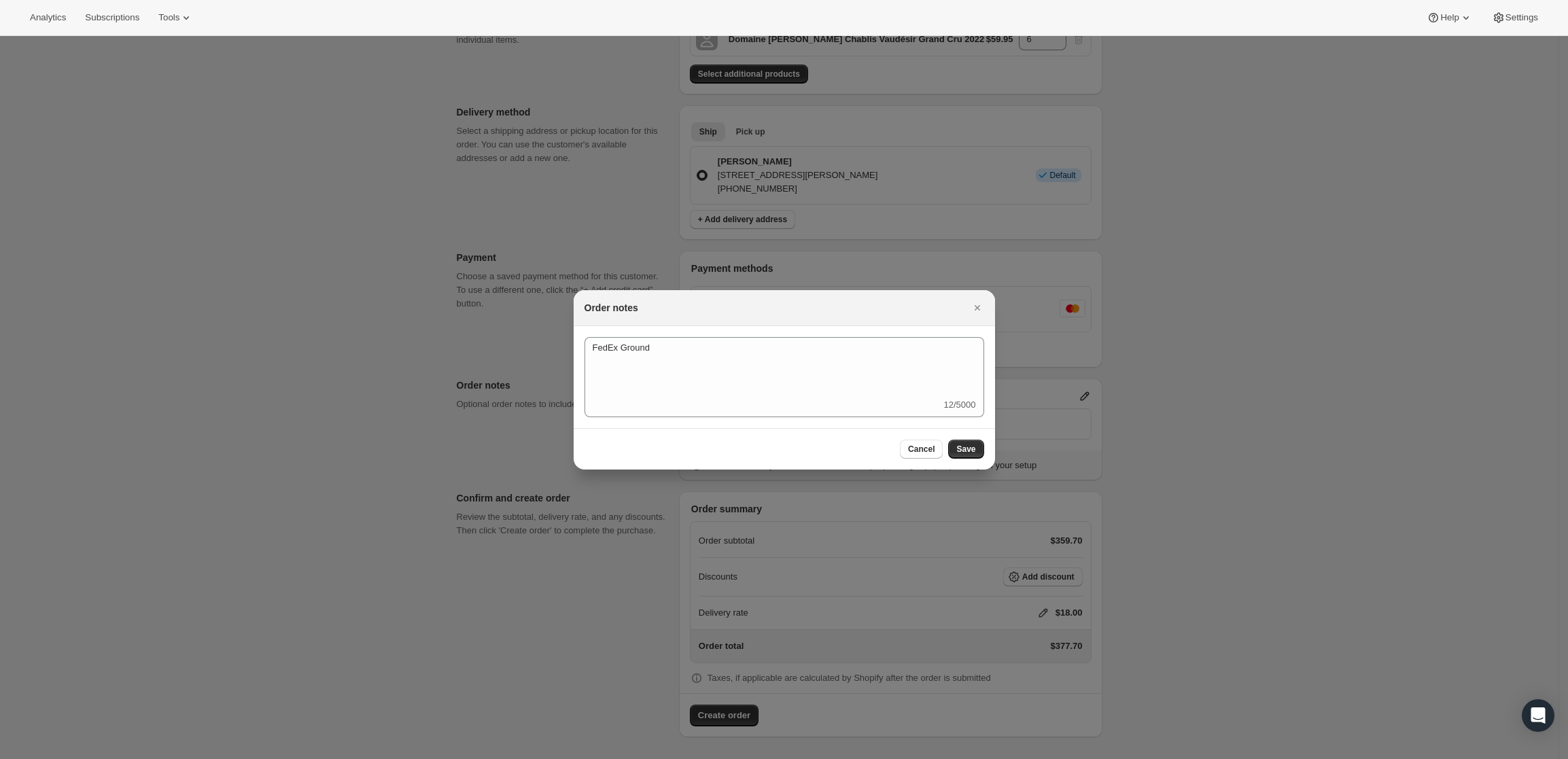
click at [978, 437] on div "Cancel Save" at bounding box center [784, 449] width 421 height 42
click at [976, 446] on span "Save" at bounding box center [966, 449] width 19 height 11
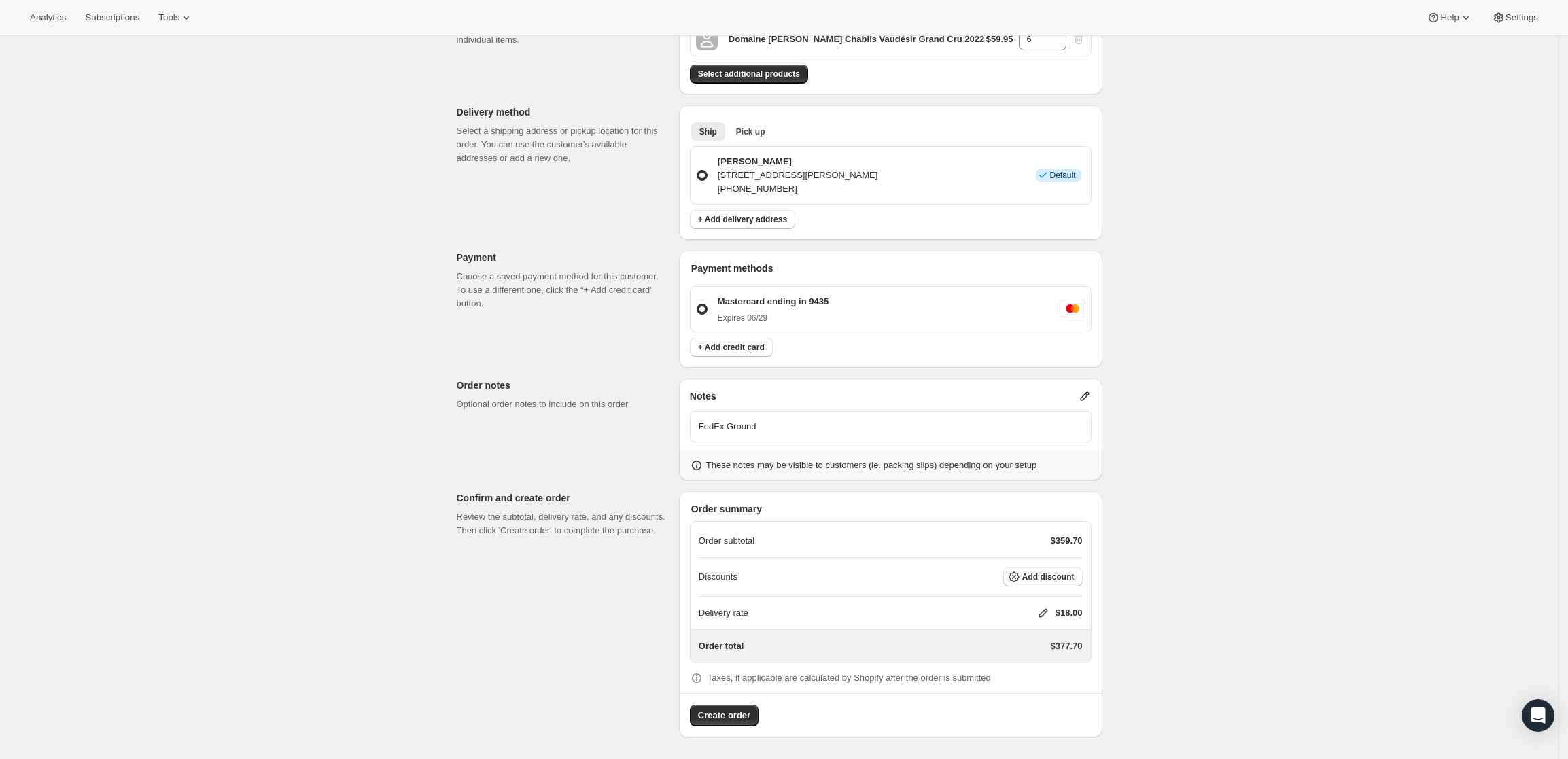
click at [1045, 611] on icon at bounding box center [1043, 613] width 14 height 14
click at [1027, 669] on input "0" at bounding box center [1050, 664] width 122 height 22
type input "0"
click at [1044, 701] on span "Save" at bounding box center [1041, 696] width 19 height 11
click at [1299, 580] on div "Create one-time order. This page is ready Create one-time order Customer Confir…" at bounding box center [779, 294] width 1558 height 956
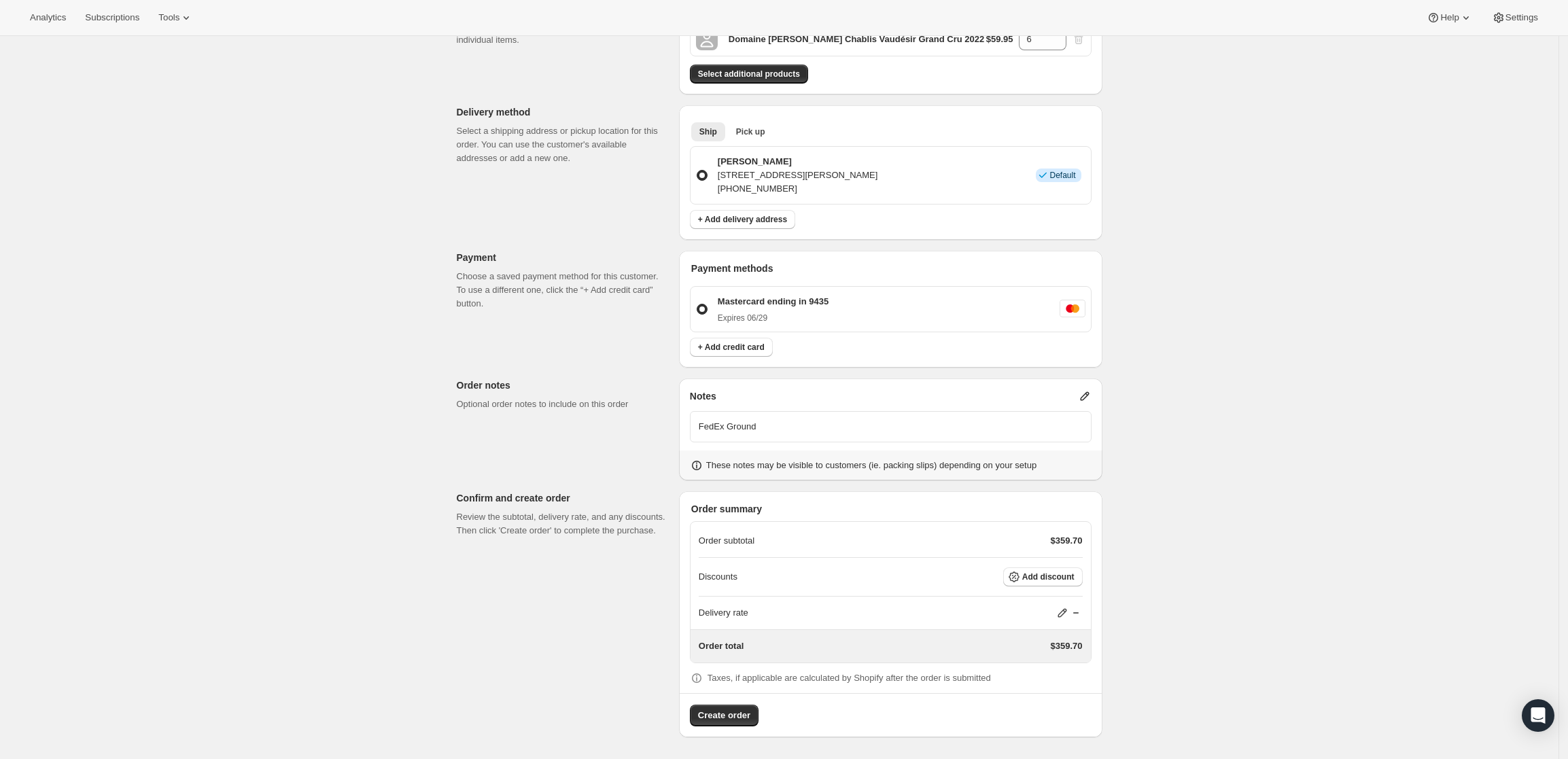
click at [1241, 538] on div "Create one-time order. This page is ready Create one-time order Customer Confir…" at bounding box center [779, 288] width 1558 height 944
click at [1055, 570] on button "Add discount" at bounding box center [1043, 577] width 79 height 19
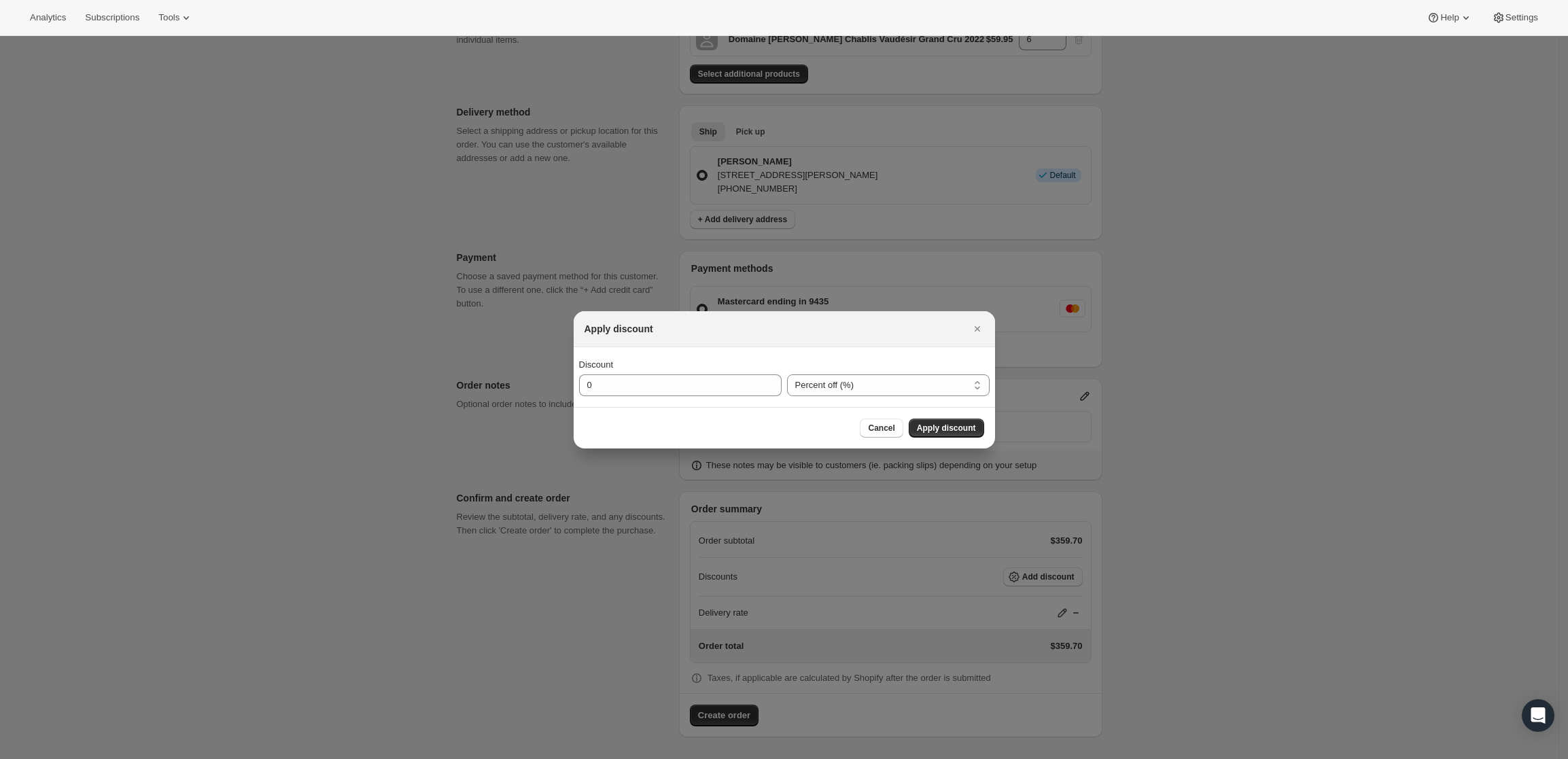
scroll to position [0, 0]
click at [707, 370] on div "Discount" at bounding box center [680, 365] width 202 height 14
click at [705, 380] on input "0" at bounding box center [670, 385] width 182 height 22
type input "10"
click at [974, 421] on button "Apply discount" at bounding box center [946, 429] width 75 height 19
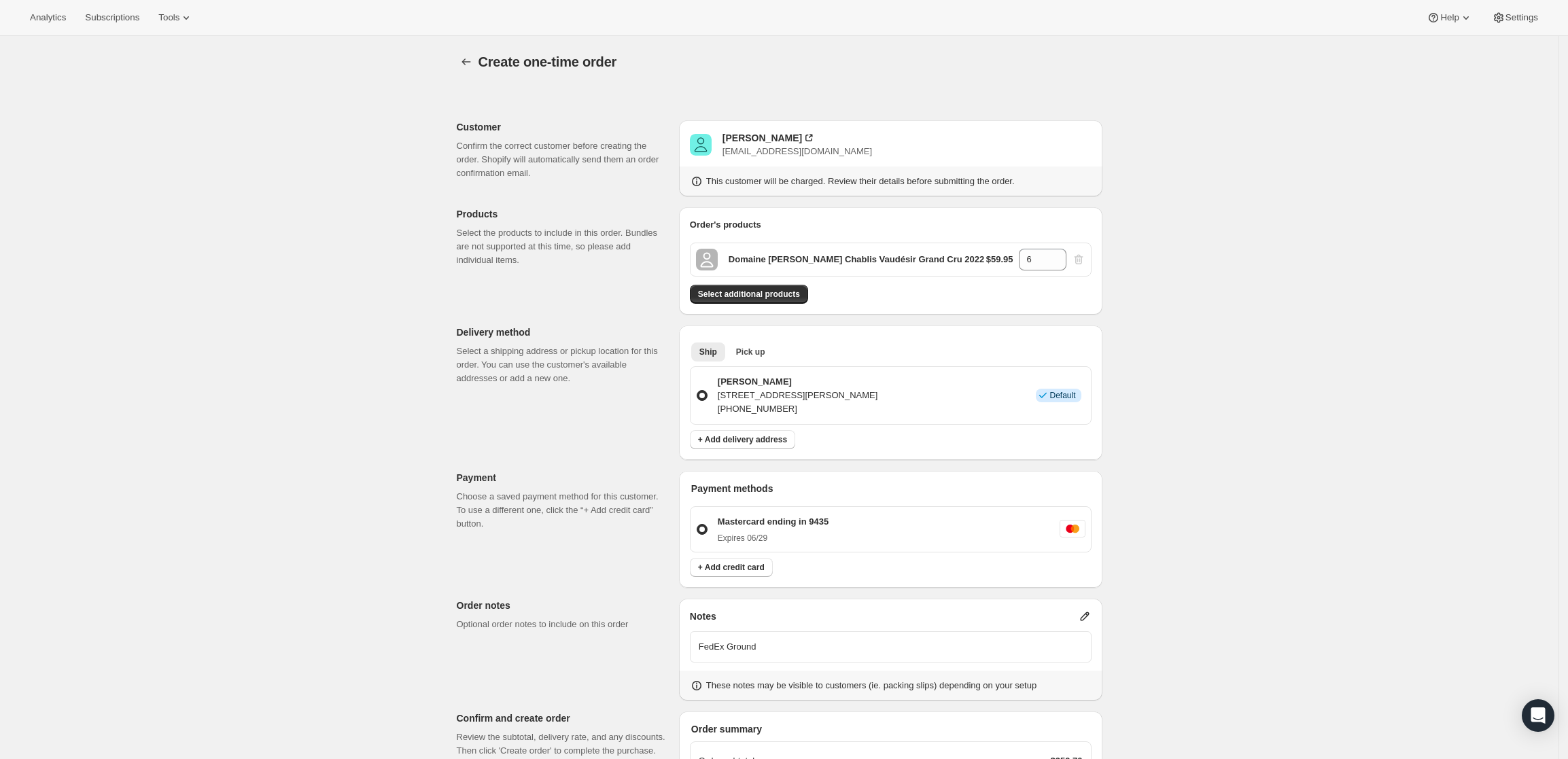
scroll to position [215, 0]
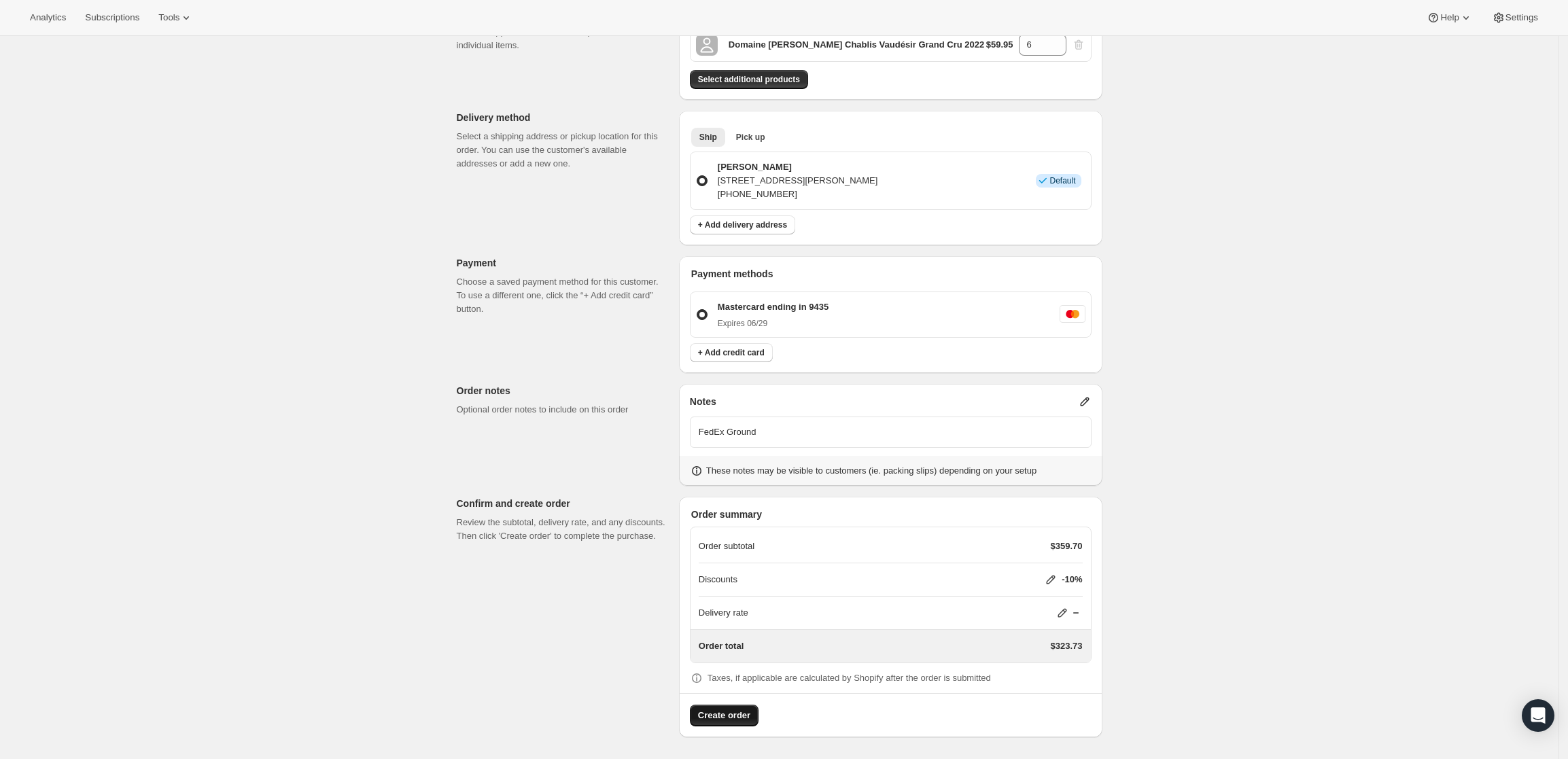
click at [700, 723] on button "Create order" at bounding box center [724, 715] width 69 height 22
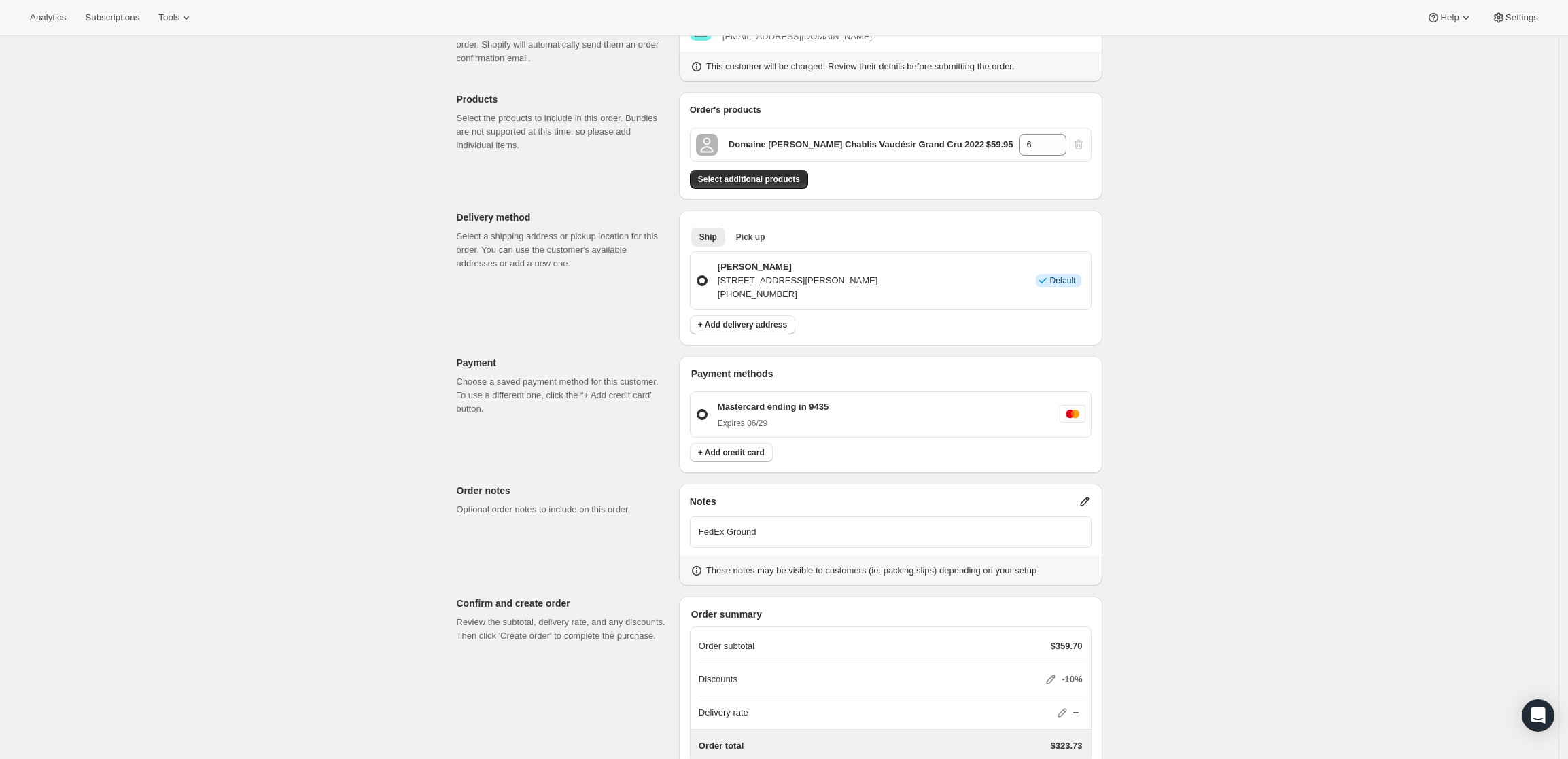
scroll to position [0, 0]
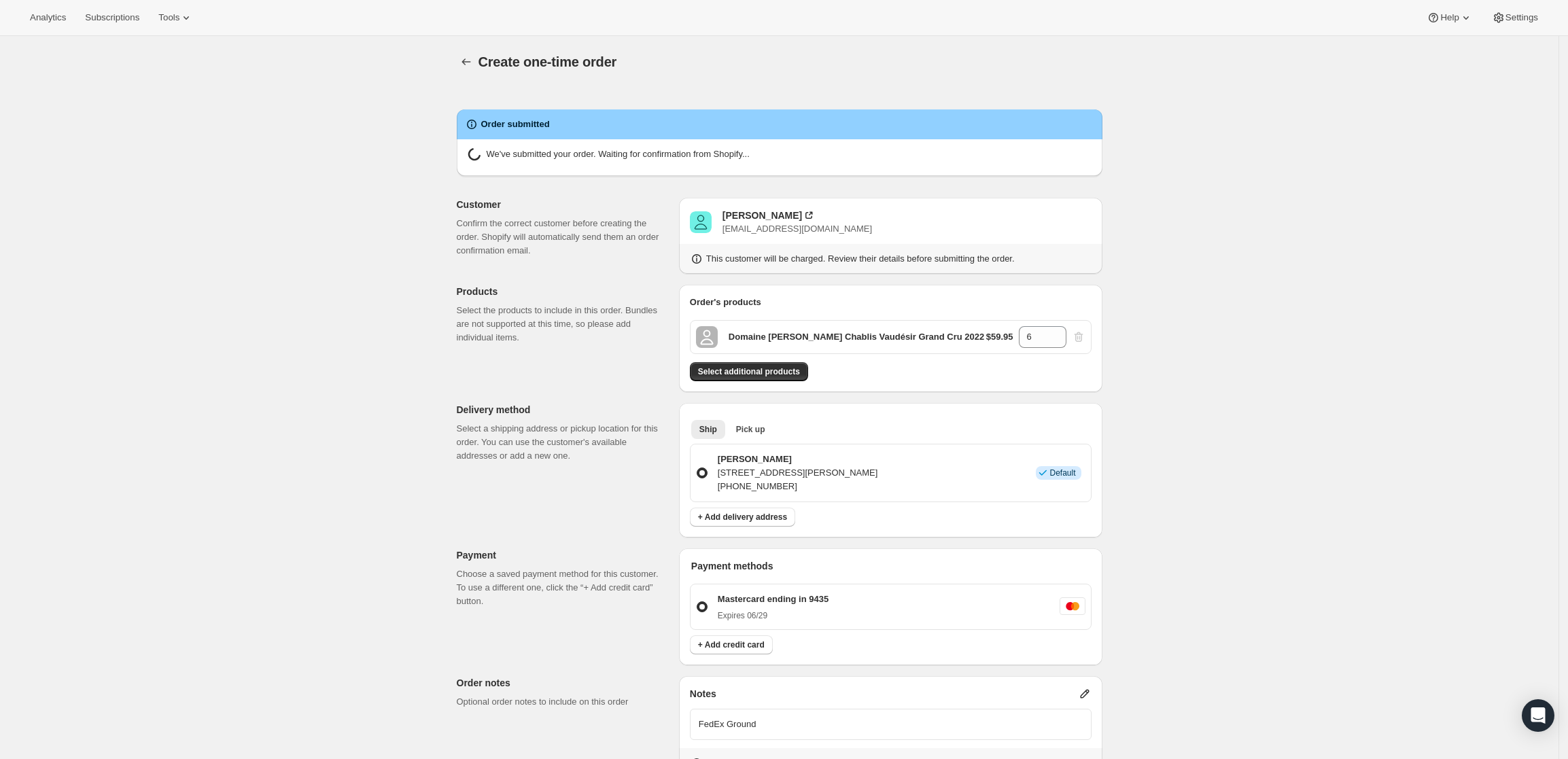
radio input "true"
